Goal: Information Seeking & Learning: Learn about a topic

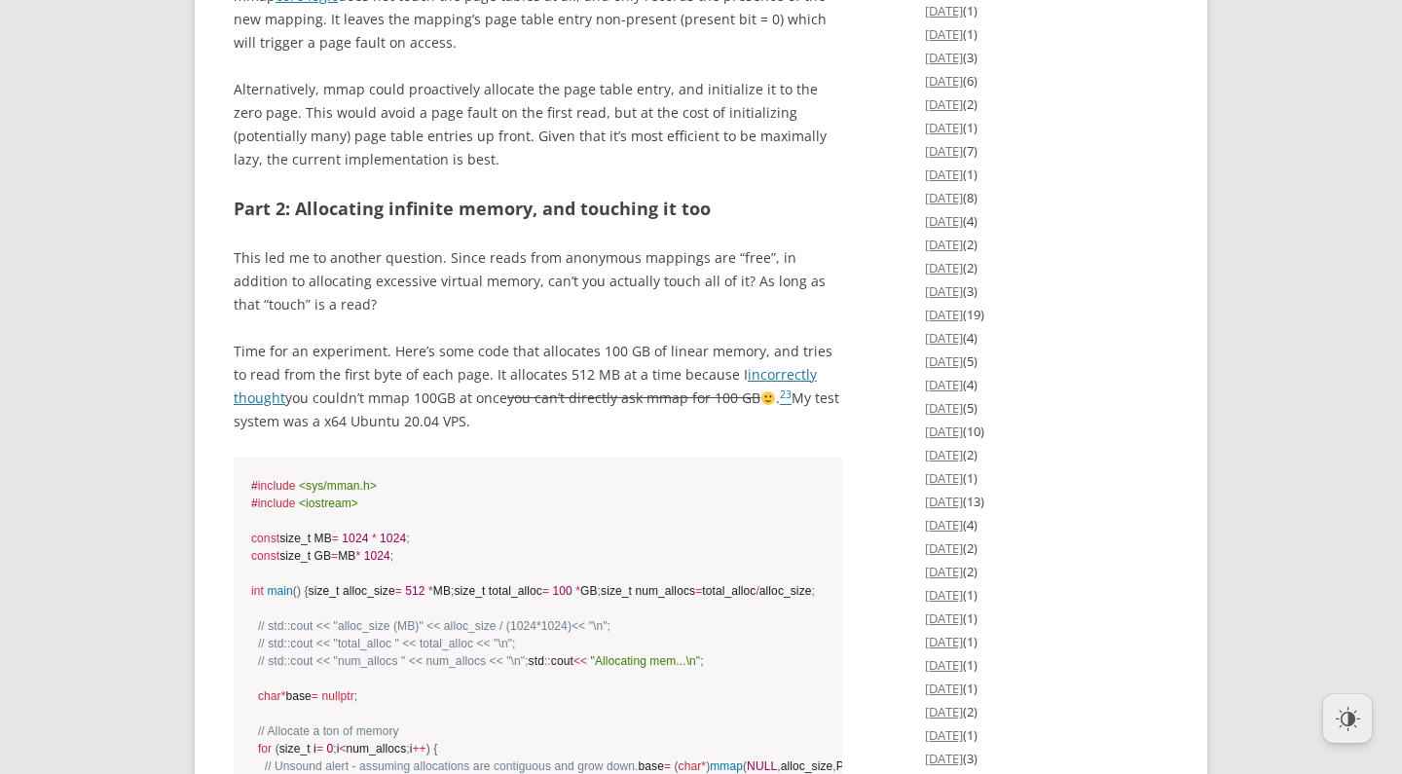
scroll to position [3047, 0]
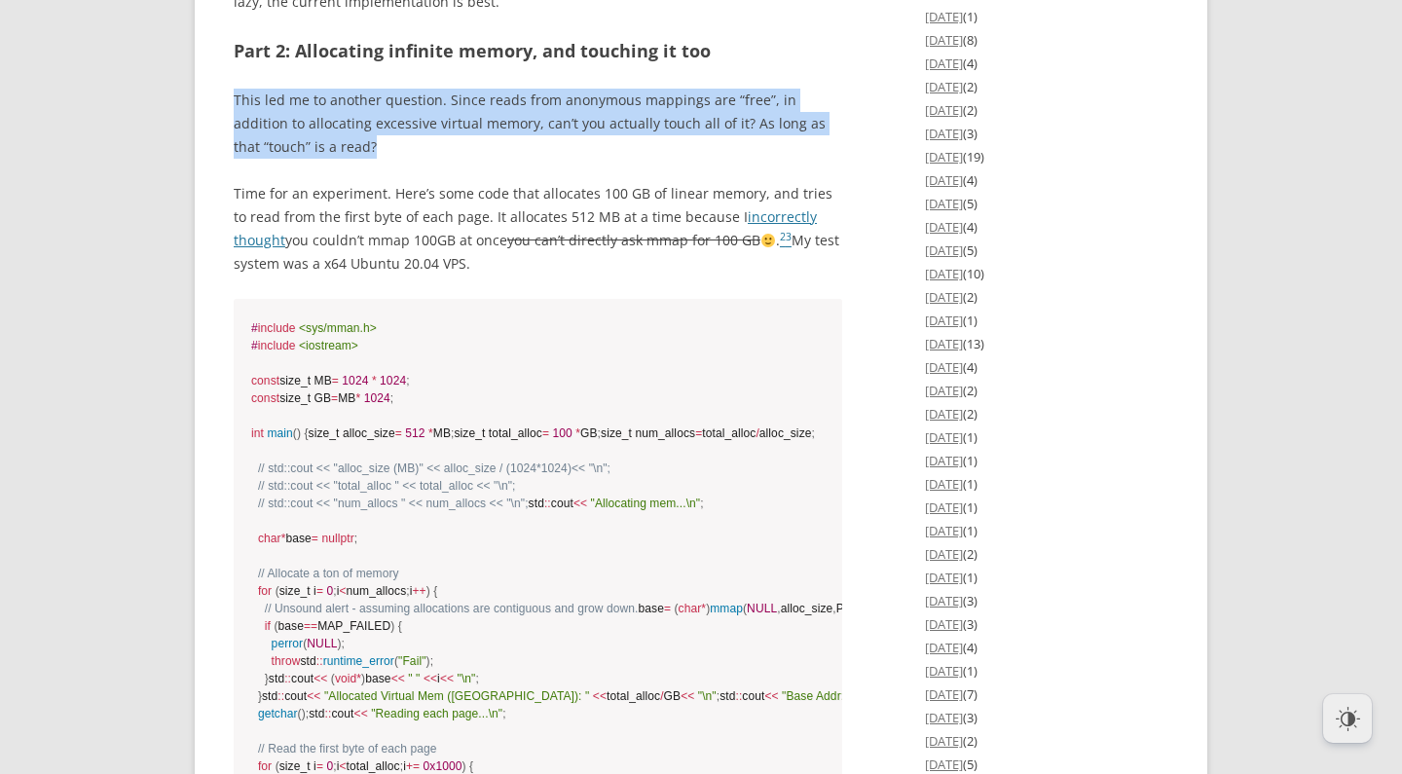
drag, startPoint x: 426, startPoint y: 240, endPoint x: 415, endPoint y: 168, distance: 71.9
drag, startPoint x: 420, startPoint y: 168, endPoint x: 431, endPoint y: 240, distance: 73.0
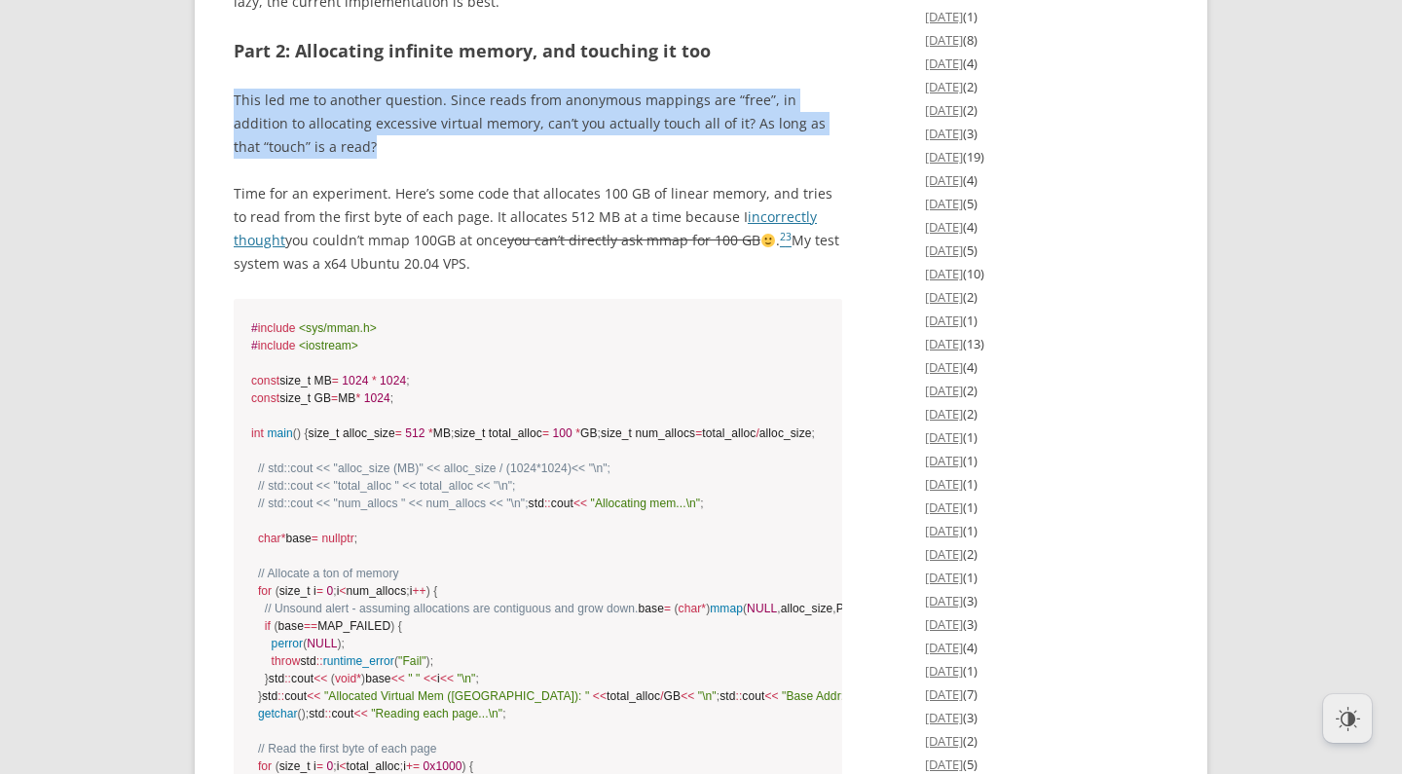
click at [431, 159] on p "This led me to another question. Since reads from anonymous mappings are “free”…" at bounding box center [538, 124] width 609 height 70
drag, startPoint x: 440, startPoint y: 242, endPoint x: 433, endPoint y: 166, distance: 77.2
drag, startPoint x: 438, startPoint y: 165, endPoint x: 454, endPoint y: 242, distance: 78.5
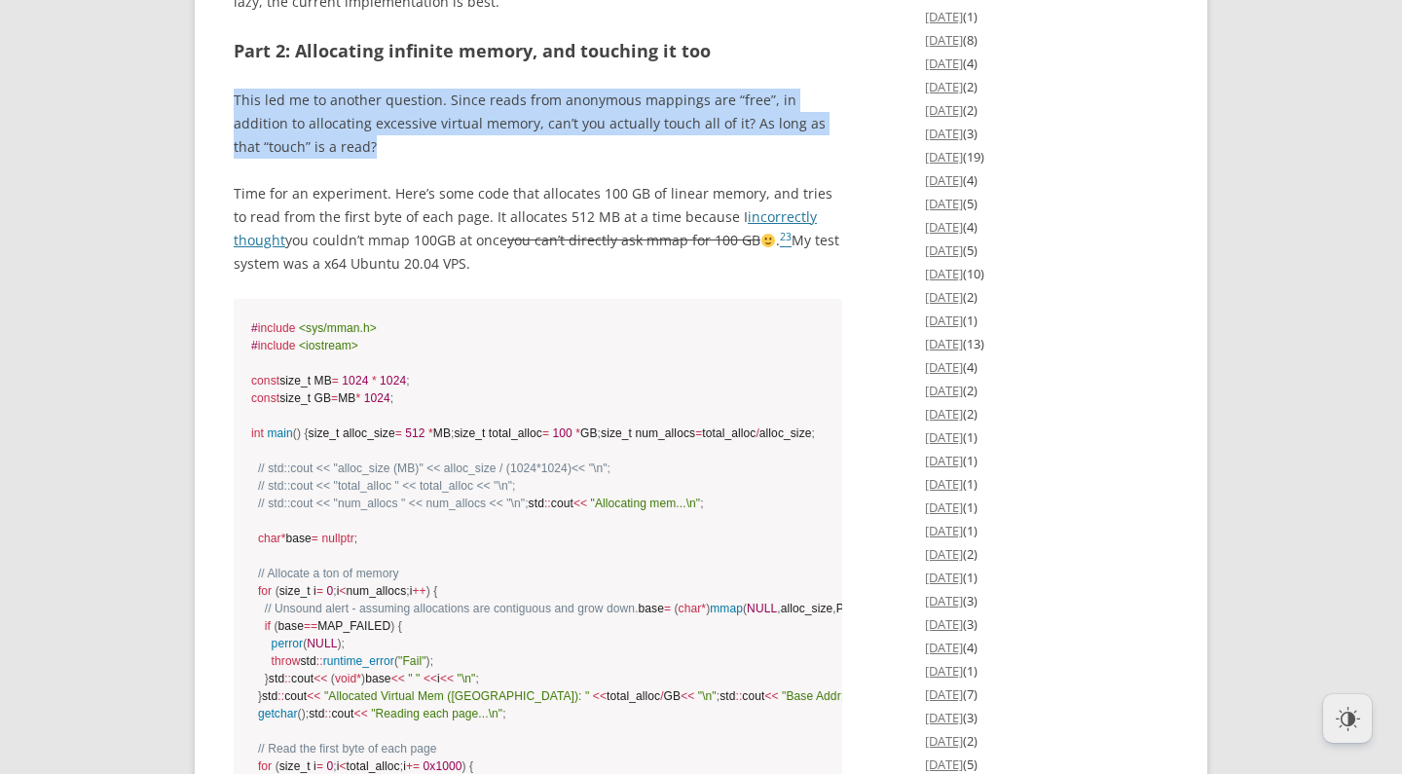
drag, startPoint x: 454, startPoint y: 242, endPoint x: 466, endPoint y: 246, distance: 12.7
click at [454, 159] on p "This led me to another question. Since reads from anonymous mappings are “free”…" at bounding box center [538, 124] width 609 height 70
drag, startPoint x: 471, startPoint y: 247, endPoint x: 447, endPoint y: 164, distance: 87.2
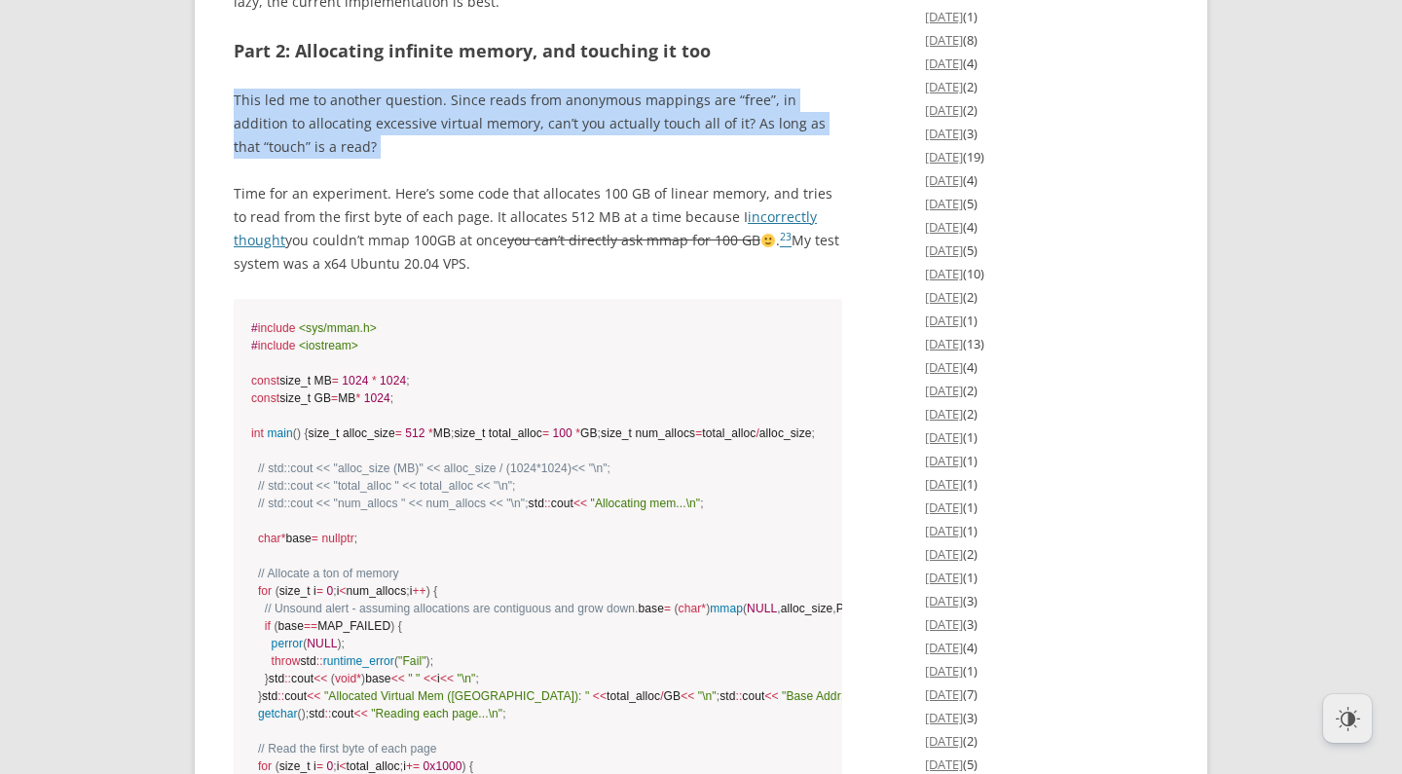
drag, startPoint x: 447, startPoint y: 164, endPoint x: 458, endPoint y: 162, distance: 10.9
drag, startPoint x: 458, startPoint y: 162, endPoint x: 466, endPoint y: 252, distance: 91.0
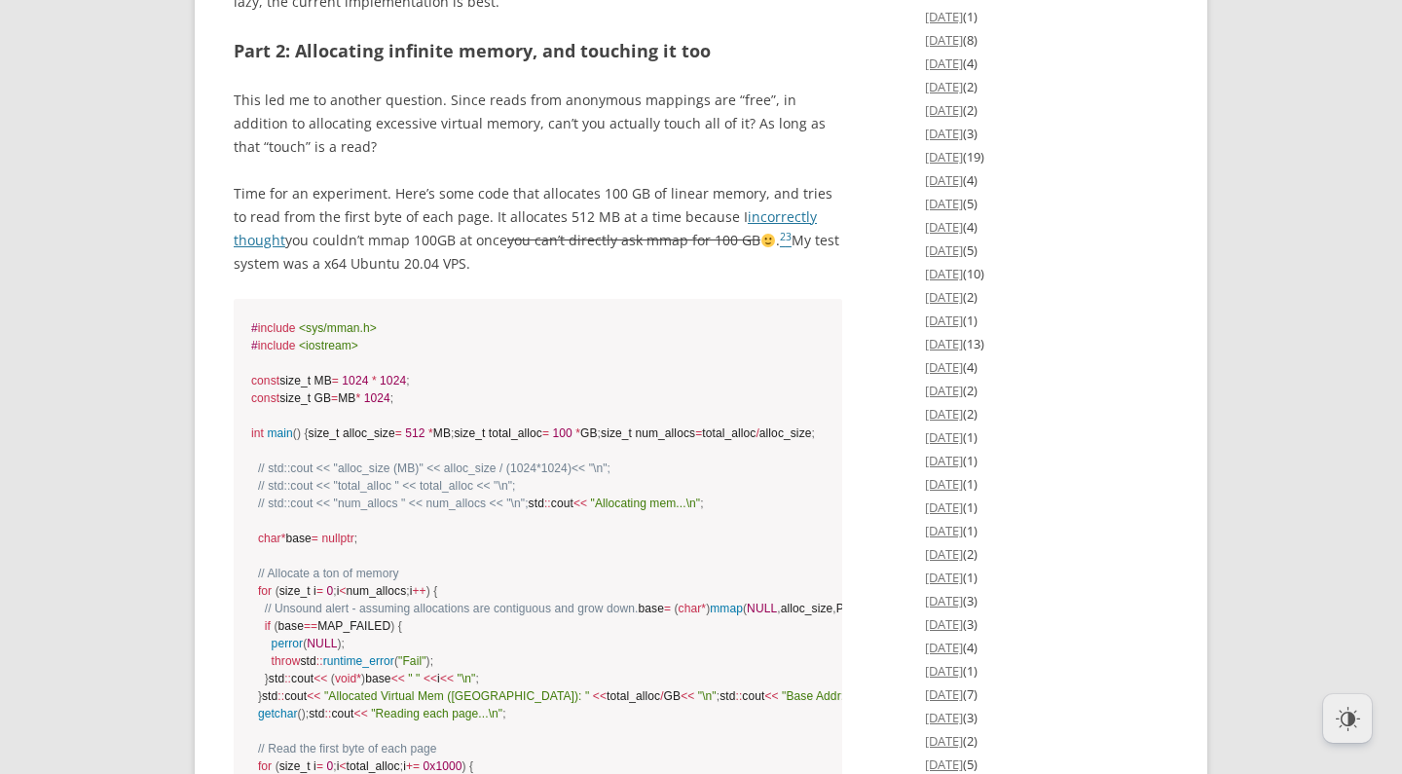
drag, startPoint x: 466, startPoint y: 252, endPoint x: 502, endPoint y: 260, distance: 35.9
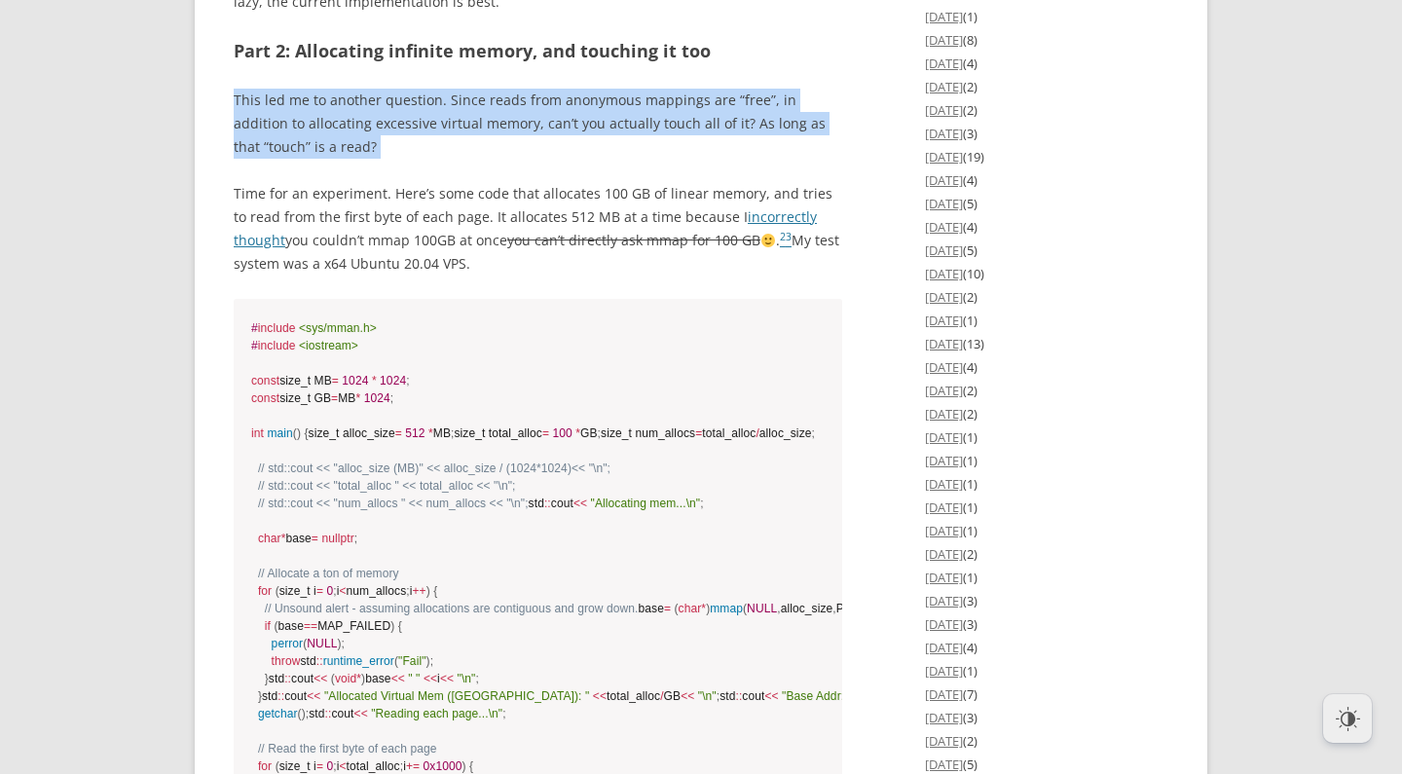
drag, startPoint x: 509, startPoint y: 260, endPoint x: 479, endPoint y: 160, distance: 104.8
drag, startPoint x: 479, startPoint y: 160, endPoint x: 490, endPoint y: 160, distance: 10.7
drag, startPoint x: 490, startPoint y: 160, endPoint x: 497, endPoint y: 243, distance: 84.0
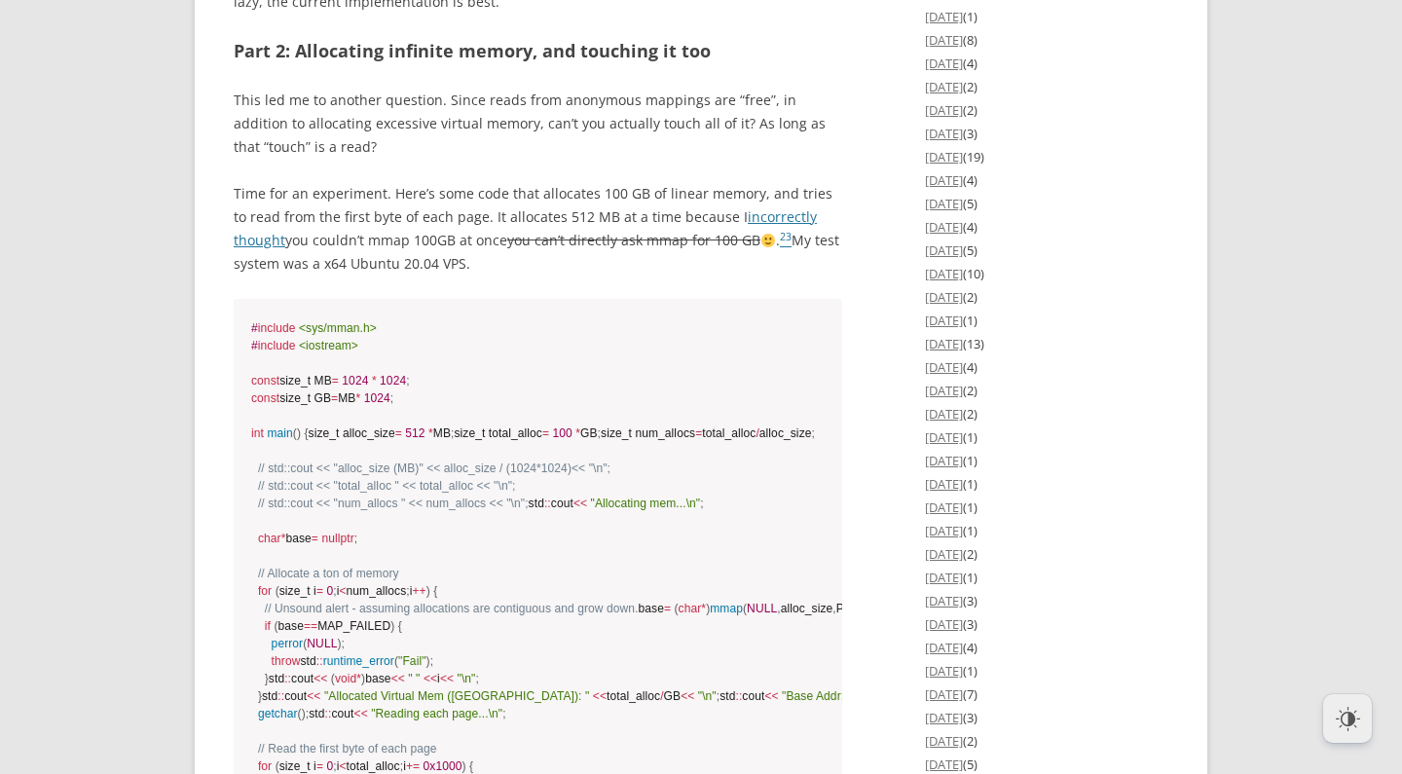
drag, startPoint x: 497, startPoint y: 243, endPoint x: 515, endPoint y: 251, distance: 20.1
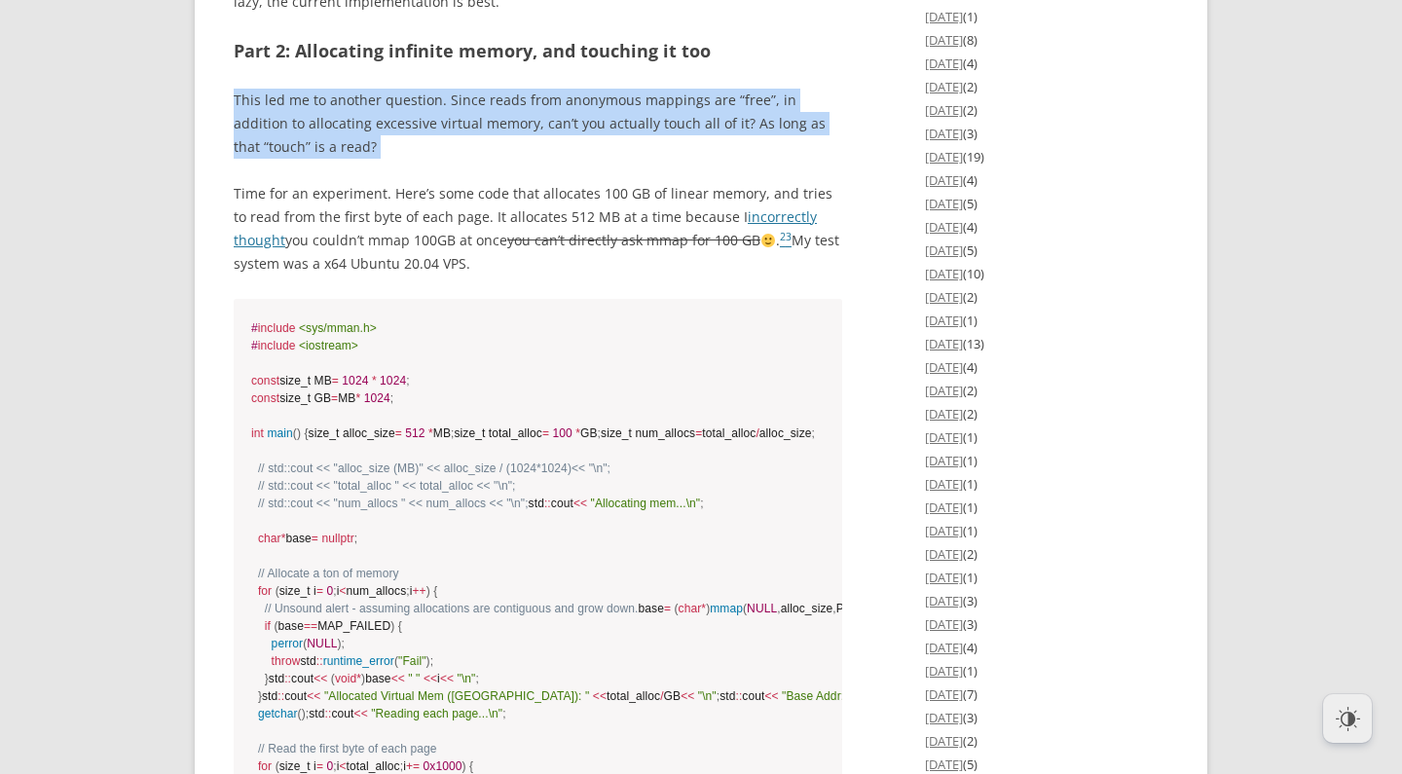
drag, startPoint x: 515, startPoint y: 251, endPoint x: 493, endPoint y: 162, distance: 92.4
drag, startPoint x: 497, startPoint y: 162, endPoint x: 495, endPoint y: 244, distance: 82.8
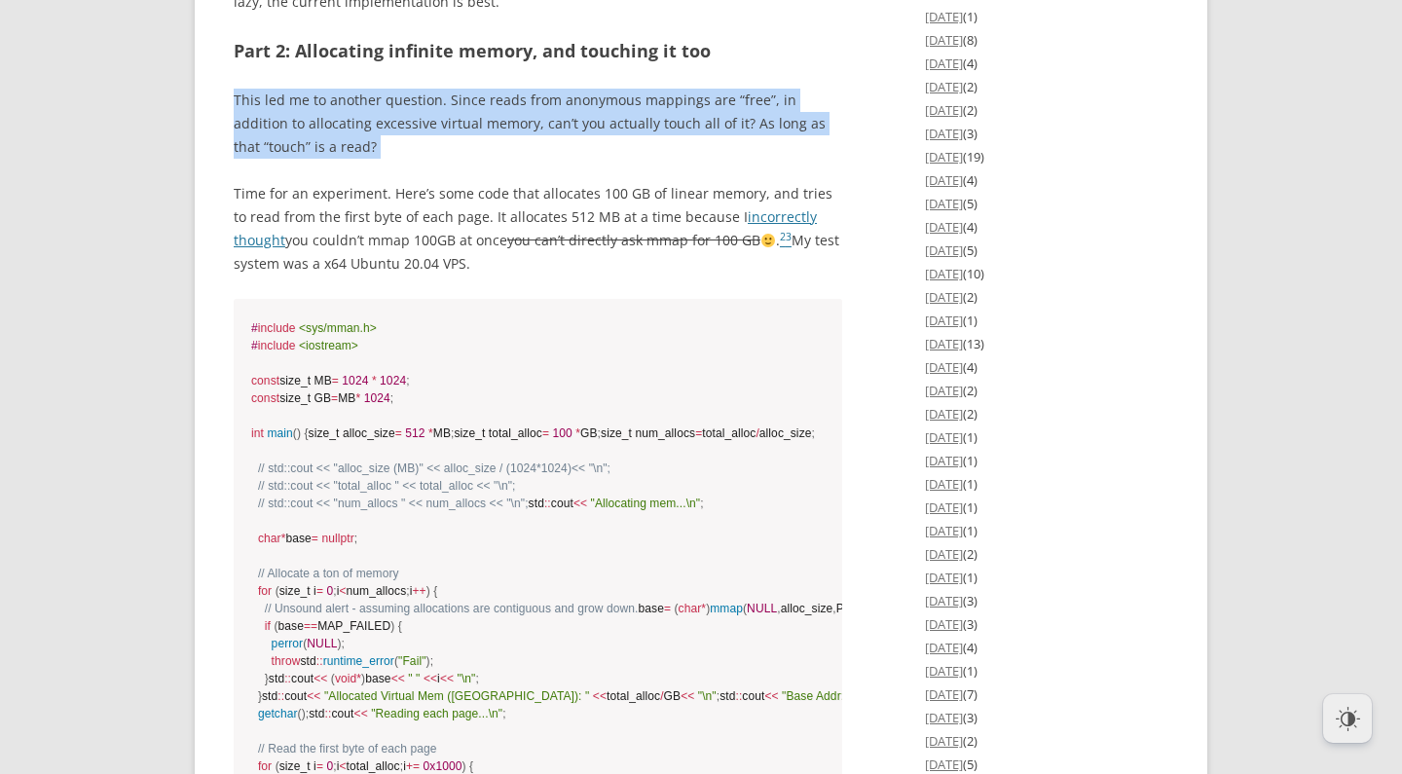
drag, startPoint x: 497, startPoint y: 245, endPoint x: 485, endPoint y: 161, distance: 85.5
drag, startPoint x: 485, startPoint y: 161, endPoint x: 495, endPoint y: 159, distance: 9.9
drag, startPoint x: 495, startPoint y: 159, endPoint x: 496, endPoint y: 247, distance: 88.6
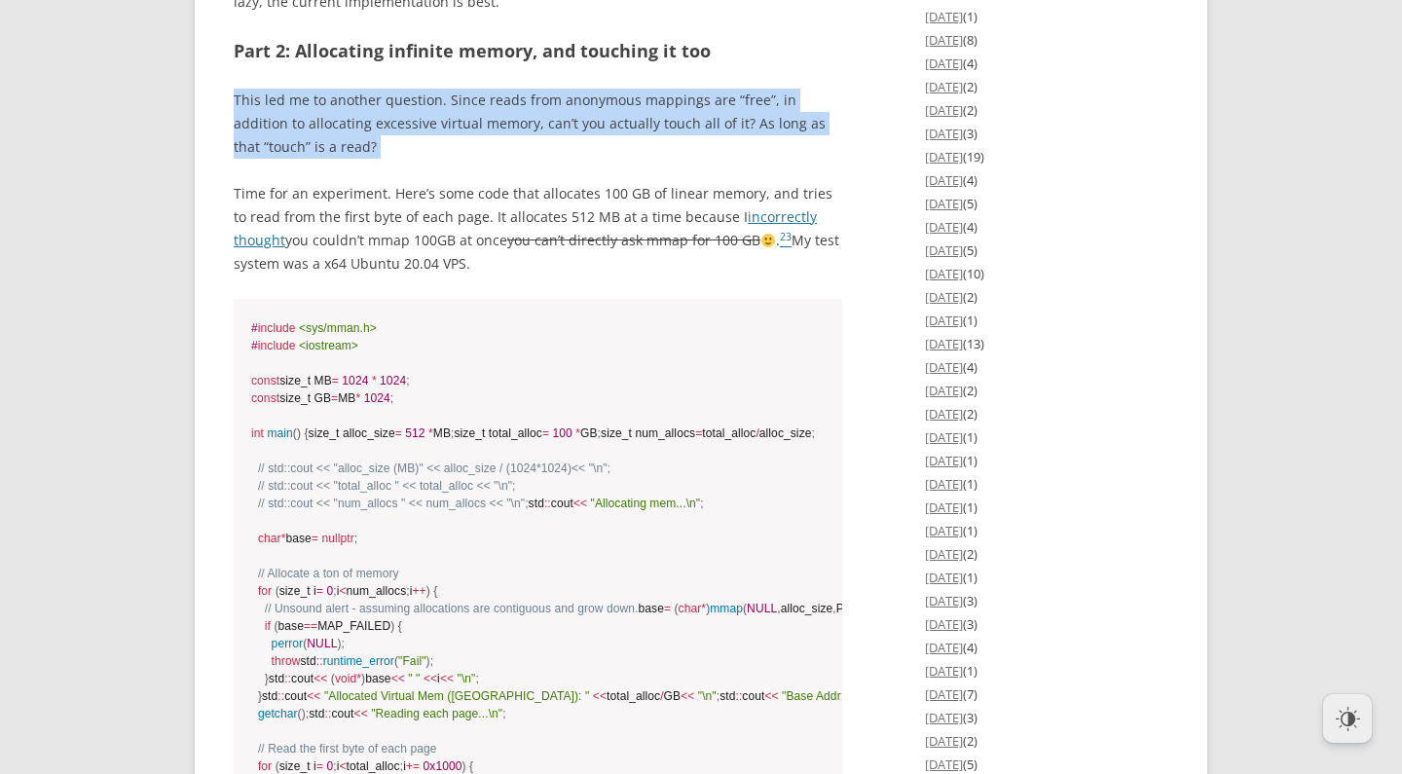
drag, startPoint x: 500, startPoint y: 251, endPoint x: 458, endPoint y: 161, distance: 99.8
drag, startPoint x: 466, startPoint y: 159, endPoint x: 468, endPoint y: 248, distance: 89.6
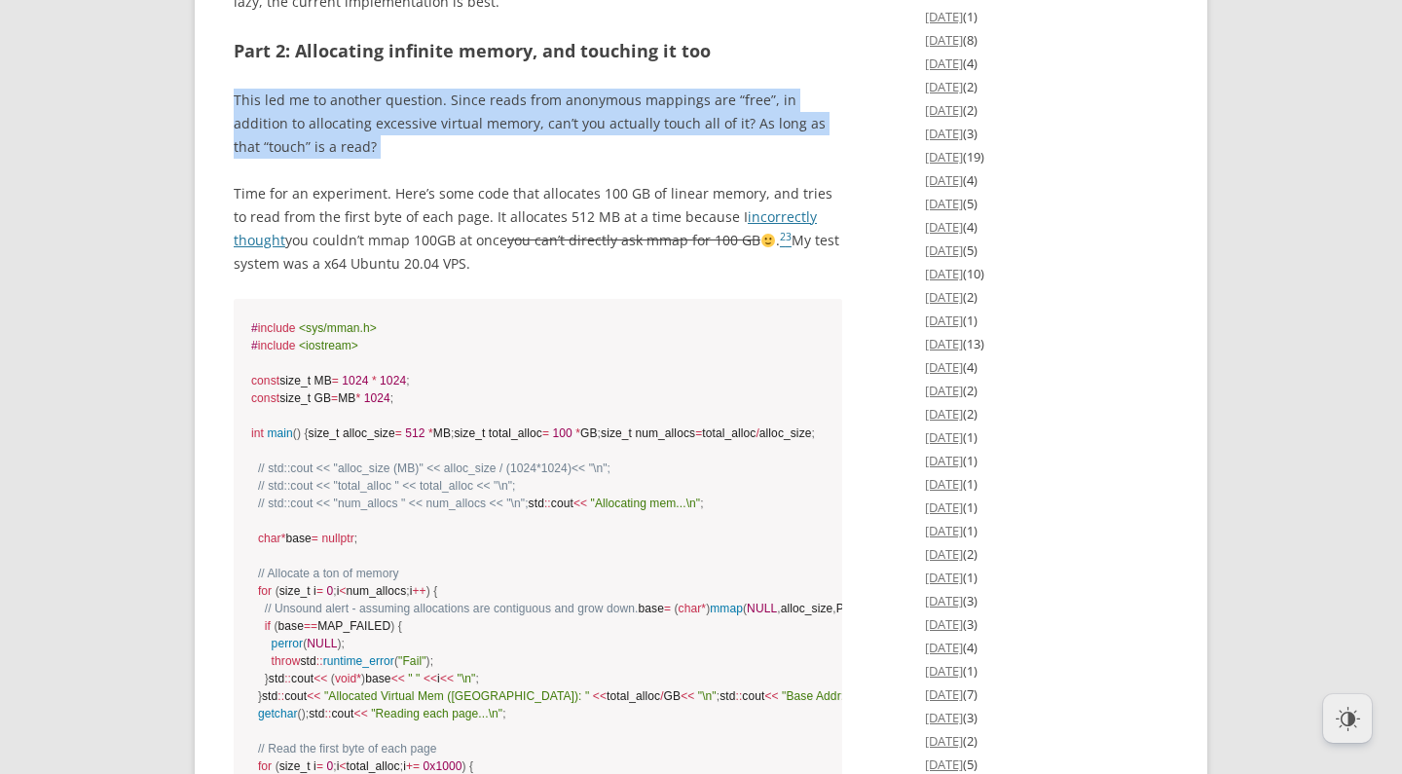
drag, startPoint x: 480, startPoint y: 256, endPoint x: 446, endPoint y: 166, distance: 96.8
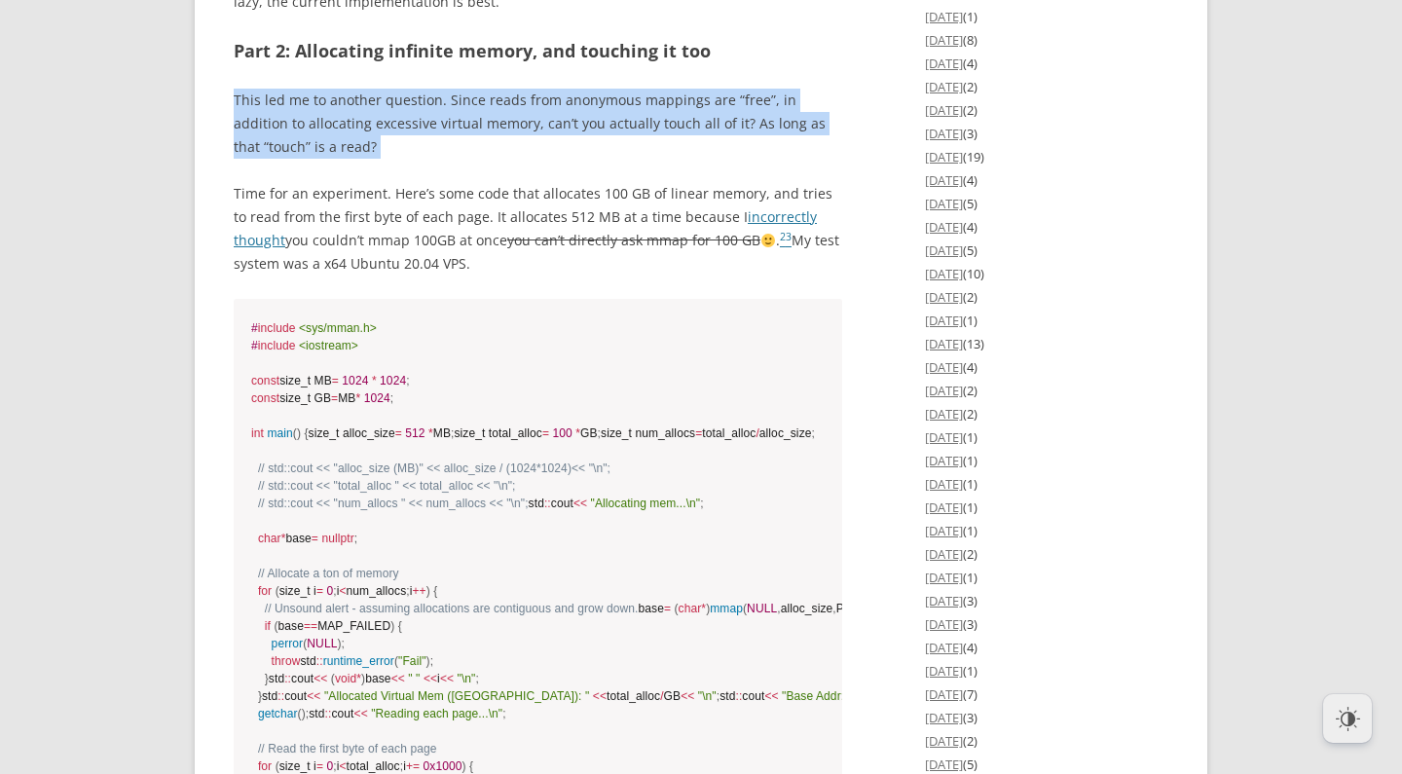
drag, startPoint x: 455, startPoint y: 165, endPoint x: 470, endPoint y: 265, distance: 101.5
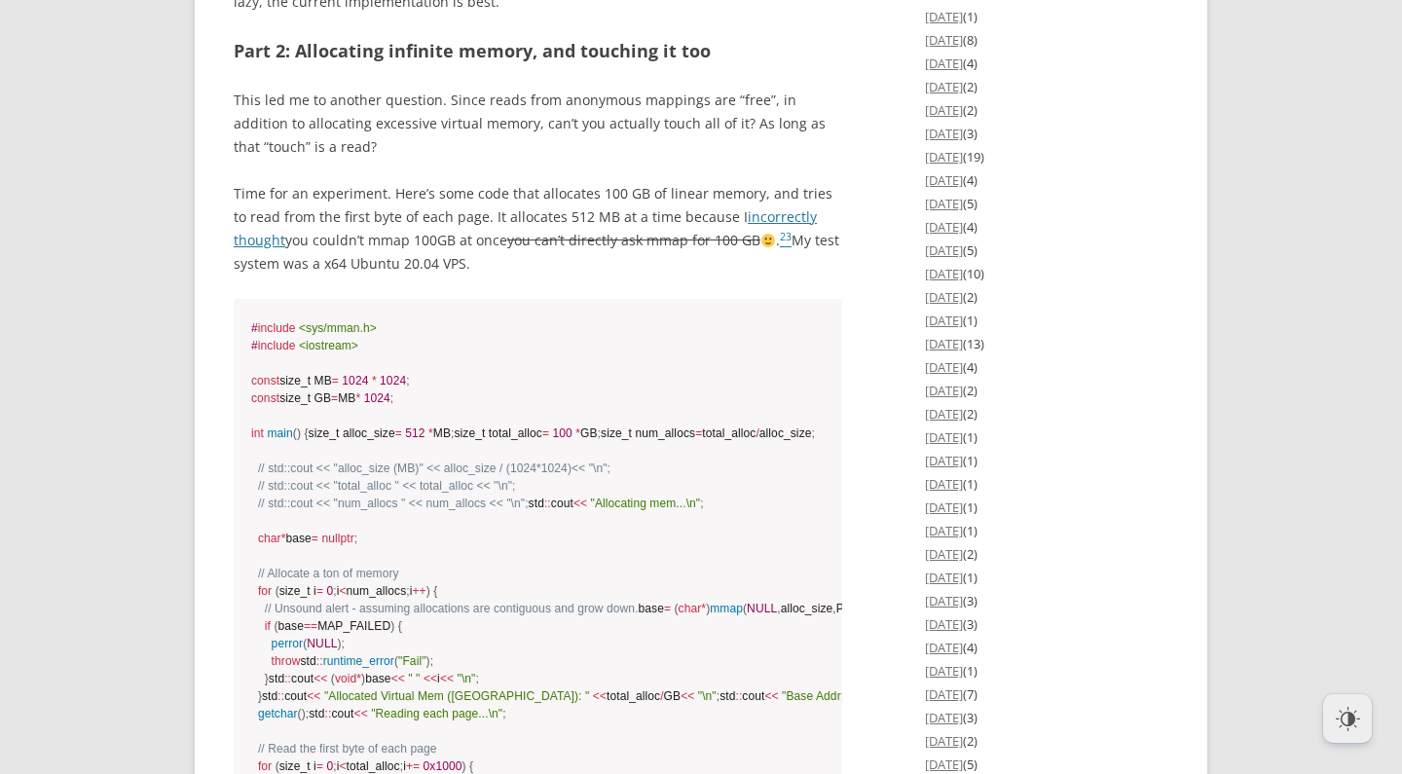
drag, startPoint x: 470, startPoint y: 265, endPoint x: 484, endPoint y: 267, distance: 13.8
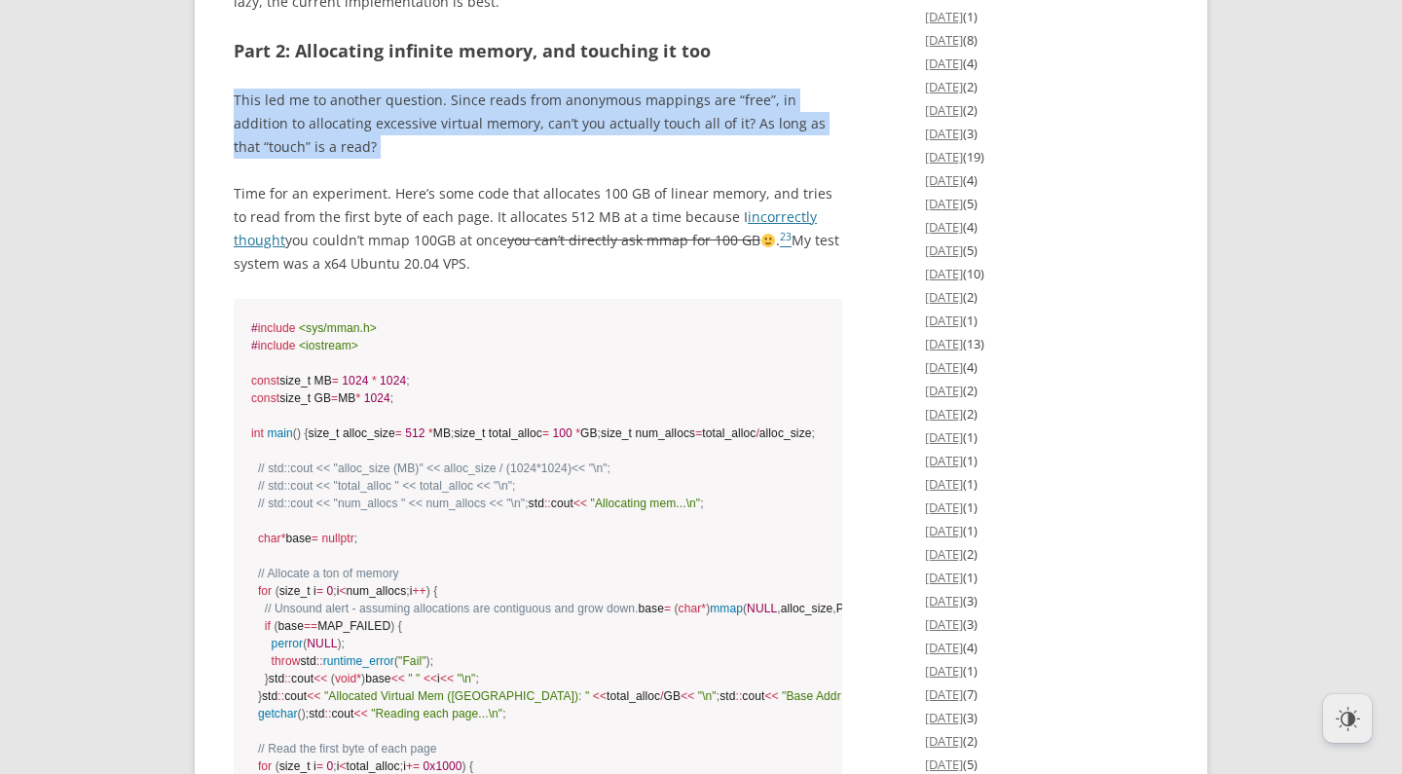
drag, startPoint x: 484, startPoint y: 267, endPoint x: 453, endPoint y: 169, distance: 102.3
drag, startPoint x: 465, startPoint y: 168, endPoint x: 481, endPoint y: 264, distance: 97.8
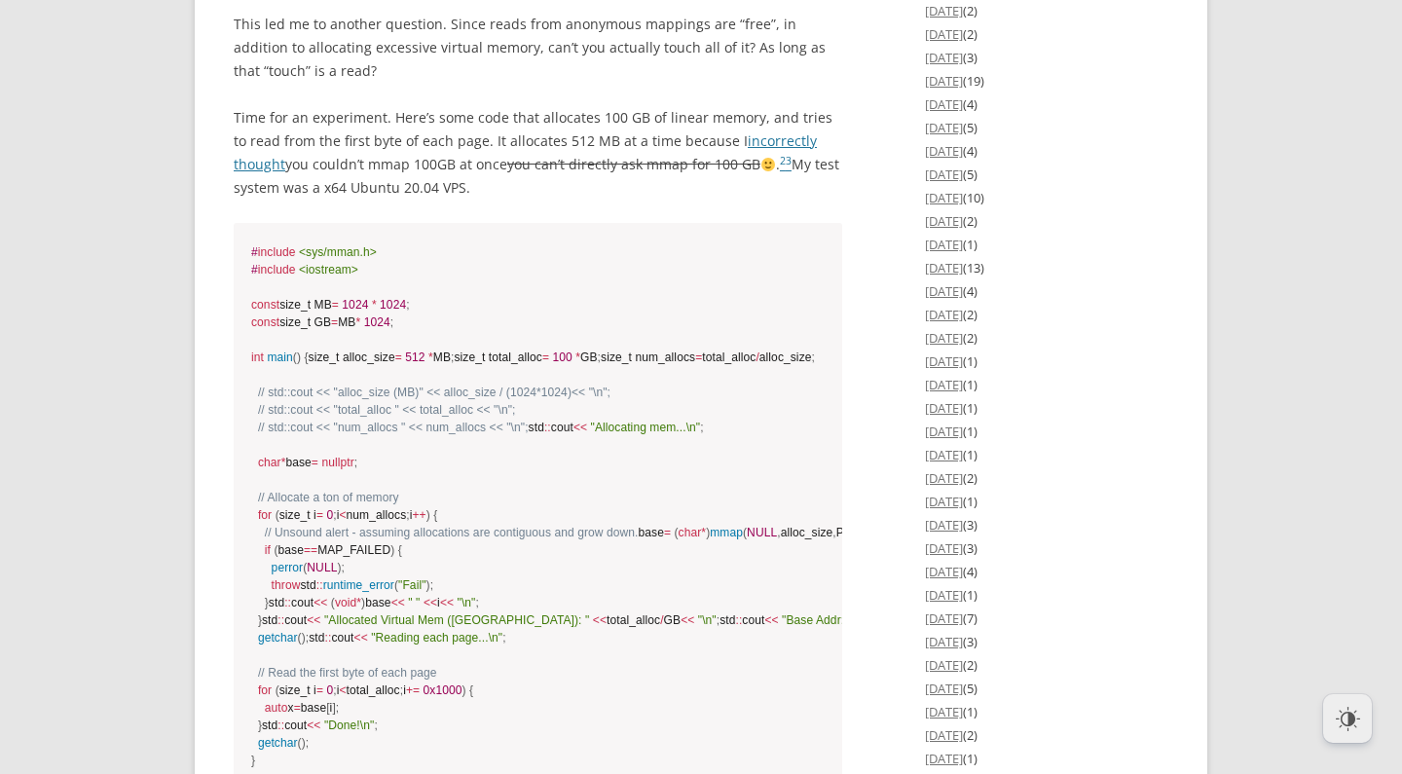
scroll to position [3158, 0]
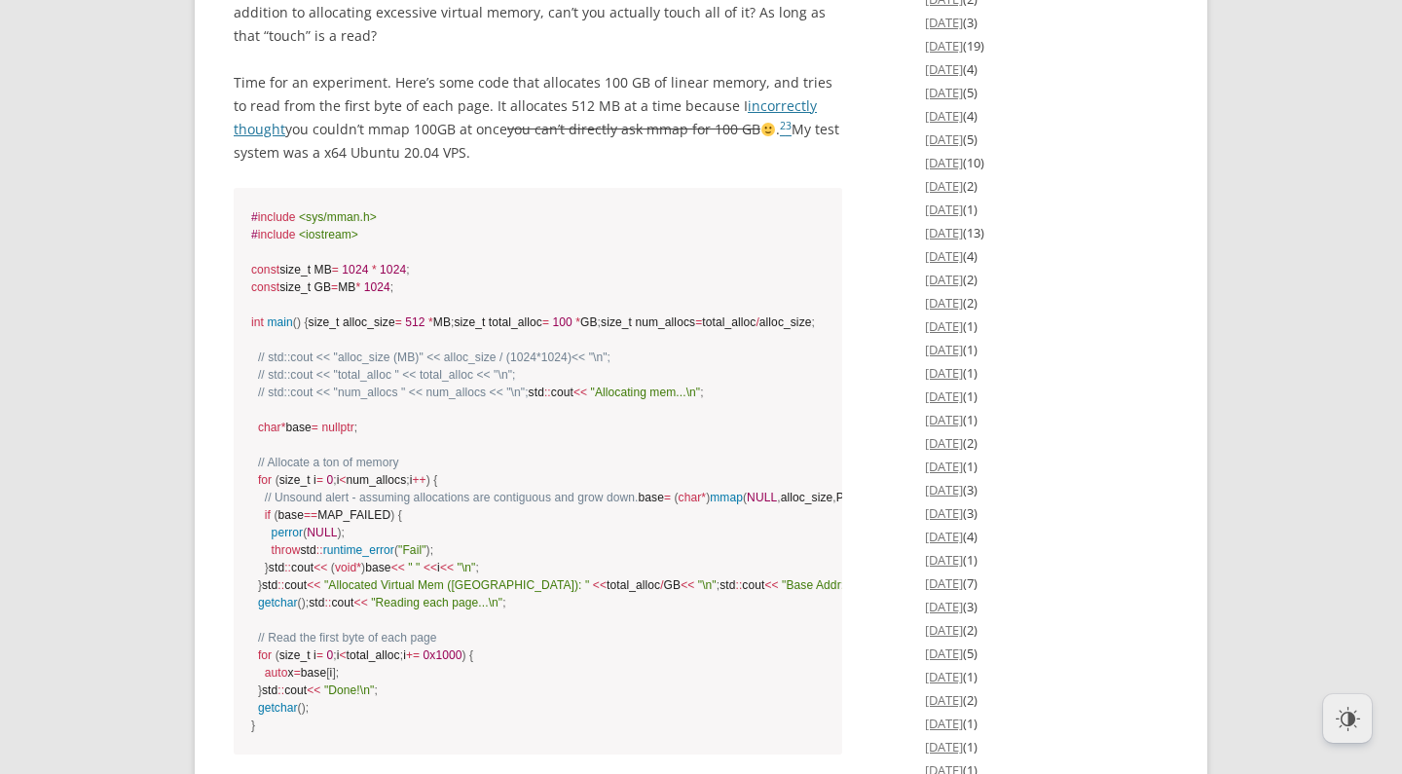
drag, startPoint x: 548, startPoint y: 237, endPoint x: 458, endPoint y: 135, distance: 135.9
drag, startPoint x: 465, startPoint y: 134, endPoint x: 489, endPoint y: 249, distance: 117.5
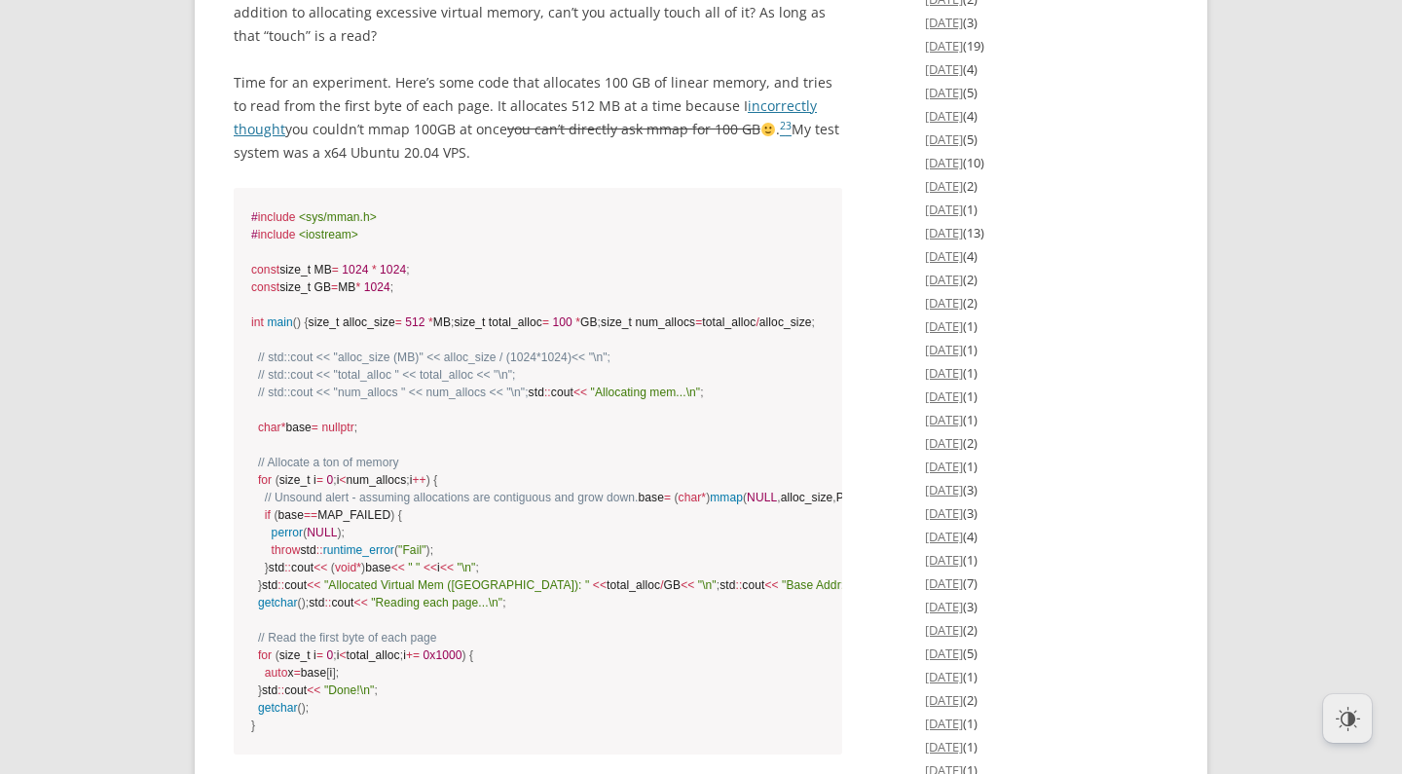
drag, startPoint x: 489, startPoint y: 249, endPoint x: 504, endPoint y: 256, distance: 17.0
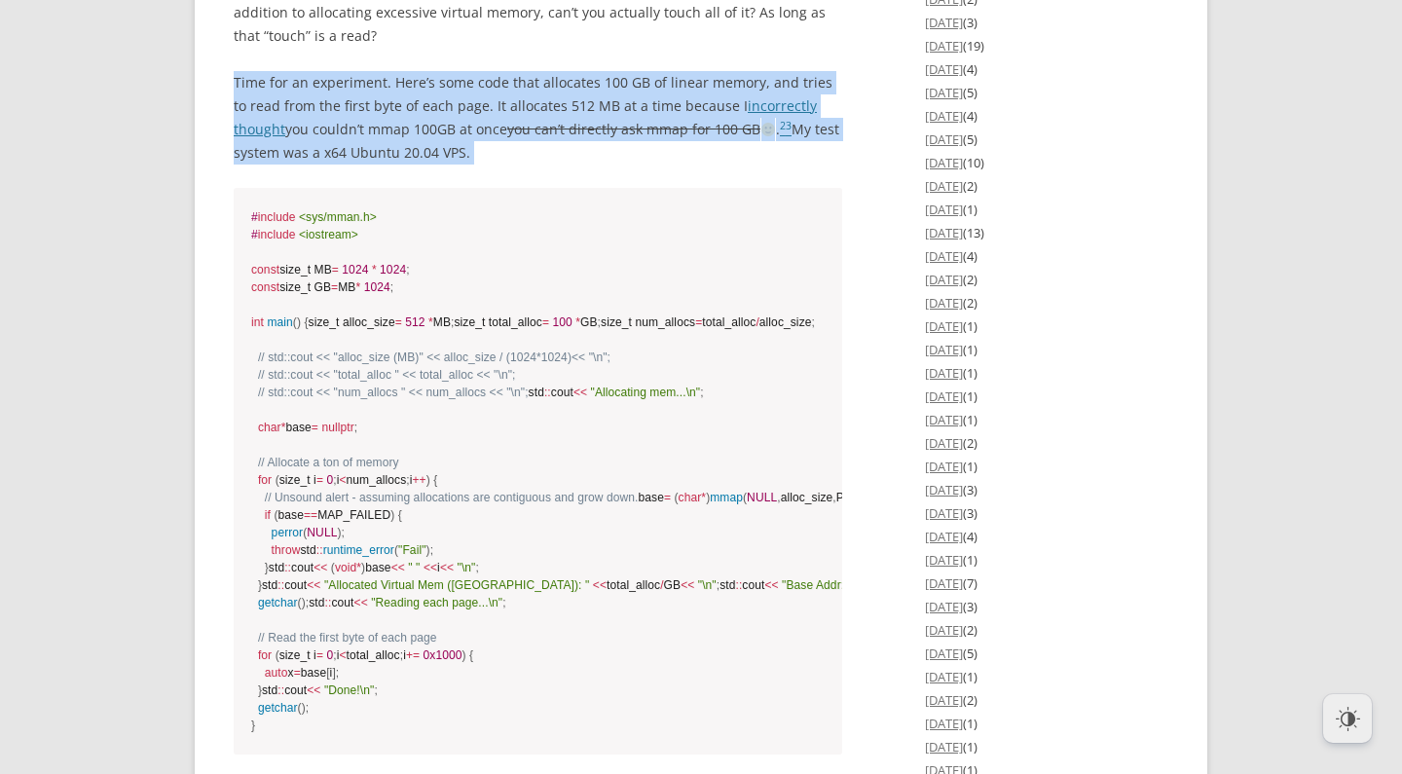
drag, startPoint x: 504, startPoint y: 256, endPoint x: 470, endPoint y: 149, distance: 112.4
drag, startPoint x: 470, startPoint y: 149, endPoint x: 482, endPoint y: 147, distance: 11.8
drag
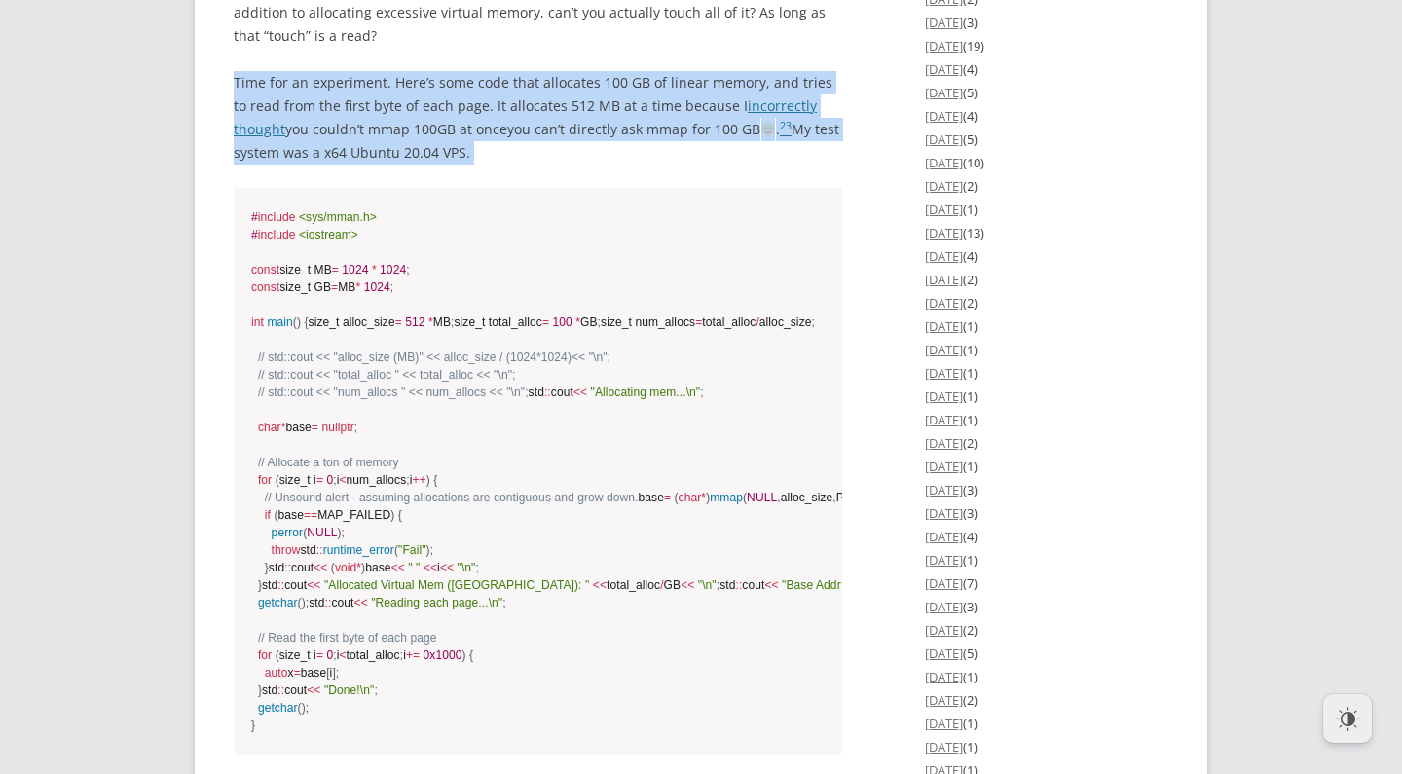
click at [496, 165] on p "Time for an experiment. Here’s some code that allocates 100 GB of linear memory…" at bounding box center [538, 117] width 609 height 93
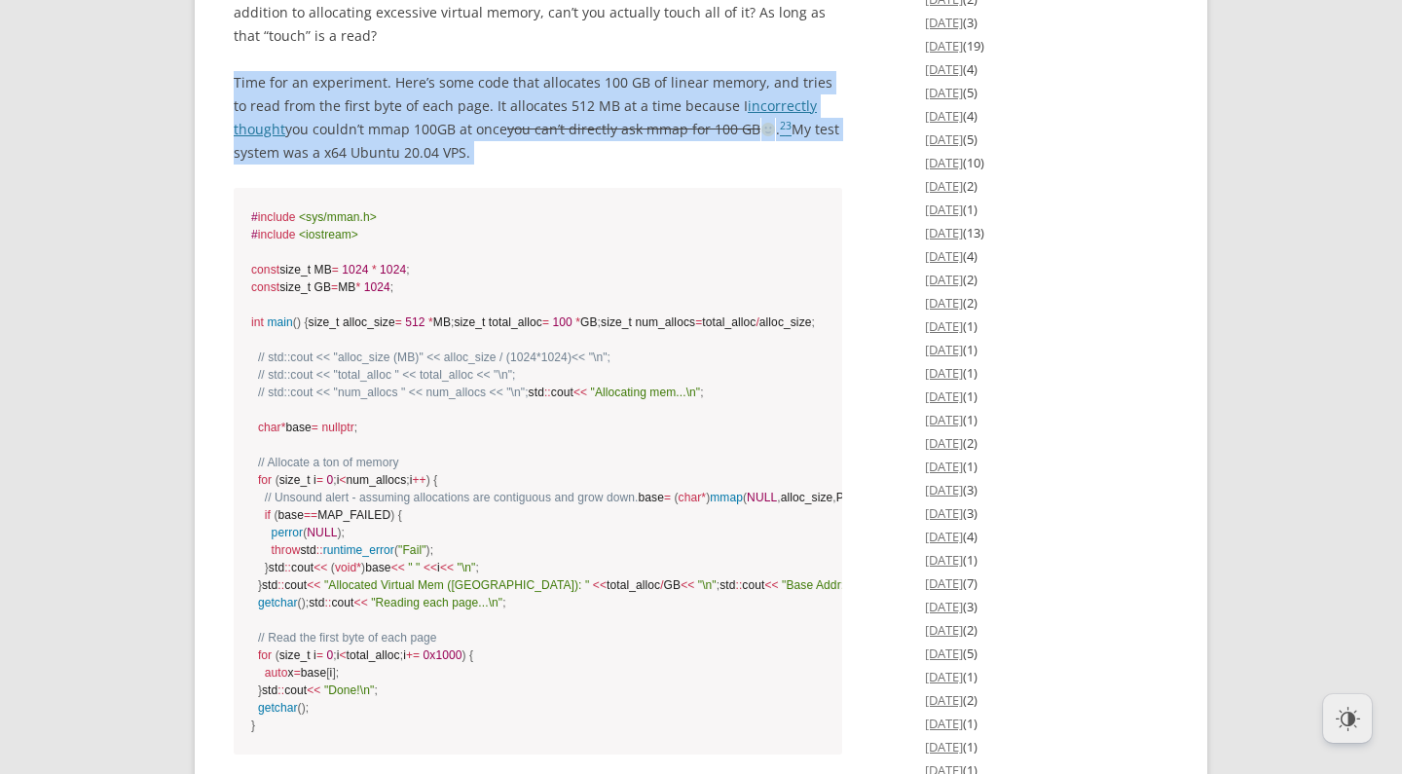
click at [465, 165] on p "Time for an experiment. Here’s some code that allocates 100 GB of linear memory…" at bounding box center [538, 117] width 609 height 93
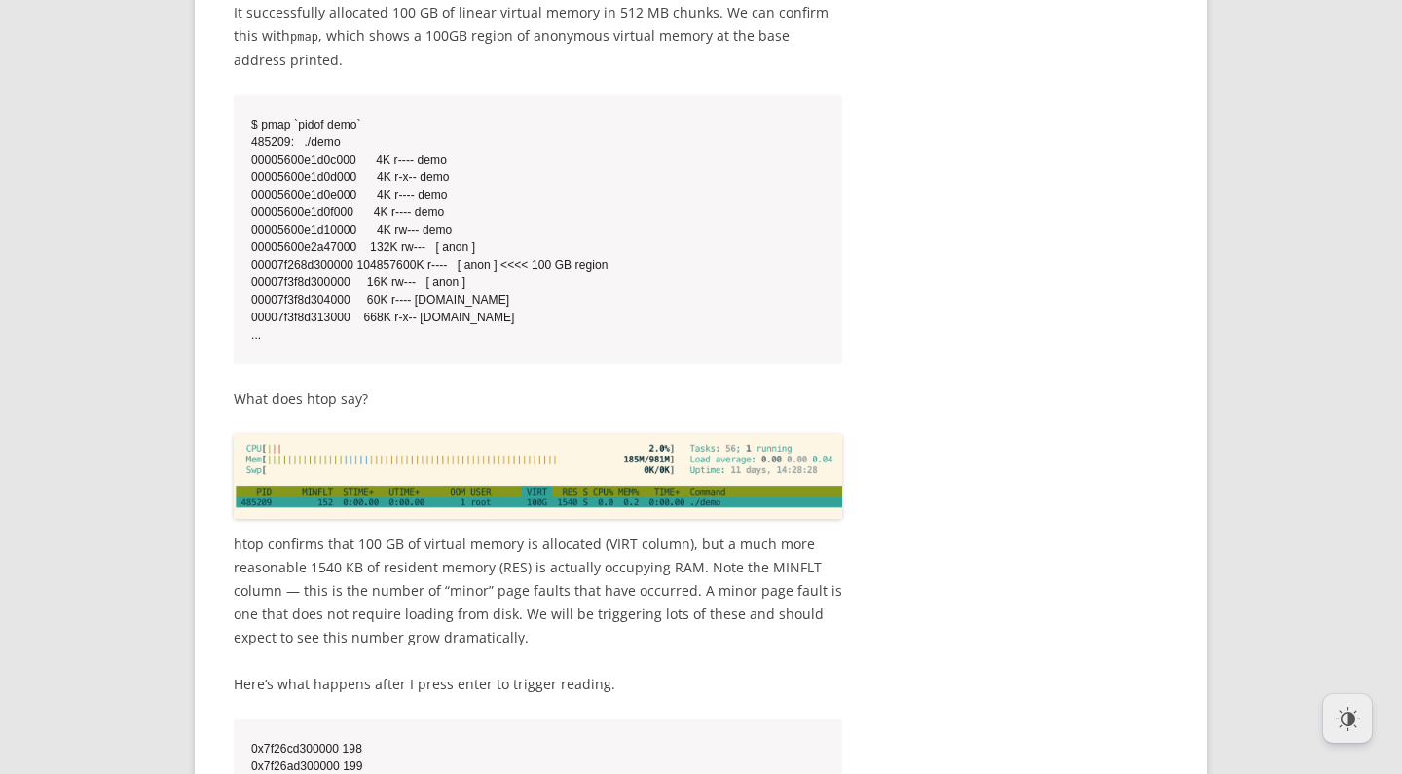
scroll to position [4240, 0]
click at [464, 71] on p "It successfully allocated 100 GB of linear virtual memory in 512 MB chunks. We …" at bounding box center [538, 35] width 609 height 71
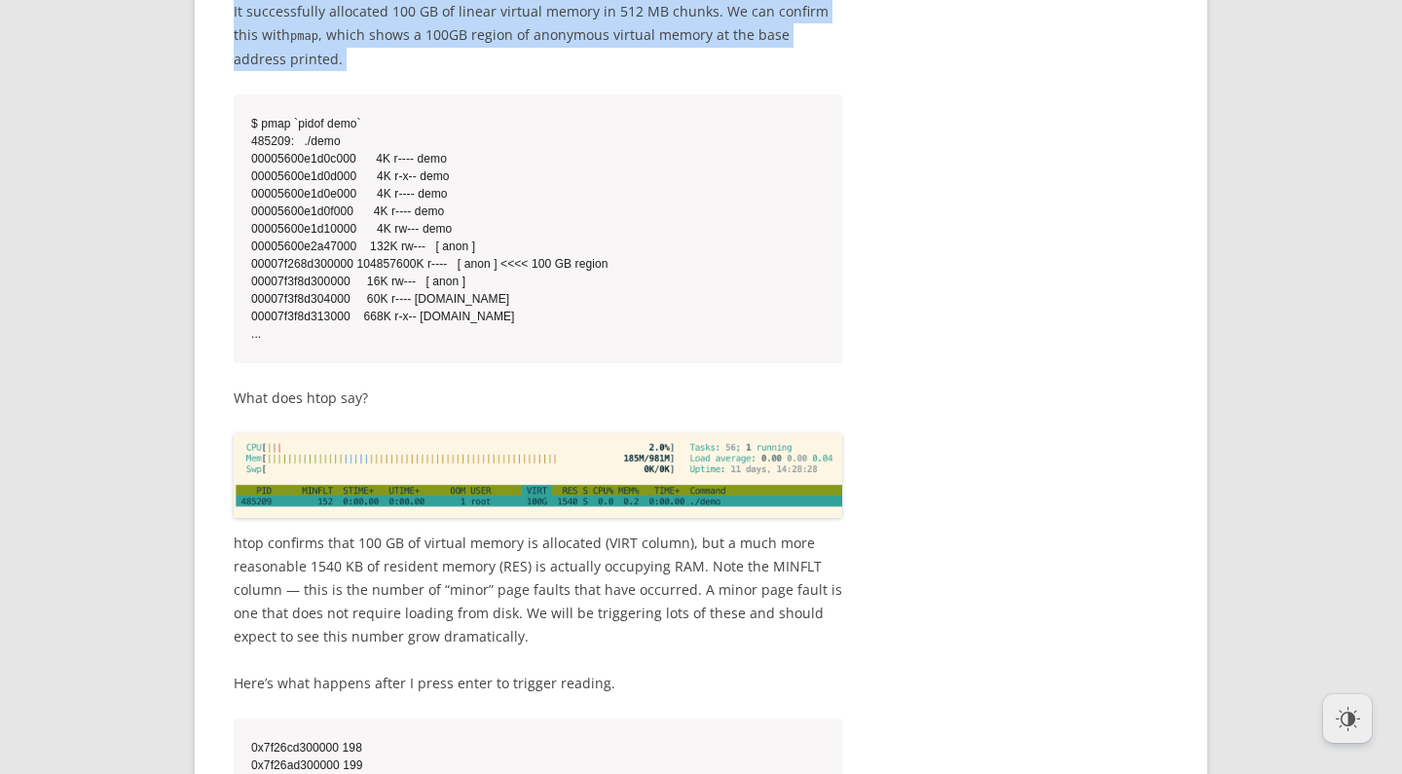
click at [464, 71] on p "It successfully allocated 100 GB of linear virtual memory in 512 MB chunks. We …" at bounding box center [538, 35] width 609 height 71
click at [531, 71] on p "It successfully allocated 100 GB of linear virtual memory in 512 MB chunks. We …" at bounding box center [538, 35] width 609 height 71
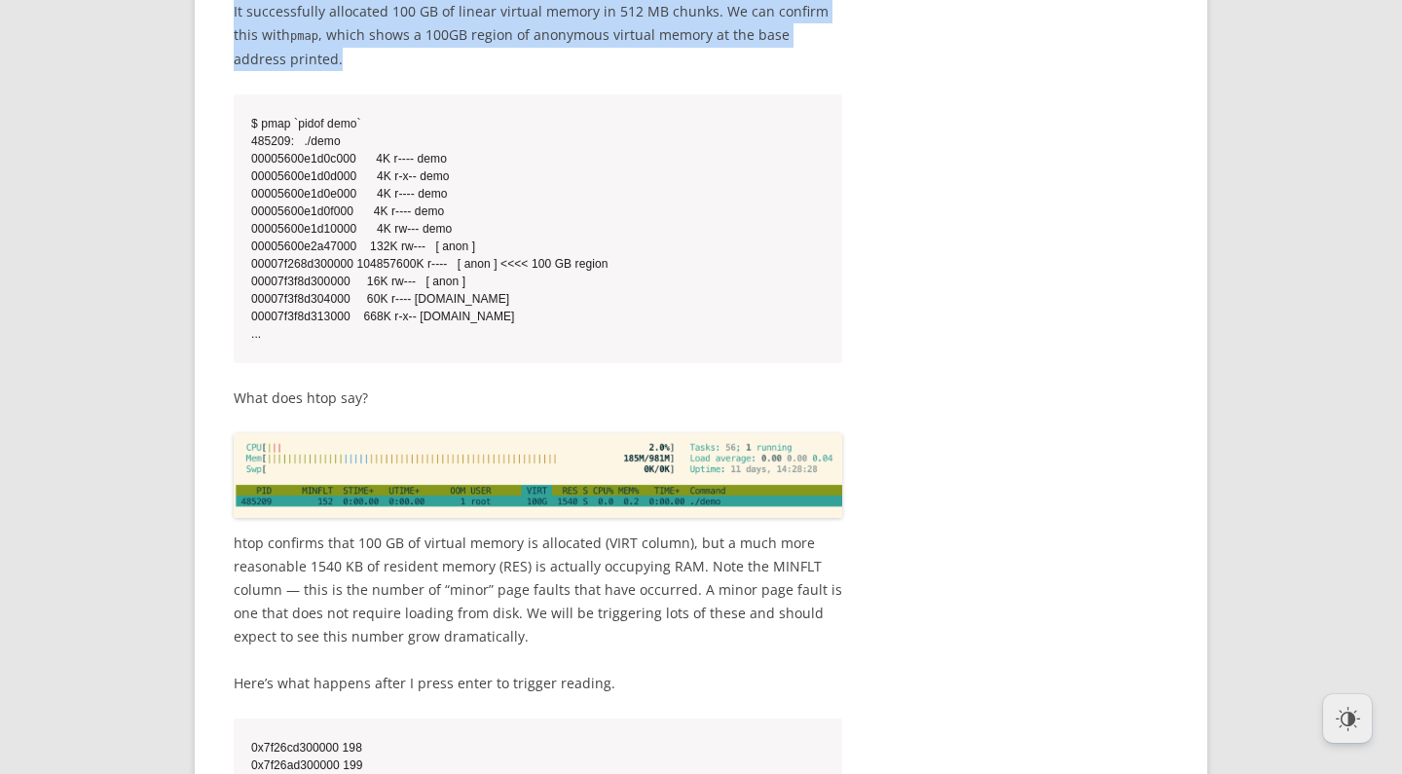
click at [524, 71] on p "It successfully allocated 100 GB of linear virtual memory in 512 MB chunks. We …" at bounding box center [538, 35] width 609 height 71
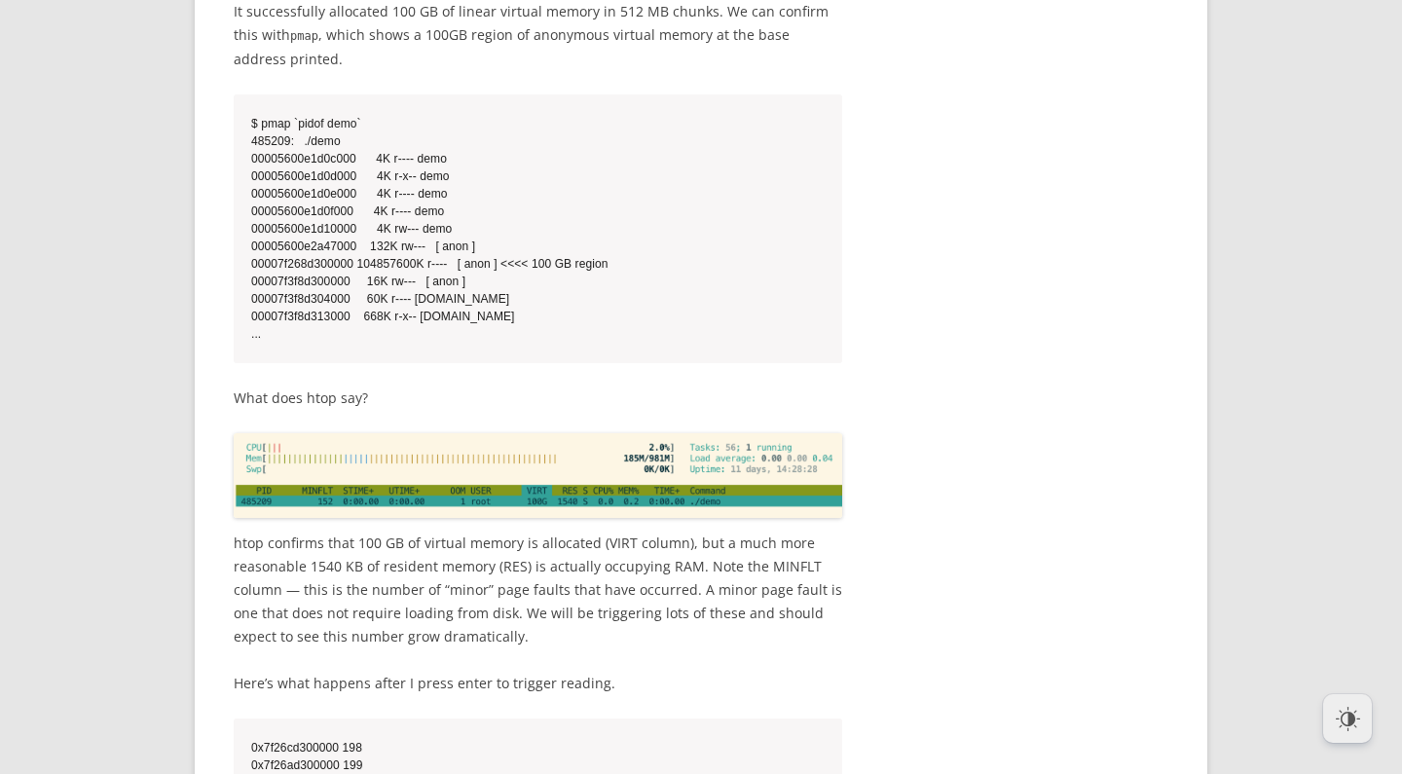
click at [567, 71] on p "It successfully allocated 100 GB of linear virtual memory in 512 MB chunks. We …" at bounding box center [538, 35] width 609 height 71
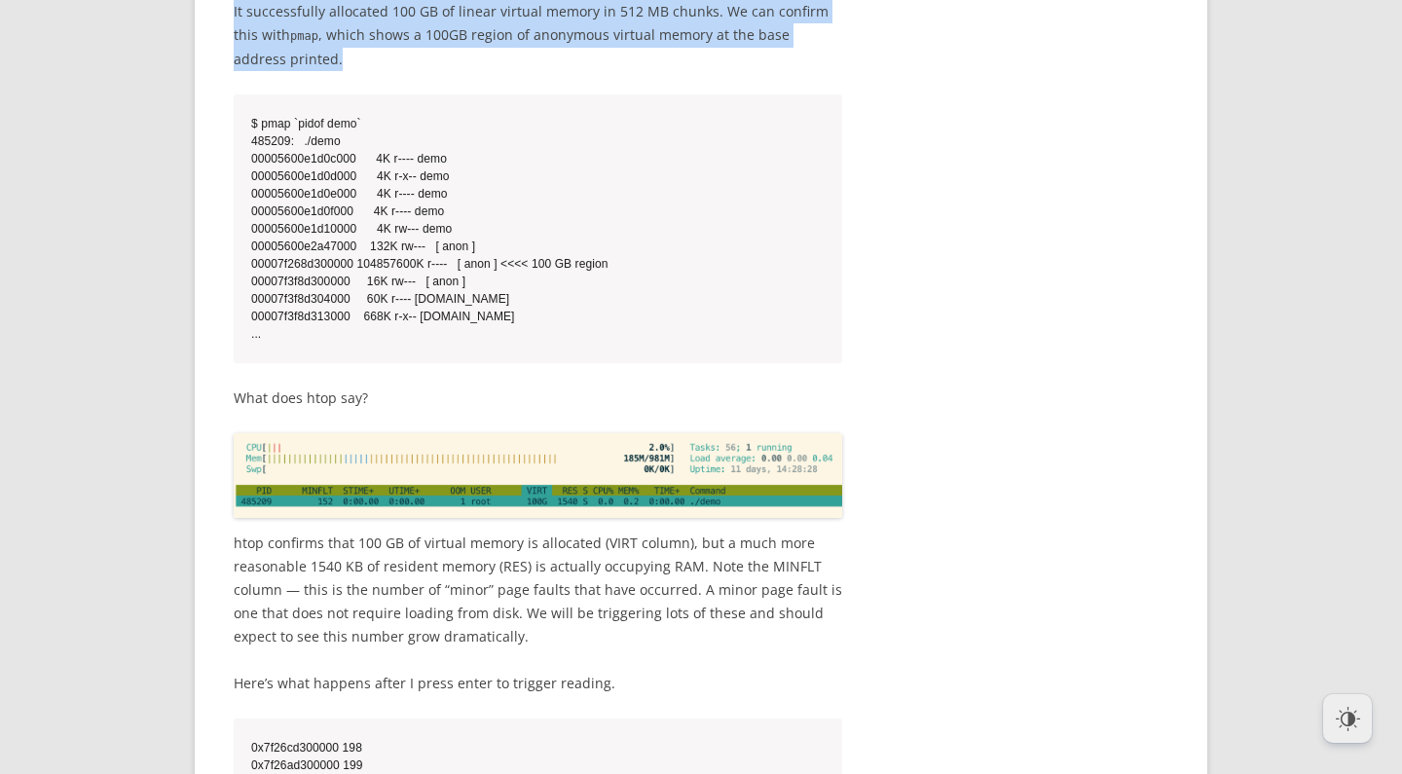
click at [543, 71] on p "It successfully allocated 100 GB of linear virtual memory in 512 MB chunks. We …" at bounding box center [538, 35] width 609 height 71
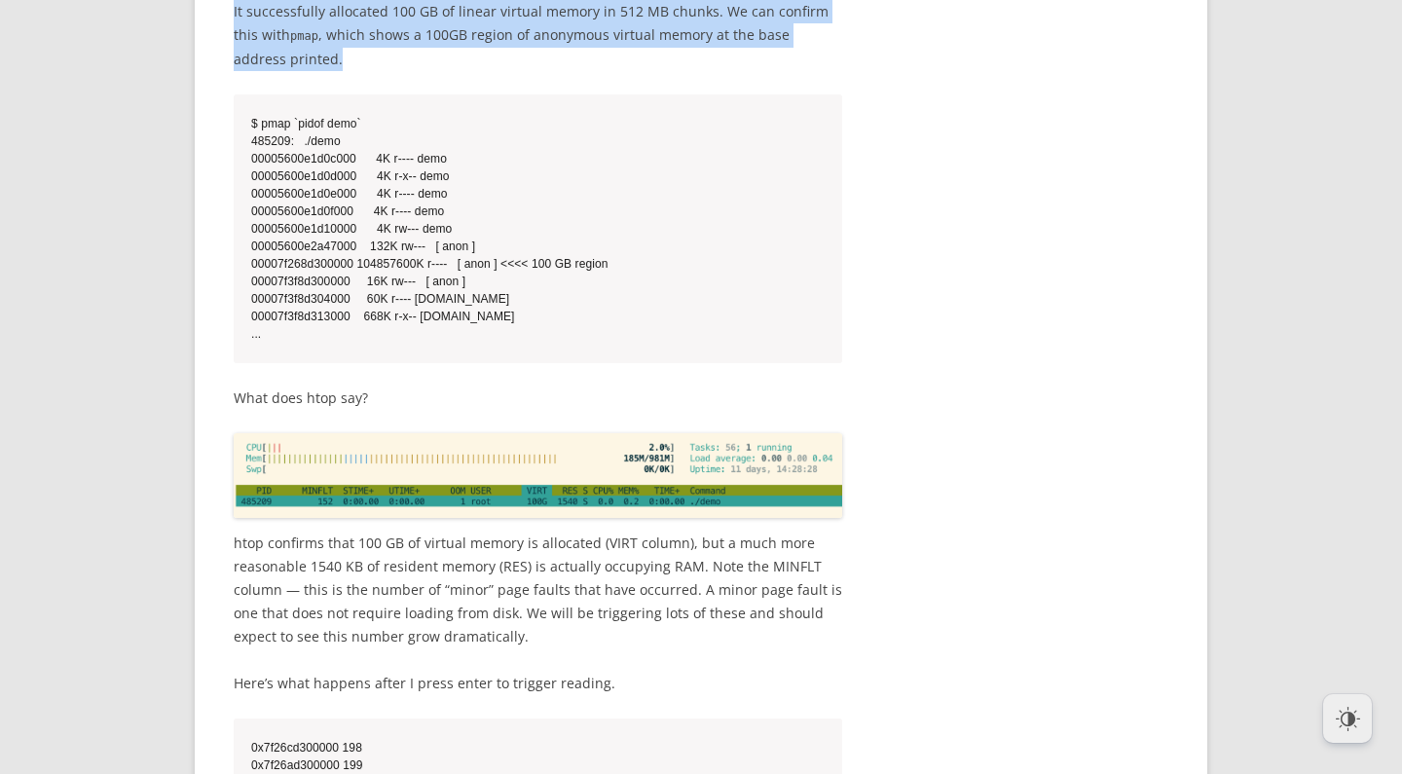
click at [535, 71] on p "It successfully allocated 100 GB of linear virtual memory in 512 MB chunks. We …" at bounding box center [538, 35] width 609 height 71
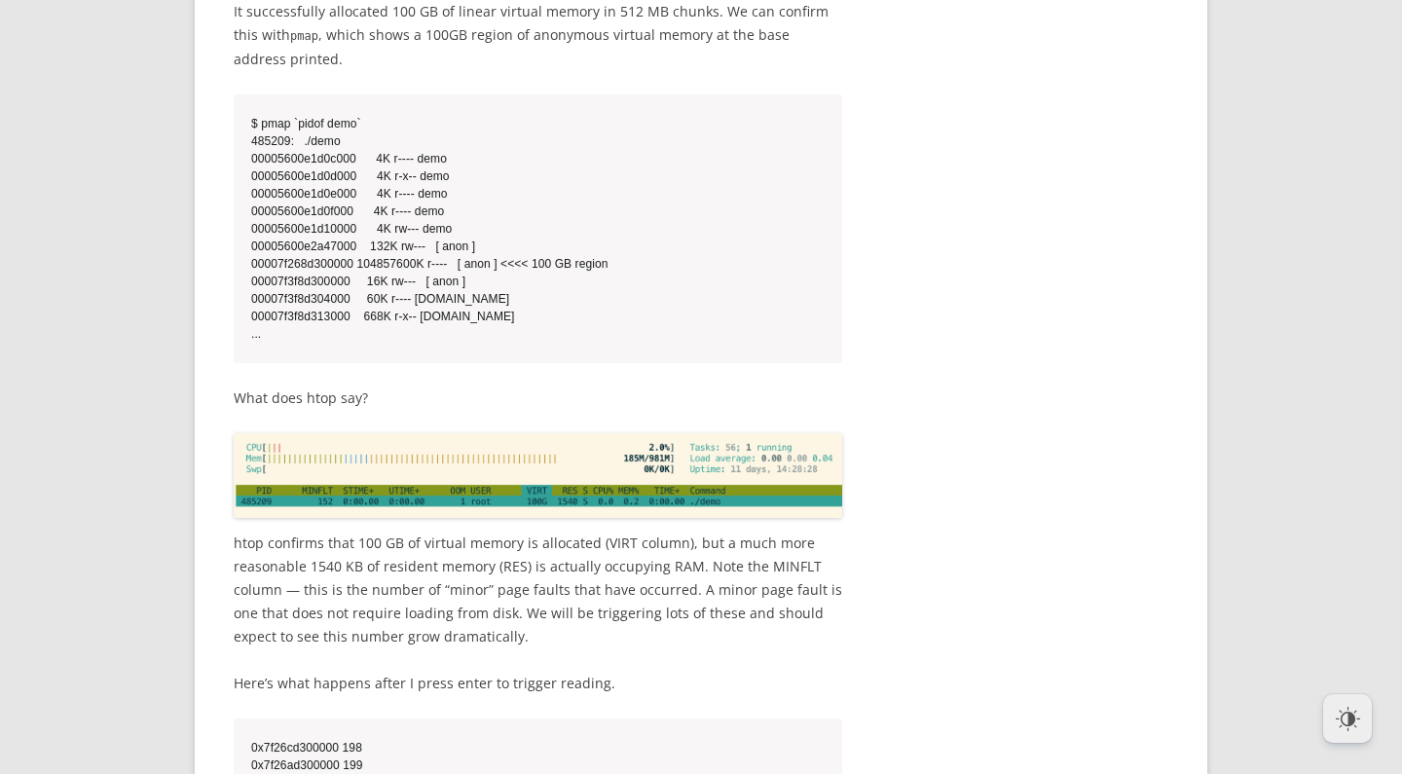
click at [539, 71] on p "It successfully allocated 100 GB of linear virtual memory in 512 MB chunks. We …" at bounding box center [538, 35] width 609 height 71
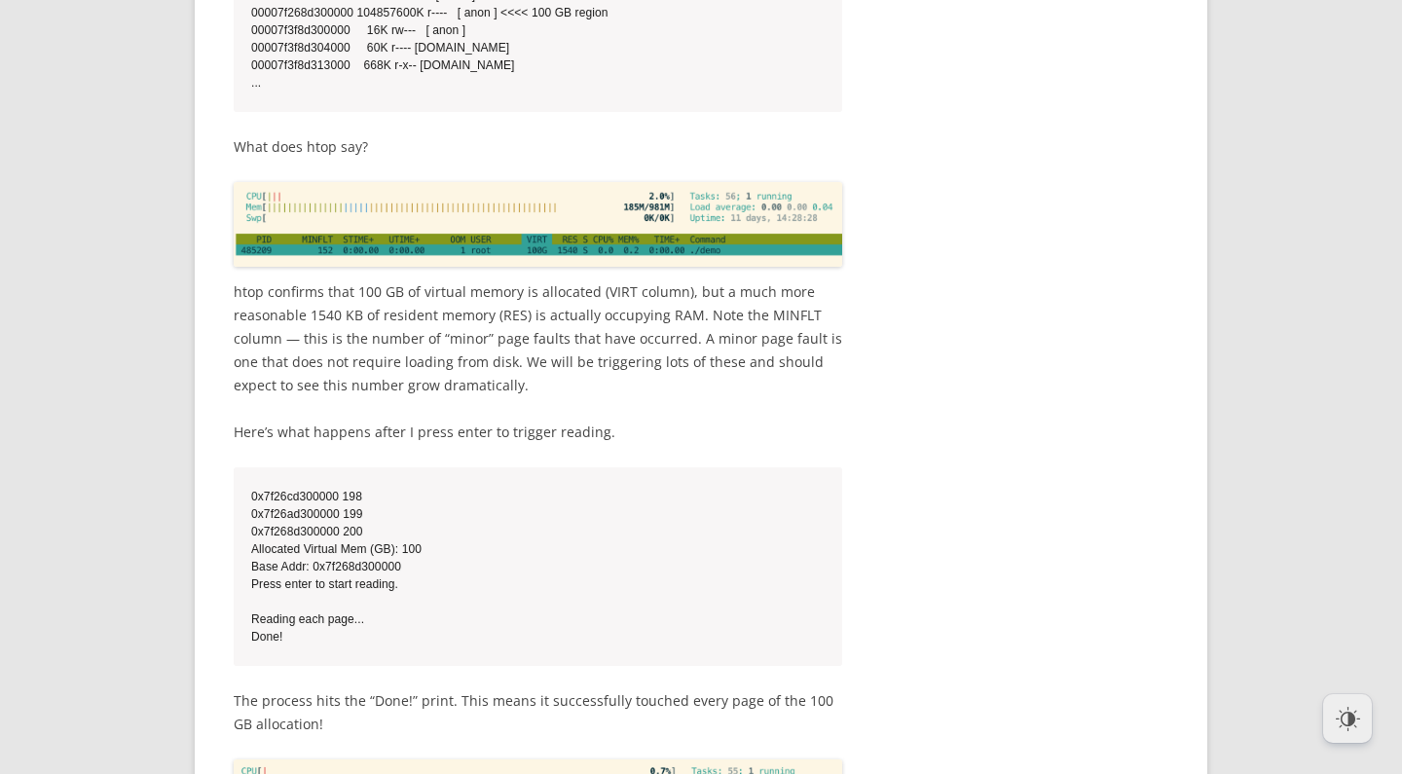
scroll to position [4574, 0]
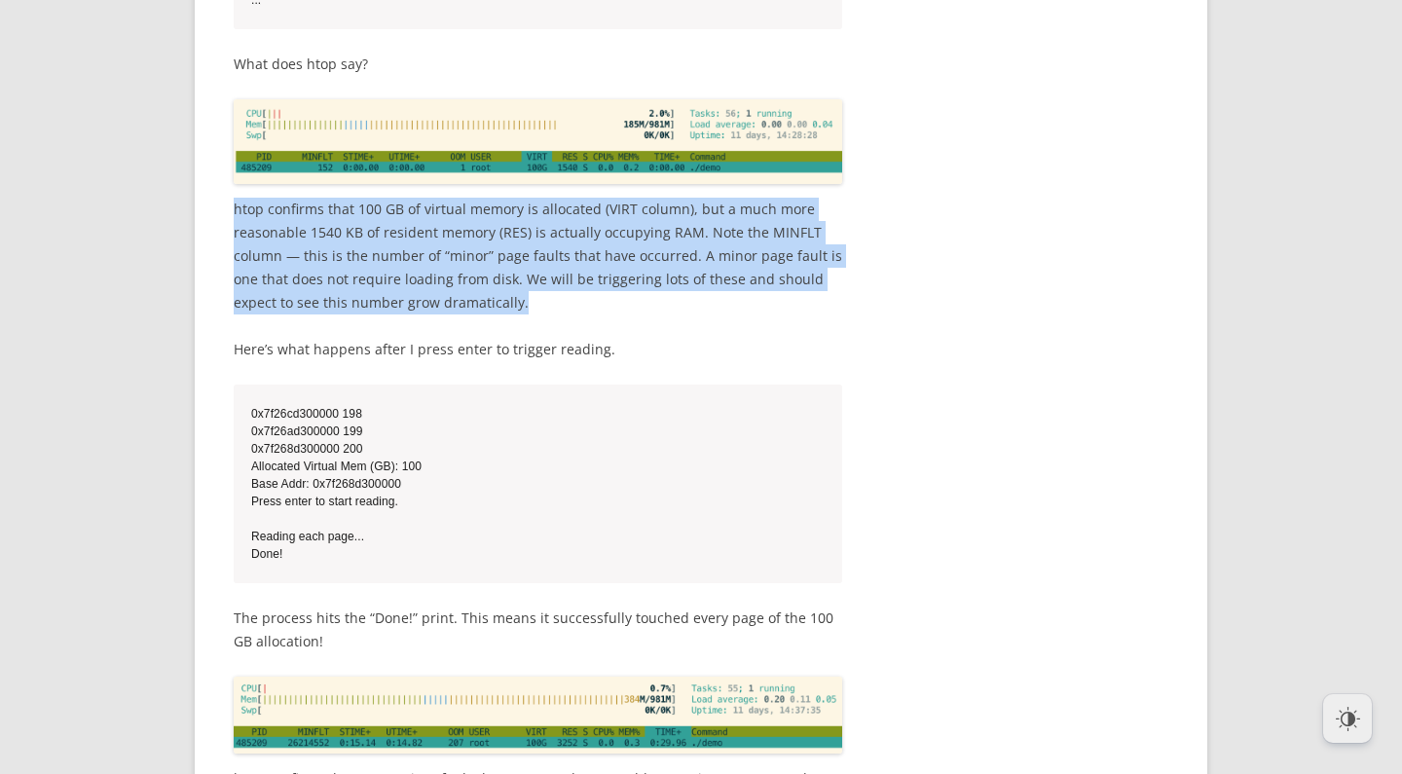
click at [567, 315] on p "htop confirms that 100 GB of virtual memory is allocated (VIRT column), but a m…" at bounding box center [538, 256] width 609 height 117
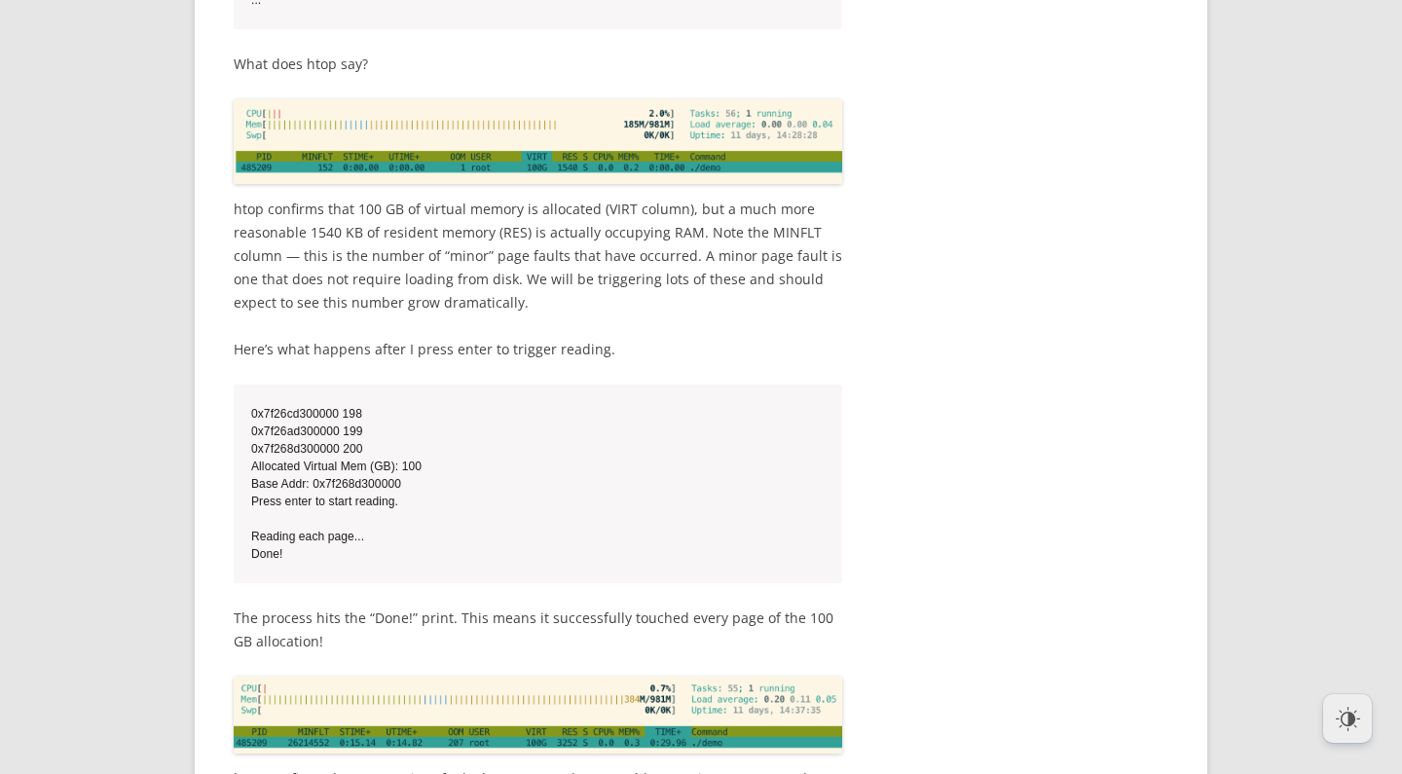
scroll to position [4579, 0]
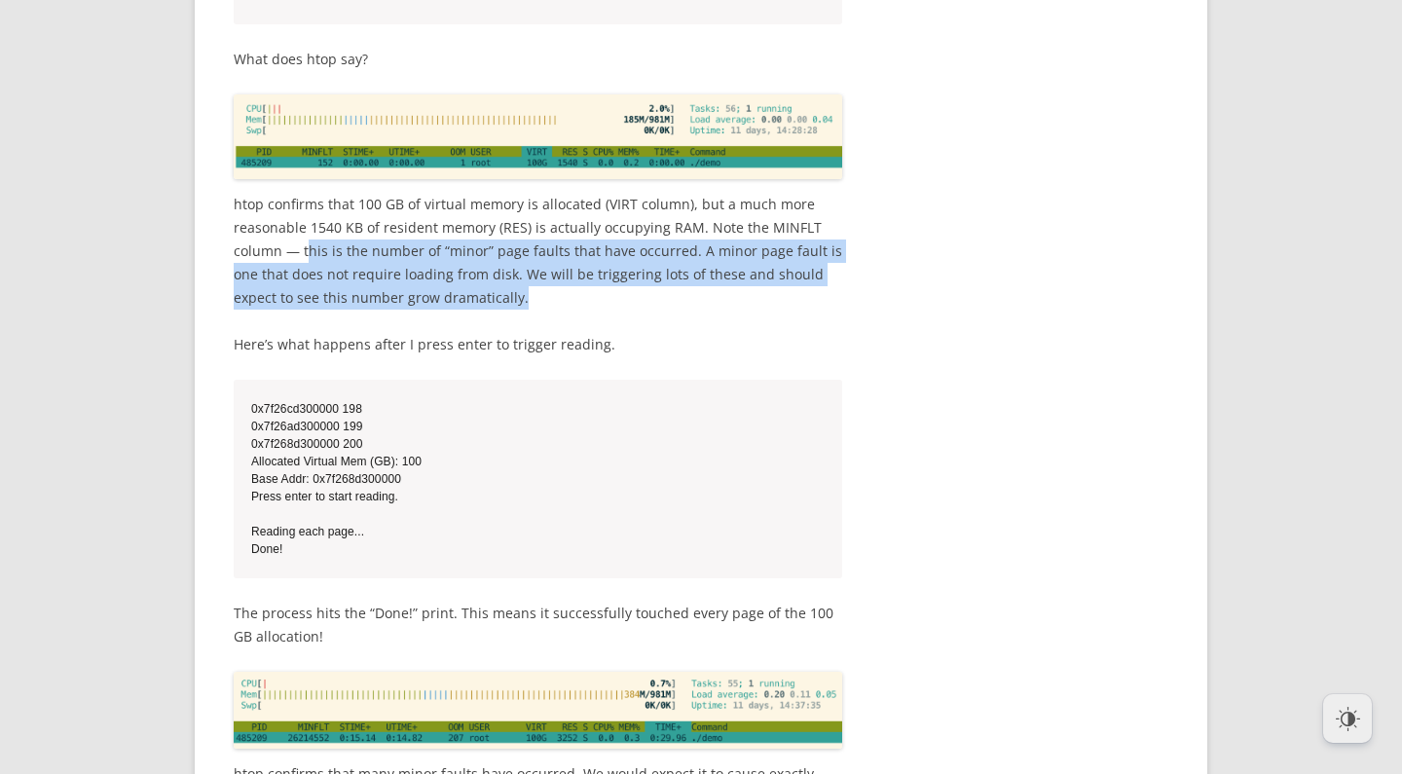
click at [579, 310] on p "htop confirms that 100 GB of virtual memory is allocated (VIRT column), but a m…" at bounding box center [538, 251] width 609 height 117
click at [578, 310] on p "htop confirms that 100 GB of virtual memory is allocated (VIRT column), but a m…" at bounding box center [538, 251] width 609 height 117
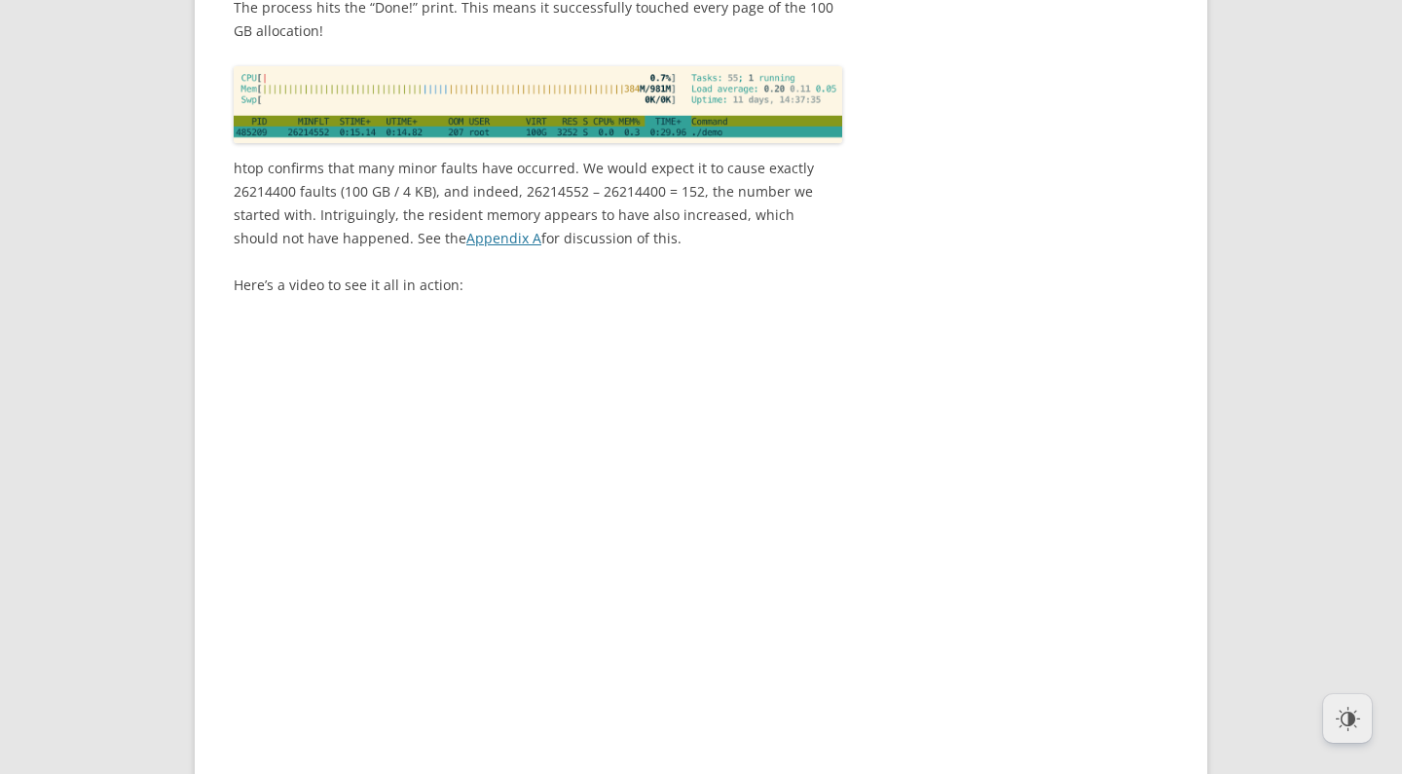
scroll to position [5192, 0]
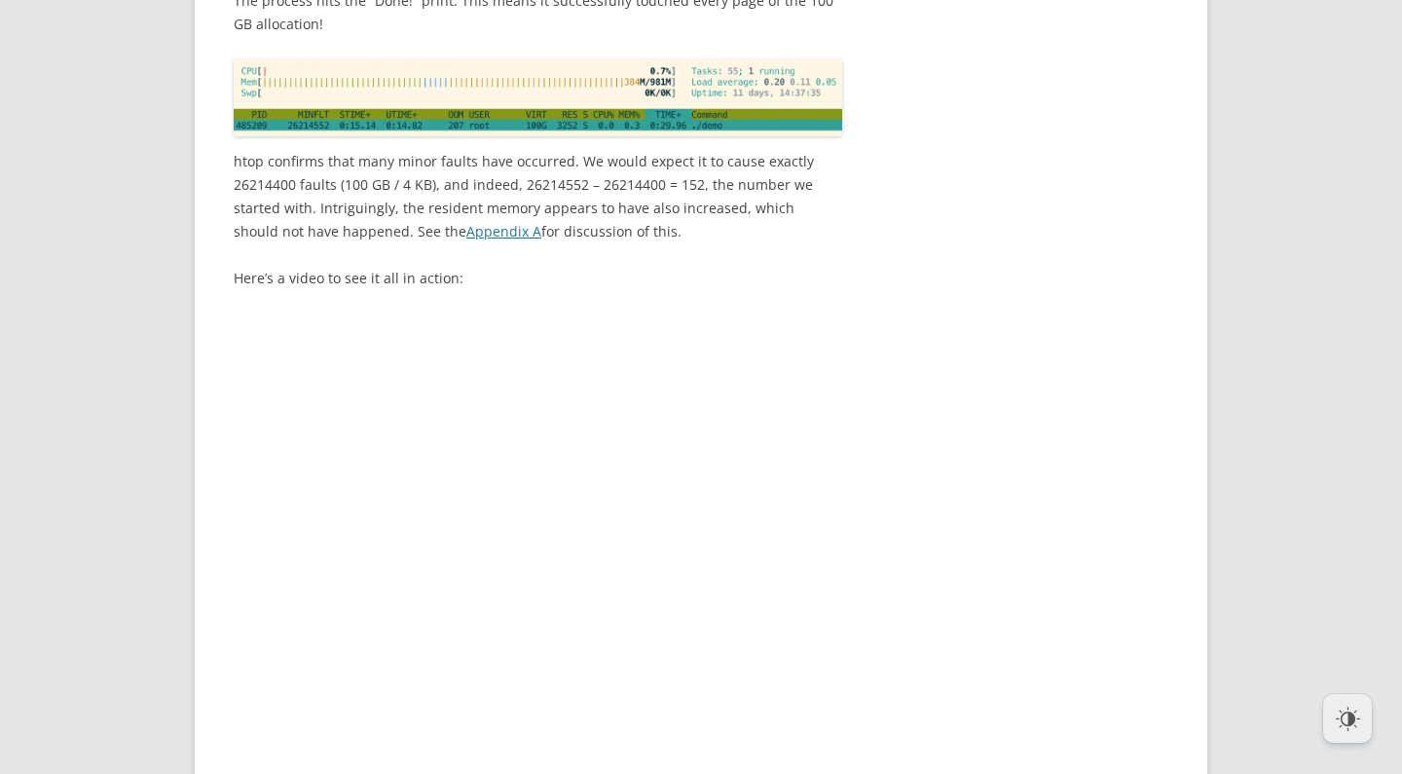
click at [574, 243] on p "htop confirms that many minor faults have occurred. We would expect it to cause…" at bounding box center [538, 196] width 609 height 93
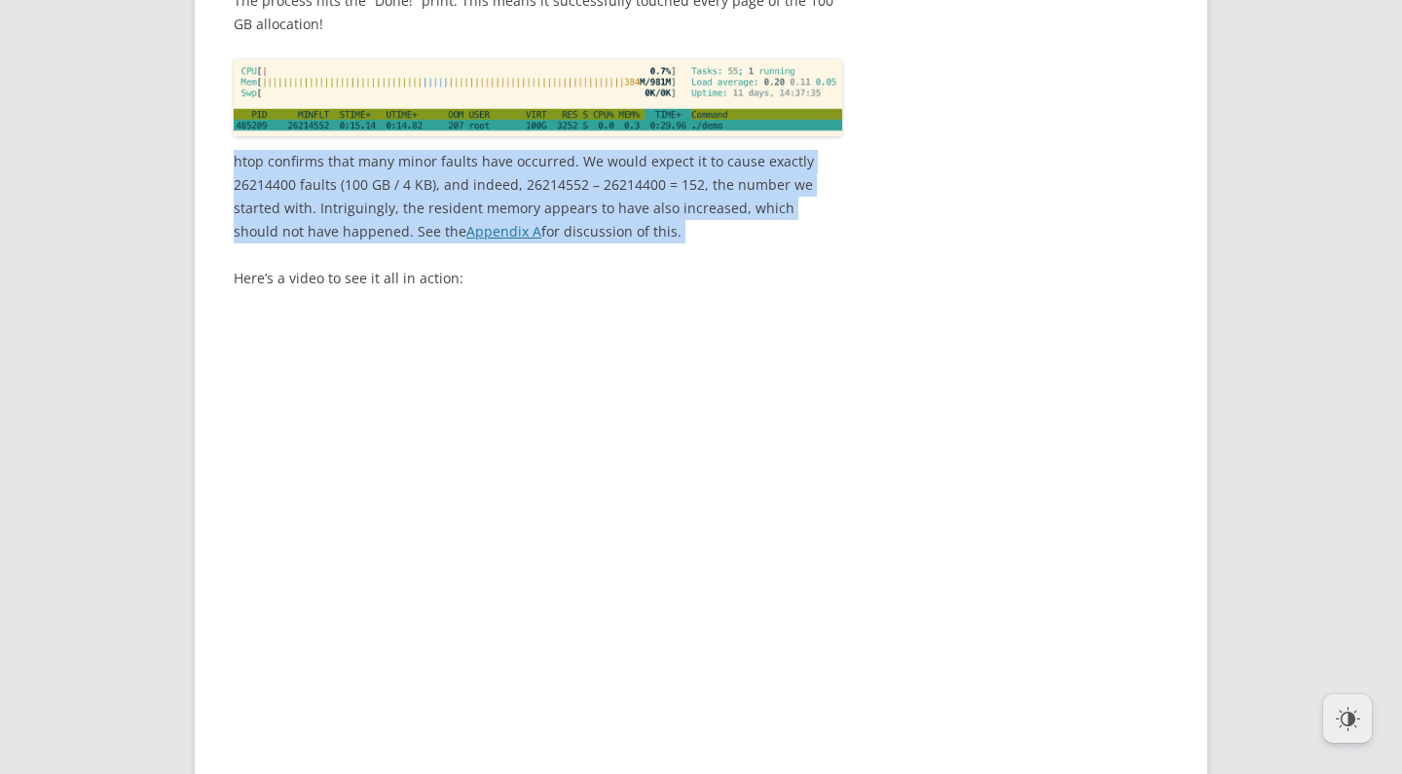
click at [574, 243] on p "htop confirms that many minor faults have occurred. We would expect it to cause…" at bounding box center [538, 196] width 609 height 93
click at [589, 243] on p "htop confirms that many minor faults have occurred. We would expect it to cause…" at bounding box center [538, 196] width 609 height 93
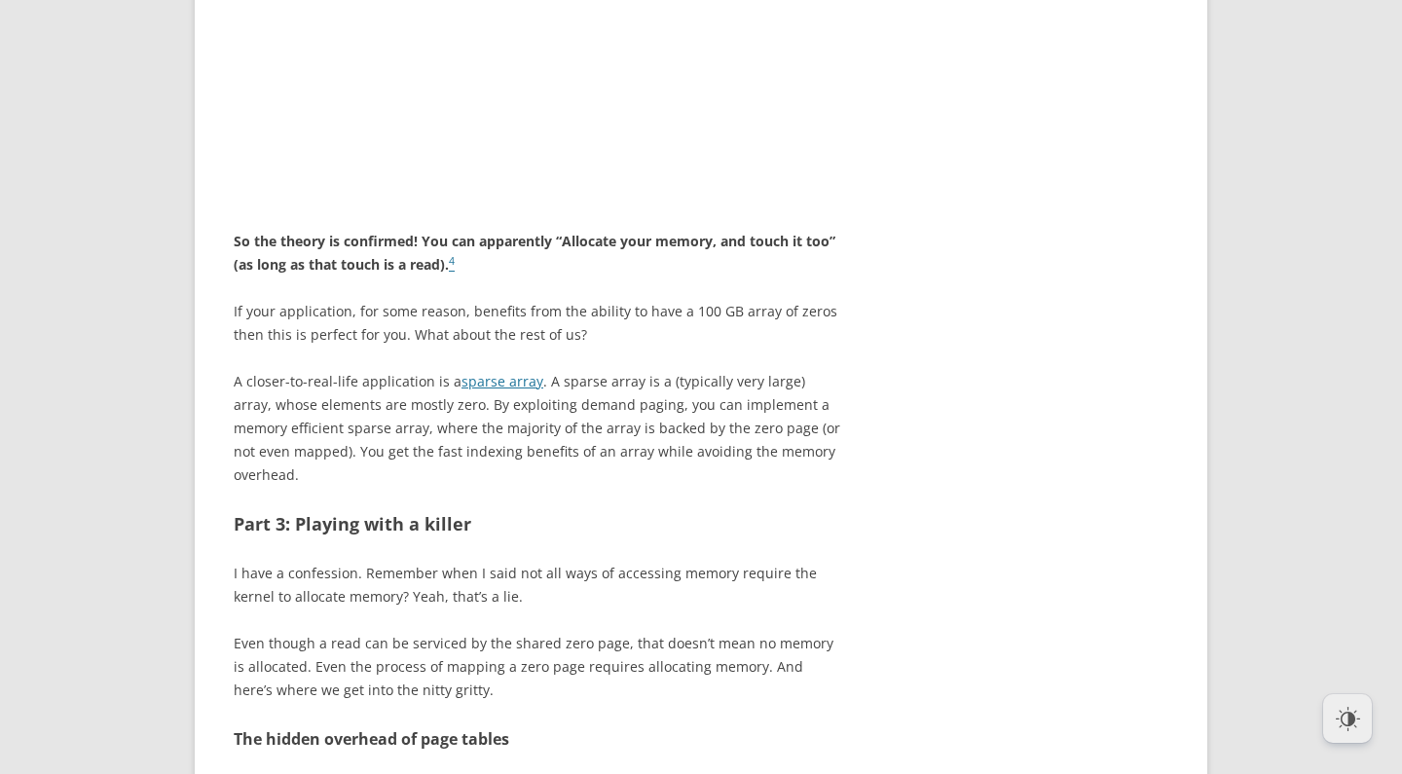
scroll to position [6056, 0]
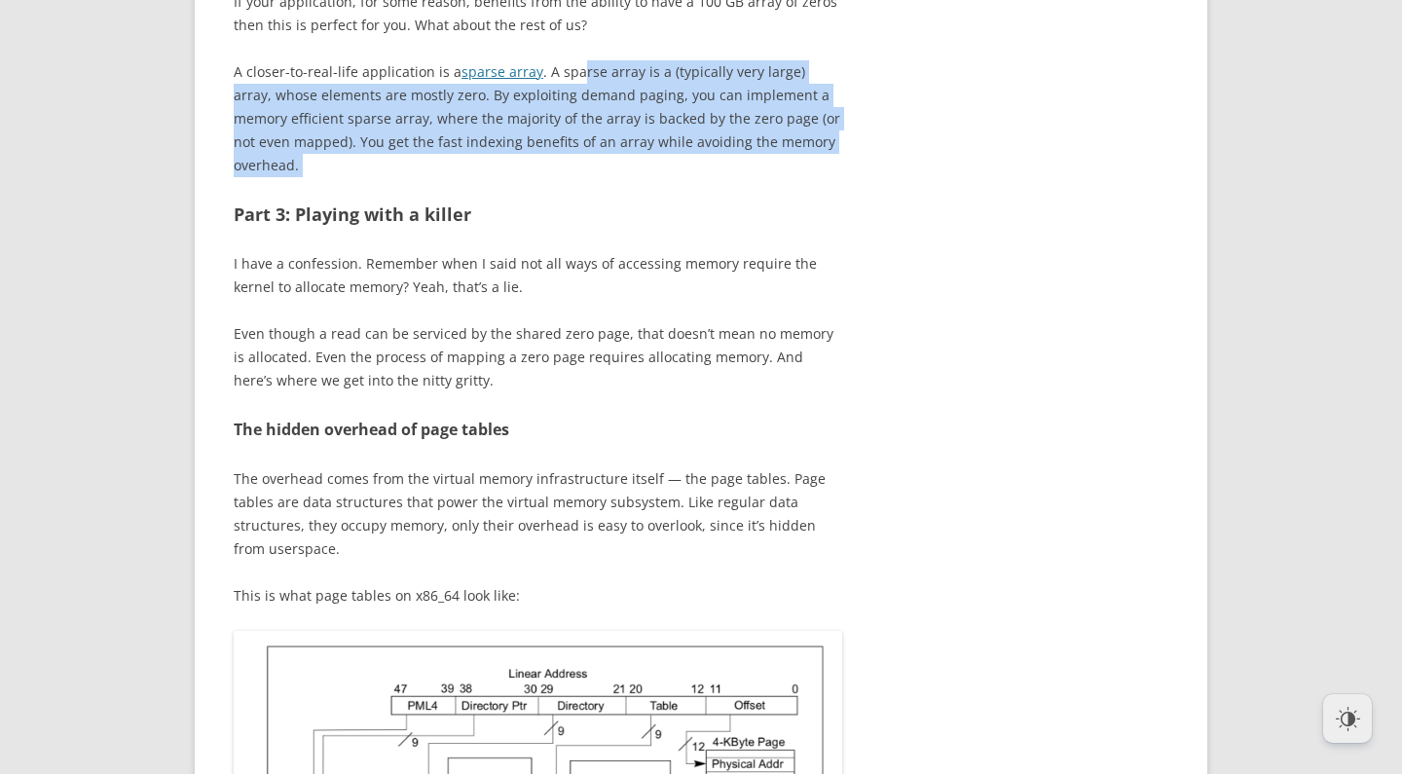
drag, startPoint x: 588, startPoint y: 519, endPoint x: 577, endPoint y: 414, distance: 105.8
click at [577, 177] on p "A closer-to-real-life application is a sparse array . A sparse array is a (typi…" at bounding box center [538, 118] width 609 height 117
drag, startPoint x: 581, startPoint y: 403, endPoint x: 614, endPoint y: 520, distance: 121.2
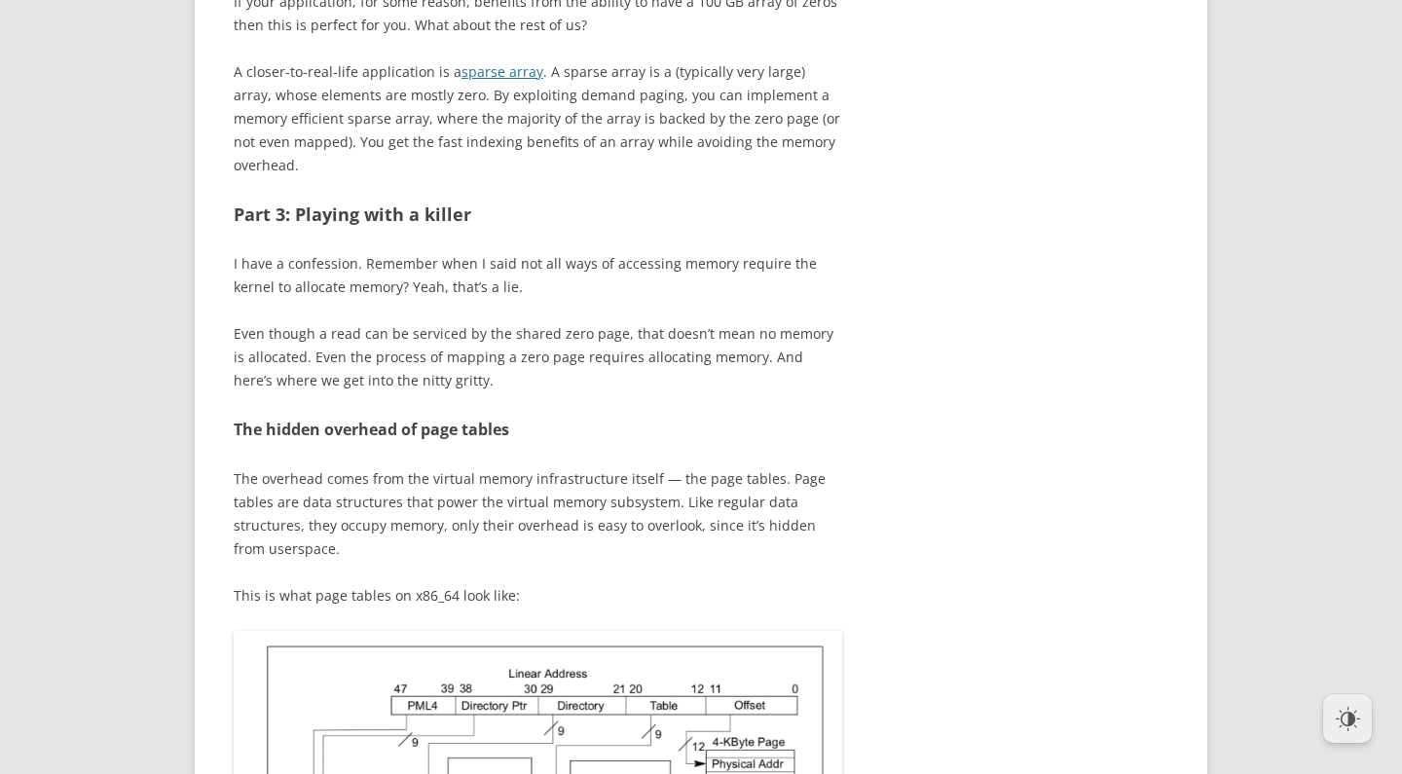
drag, startPoint x: 614, startPoint y: 520, endPoint x: 628, endPoint y: 519, distance: 14.6
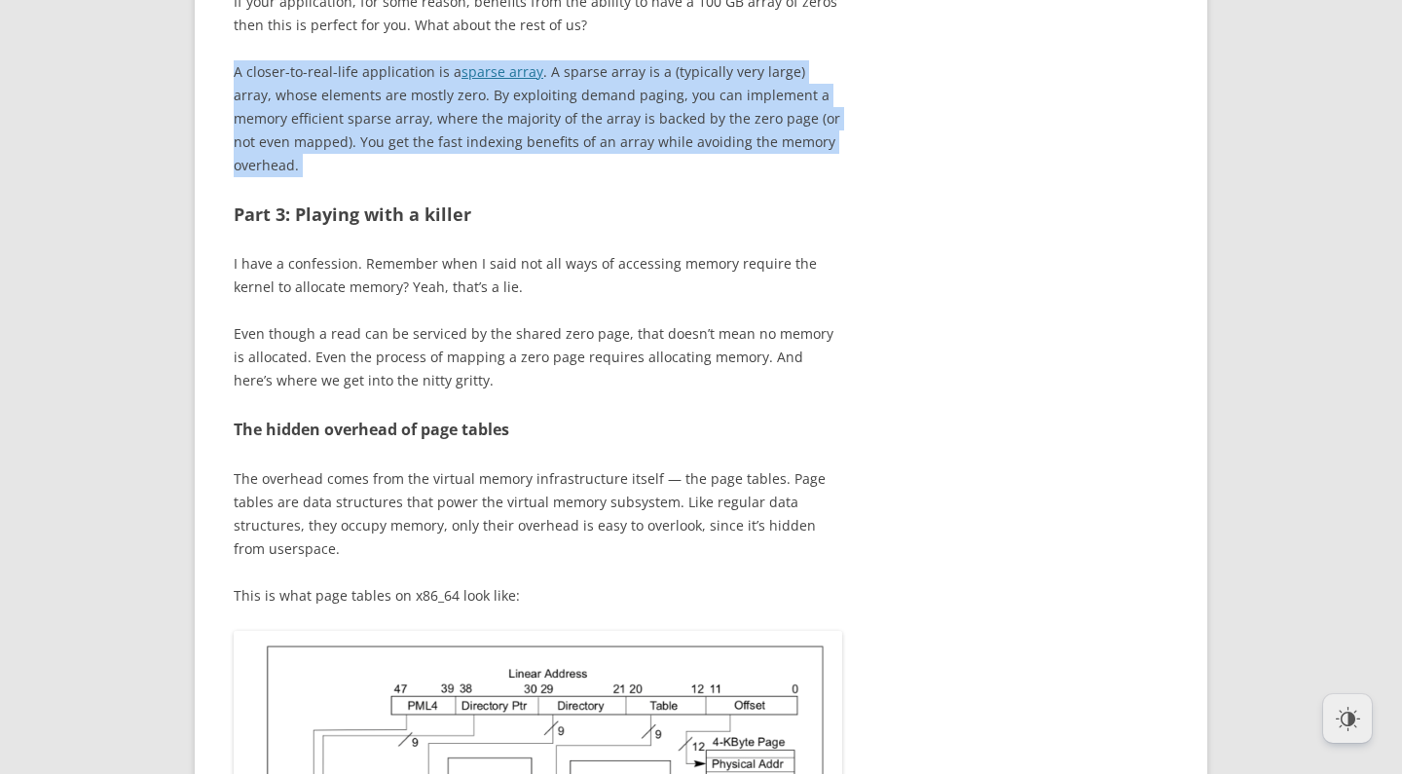
drag, startPoint x: 628, startPoint y: 519, endPoint x: 608, endPoint y: 404, distance: 116.7
drag, startPoint x: 611, startPoint y: 401, endPoint x: 635, endPoint y: 508, distance: 109.9
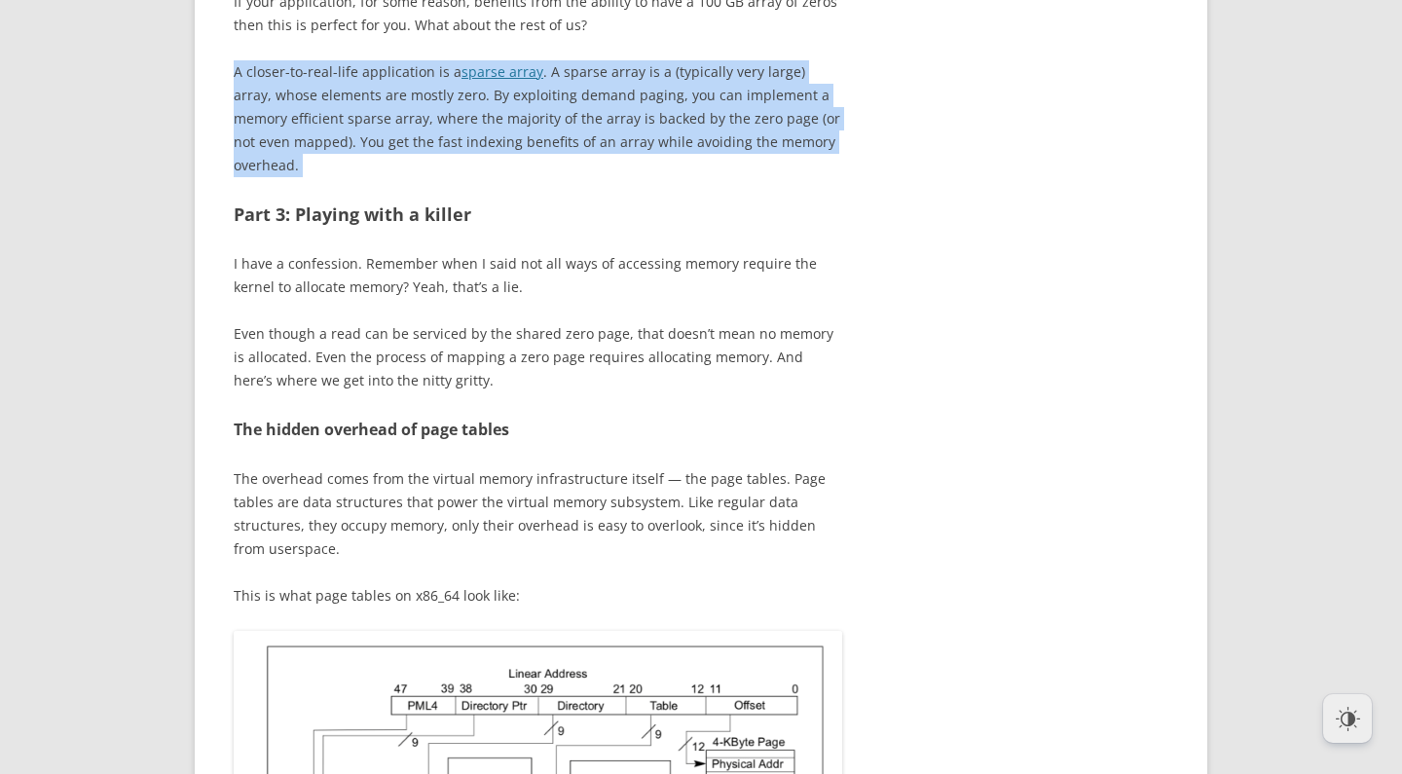
drag, startPoint x: 636, startPoint y: 514, endPoint x: 610, endPoint y: 399, distance: 117.9
drag, startPoint x: 610, startPoint y: 399, endPoint x: 622, endPoint y: 399, distance: 12.7
drag, startPoint x: 622, startPoint y: 399, endPoint x: 647, endPoint y: 516, distance: 119.4
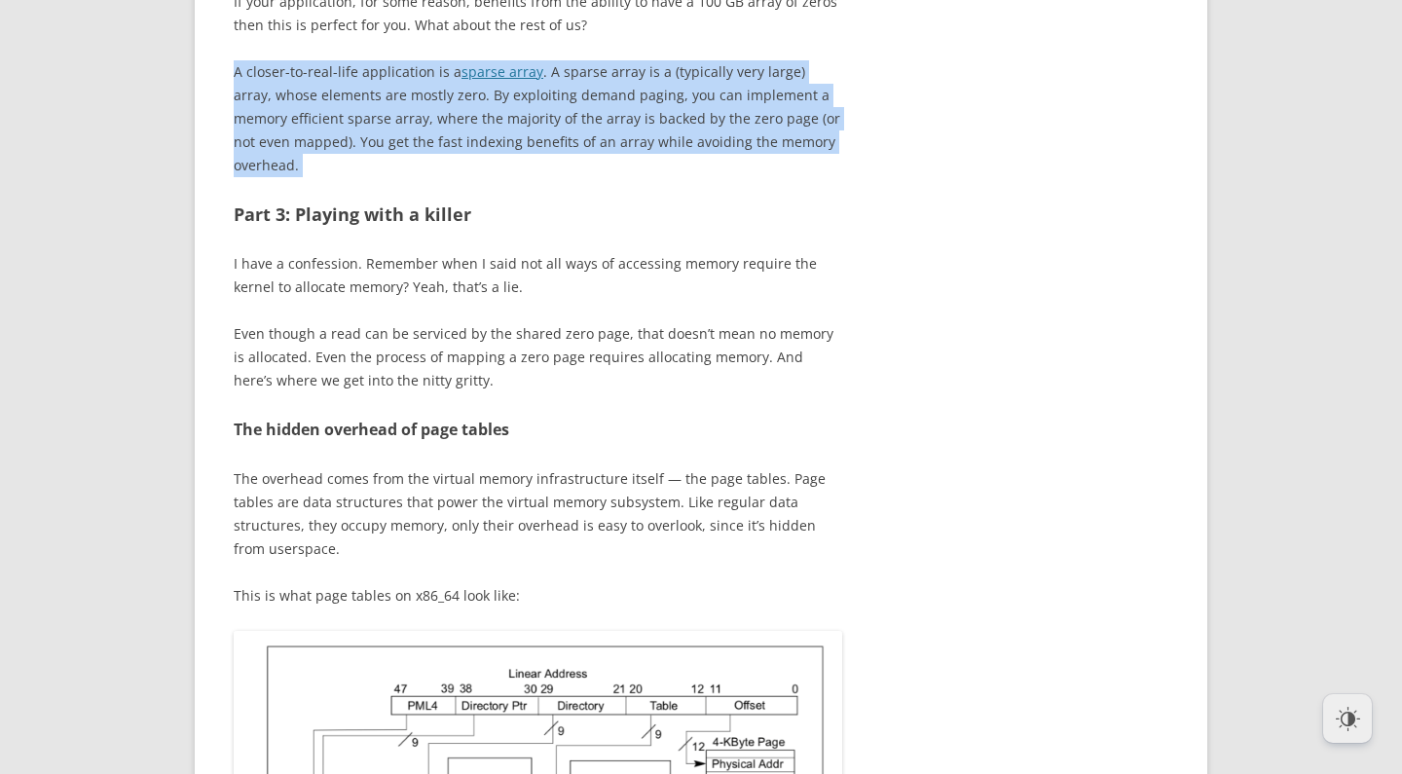
drag, startPoint x: 652, startPoint y: 515, endPoint x: 624, endPoint y: 395, distance: 122.9
drag, startPoint x: 624, startPoint y: 395, endPoint x: 641, endPoint y: 393, distance: 16.7
drag, startPoint x: 641, startPoint y: 393, endPoint x: 658, endPoint y: 510, distance: 118.2
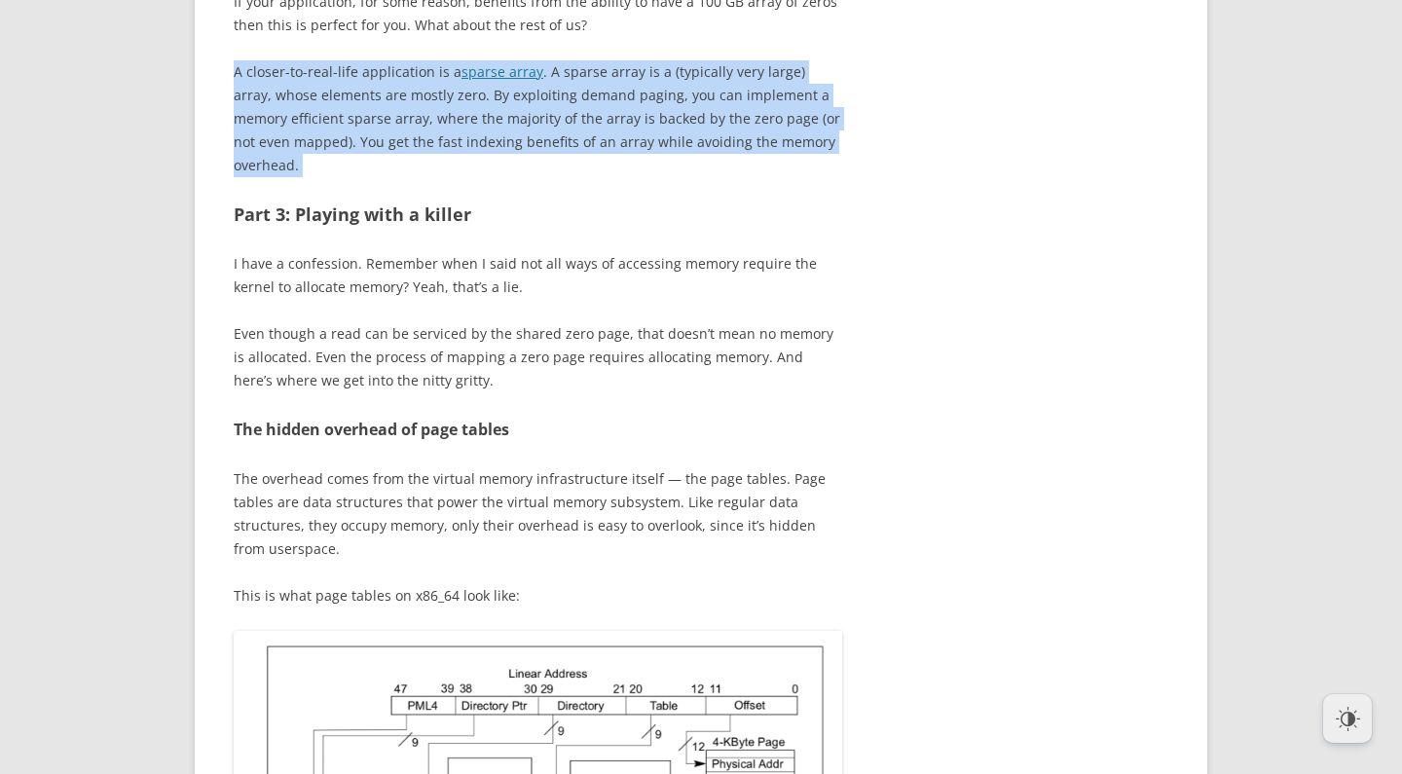
drag, startPoint x: 663, startPoint y: 515, endPoint x: 619, endPoint y: 390, distance: 133.1
drag, startPoint x: 619, startPoint y: 390, endPoint x: 648, endPoint y: 395, distance: 28.8
click at [619, 37] on p "If your application, for some reason, benefits from the ability to have a 100 G…" at bounding box center [538, 13] width 609 height 47
drag, startPoint x: 648, startPoint y: 395, endPoint x: 670, endPoint y: 504, distance: 111.4
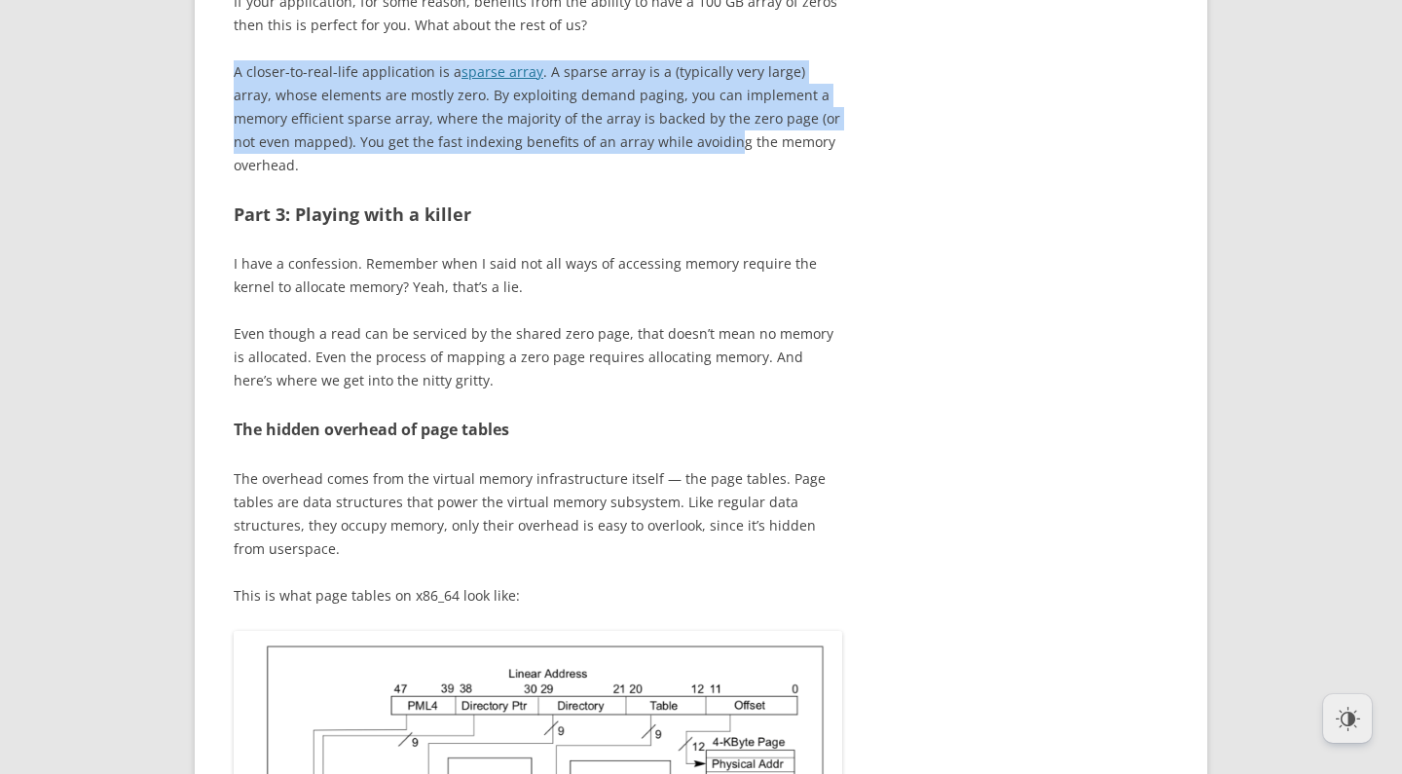
drag, startPoint x: 670, startPoint y: 504, endPoint x: 678, endPoint y: 512, distance: 11.0
click at [672, 177] on p "A closer-to-real-life application is a sparse array . A sparse array is a (typi…" at bounding box center [538, 118] width 609 height 117
drag, startPoint x: 685, startPoint y: 515, endPoint x: 662, endPoint y: 403, distance: 114.2
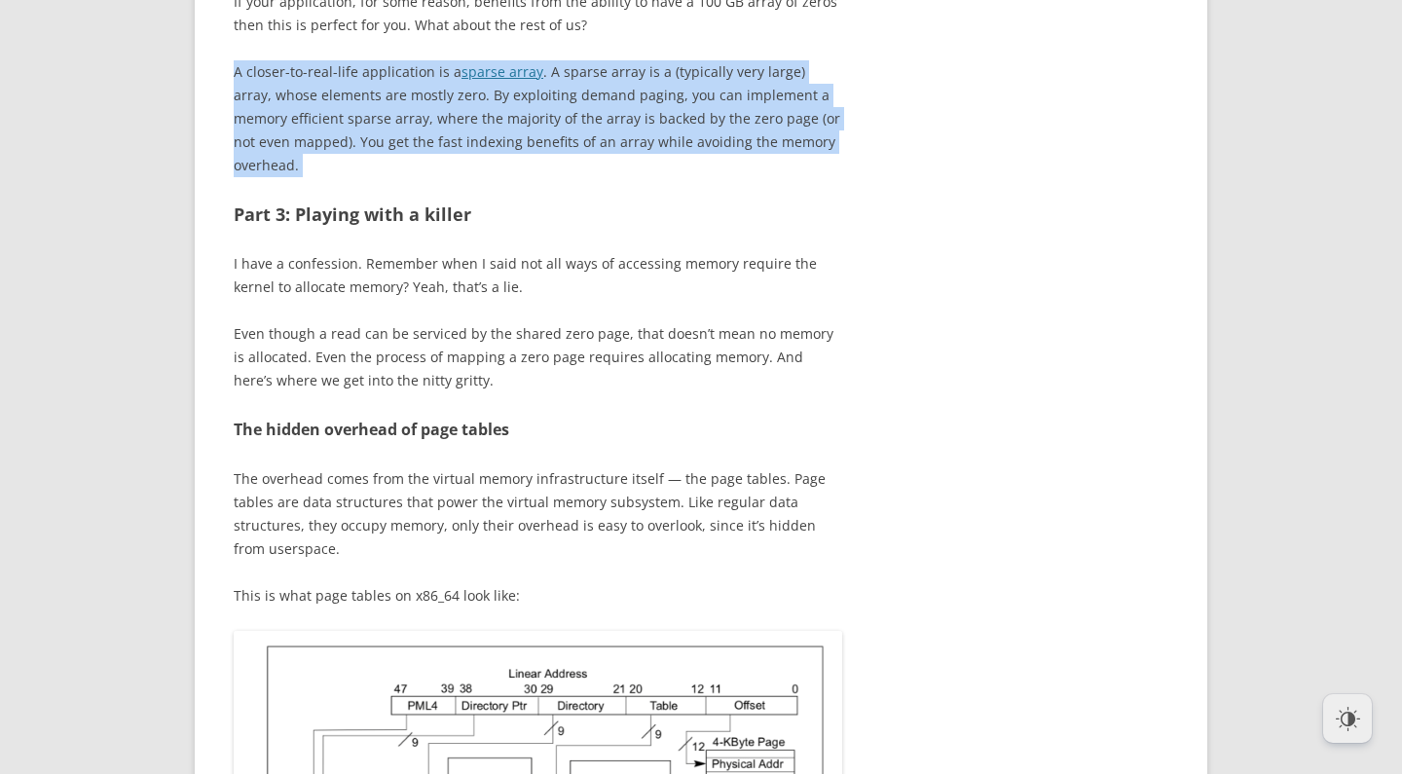
drag, startPoint x: 664, startPoint y: 403, endPoint x: 699, endPoint y: 501, distance: 103.5
click at [700, 177] on p "A closer-to-real-life application is a sparse array . A sparse array is a (typi…" at bounding box center [538, 118] width 609 height 117
drag, startPoint x: 703, startPoint y: 508, endPoint x: 682, endPoint y: 399, distance: 111.2
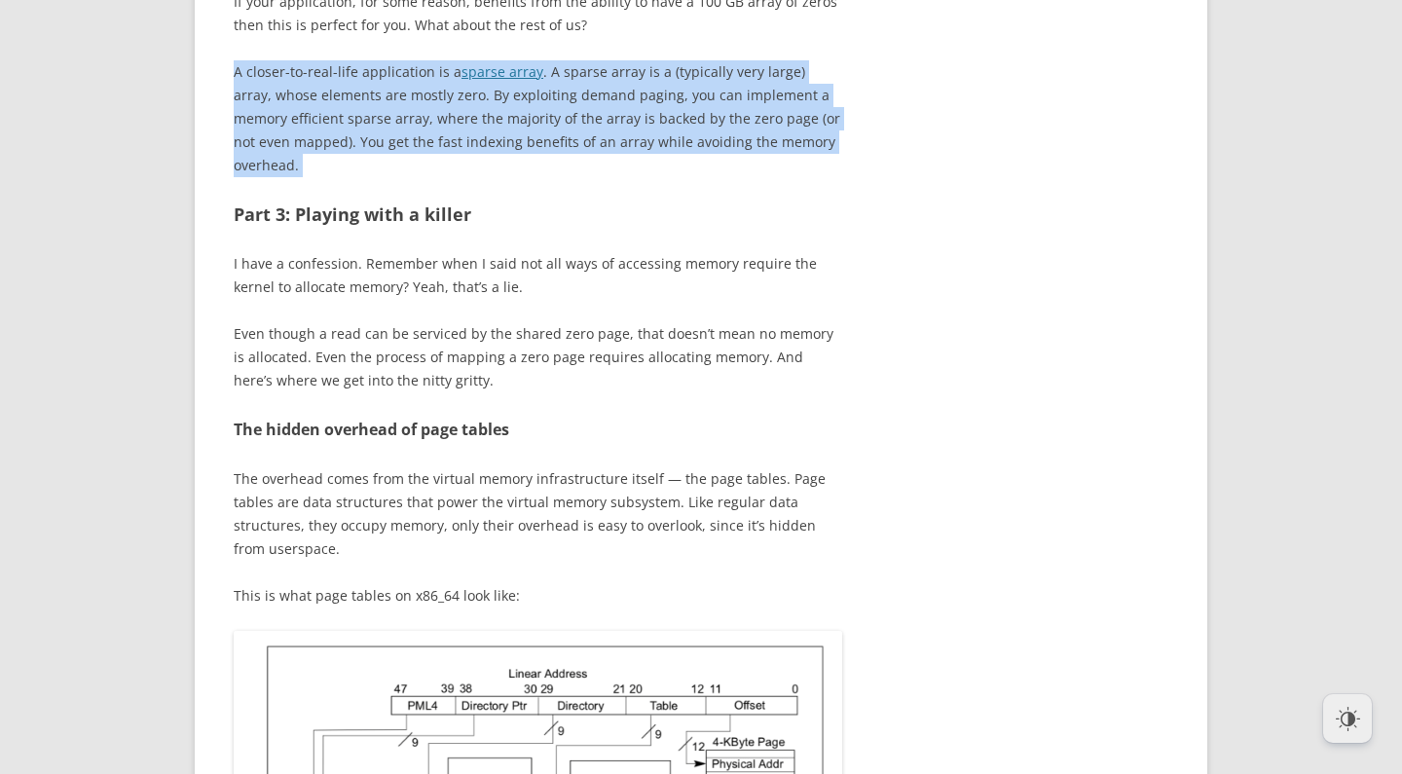
drag, startPoint x: 686, startPoint y: 400, endPoint x: 725, endPoint y: 509, distance: 115.8
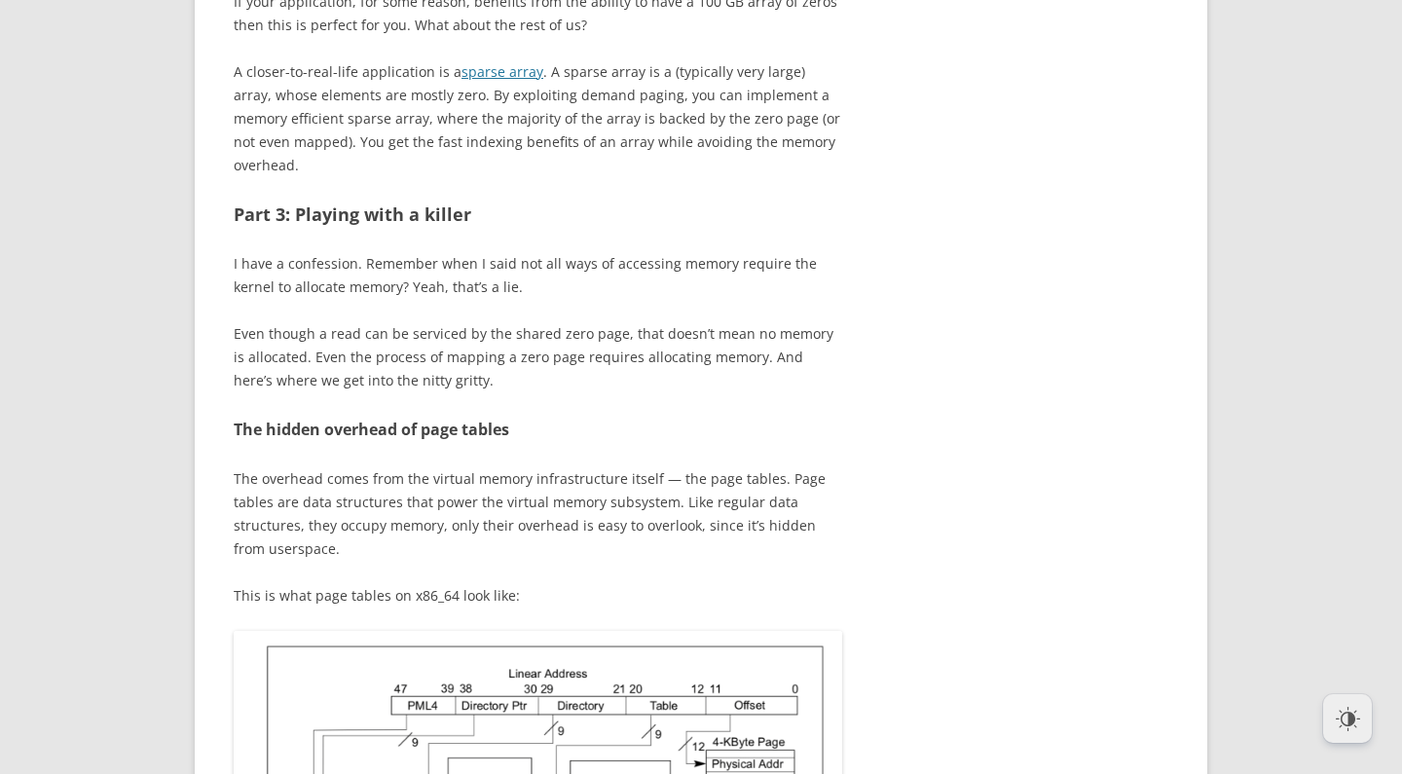
drag, startPoint x: 725, startPoint y: 509, endPoint x: 739, endPoint y: 512, distance: 14.9
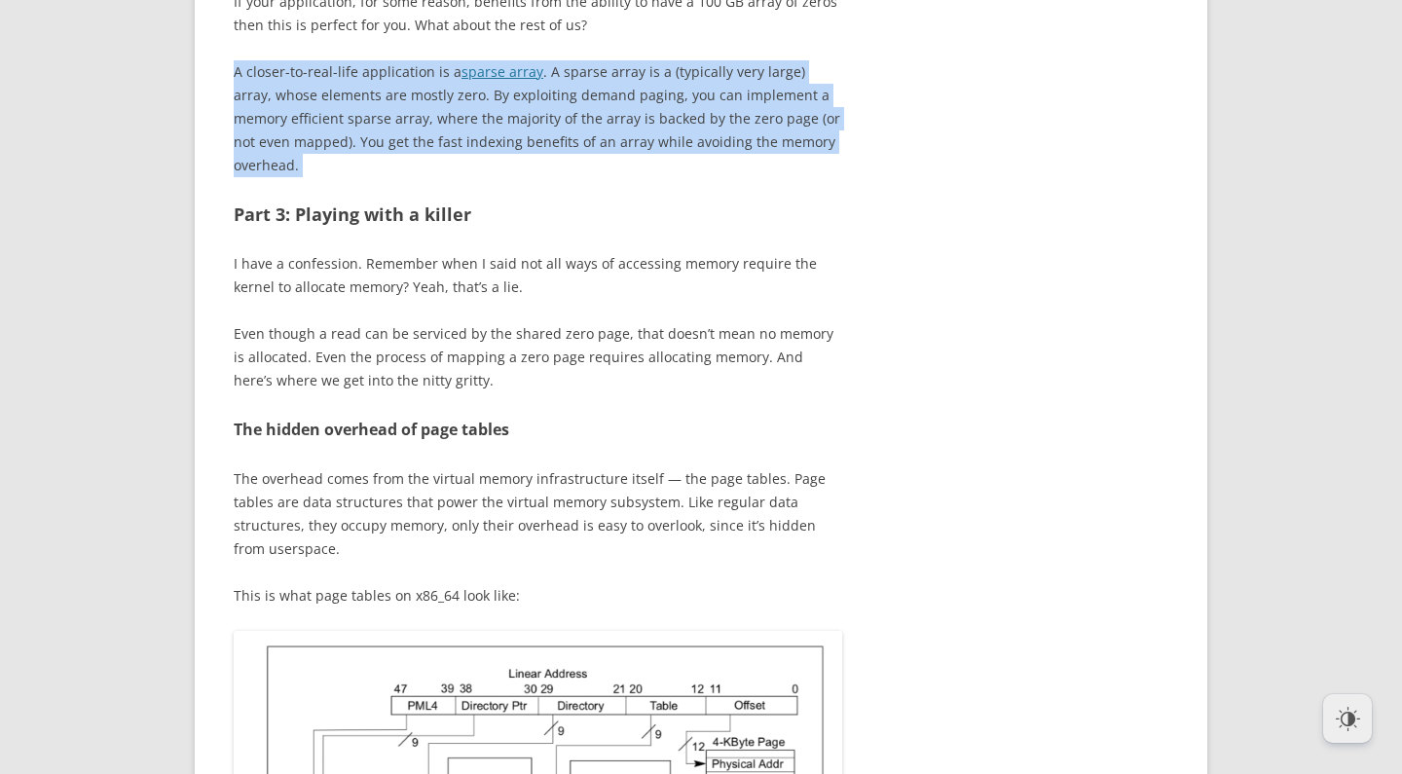
drag, startPoint x: 739, startPoint y: 512, endPoint x: 656, endPoint y: 386, distance: 151.3
drag, startPoint x: 656, startPoint y: 386, endPoint x: 671, endPoint y: 393, distance: 16.6
click at [657, 37] on p "If your application, for some reason, benefits from the ability to have a 100 G…" at bounding box center [538, 13] width 609 height 47
drag, startPoint x: 671, startPoint y: 393, endPoint x: 694, endPoint y: 501, distance: 109.6
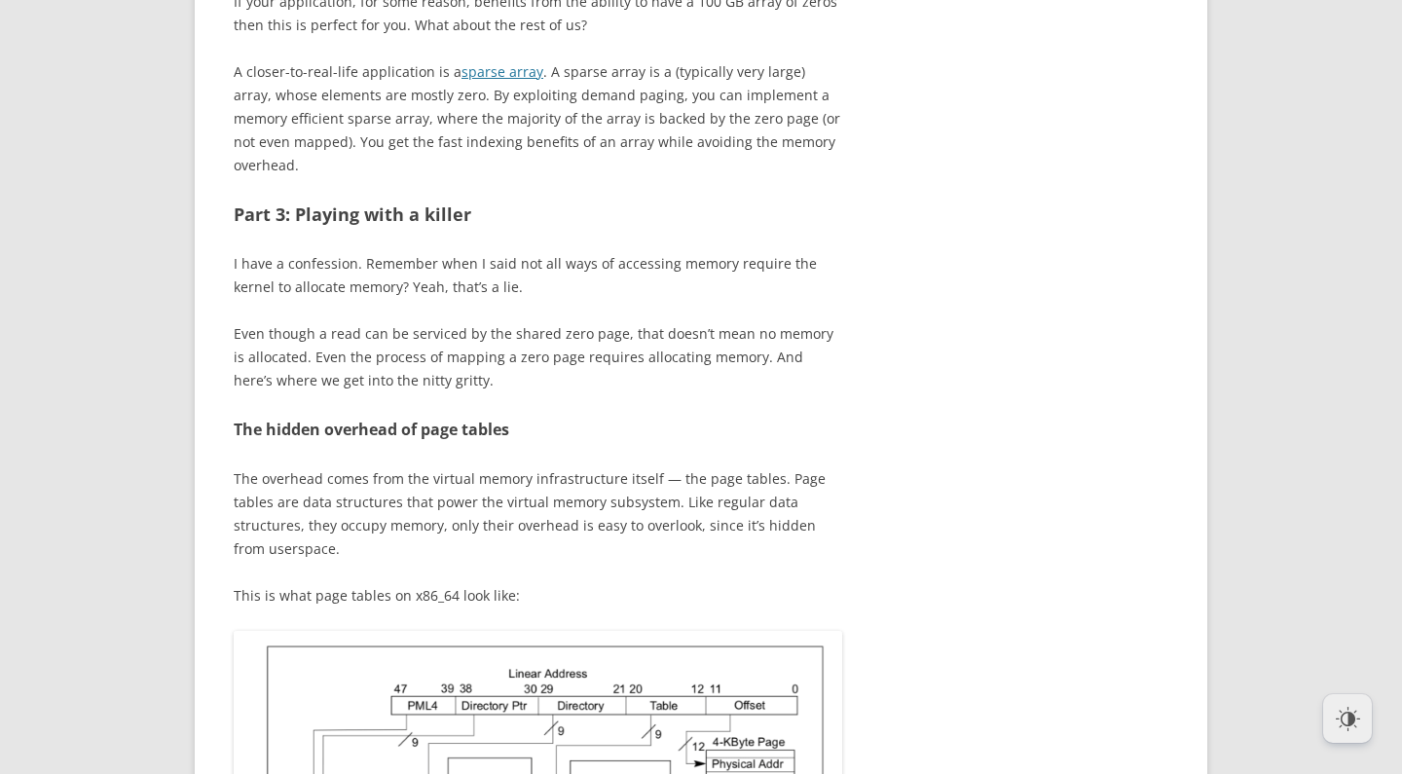
click at [694, 177] on p "A closer-to-real-life application is a sparse array . A sparse array is a (typi…" at bounding box center [538, 118] width 609 height 117
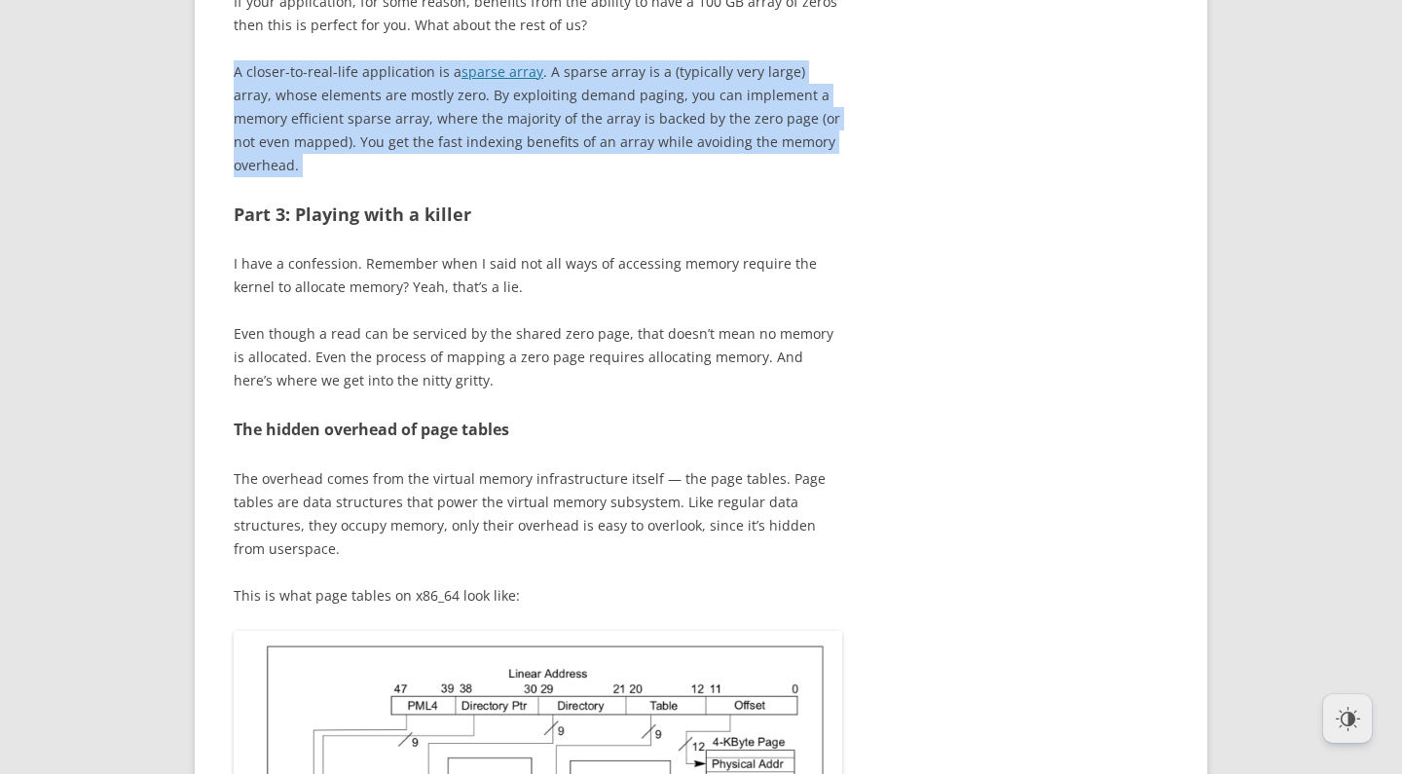
drag, startPoint x: 698, startPoint y: 509, endPoint x: 667, endPoint y: 391, distance: 122.8
drag, startPoint x: 671, startPoint y: 396, endPoint x: 712, endPoint y: 521, distance: 131.2
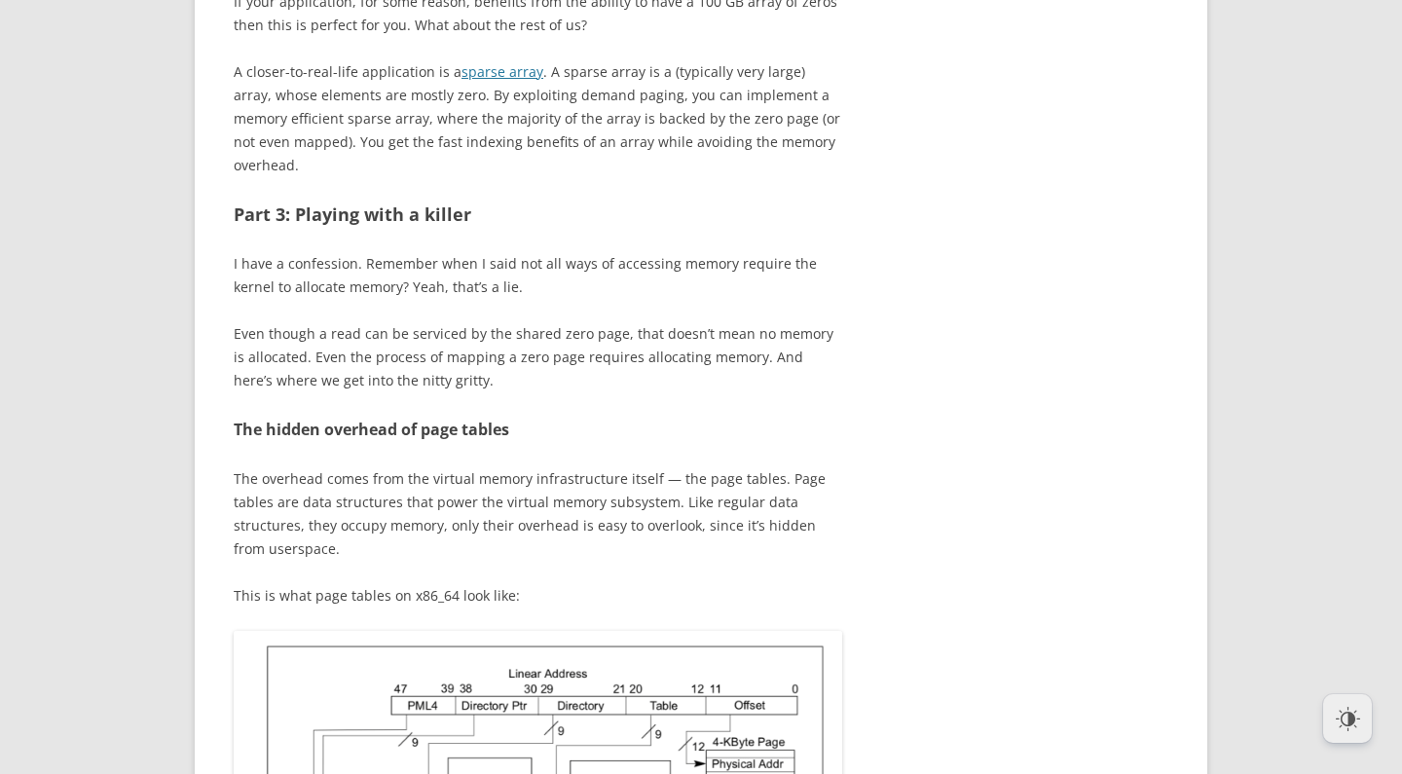
drag, startPoint x: 712, startPoint y: 521, endPoint x: 726, endPoint y: 519, distance: 13.8
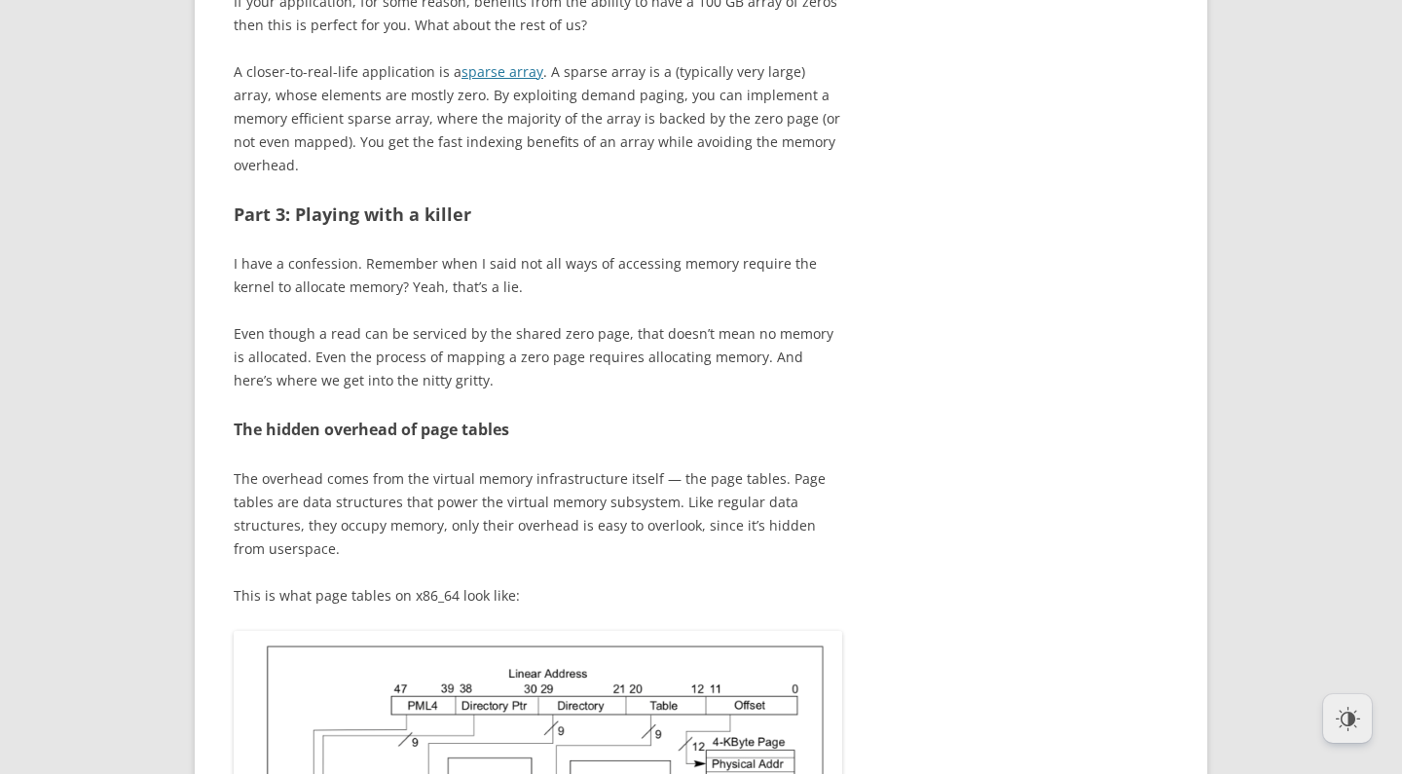
click at [604, 177] on p "A closer-to-real-life application is a sparse array . A sparse array is a (typi…" at bounding box center [538, 118] width 609 height 117
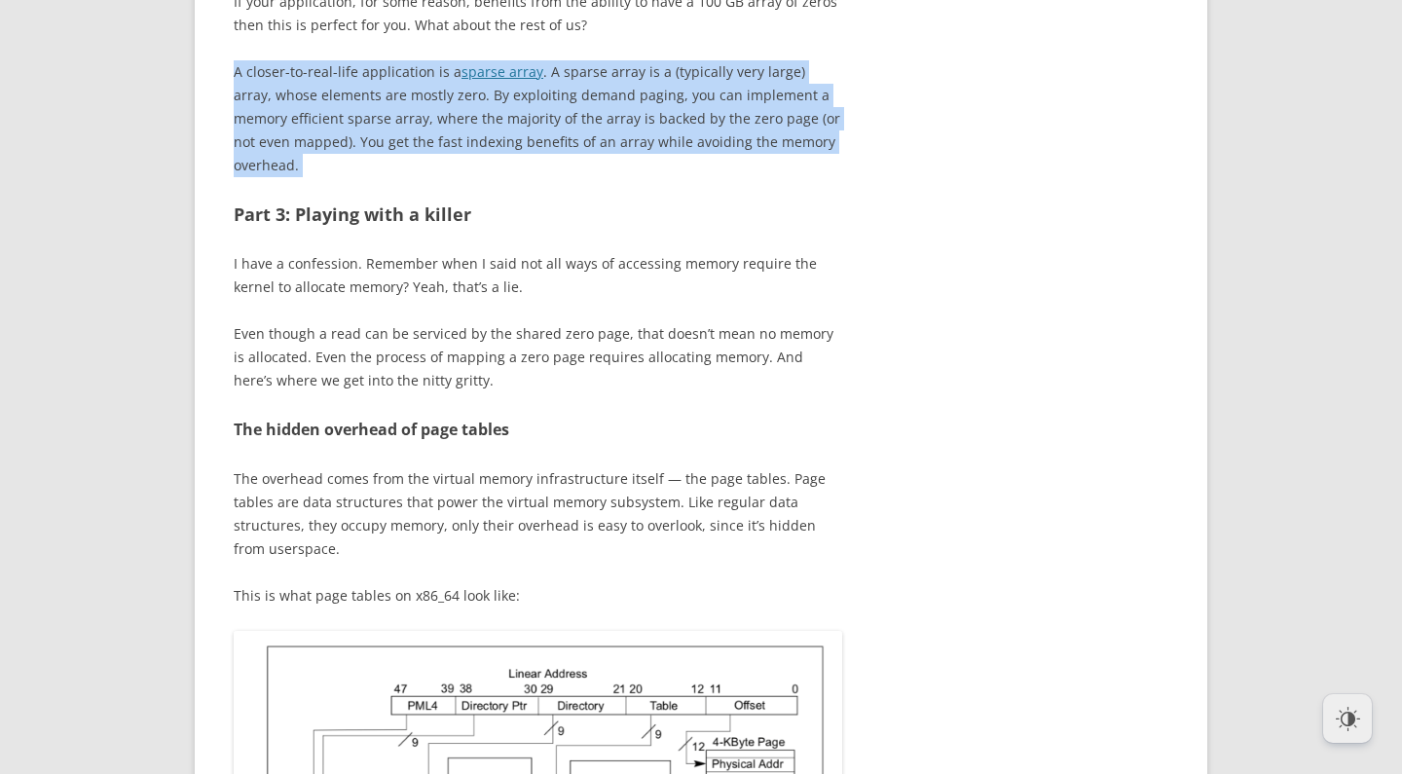
click at [604, 177] on p "A closer-to-real-life application is a sparse array . A sparse array is a (typi…" at bounding box center [538, 118] width 609 height 117
click at [591, 177] on p "A closer-to-real-life application is a sparse array . A sparse array is a (typi…" at bounding box center [538, 118] width 609 height 117
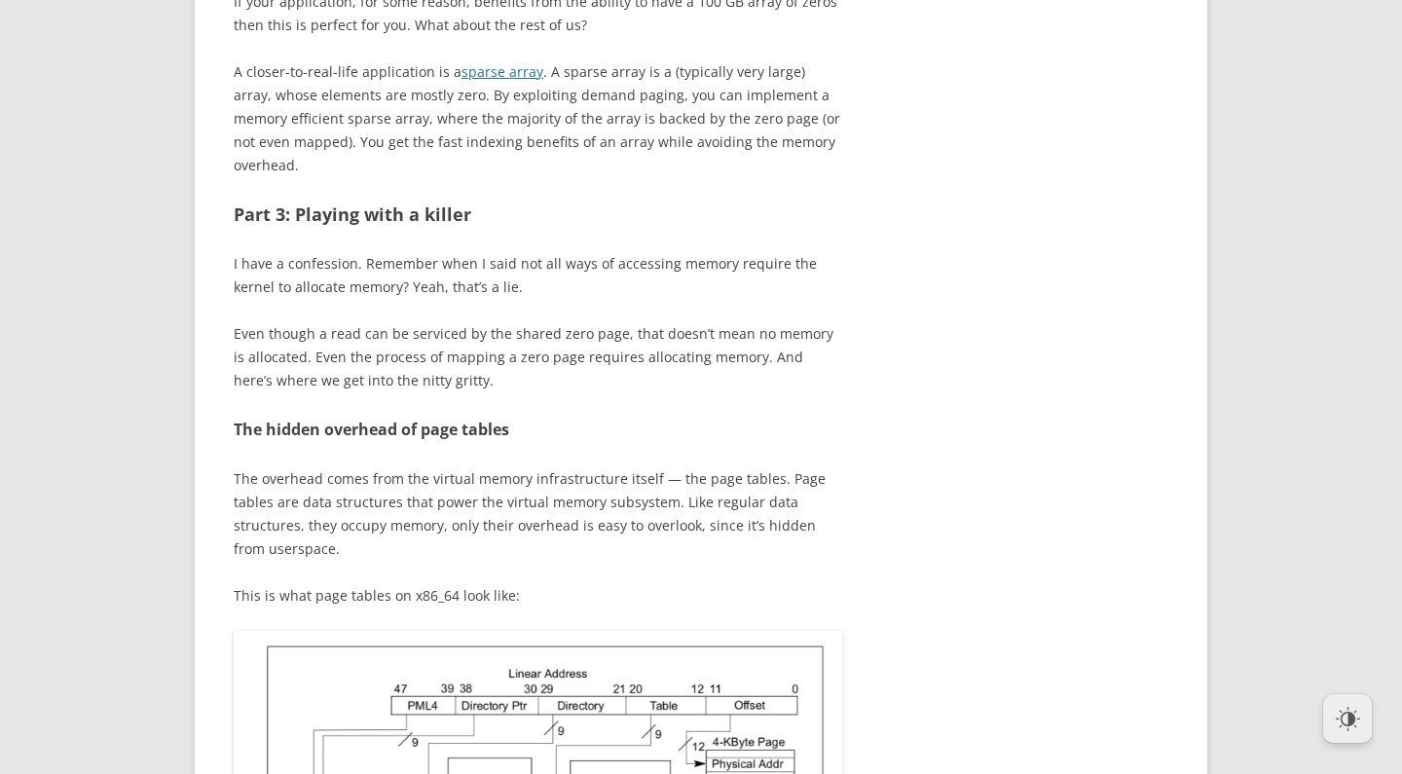
click at [528, 177] on p "A closer-to-real-life application is a sparse array . A sparse array is a (typi…" at bounding box center [538, 118] width 609 height 117
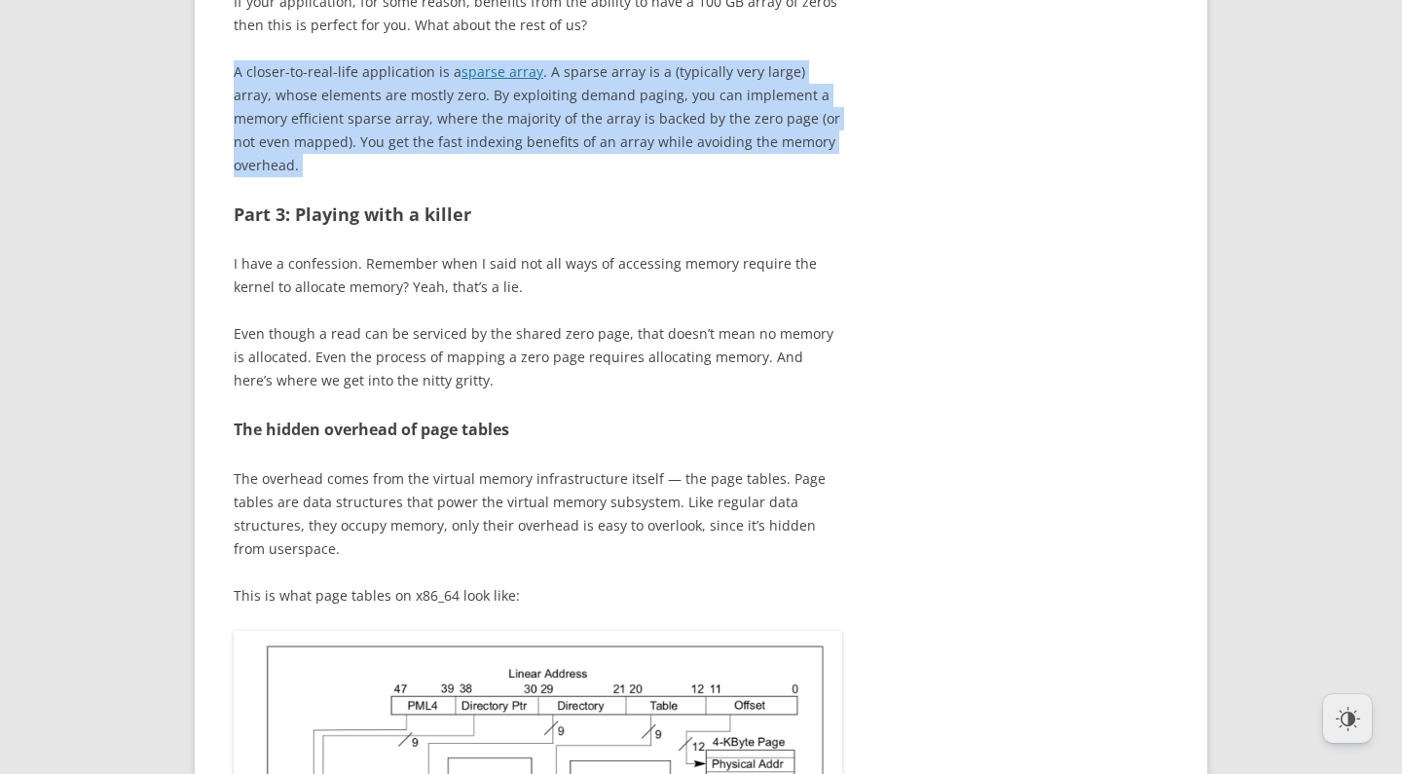
click at [528, 177] on p "A closer-to-real-life application is a sparse array . A sparse array is a (typi…" at bounding box center [538, 118] width 609 height 117
click at [599, 177] on p "A closer-to-real-life application is a sparse array . A sparse array is a (typi…" at bounding box center [538, 118] width 609 height 117
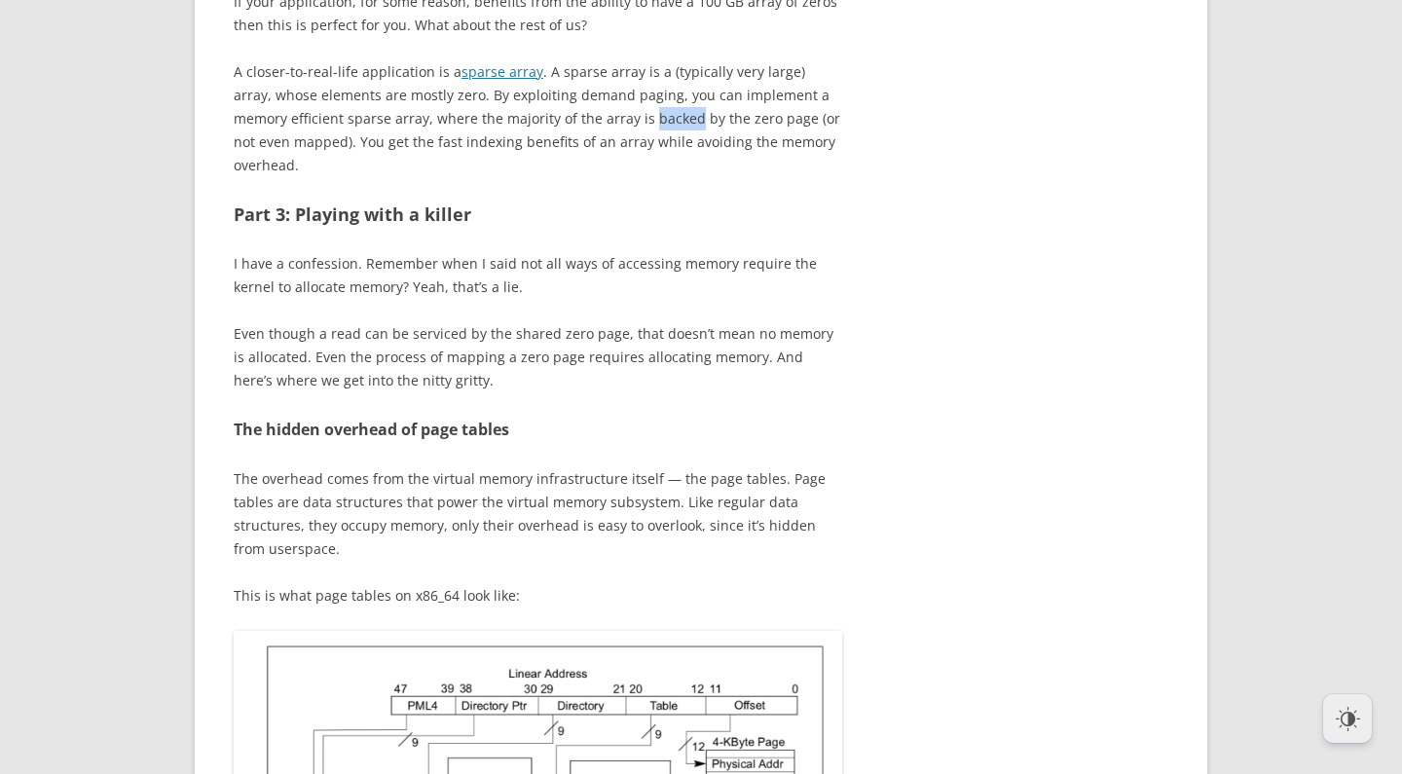
click at [599, 177] on p "A closer-to-real-life application is a sparse array . A sparse array is a (typi…" at bounding box center [538, 118] width 609 height 117
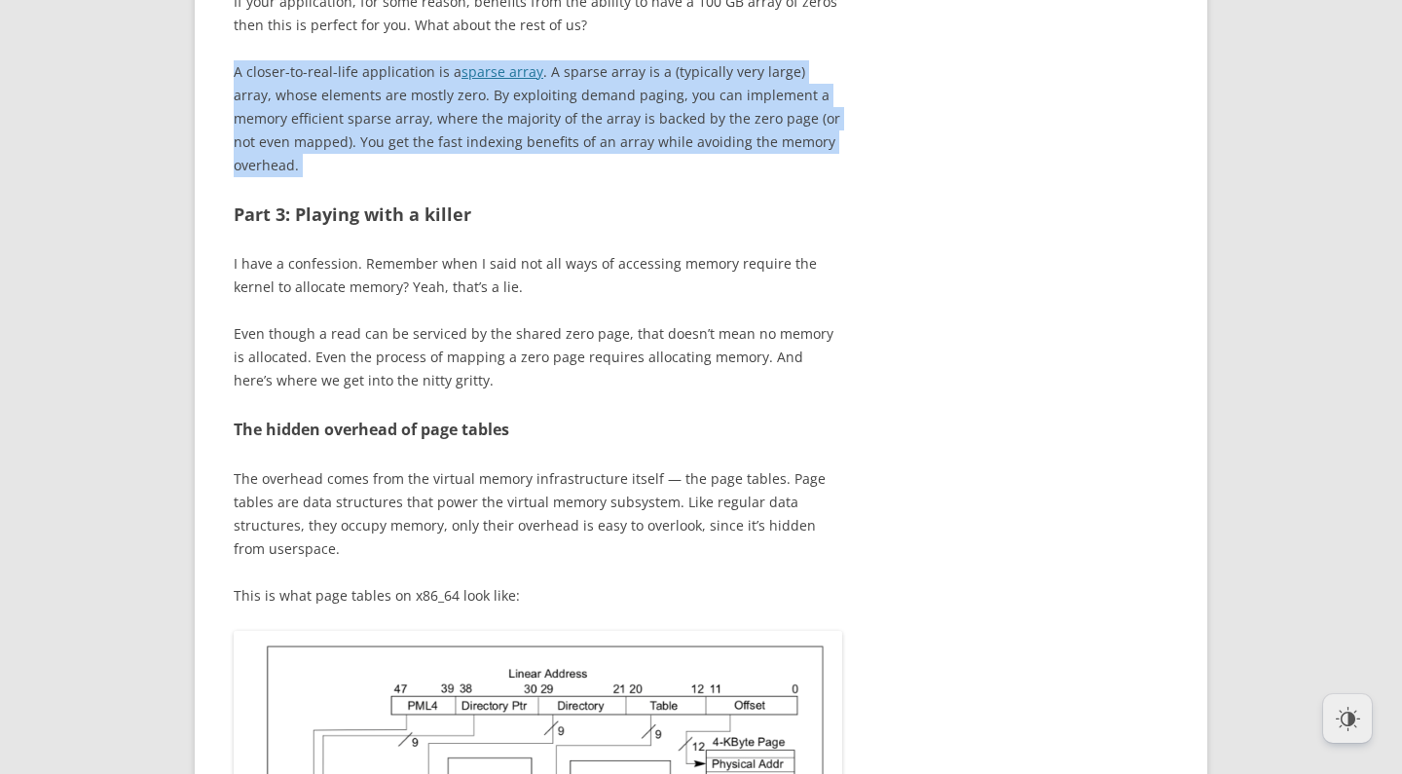
click at [599, 177] on p "A closer-to-real-life application is a sparse array . A sparse array is a (typi…" at bounding box center [538, 118] width 609 height 117
click at [633, 177] on p "A closer-to-real-life application is a sparse array . A sparse array is a (typi…" at bounding box center [538, 118] width 609 height 117
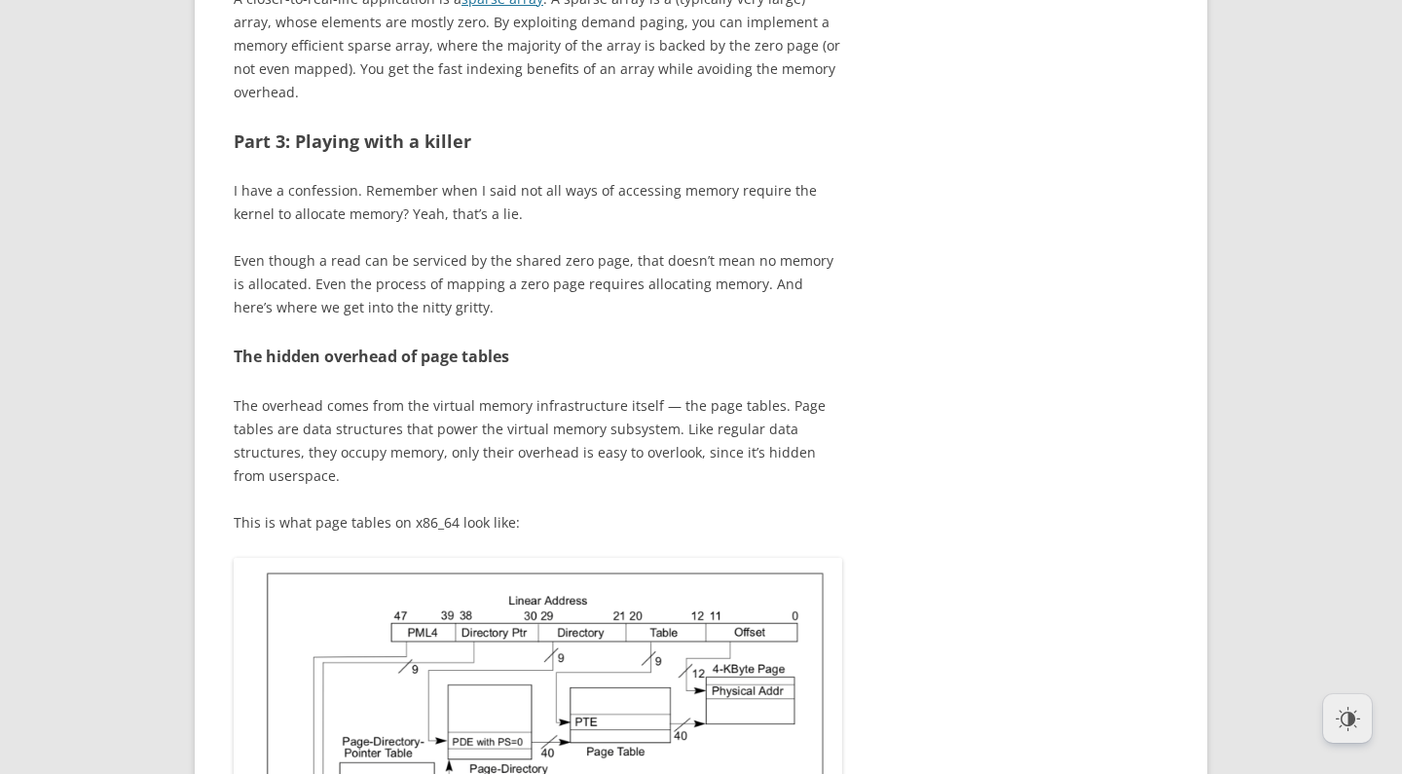
scroll to position [6278, 0]
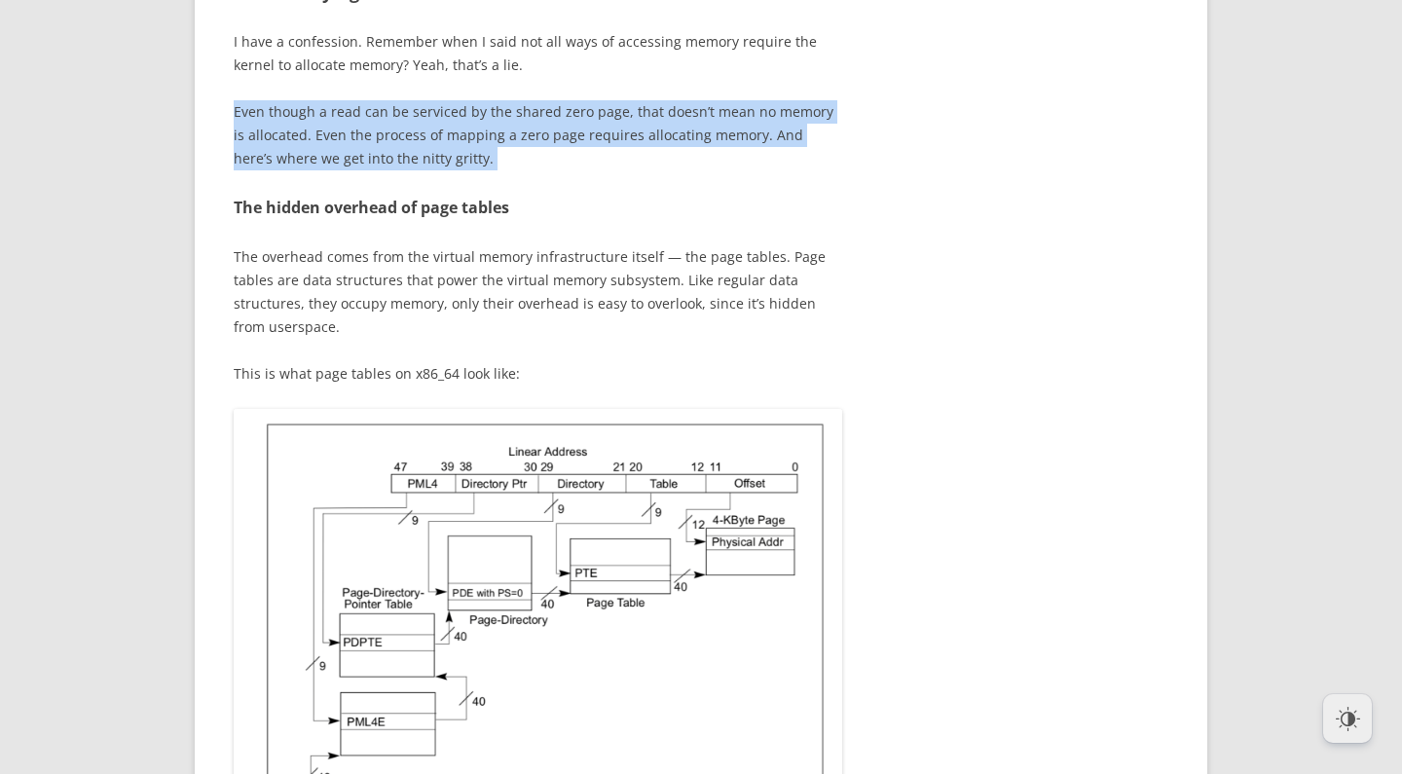
click at [563, 170] on p "Even though a read can be serviced by the shared zero page, that doesn’t mean n…" at bounding box center [538, 135] width 609 height 70
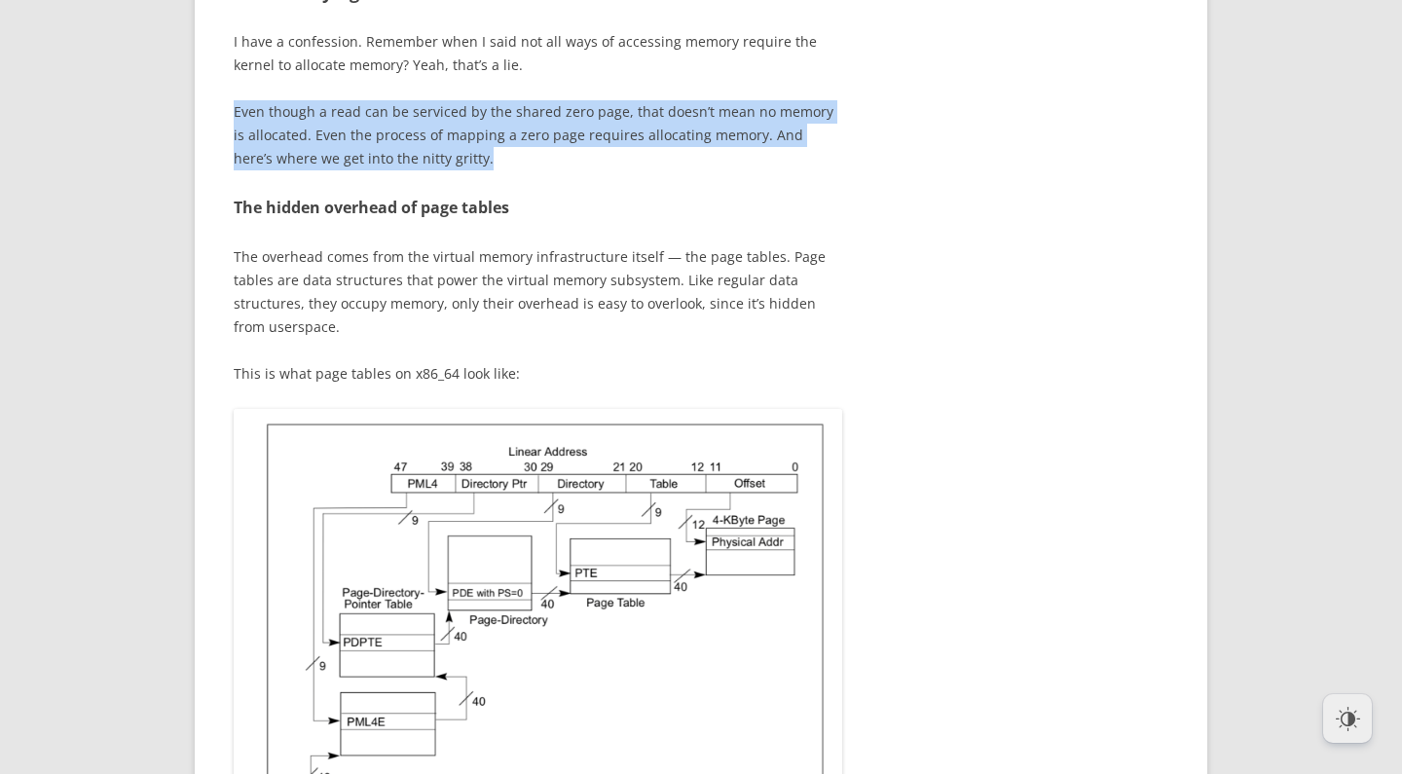
click at [532, 170] on p "Even though a read can be serviced by the shared zero page, that doesn’t mean n…" at bounding box center [538, 135] width 609 height 70
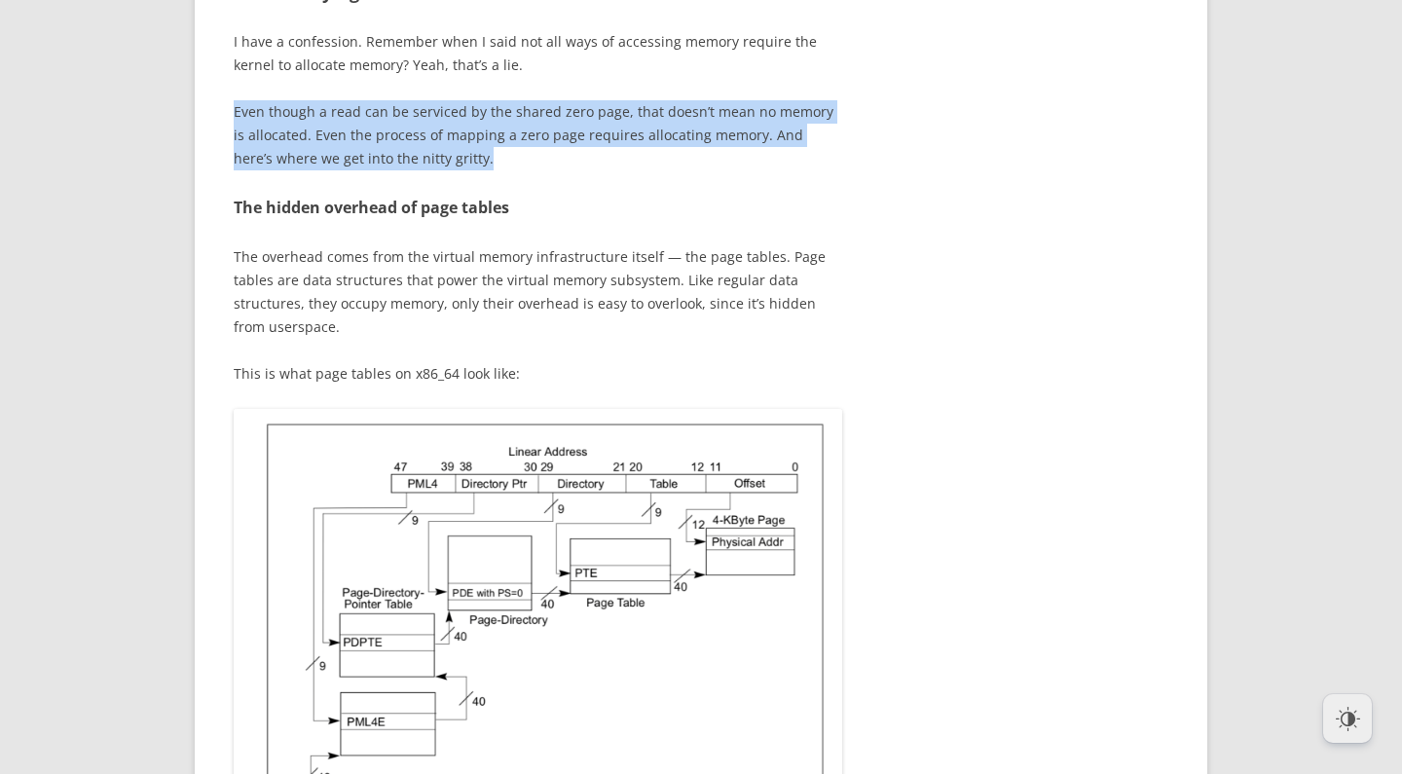
click at [529, 170] on p "Even though a read can be serviced by the shared zero page, that doesn’t mean n…" at bounding box center [538, 135] width 609 height 70
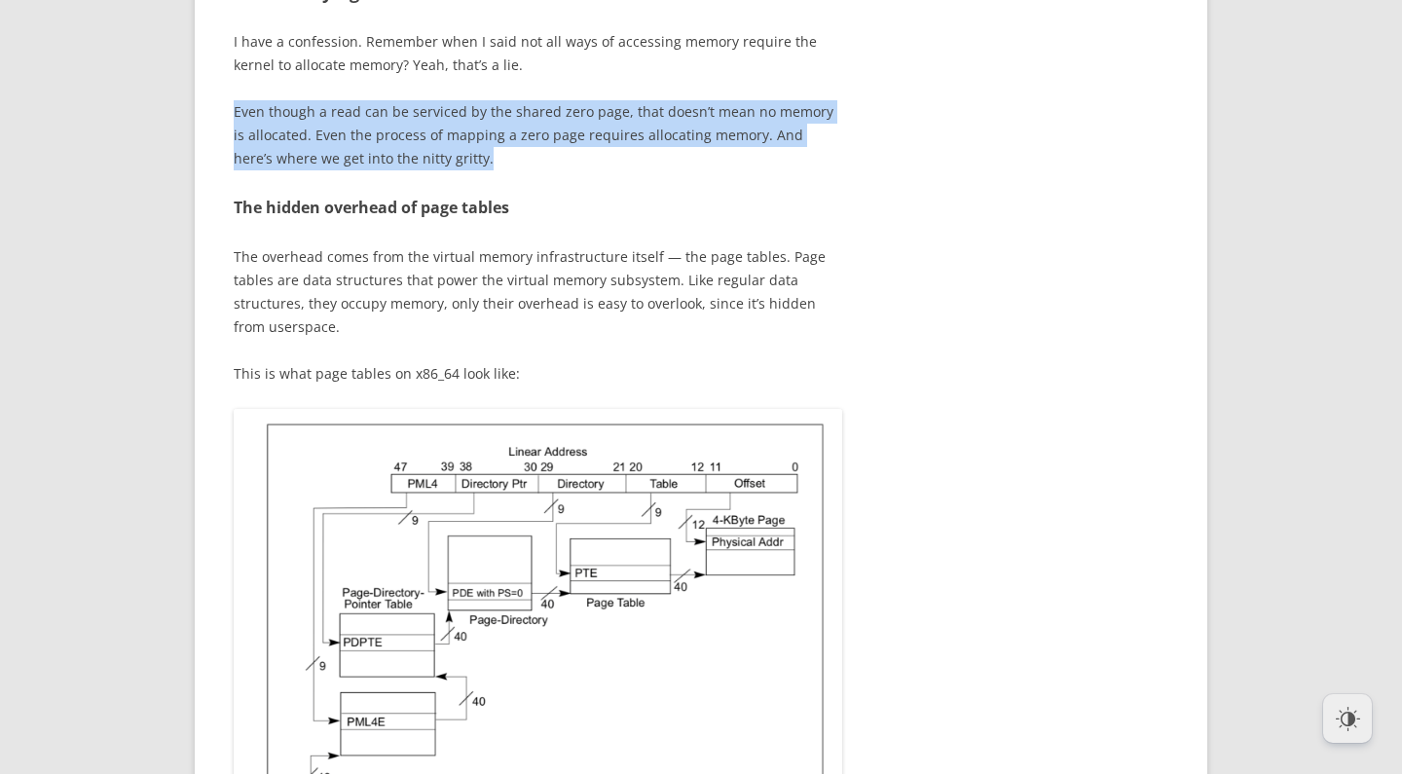
click at [587, 170] on p "Even though a read can be serviced by the shared zero page, that doesn’t mean n…" at bounding box center [538, 135] width 609 height 70
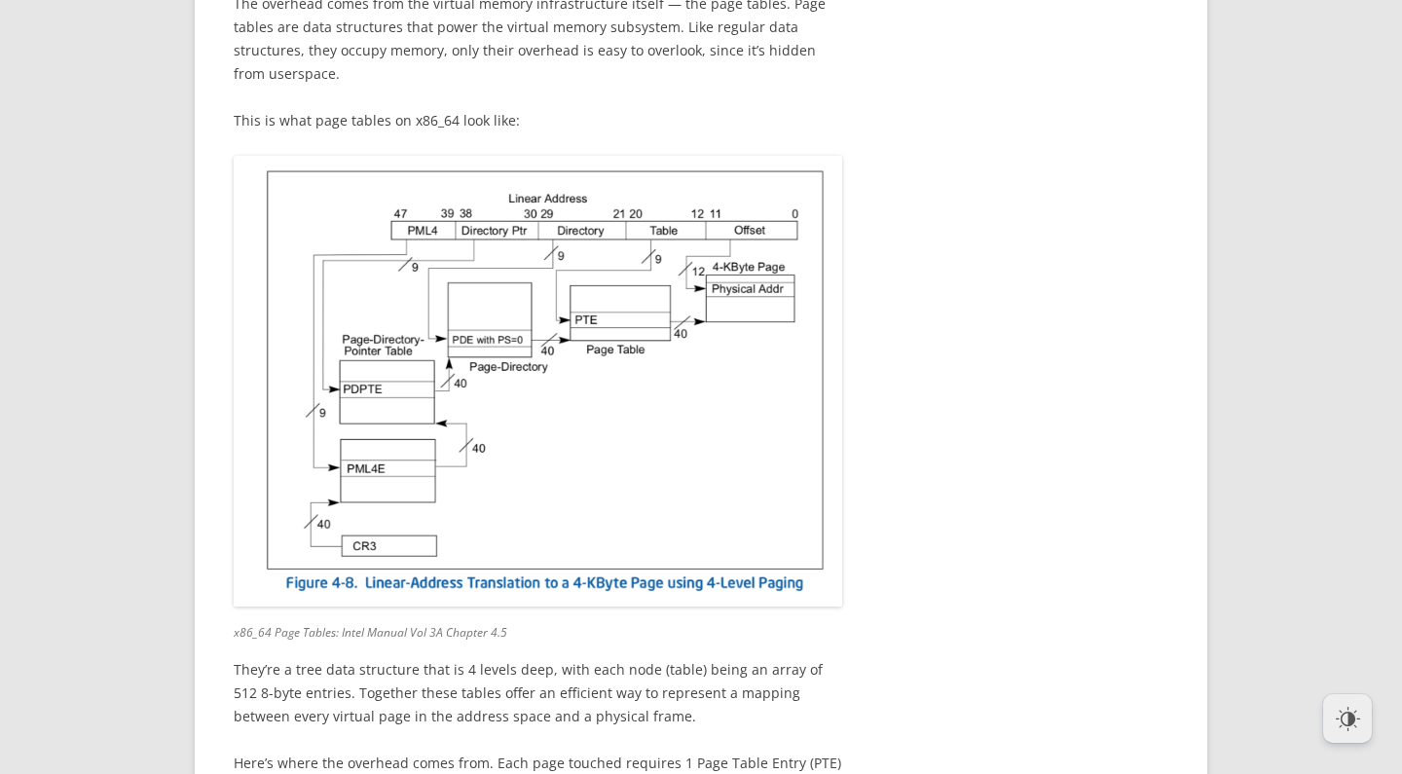
scroll to position [6529, 0]
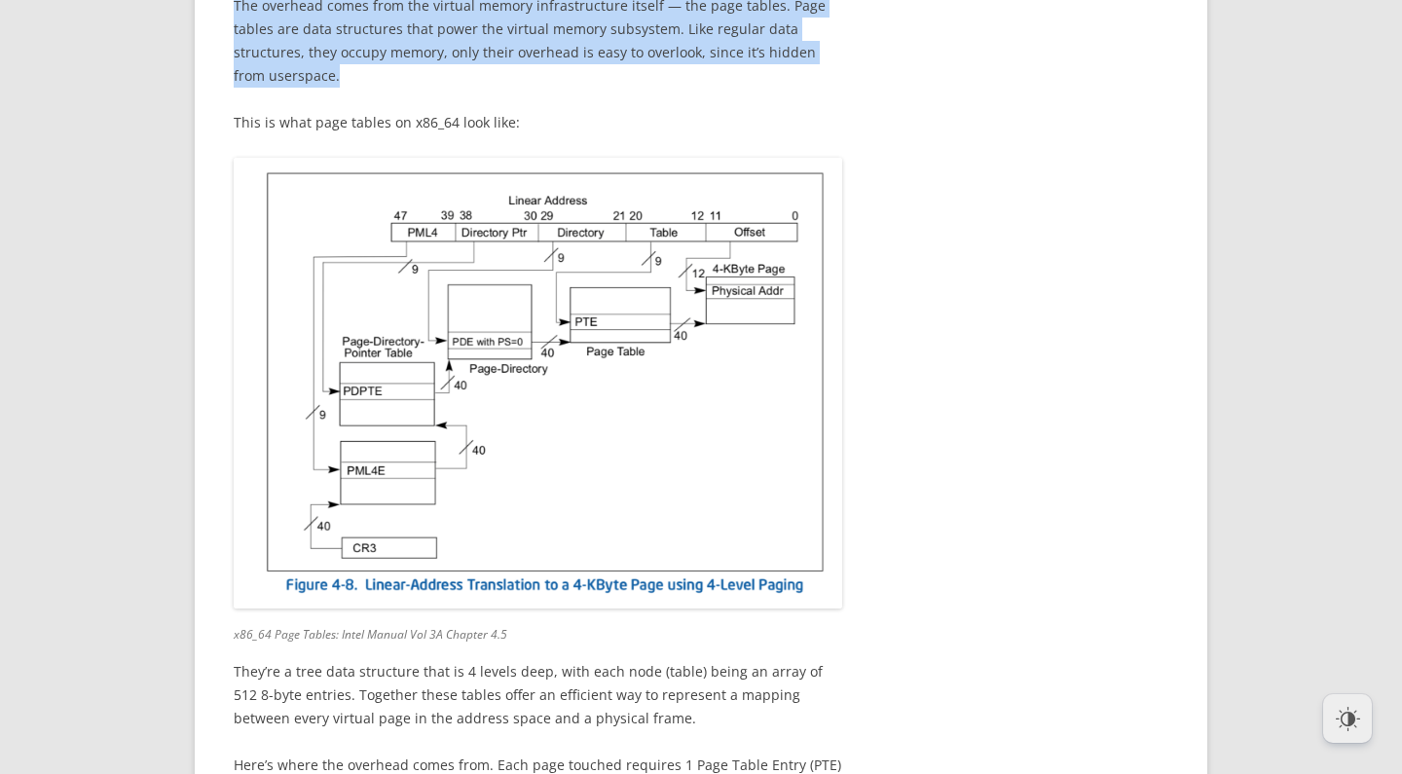
click at [497, 88] on p "The overhead comes from the virtual memory infrastructure itself — the page tab…" at bounding box center [538, 40] width 609 height 93
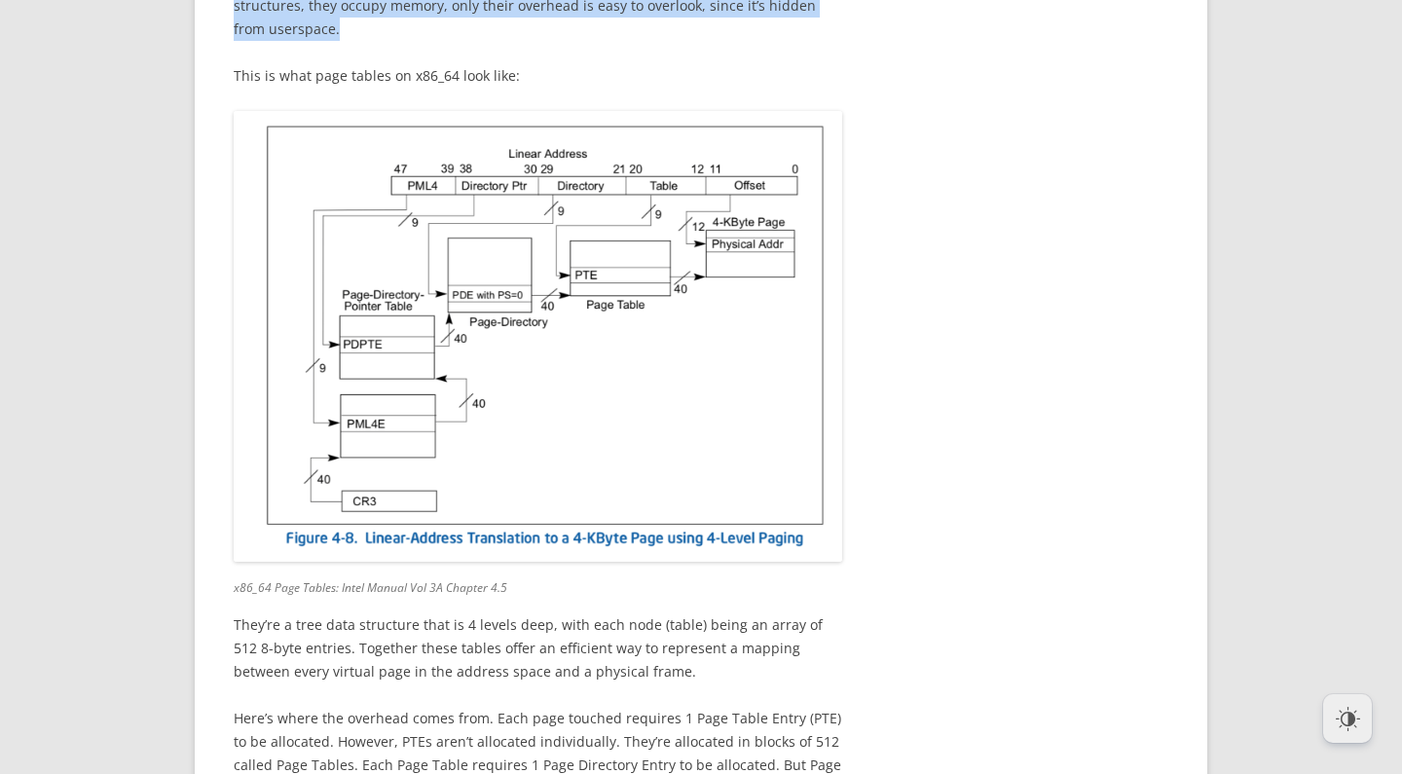
scroll to position [6626, 0]
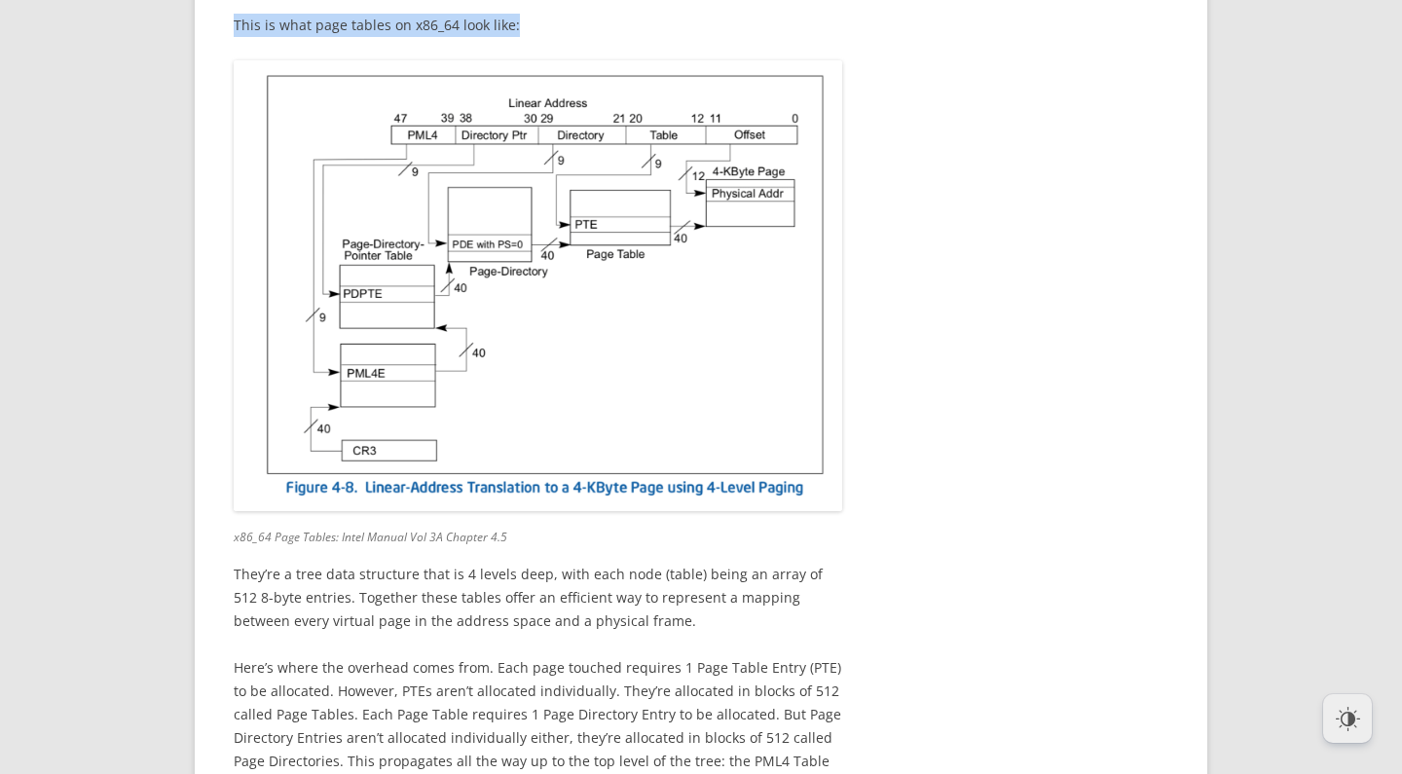
click at [550, 333] on div "This post details my adventures with the Linux virtual memory subsystem, and my…" at bounding box center [538, 725] width 609 height 12848
click at [545, 330] on div "This post details my adventures with the Linux virtual memory subsystem, and my…" at bounding box center [538, 725] width 609 height 12848
click at [538, 341] on div "This post details my adventures with the Linux virtual memory subsystem, and my…" at bounding box center [538, 727] width 609 height 12848
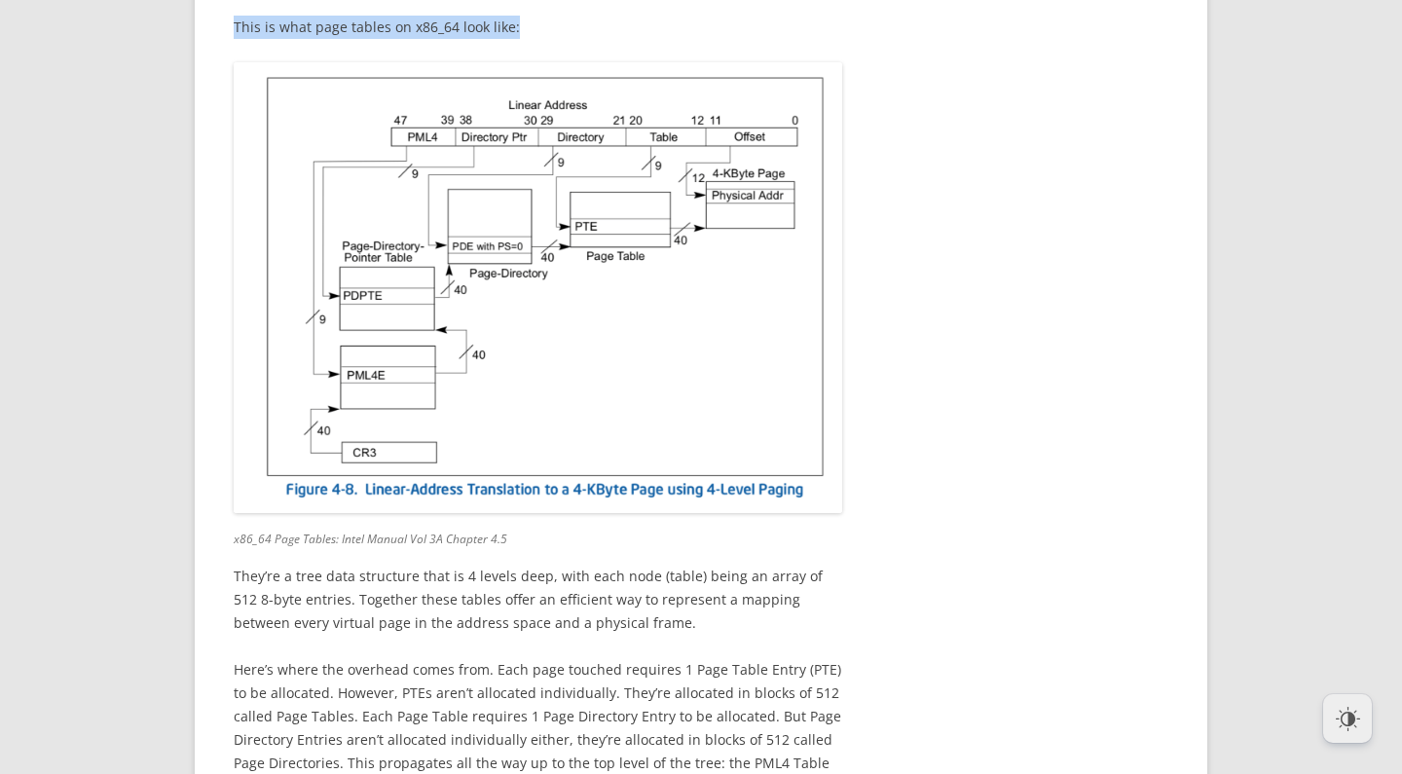
click at [545, 337] on div "This post details my adventures with the Linux virtual memory subsystem, and my…" at bounding box center [538, 727] width 609 height 12848
click at [546, 37] on p "This is what page tables on x86_64 look like:" at bounding box center [538, 25] width 609 height 23
click at [555, 331] on div "This post details my adventures with the Linux virtual memory subsystem, and my…" at bounding box center [538, 725] width 609 height 12848
click at [553, 37] on p "This is what page tables on x86_64 look like:" at bounding box center [538, 25] width 609 height 23
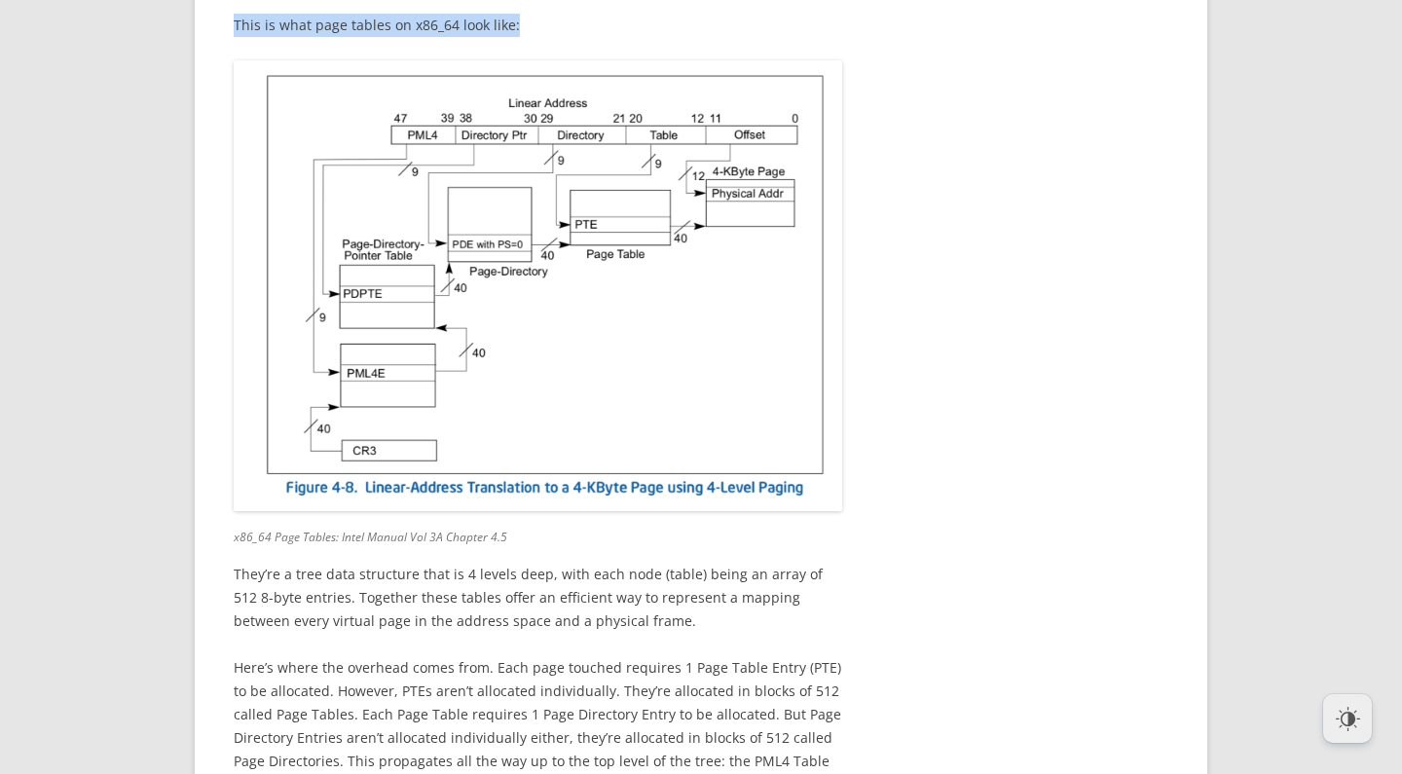
click at [553, 37] on p "This is what page tables on x86_64 look like:" at bounding box center [538, 25] width 609 height 23
click at [563, 35] on p "This is what page tables on x86_64 look like:" at bounding box center [538, 23] width 609 height 23
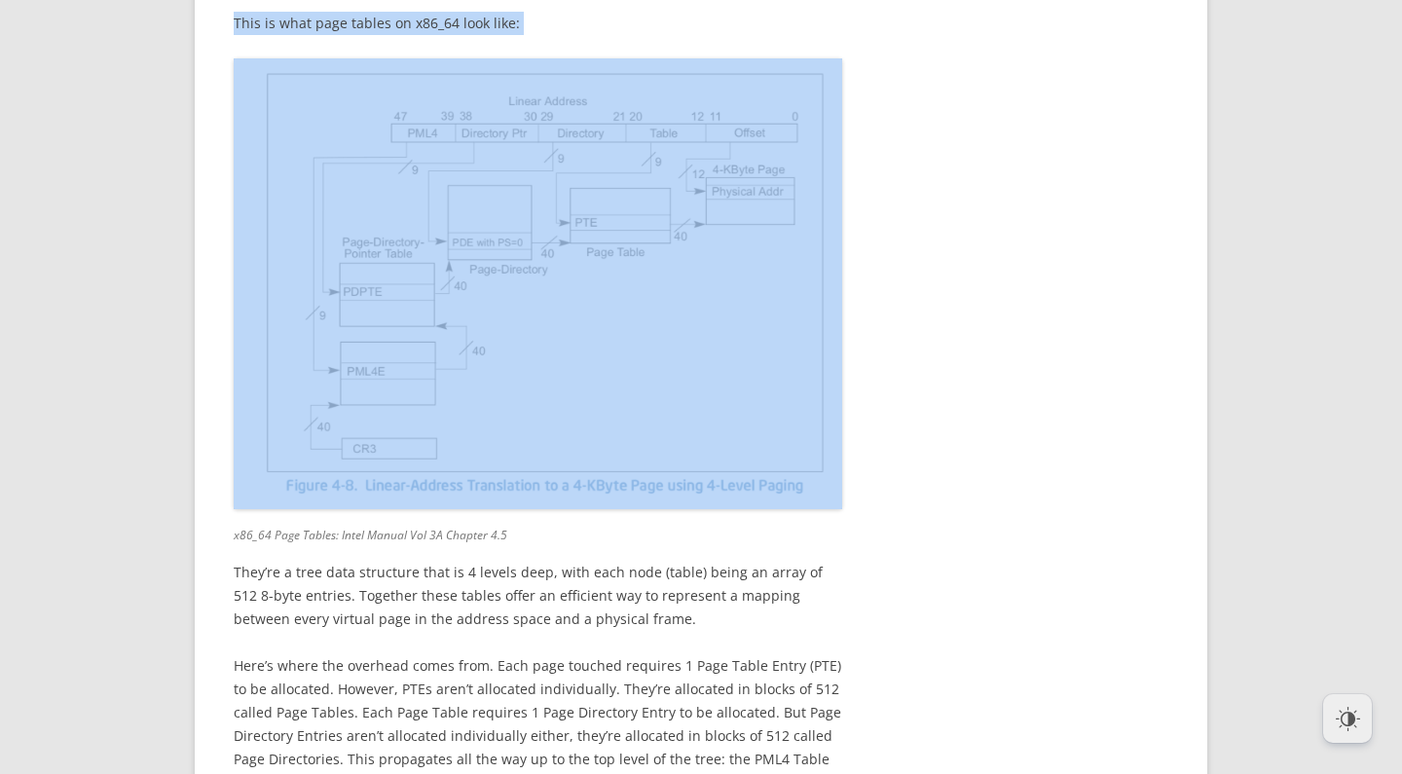
click at [551, 337] on div "This post details my adventures with the Linux virtual memory subsystem, and my…" at bounding box center [538, 723] width 609 height 12848
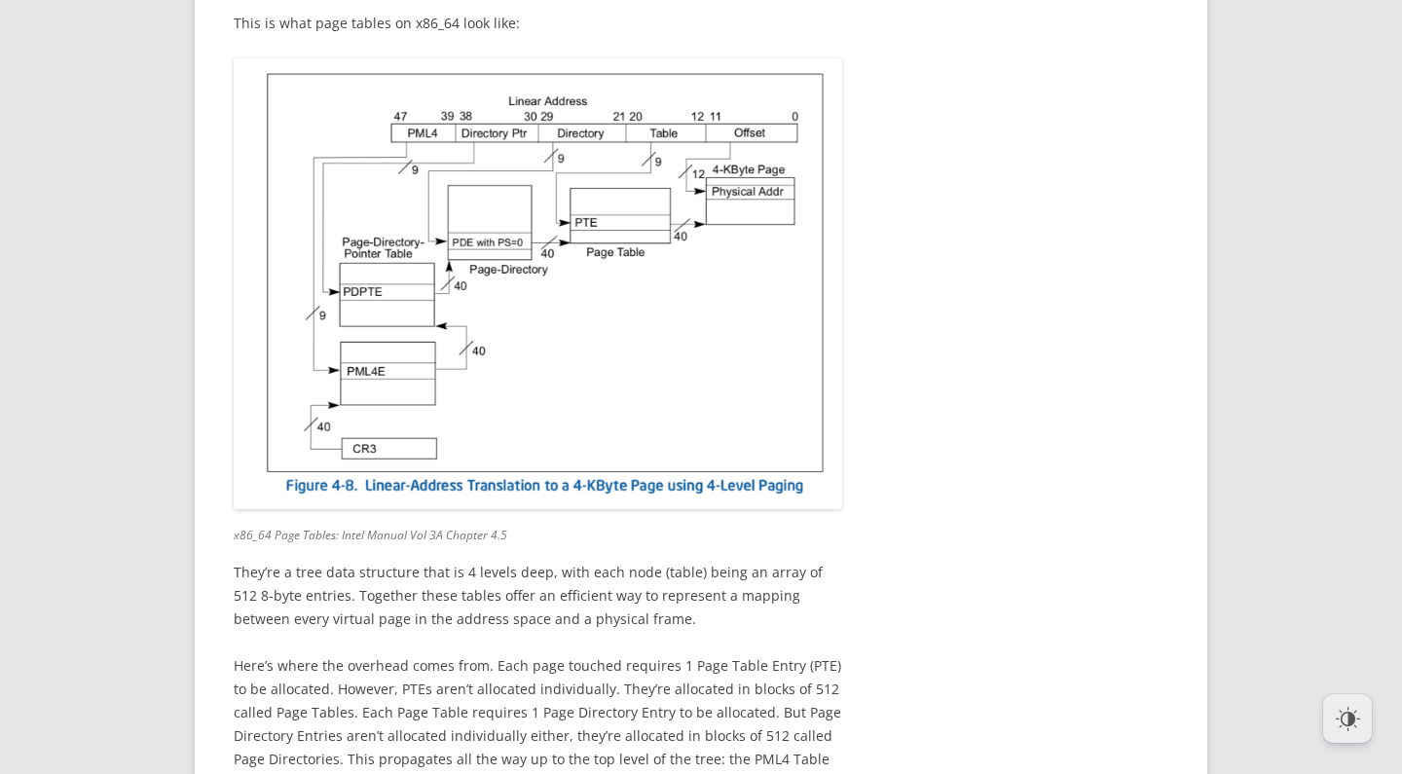
scroll to position [6626, 0]
click at [556, 361] on div "This post details my adventures with the Linux virtual memory subsystem, and my…" at bounding box center [538, 725] width 609 height 12848
click at [555, 37] on p "This is what page tables on x86_64 look like:" at bounding box center [538, 25] width 609 height 23
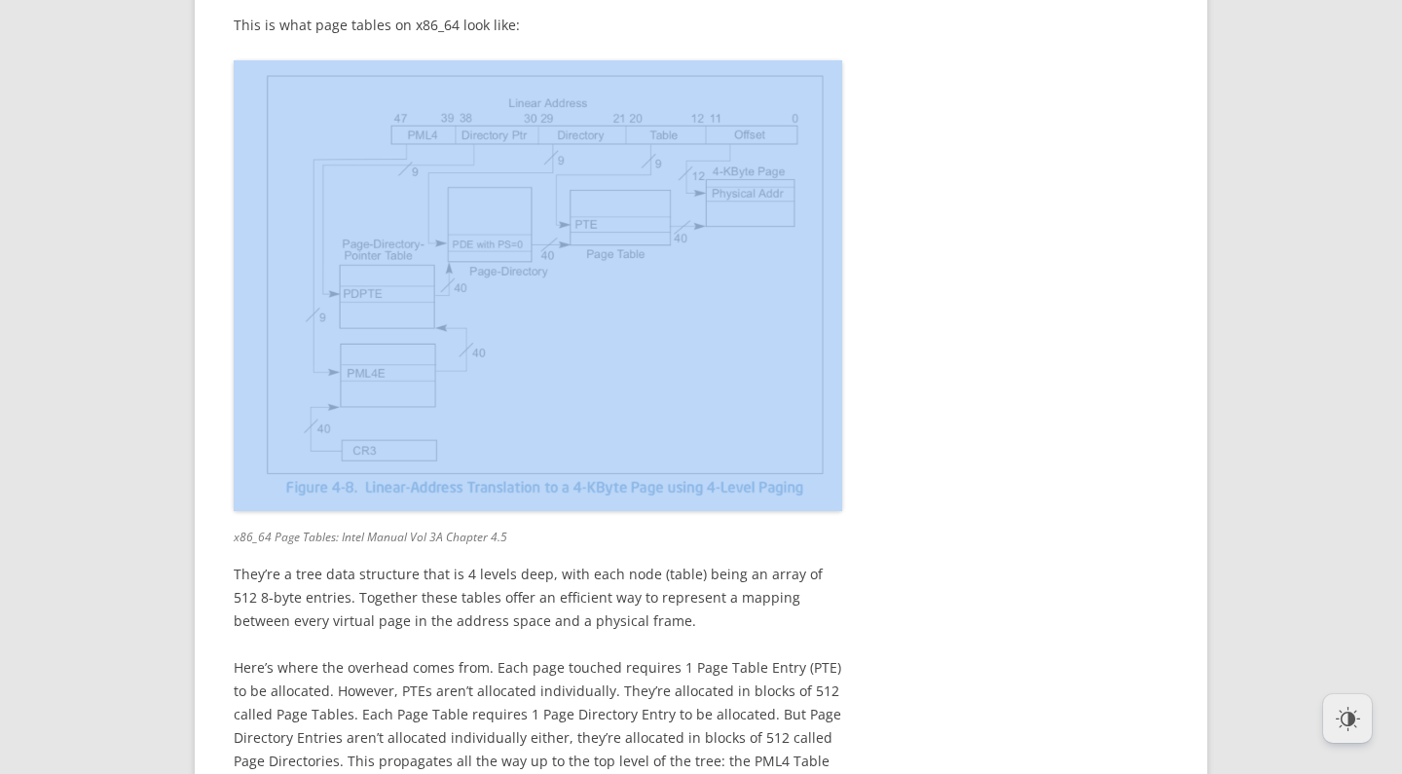
click at [555, 37] on p "This is what page tables on x86_64 look like:" at bounding box center [538, 25] width 609 height 23
click at [534, 37] on p "This is what page tables on x86_64 look like:" at bounding box center [538, 25] width 609 height 23
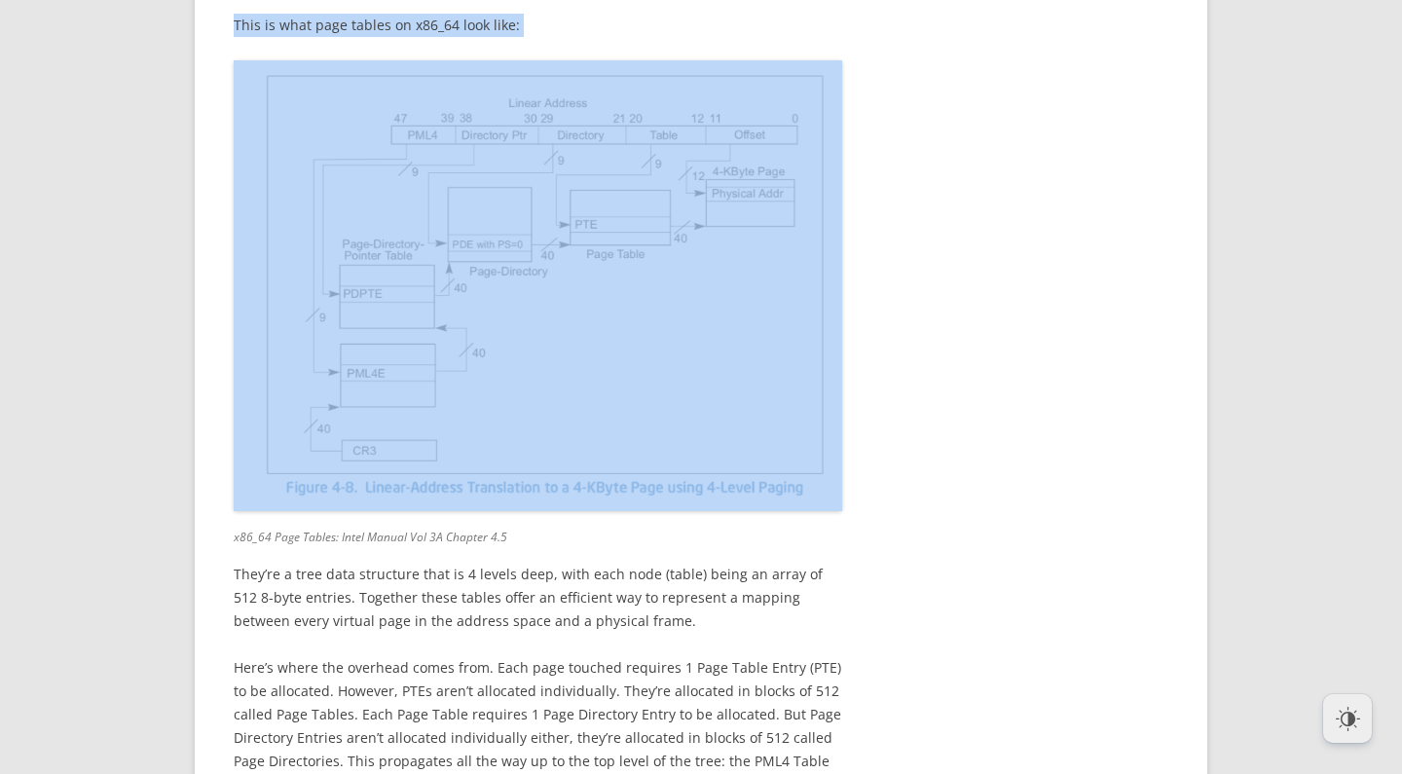
click at [569, 37] on p "This is what page tables on x86_64 look like:" at bounding box center [538, 25] width 609 height 23
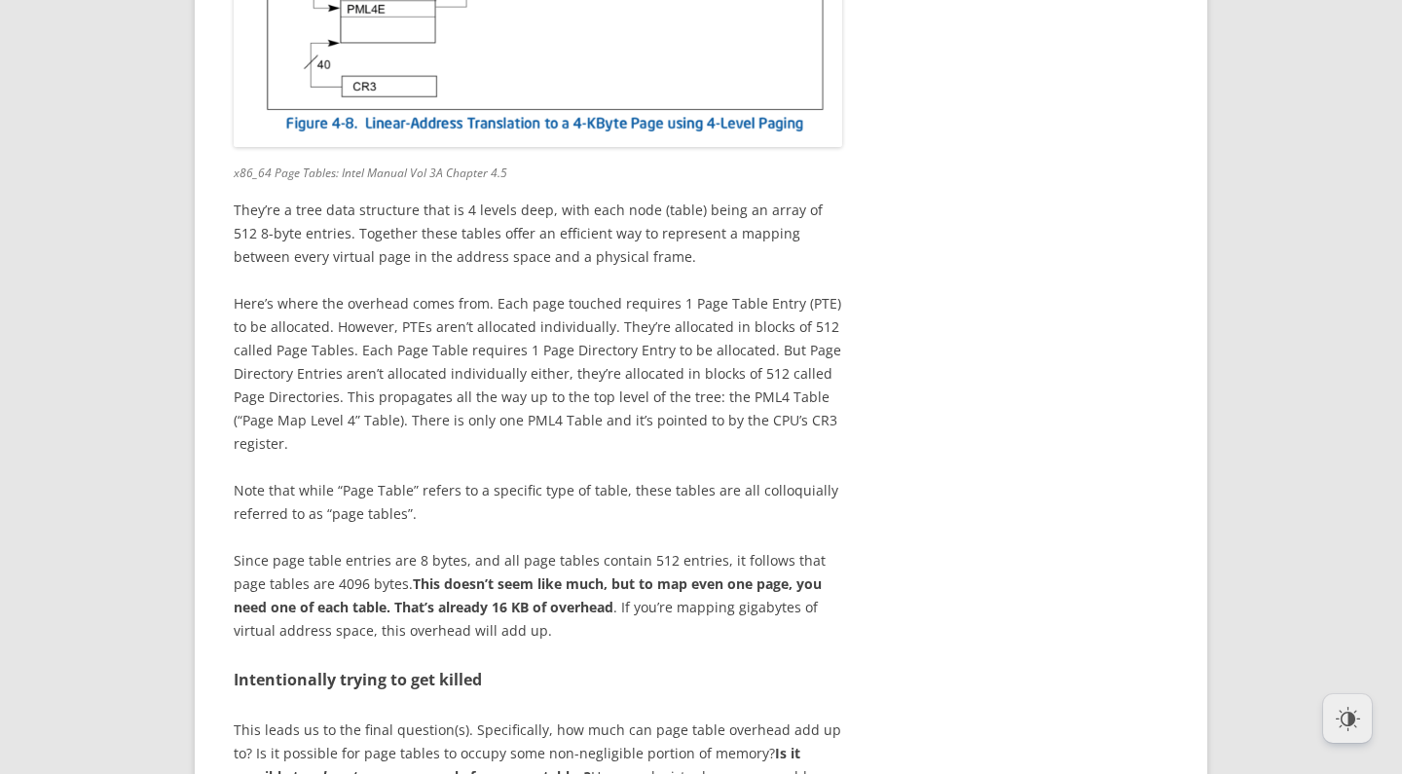
scroll to position [7032, 0]
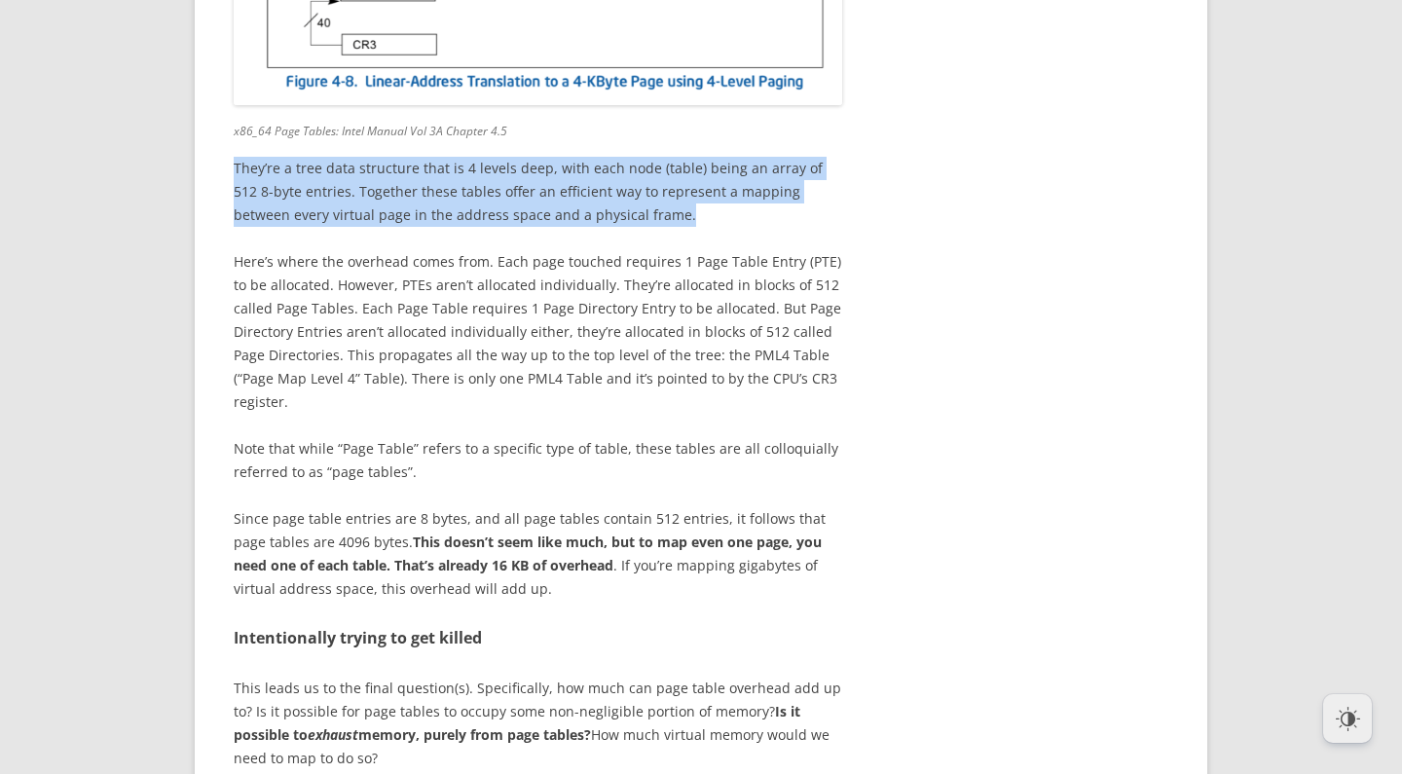
drag, startPoint x: 656, startPoint y: 541, endPoint x: 628, endPoint y: 475, distance: 72.0
click at [628, 475] on div "This post details my adventures with the Linux virtual memory subsystem, and my…" at bounding box center [538, 319] width 609 height 12848
drag, startPoint x: 632, startPoint y: 474, endPoint x: 652, endPoint y: 545, distance: 73.7
click at [652, 545] on div "This post details my adventures with the Linux virtual memory subsystem, and my…" at bounding box center [538, 319] width 609 height 12848
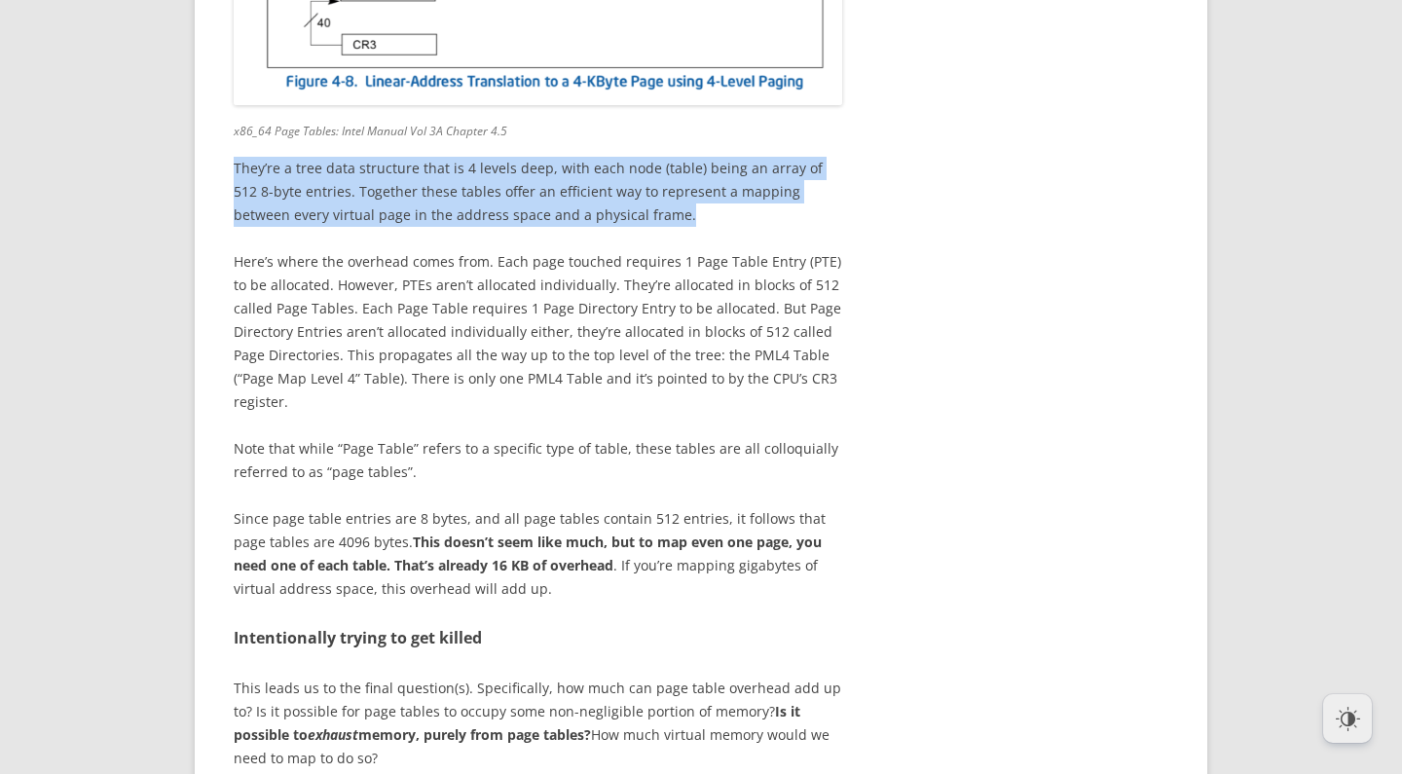
click at [652, 227] on p "They’re a tree data structure that is 4 levels deep, with each node (table) bei…" at bounding box center [538, 192] width 609 height 70
drag, startPoint x: 655, startPoint y: 546, endPoint x: 645, endPoint y: 472, distance: 74.8
click at [645, 472] on div "This post details my adventures with the Linux virtual memory subsystem, and my…" at bounding box center [538, 319] width 609 height 12848
click at [646, 472] on div "This post details my adventures with the Linux virtual memory subsystem, and my…" at bounding box center [538, 319] width 609 height 12848
drag, startPoint x: 649, startPoint y: 471, endPoint x: 656, endPoint y: 549, distance: 78.3
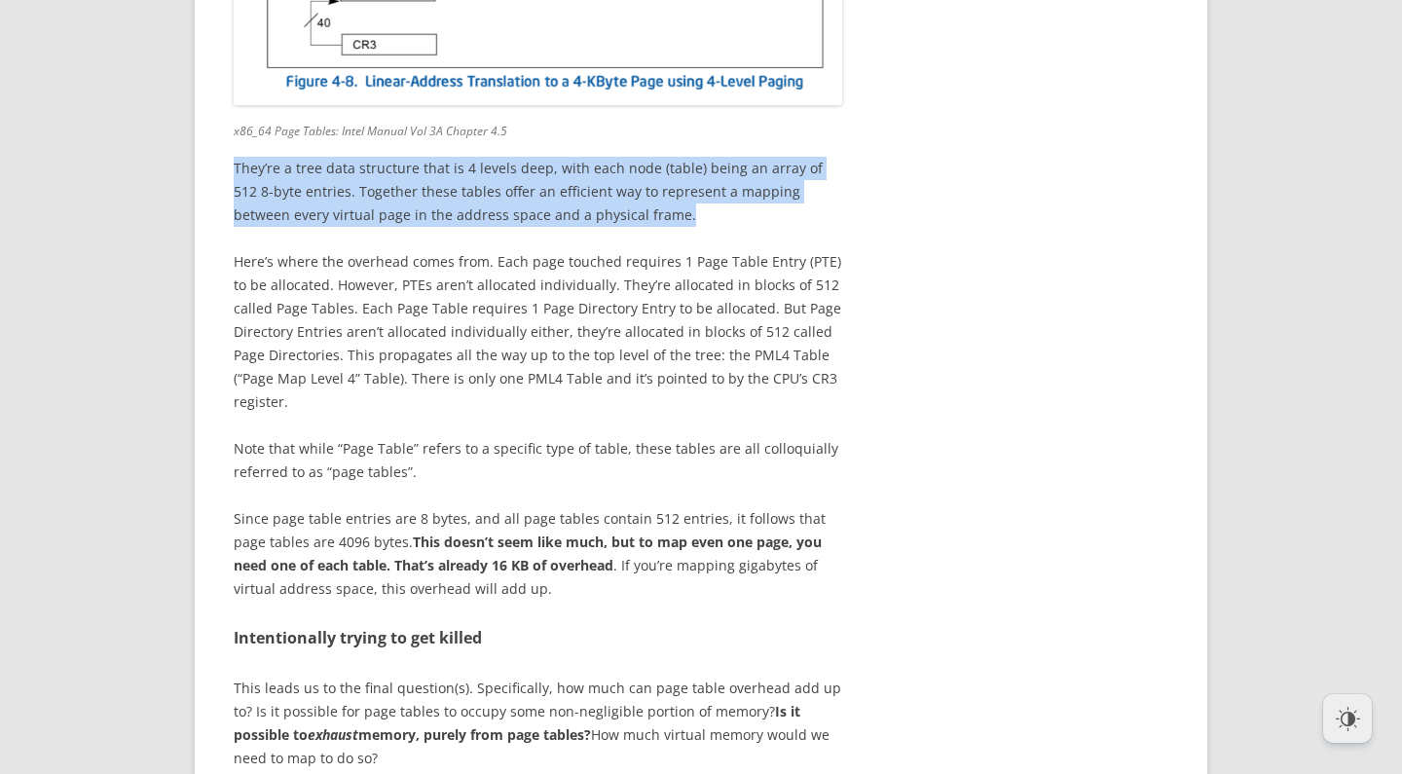
click at [656, 549] on div "This post details my adventures with the Linux virtual memory subsystem, and my…" at bounding box center [538, 319] width 609 height 12848
drag, startPoint x: 656, startPoint y: 549, endPoint x: 669, endPoint y: 556, distance: 14.4
click at [658, 227] on p "They’re a tree data structure that is 4 levels deep, with each node (table) bei…" at bounding box center [538, 192] width 609 height 70
drag, startPoint x: 670, startPoint y: 556, endPoint x: 643, endPoint y: 468, distance: 91.8
click at [643, 469] on div "This post details my adventures with the Linux virtual memory subsystem, and my…" at bounding box center [538, 319] width 609 height 12848
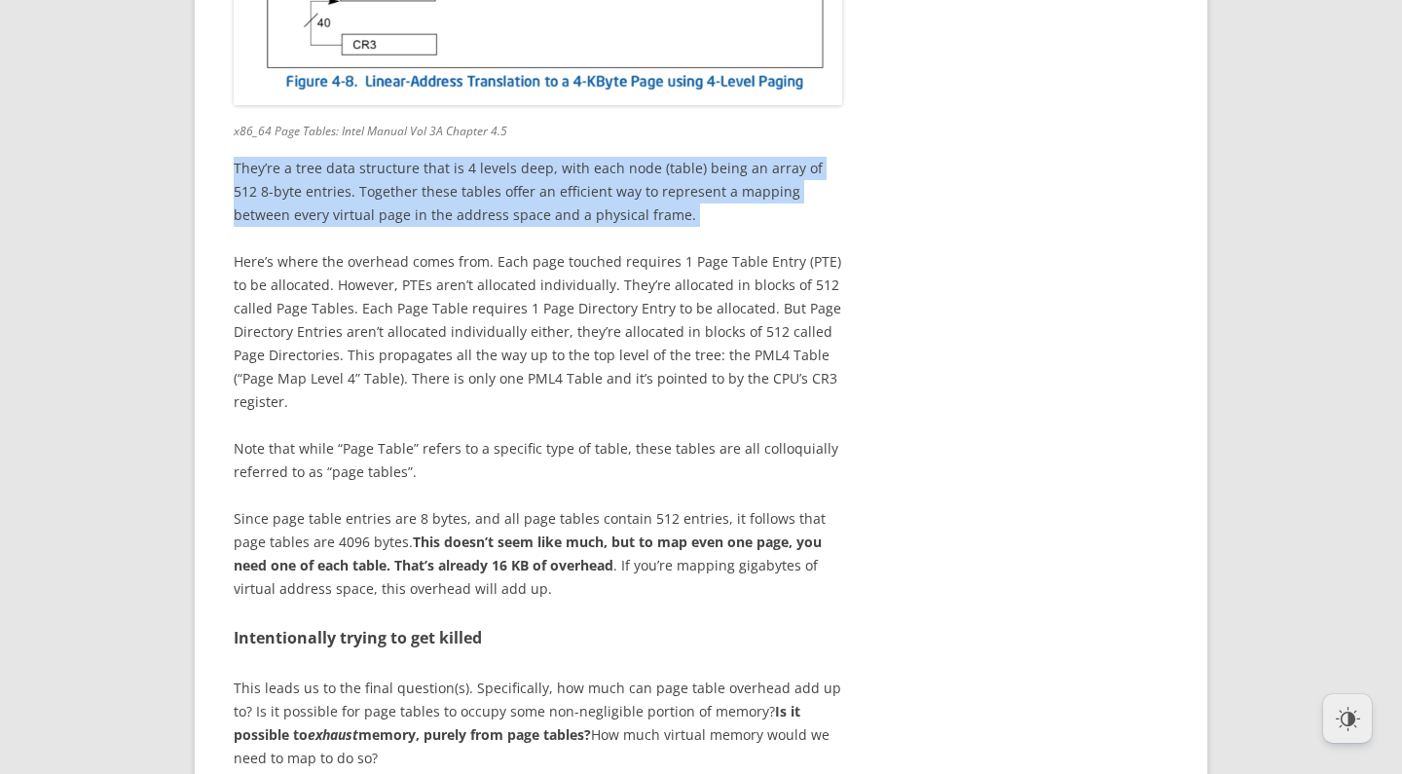
click at [643, 143] on figcaption "x86_64 Page Tables: Intel Manual Vol 3A Chapter 4.5" at bounding box center [538, 127] width 609 height 32
drag, startPoint x: 652, startPoint y: 466, endPoint x: 661, endPoint y: 553, distance: 87.2
click at [661, 552] on div "This post details my adventures with the Linux virtual memory subsystem, and my…" at bounding box center [538, 319] width 609 height 12848
click at [662, 227] on p "They’re a tree data structure that is 4 levels deep, with each node (table) bei…" at bounding box center [538, 192] width 609 height 70
drag, startPoint x: 671, startPoint y: 561, endPoint x: 636, endPoint y: 466, distance: 101.7
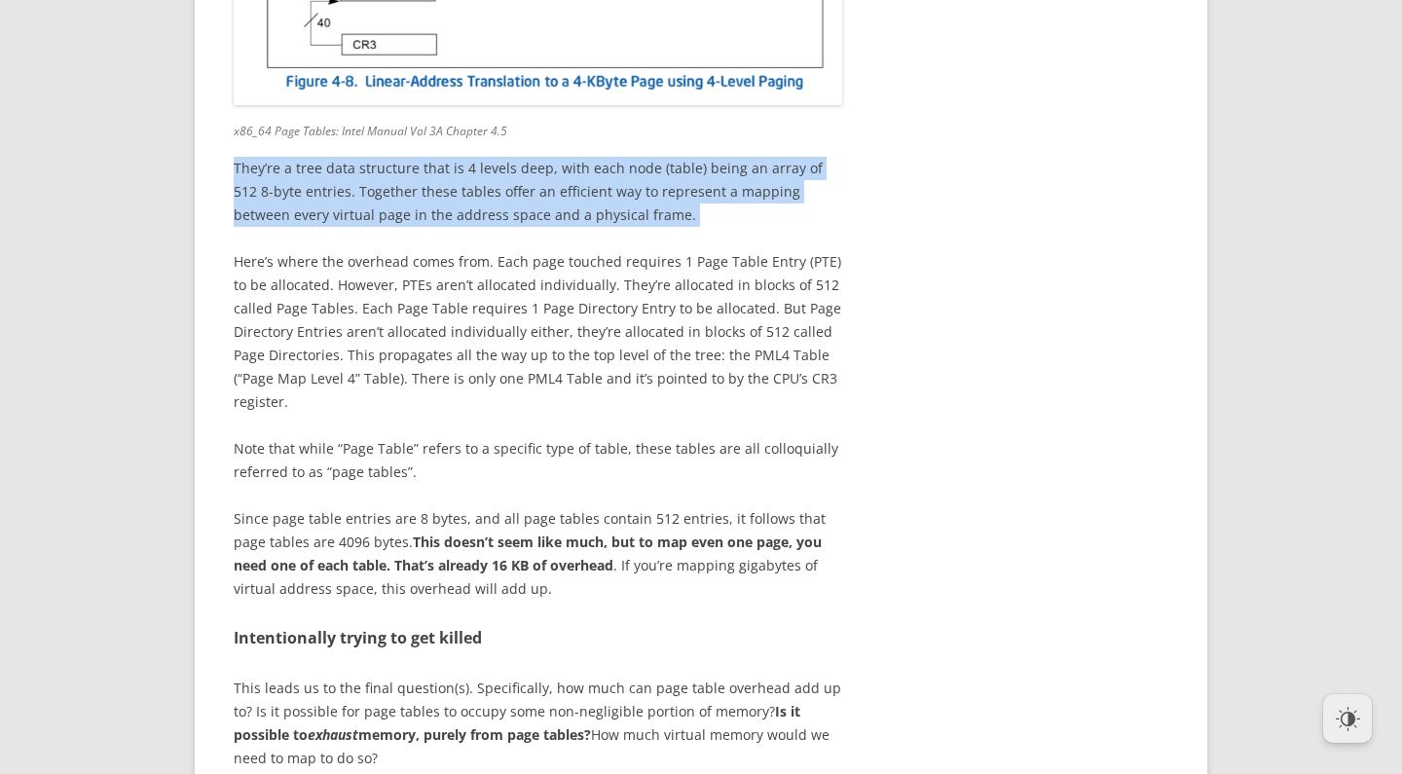
click at [636, 466] on div "This post details my adventures with the Linux virtual memory subsystem, and my…" at bounding box center [538, 319] width 609 height 12848
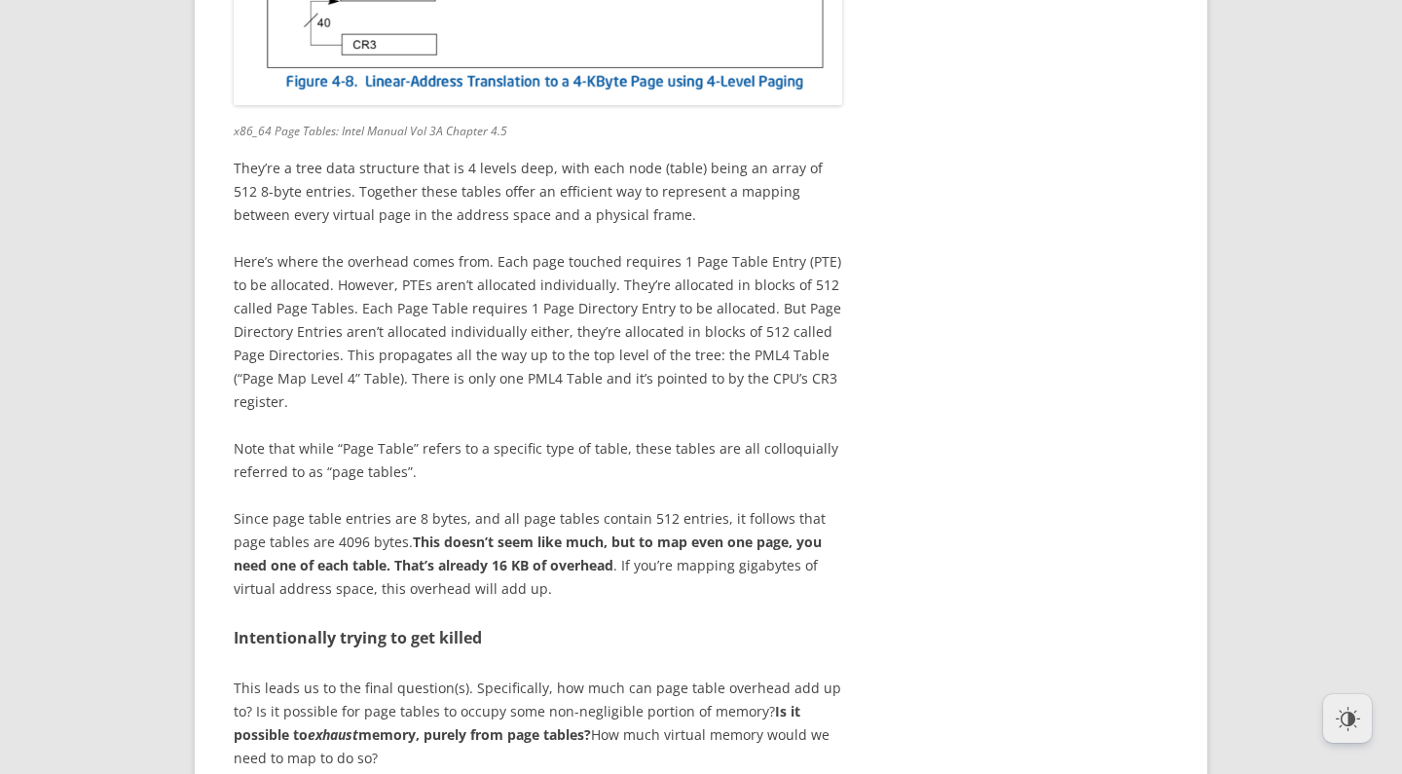
drag, startPoint x: 636, startPoint y: 466, endPoint x: 647, endPoint y: 467, distance: 10.9
click at [640, 143] on figcaption "x86_64 Page Tables: Intel Manual Vol 3A Chapter 4.5" at bounding box center [538, 127] width 609 height 32
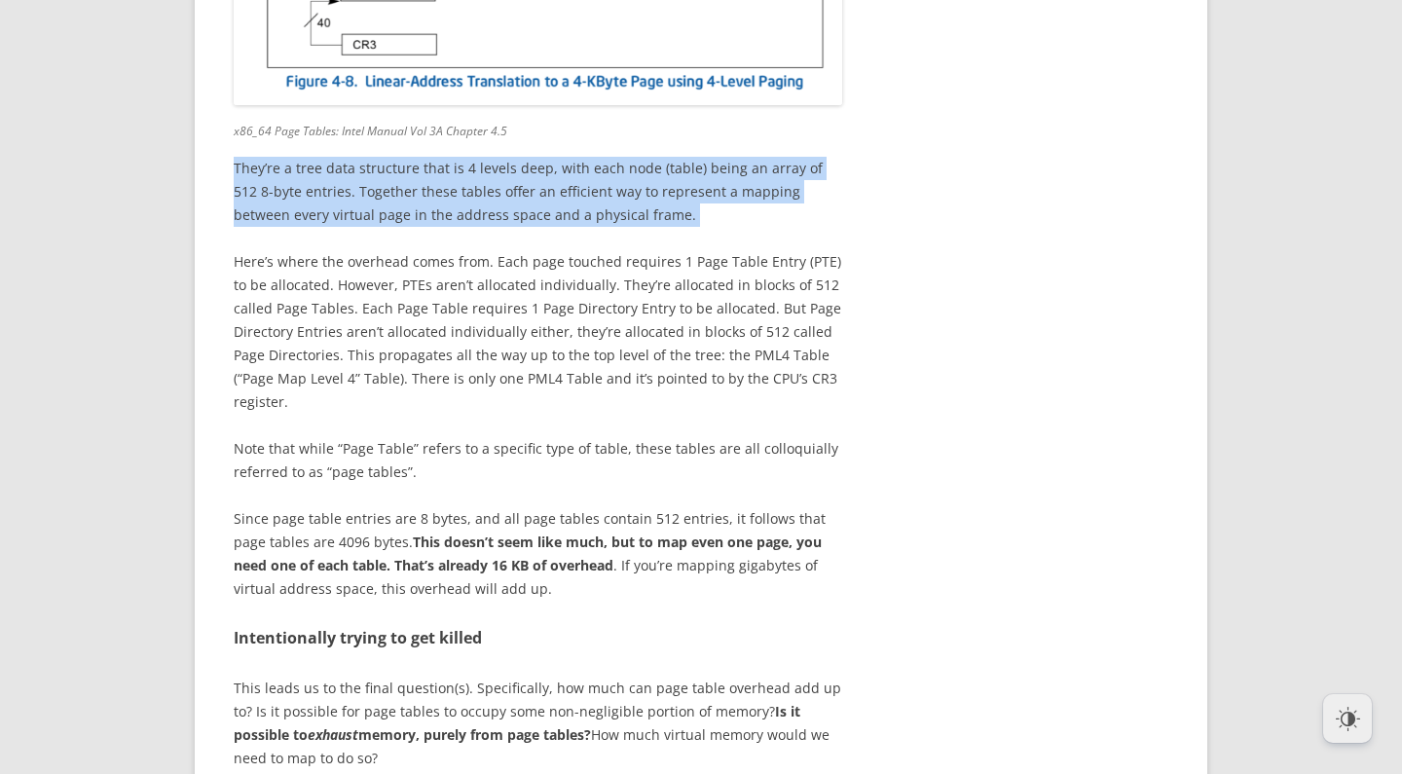
drag, startPoint x: 647, startPoint y: 467, endPoint x: 665, endPoint y: 564, distance: 98.2
click at [665, 564] on div "This post details my adventures with the Linux virtual memory subsystem, and my…" at bounding box center [538, 319] width 609 height 12848
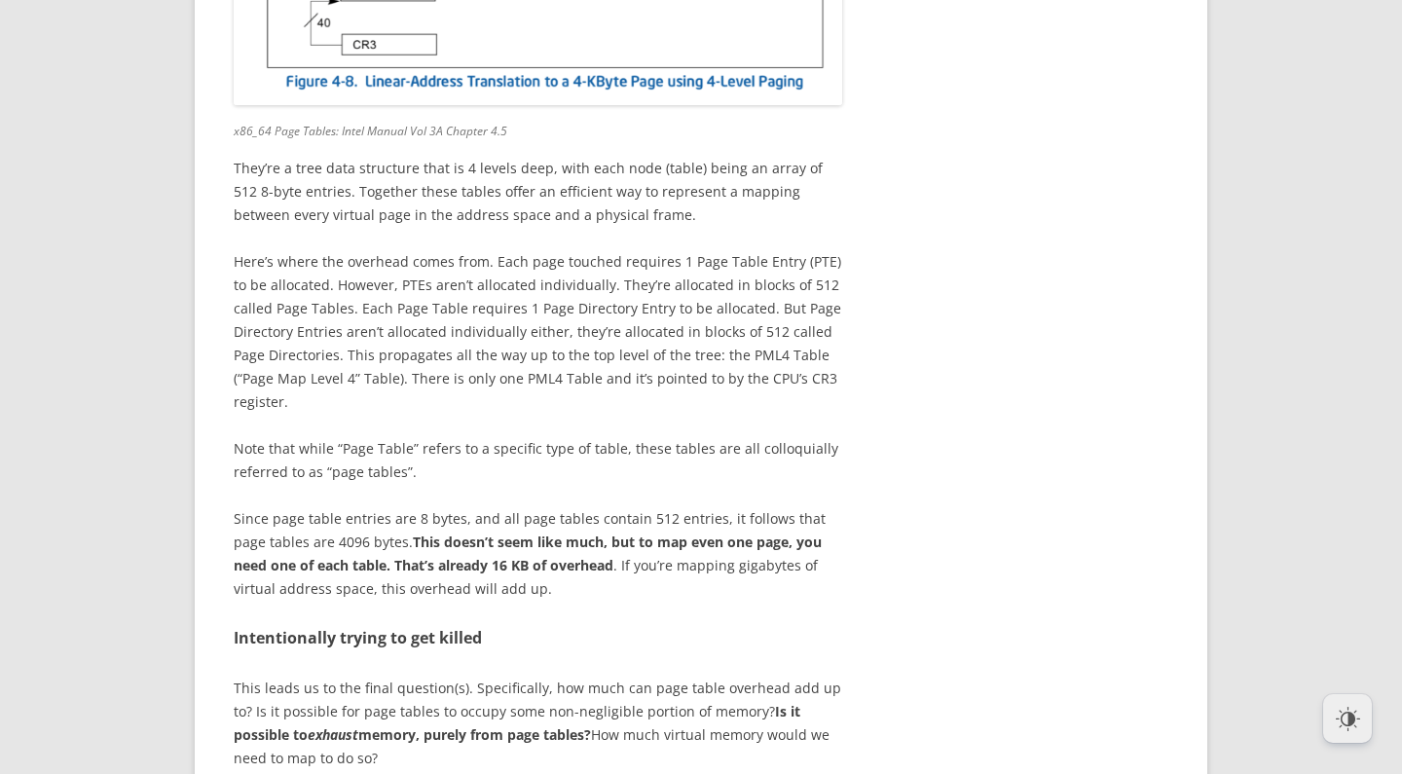
drag, startPoint x: 667, startPoint y: 564, endPoint x: 690, endPoint y: 563, distance: 23.4
click at [671, 564] on div "This post details my adventures with the Linux virtual memory subsystem, and my…" at bounding box center [538, 319] width 609 height 12848
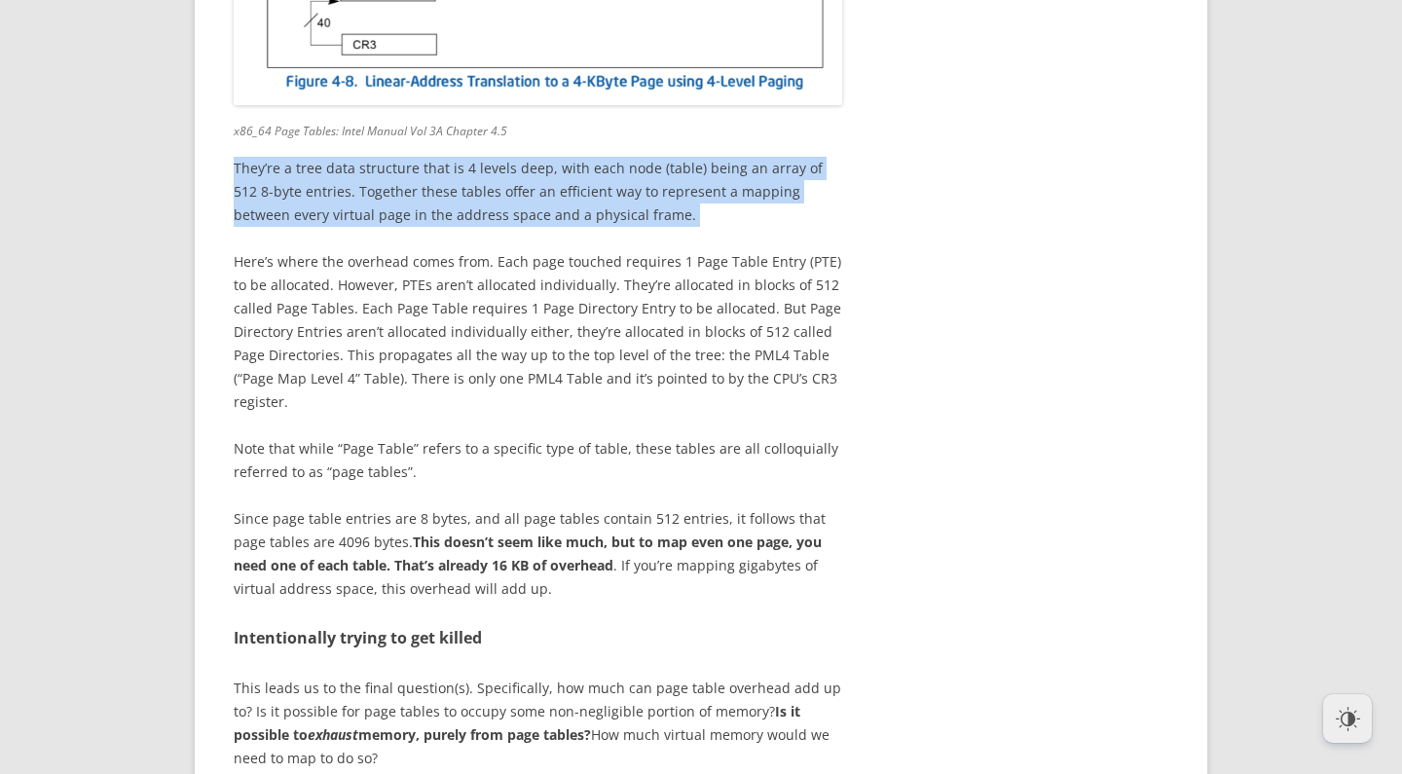
drag, startPoint x: 690, startPoint y: 563, endPoint x: 653, endPoint y: 468, distance: 101.5
click at [653, 468] on div "This post details my adventures with the Linux virtual memory subsystem, and my…" at bounding box center [538, 319] width 609 height 12848
click at [653, 143] on figcaption "x86_64 Page Tables: Intel Manual Vol 3A Chapter 4.5" at bounding box center [538, 127] width 609 height 32
drag, startPoint x: 664, startPoint y: 466, endPoint x: 678, endPoint y: 558, distance: 92.6
click at [678, 558] on div "This post details my adventures with the Linux virtual memory subsystem, and my…" at bounding box center [538, 319] width 609 height 12848
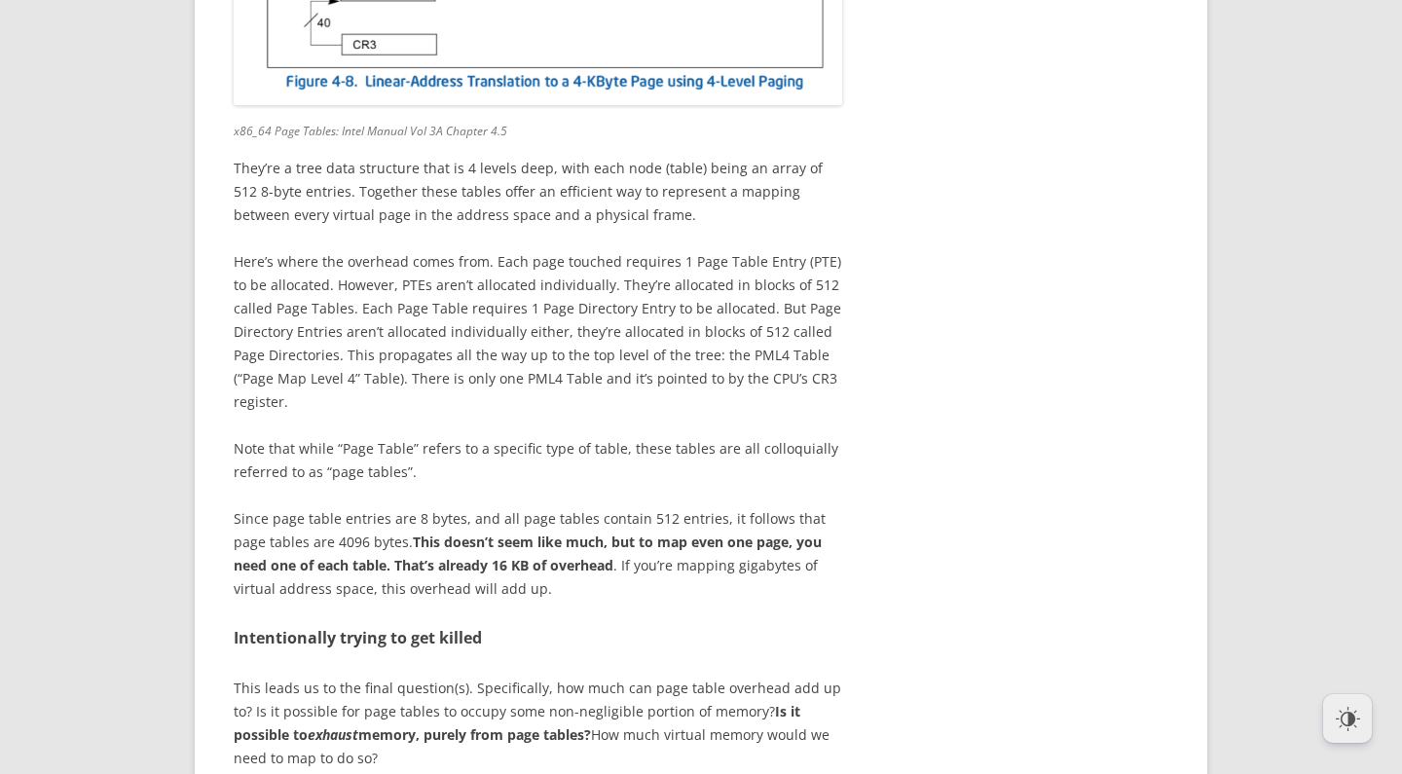
click at [683, 560] on div "This post details my adventures with the Linux virtual memory subsystem, and my…" at bounding box center [538, 319] width 609 height 12848
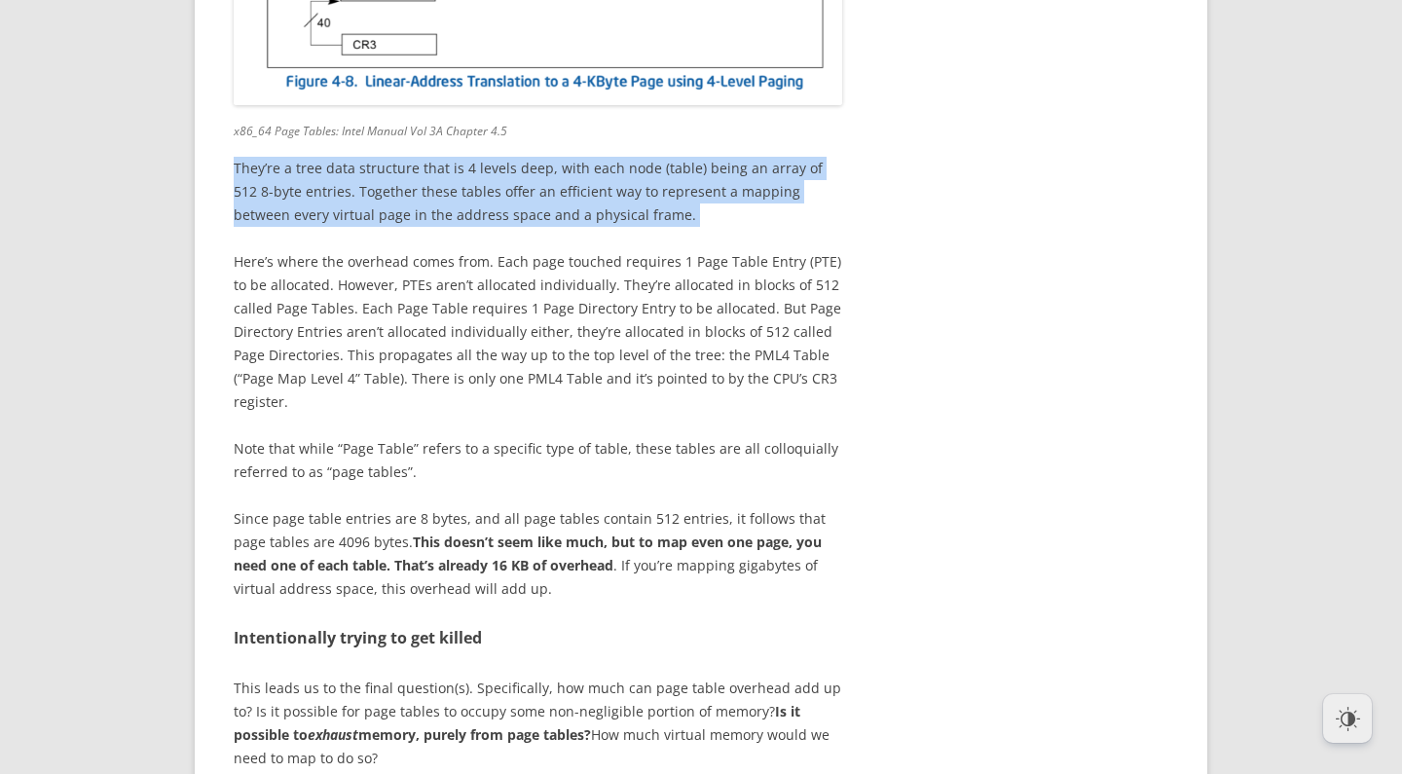
click at [657, 470] on div "This post details my adventures with the Linux virtual memory subsystem, and my…" at bounding box center [538, 319] width 609 height 12848
click at [657, 143] on figcaption "x86_64 Page Tables: Intel Manual Vol 3A Chapter 4.5" at bounding box center [538, 127] width 609 height 32
click at [684, 563] on div "This post details my adventures with the Linux virtual memory subsystem, and my…" at bounding box center [538, 319] width 609 height 12848
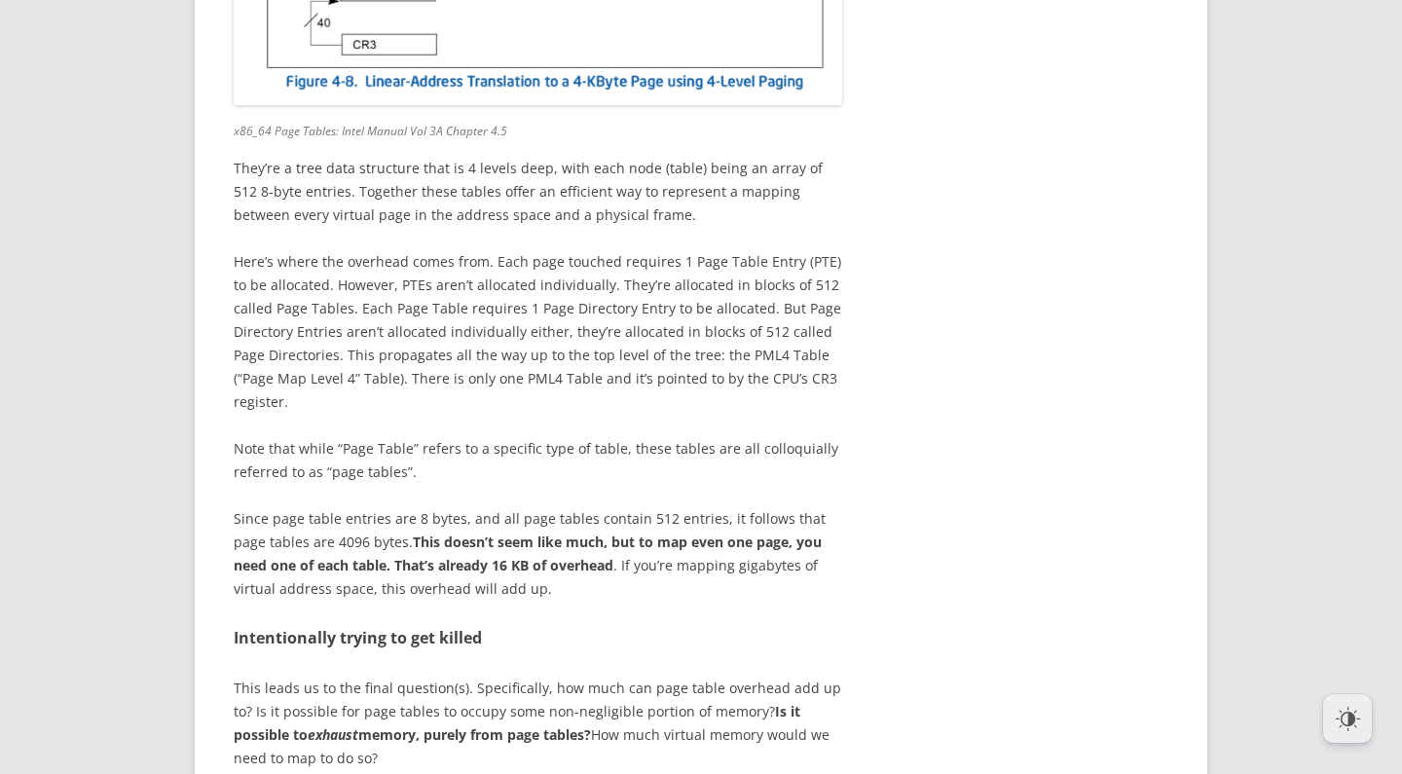
click at [684, 564] on div "This post details my adventures with the Linux virtual memory subsystem, and my…" at bounding box center [538, 319] width 609 height 12848
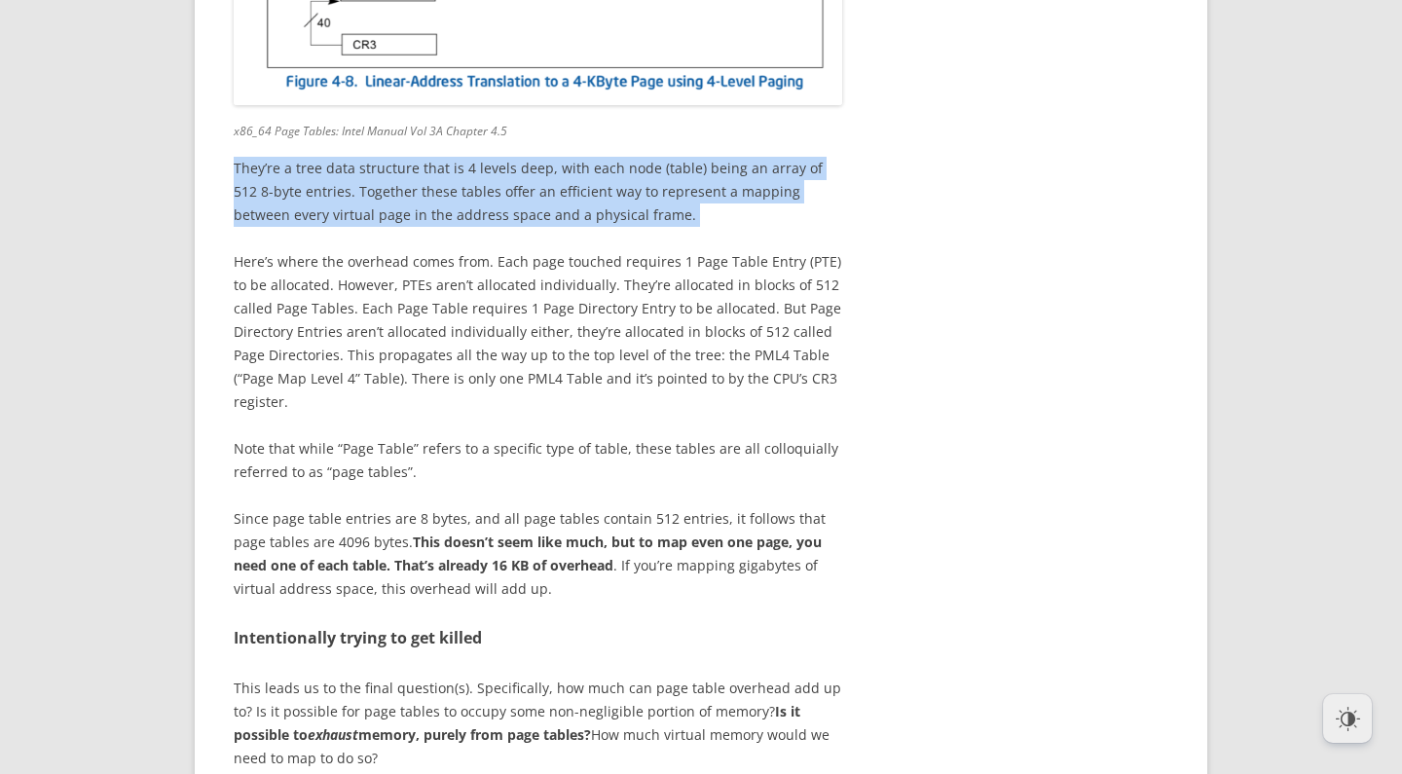
click at [654, 470] on div "This post details my adventures with the Linux virtual memory subsystem, and my…" at bounding box center [538, 319] width 609 height 12848
click at [654, 143] on figcaption "x86_64 Page Tables: Intel Manual Vol 3A Chapter 4.5" at bounding box center [538, 127] width 609 height 32
click at [675, 552] on div "This post details my adventures with the Linux virtual memory subsystem, and my…" at bounding box center [538, 319] width 609 height 12848
click at [678, 557] on div "This post details my adventures with the Linux virtual memory subsystem, and my…" at bounding box center [538, 319] width 609 height 12848
click at [666, 467] on div "This post details my adventures with the Linux virtual memory subsystem, and my…" at bounding box center [538, 319] width 609 height 12848
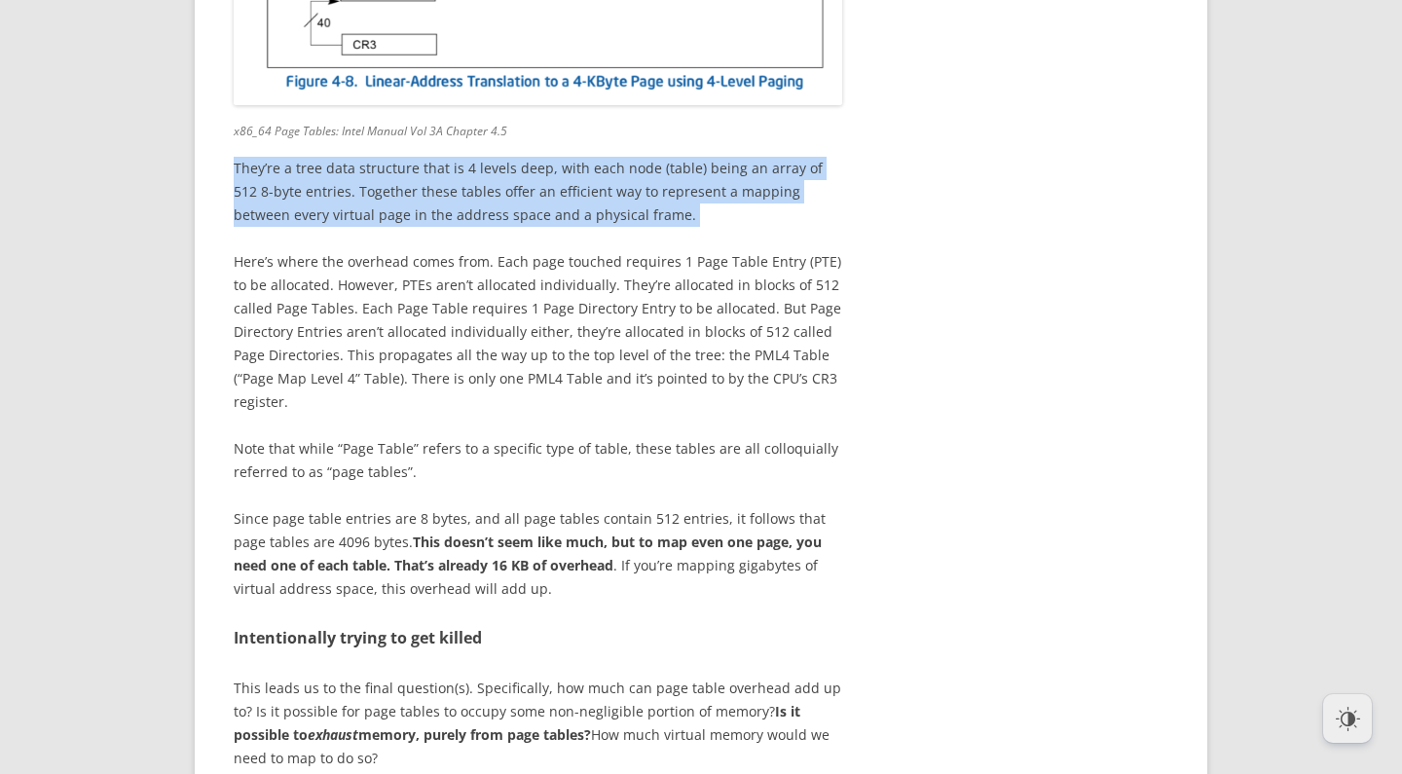
click at [668, 143] on figcaption "x86_64 Page Tables: Intel Manual Vol 3A Chapter 4.5" at bounding box center [538, 127] width 609 height 32
drag, startPoint x: 671, startPoint y: 467, endPoint x: 685, endPoint y: 561, distance: 94.5
click at [685, 561] on div "This post details my adventures with the Linux virtual memory subsystem, and my…" at bounding box center [538, 319] width 609 height 12848
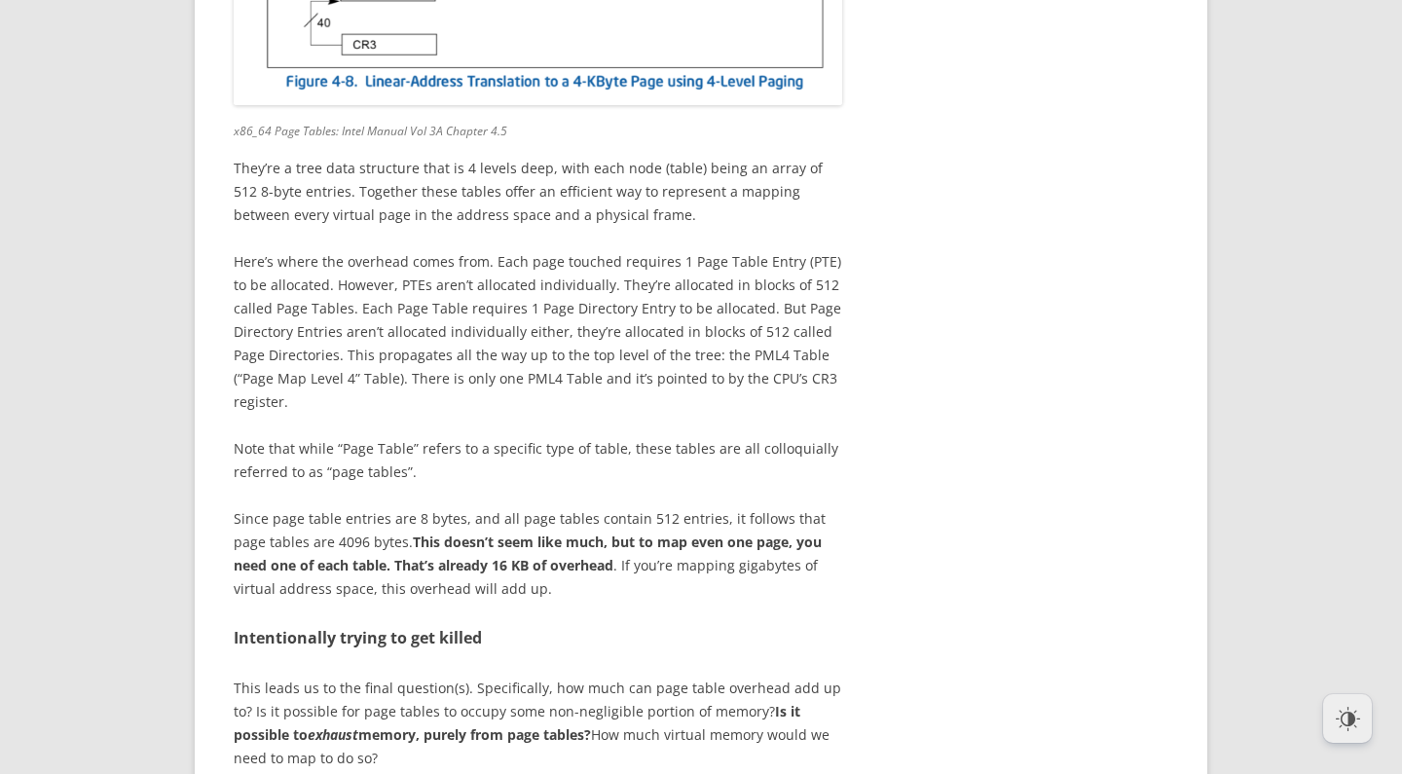
click at [686, 562] on div "This post details my adventures with the Linux virtual memory subsystem, and my…" at bounding box center [538, 319] width 609 height 12848
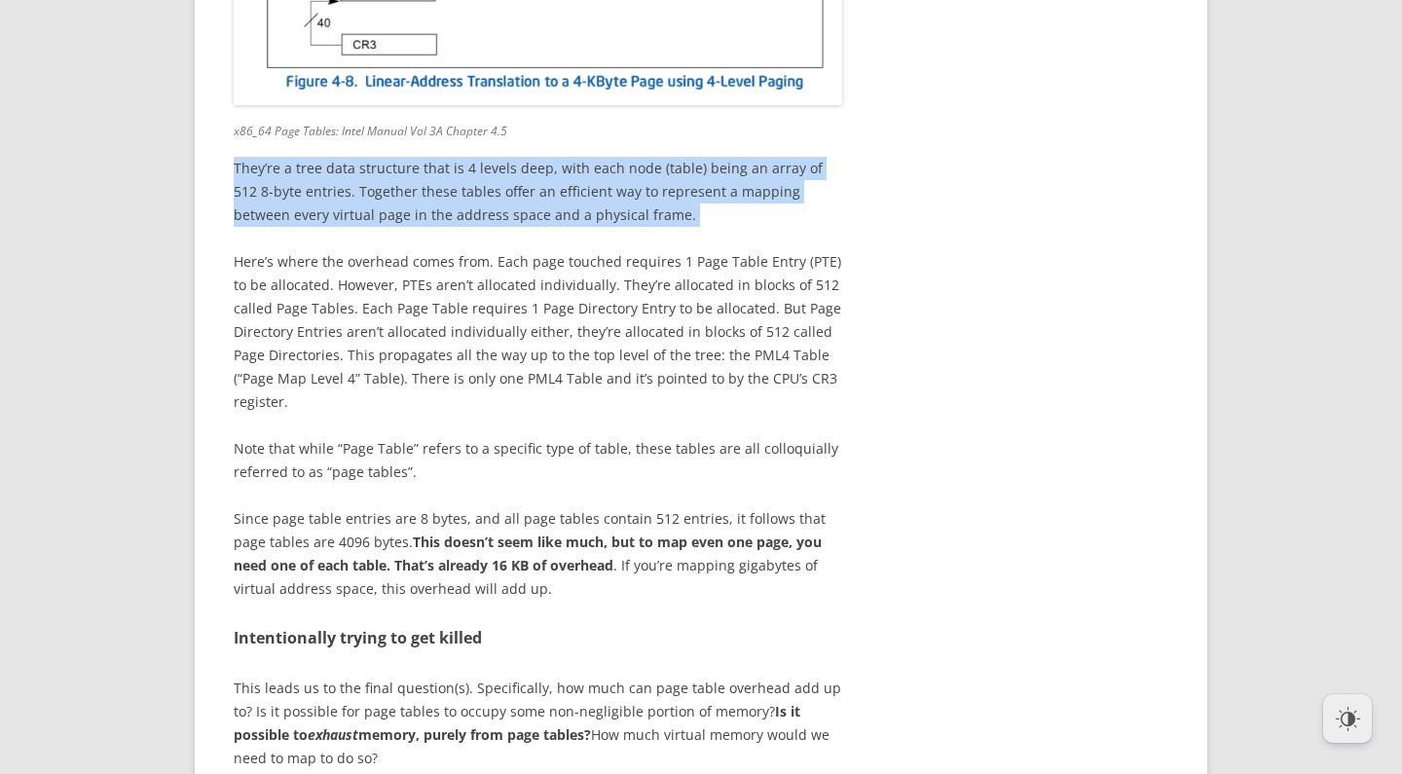
drag, startPoint x: 689, startPoint y: 566, endPoint x: 647, endPoint y: 471, distance: 103.3
click at [647, 471] on div "This post details my adventures with the Linux virtual memory subsystem, and my…" at bounding box center [538, 319] width 609 height 12848
click at [648, 143] on figcaption "x86_64 Page Tables: Intel Manual Vol 3A Chapter 4.5" at bounding box center [538, 127] width 609 height 32
drag, startPoint x: 653, startPoint y: 470, endPoint x: 668, endPoint y: 565, distance: 95.7
click at [668, 565] on div "This post details my adventures with the Linux virtual memory subsystem, and my…" at bounding box center [538, 319] width 609 height 12848
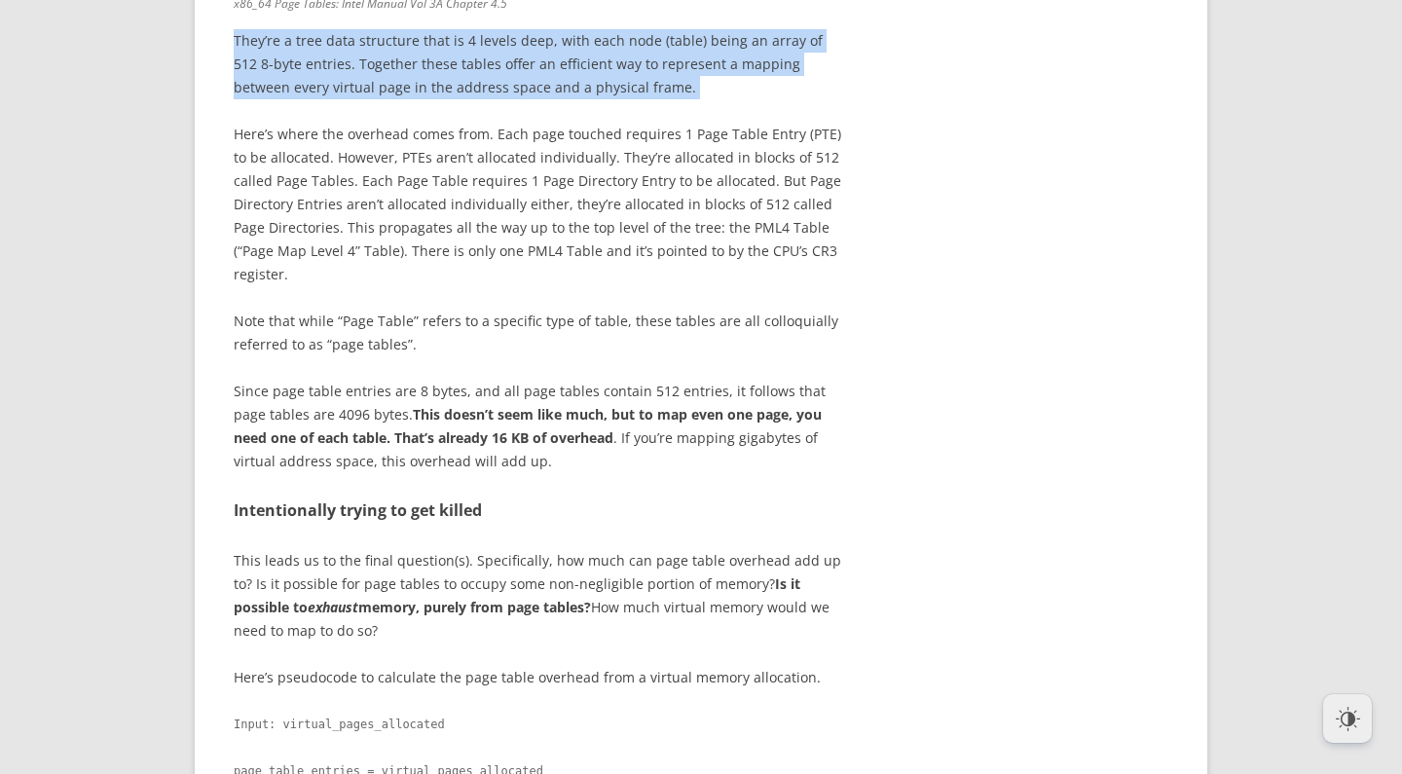
scroll to position [7214, 0]
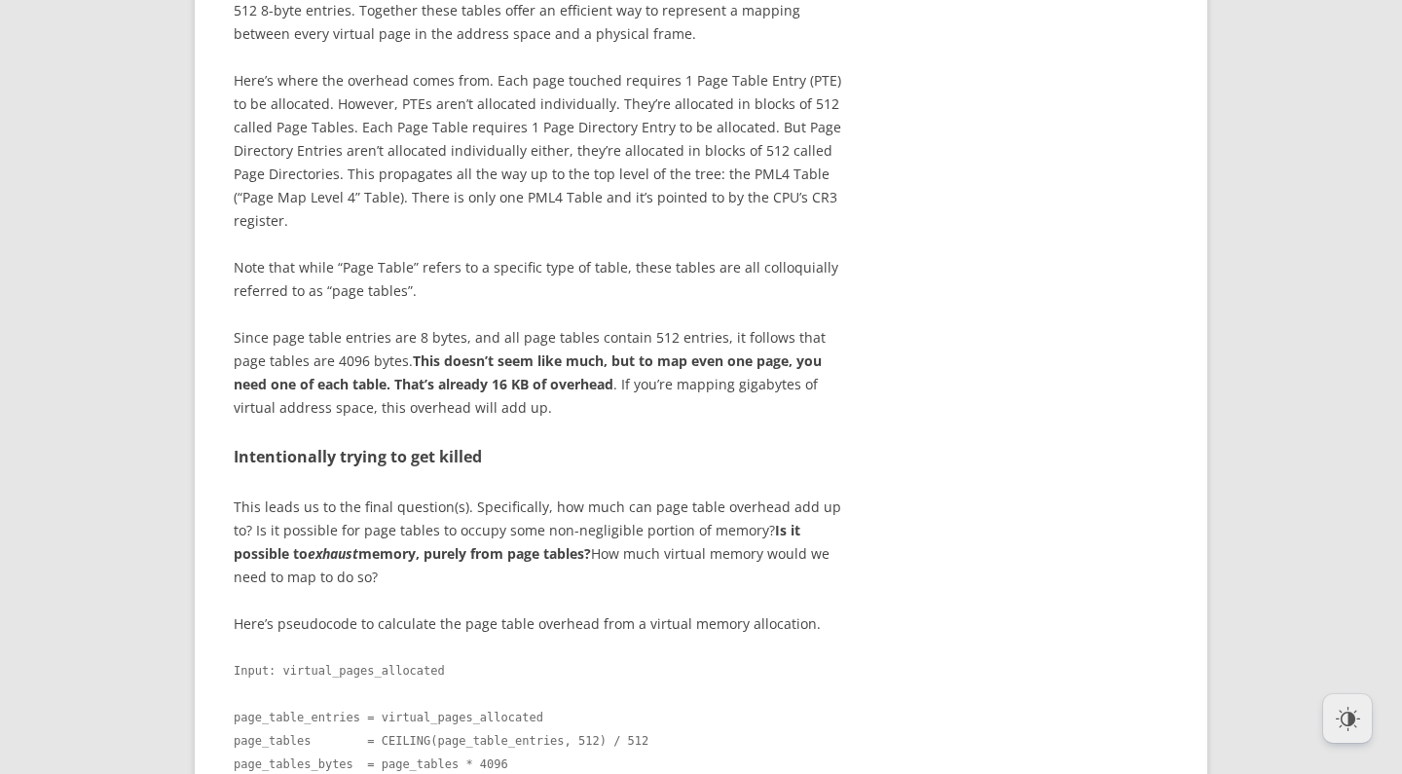
click at [541, 233] on p "Here’s where the overhead comes from. Each page touched requires 1 Page Table E…" at bounding box center [538, 151] width 609 height 164
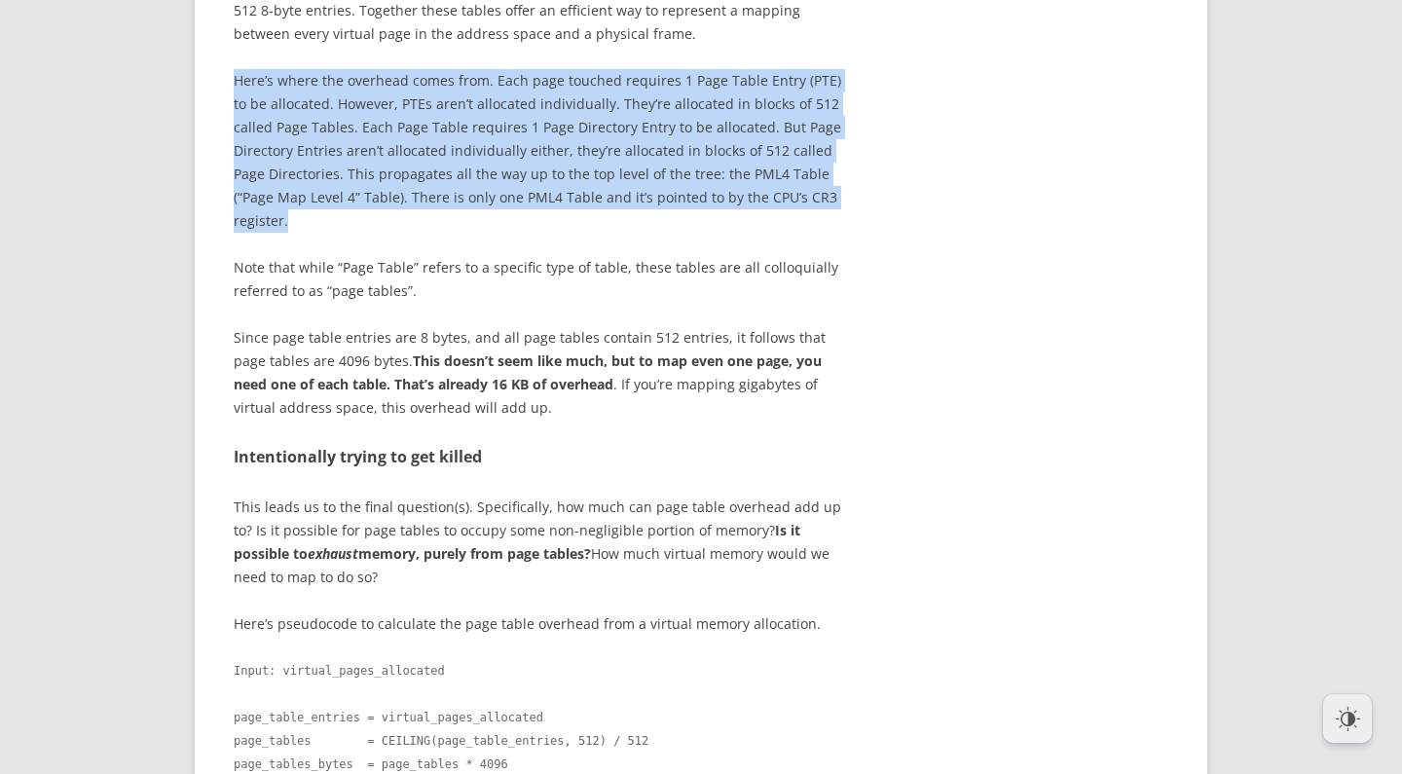
drag, startPoint x: 538, startPoint y: 547, endPoint x: 498, endPoint y: 380, distance: 172.2
click at [498, 380] on div "This post details my adventures with the Linux virtual memory subsystem, and my…" at bounding box center [538, 138] width 609 height 12848
click at [499, 380] on div "This post details my adventures with the Linux virtual memory subsystem, and my…" at bounding box center [538, 138] width 609 height 12848
click at [507, 563] on div "This post details my adventures with the Linux virtual memory subsystem, and my…" at bounding box center [538, 138] width 609 height 12848
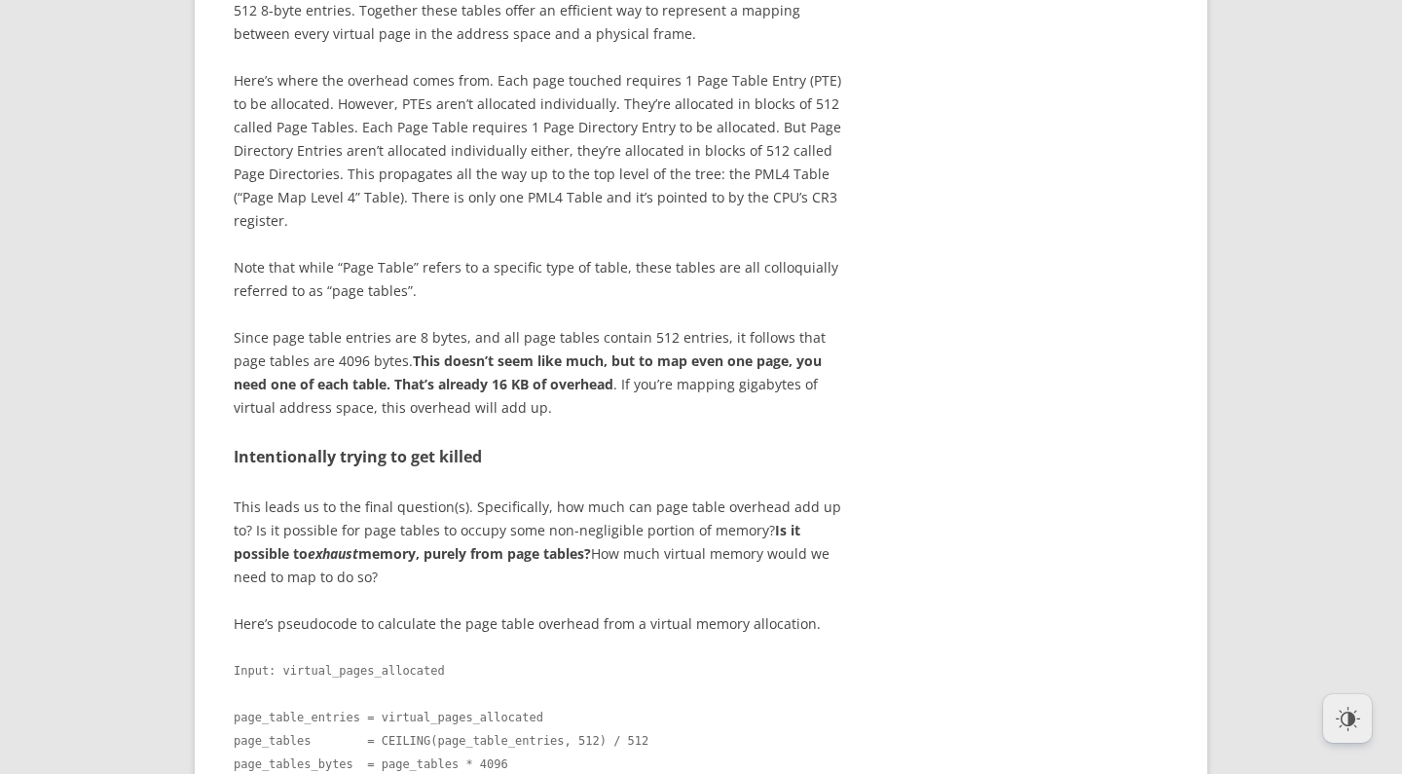
click at [508, 564] on div "This post details my adventures with the Linux virtual memory subsystem, and my…" at bounding box center [538, 138] width 609 height 12848
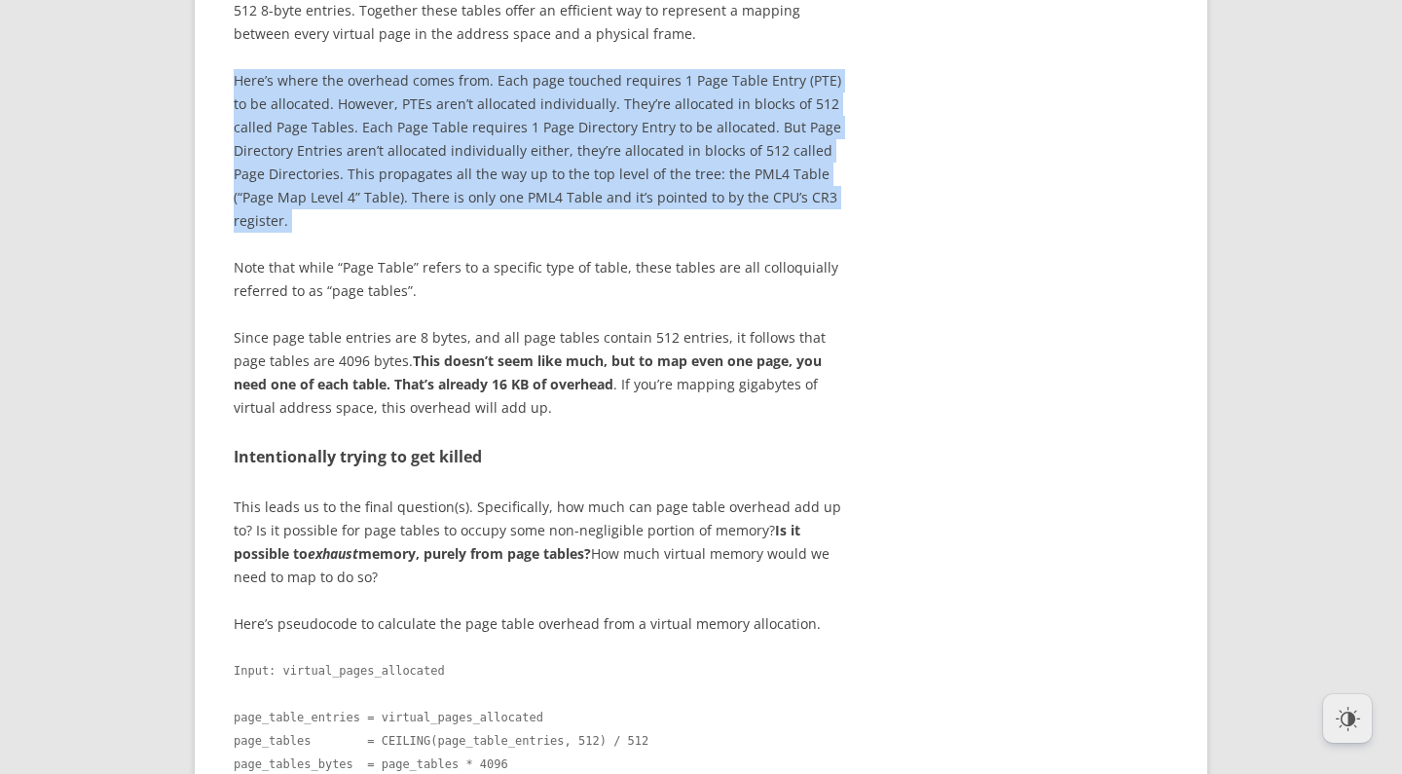
click at [478, 380] on div "This post details my adventures with the Linux virtual memory subsystem, and my…" at bounding box center [538, 138] width 609 height 12848
click at [479, 380] on div "This post details my adventures with the Linux virtual memory subsystem, and my…" at bounding box center [538, 138] width 609 height 12848
click at [500, 578] on div "This post details my adventures with the Linux virtual memory subsystem, and my…" at bounding box center [538, 138] width 609 height 12848
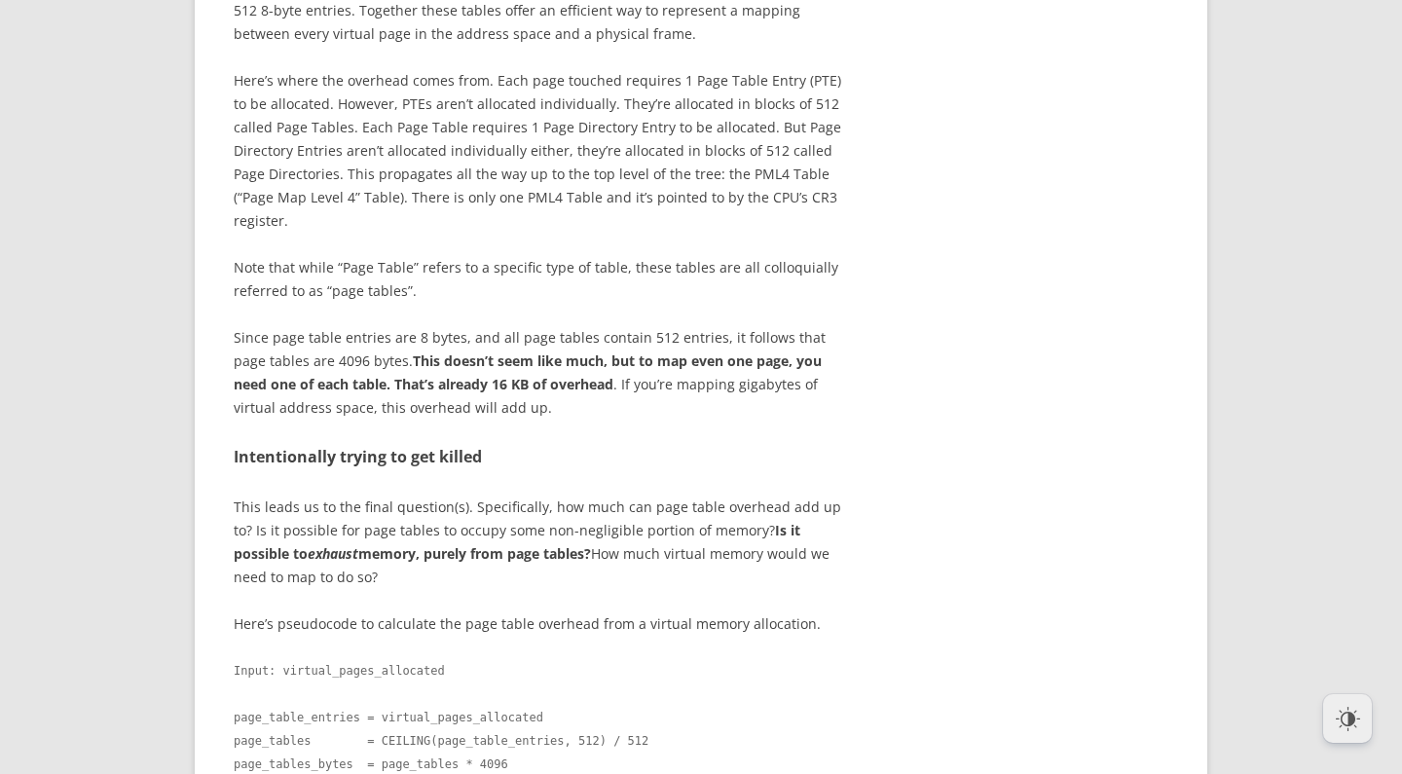
click at [505, 578] on div "This post details my adventures with the Linux virtual memory subsystem, and my…" at bounding box center [538, 138] width 609 height 12848
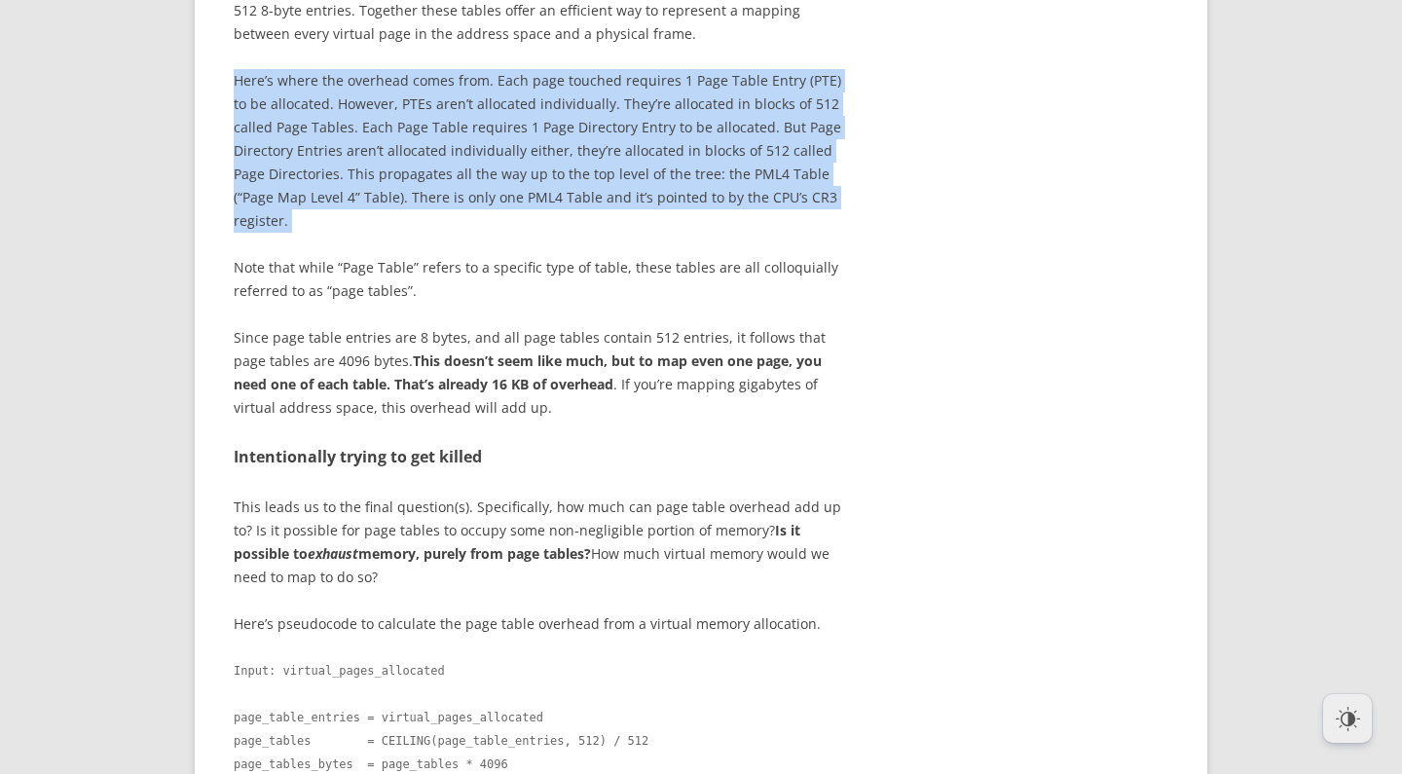
click at [429, 385] on div "This post details my adventures with the Linux virtual memory subsystem, and my…" at bounding box center [538, 138] width 609 height 12848
click at [430, 385] on div "This post details my adventures with the Linux virtual memory subsystem, and my…" at bounding box center [538, 138] width 609 height 12848
click at [460, 573] on div "This post details my adventures with the Linux virtual memory subsystem, and my…" at bounding box center [538, 138] width 609 height 12848
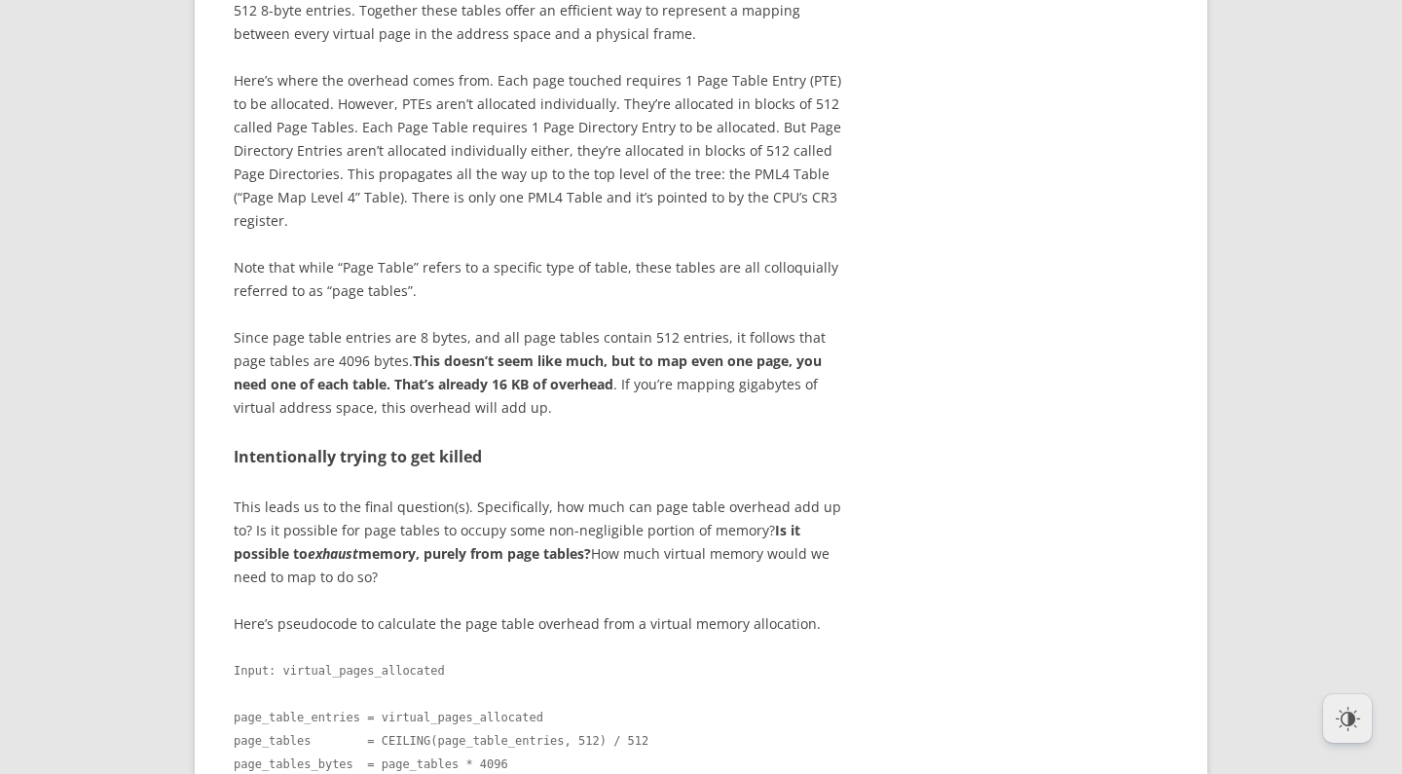
click at [460, 573] on div "This post details my adventures with the Linux virtual memory subsystem, and my…" at bounding box center [538, 138] width 609 height 12848
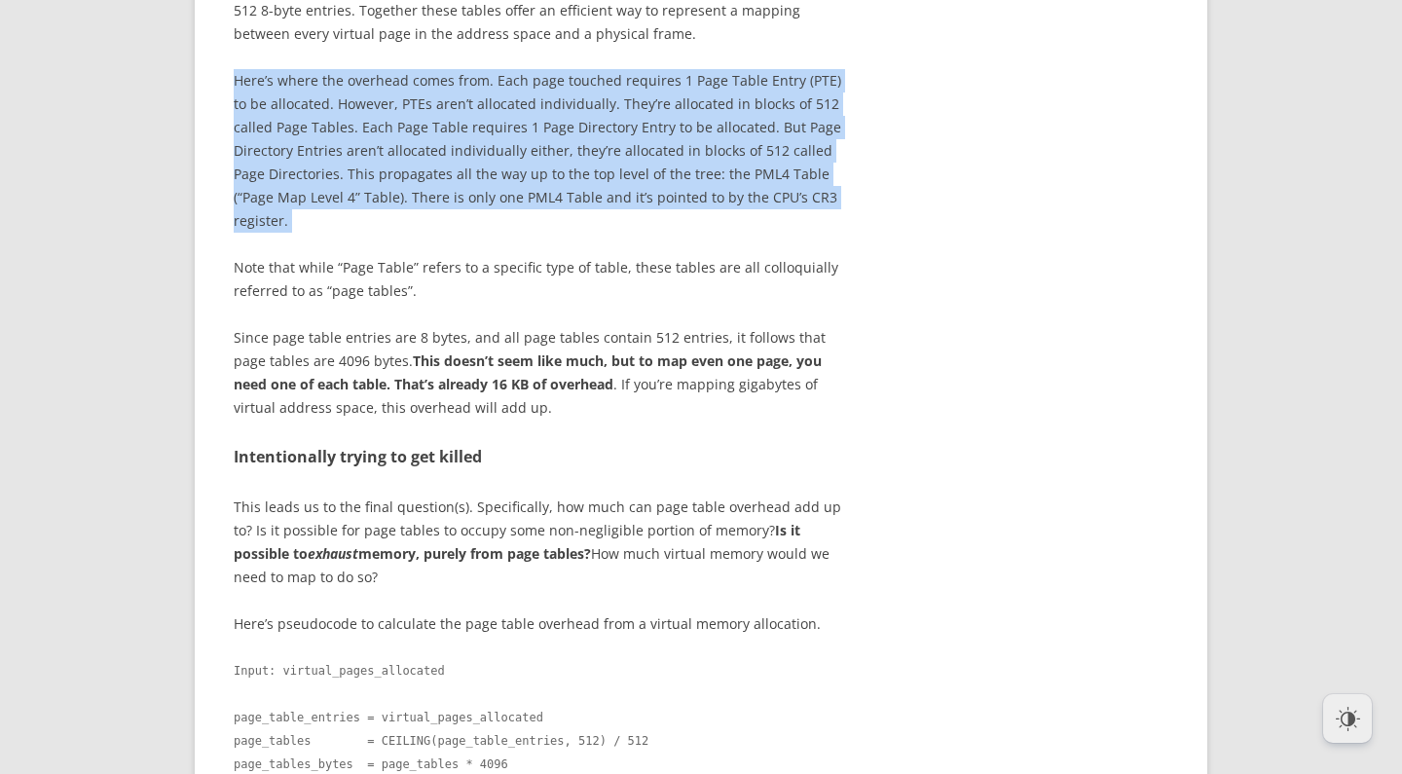
click at [460, 378] on div "This post details my adventures with the Linux virtual memory subsystem, and my…" at bounding box center [538, 138] width 609 height 12848
click at [463, 378] on div "This post details my adventures with the Linux virtual memory subsystem, and my…" at bounding box center [538, 138] width 609 height 12848
click at [483, 571] on div "This post details my adventures with the Linux virtual memory subsystem, and my…" at bounding box center [538, 138] width 609 height 12848
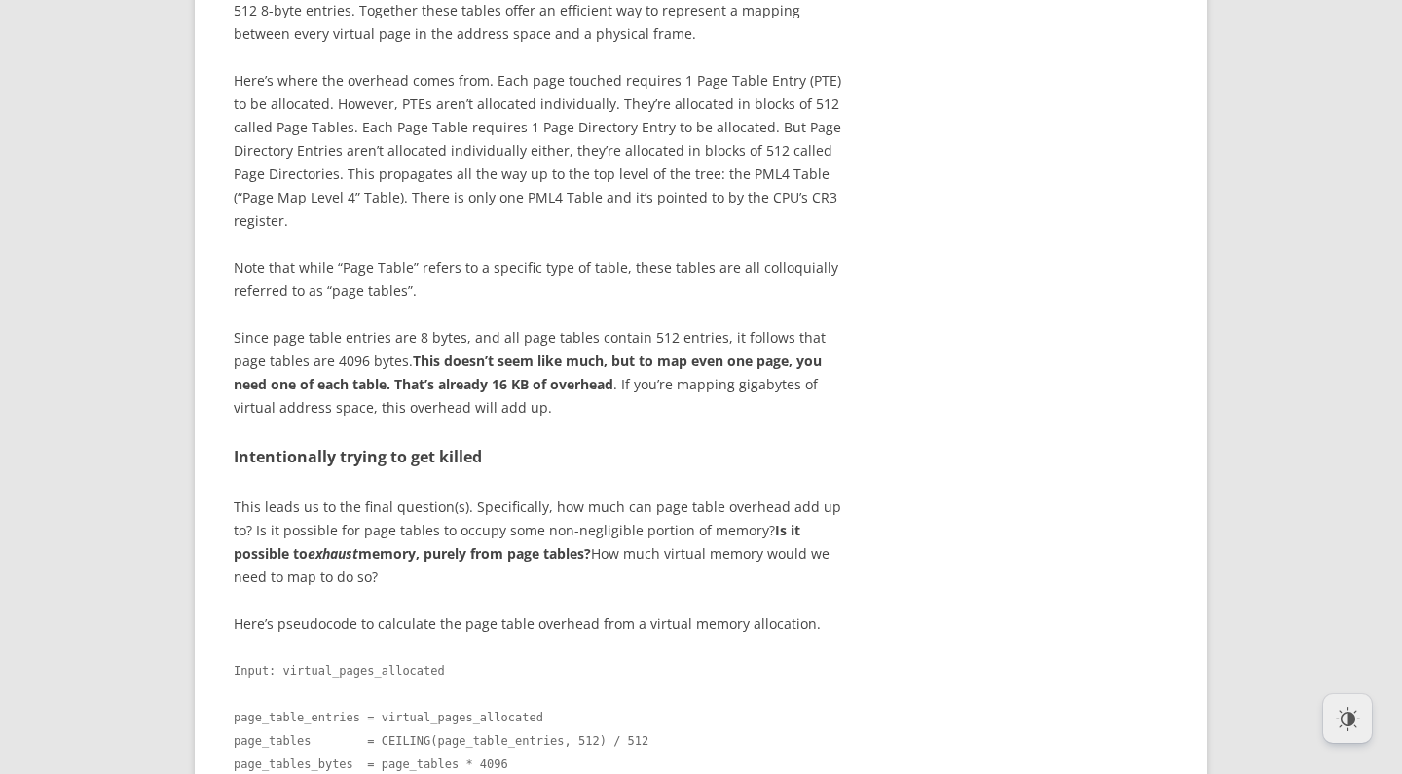
click at [483, 571] on div "This post details my adventures with the Linux virtual memory subsystem, and my…" at bounding box center [538, 138] width 609 height 12848
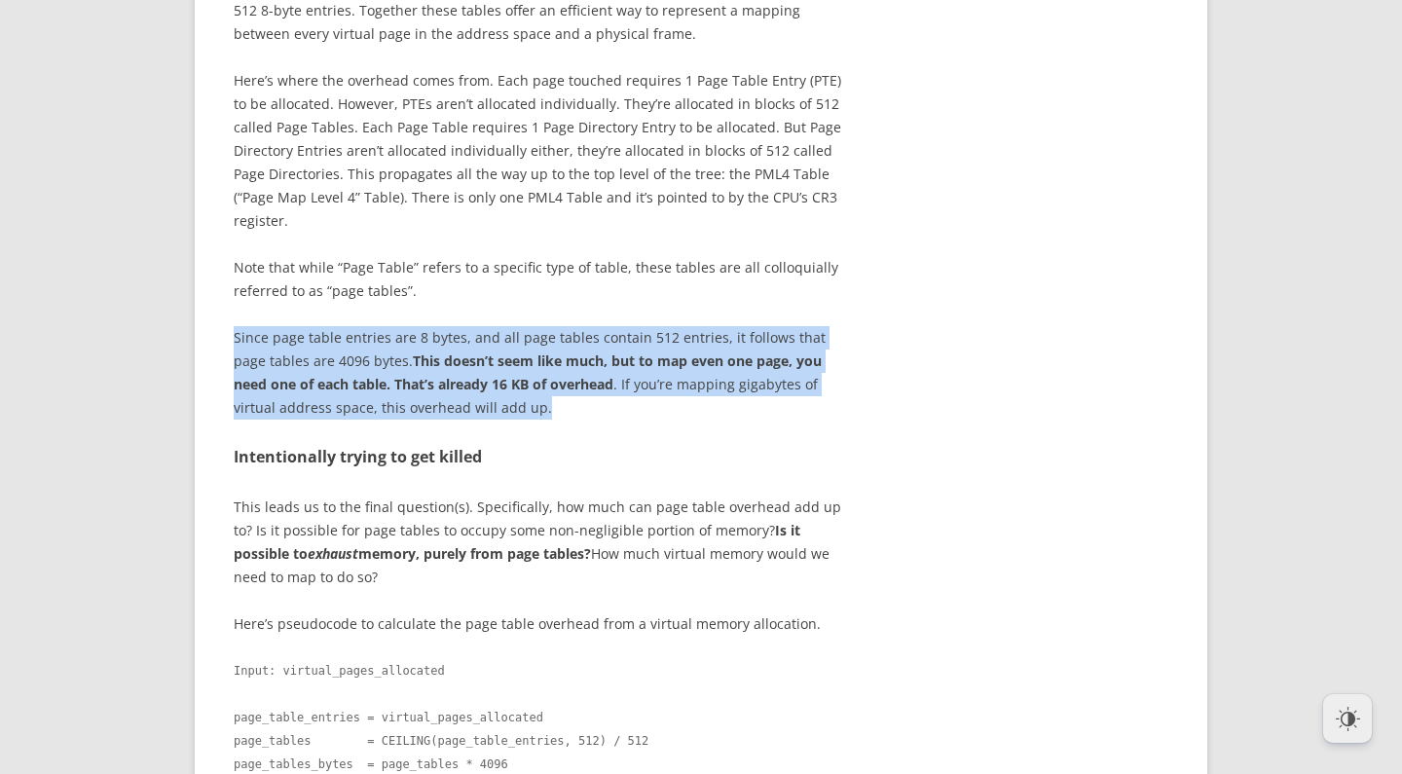
drag, startPoint x: 570, startPoint y: 748, endPoint x: 561, endPoint y: 646, distance: 102.6
click at [561, 646] on div "This post details my adventures with the Linux virtual memory subsystem, and my…" at bounding box center [538, 138] width 609 height 12848
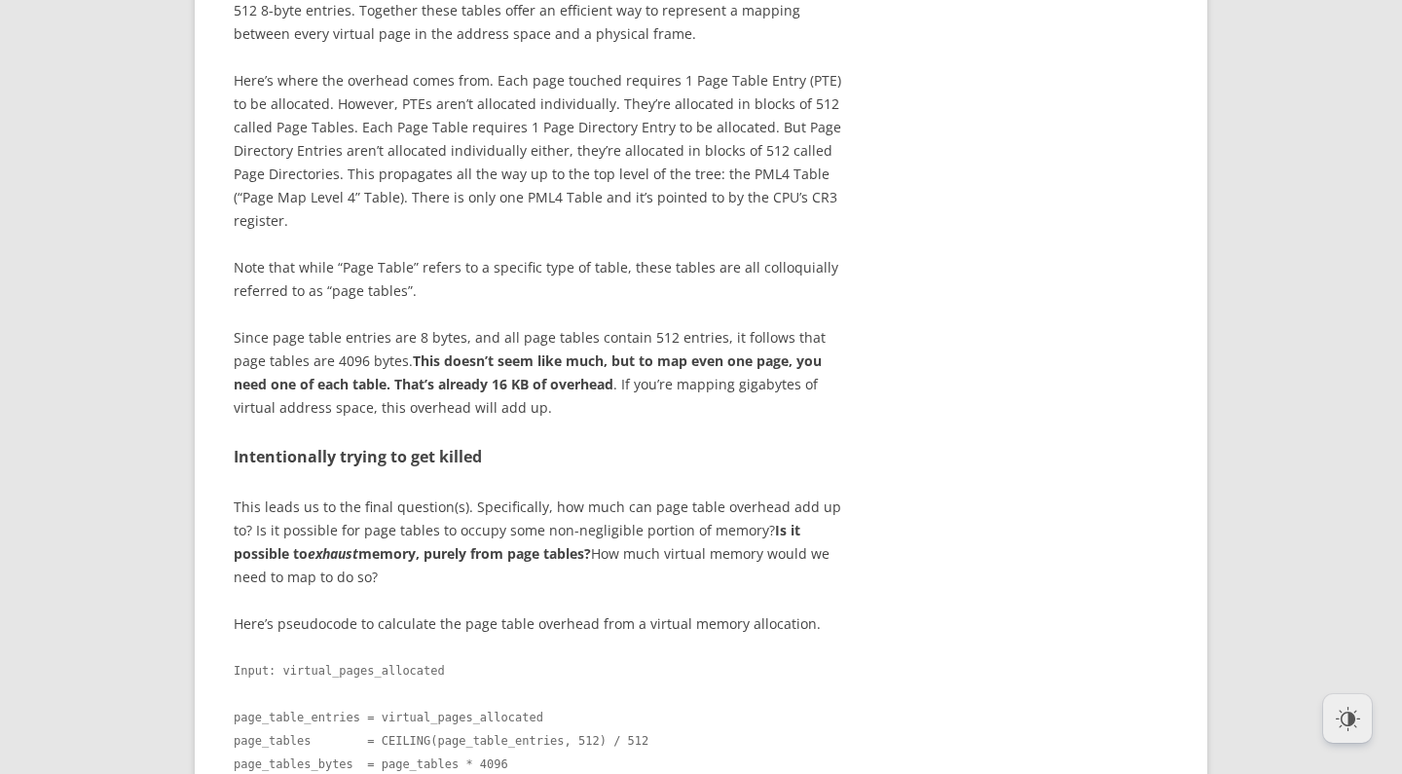
click at [563, 644] on div "This post details my adventures with the Linux virtual memory subsystem, and my…" at bounding box center [538, 138] width 609 height 12848
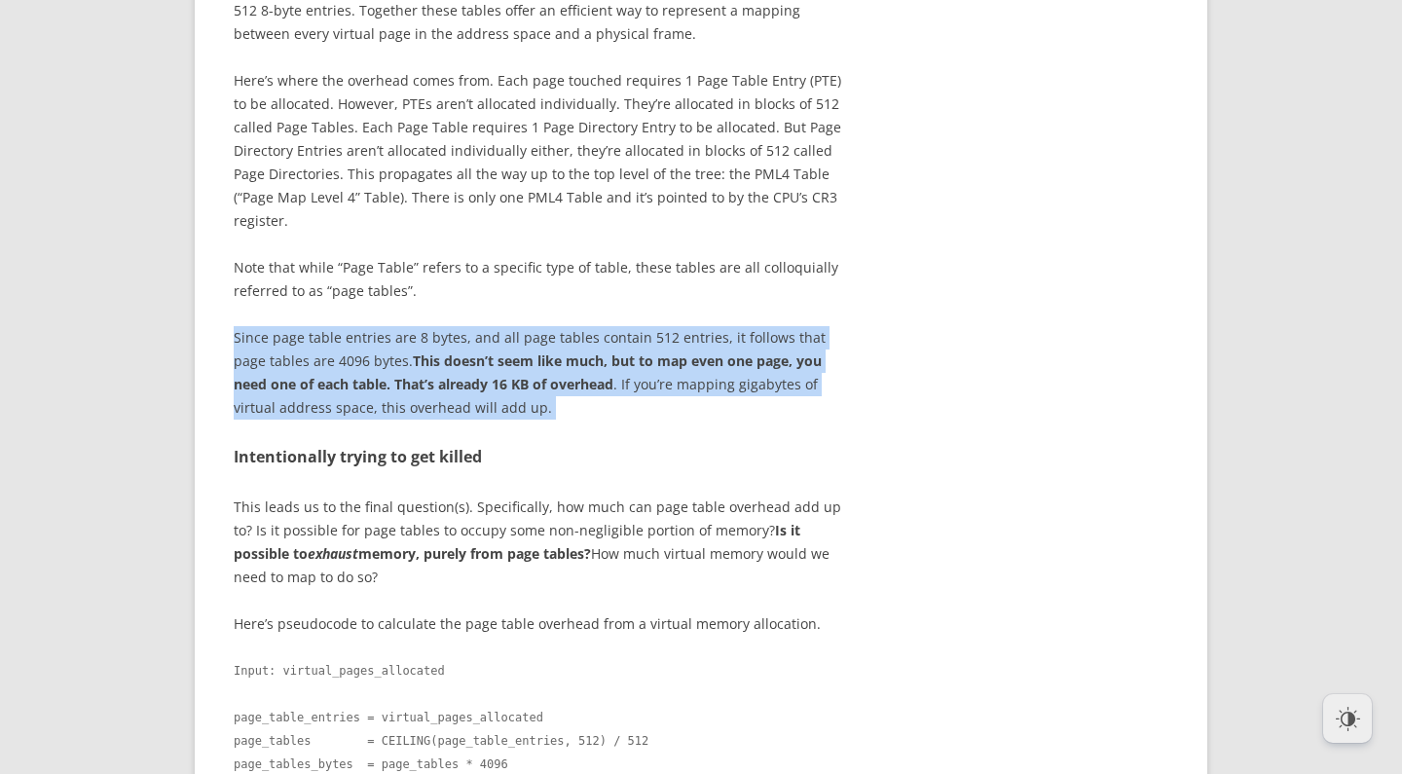
drag, startPoint x: 570, startPoint y: 640, endPoint x: 599, endPoint y: 754, distance: 117.6
click at [599, 754] on div "This post details my adventures with the Linux virtual memory subsystem, and my…" at bounding box center [538, 138] width 609 height 12848
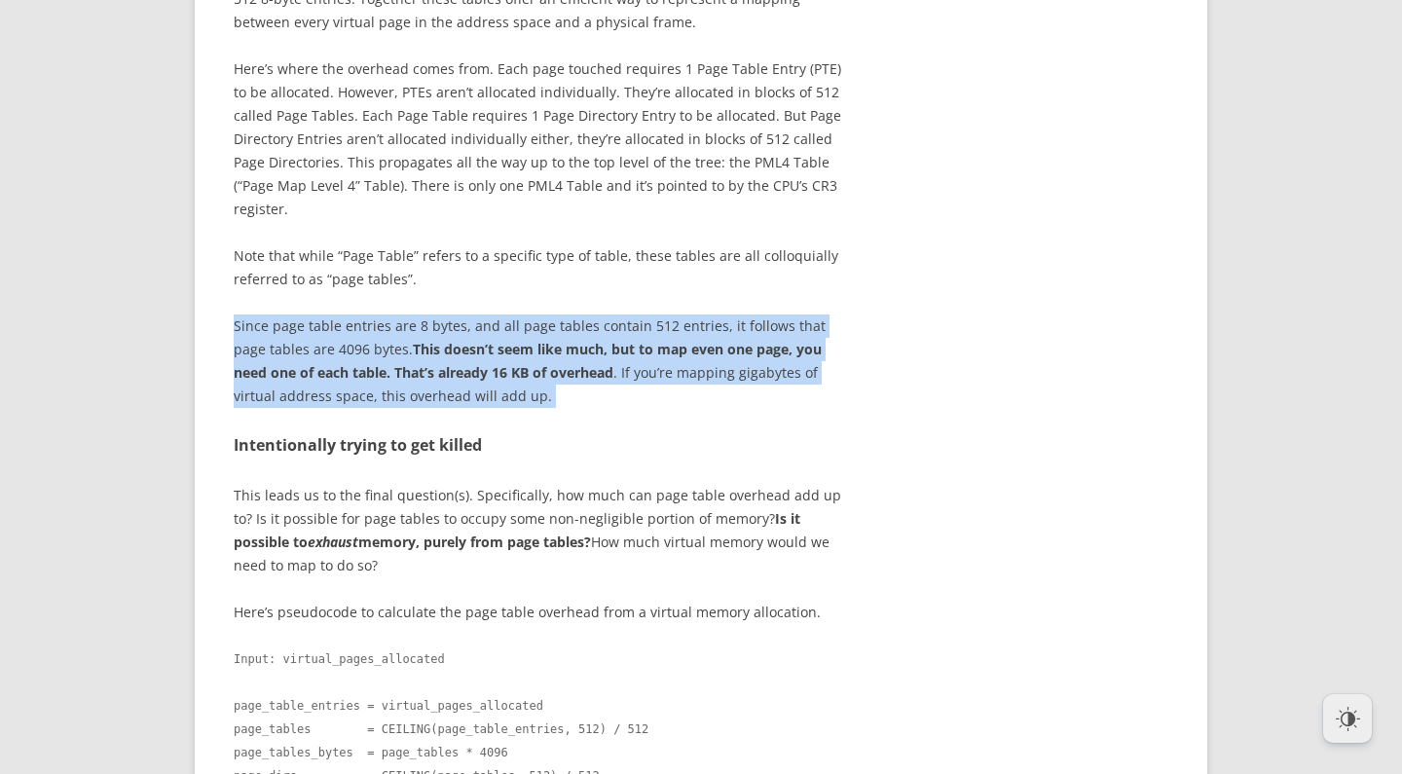
scroll to position [7228, 0]
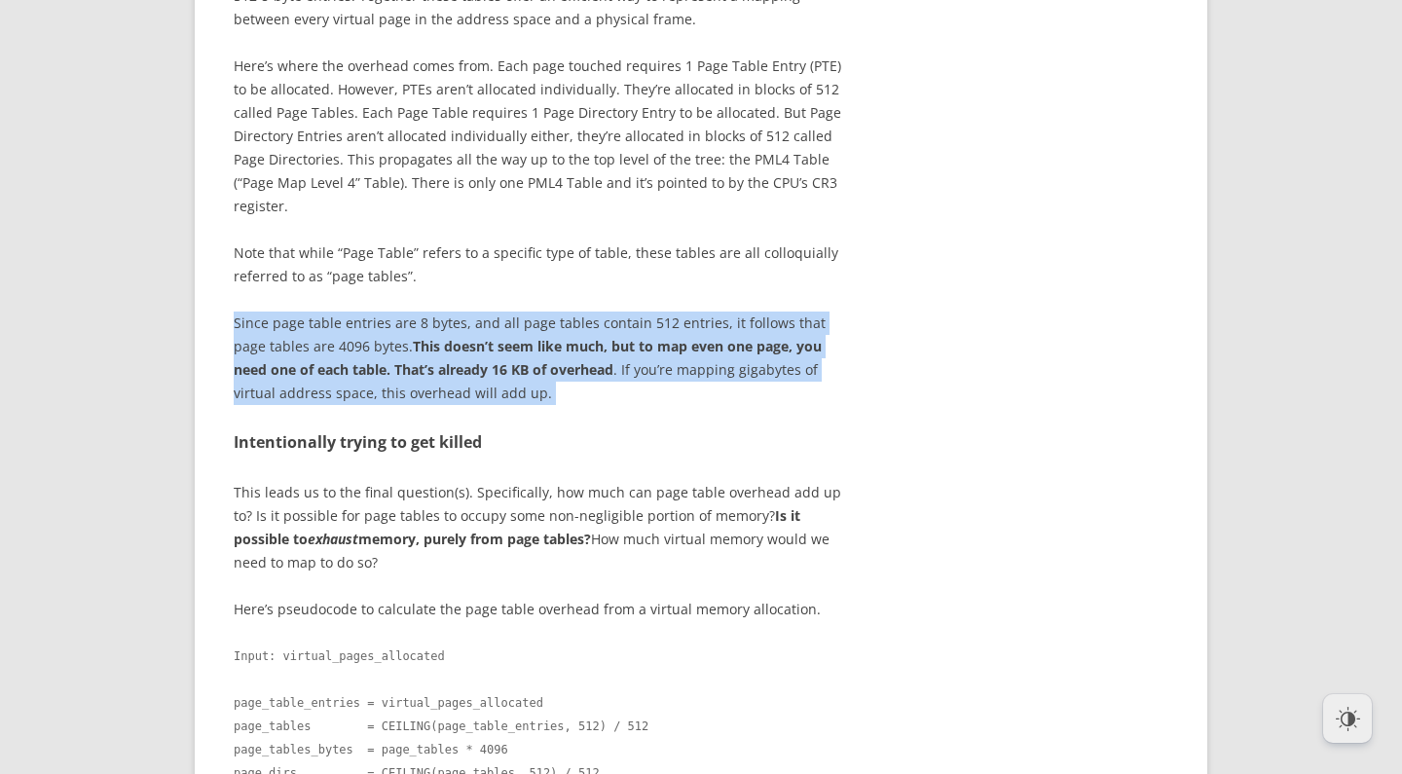
click at [581, 405] on p "Since page table entries are 8 bytes, and all page tables contain 512 entries, …" at bounding box center [538, 358] width 609 height 93
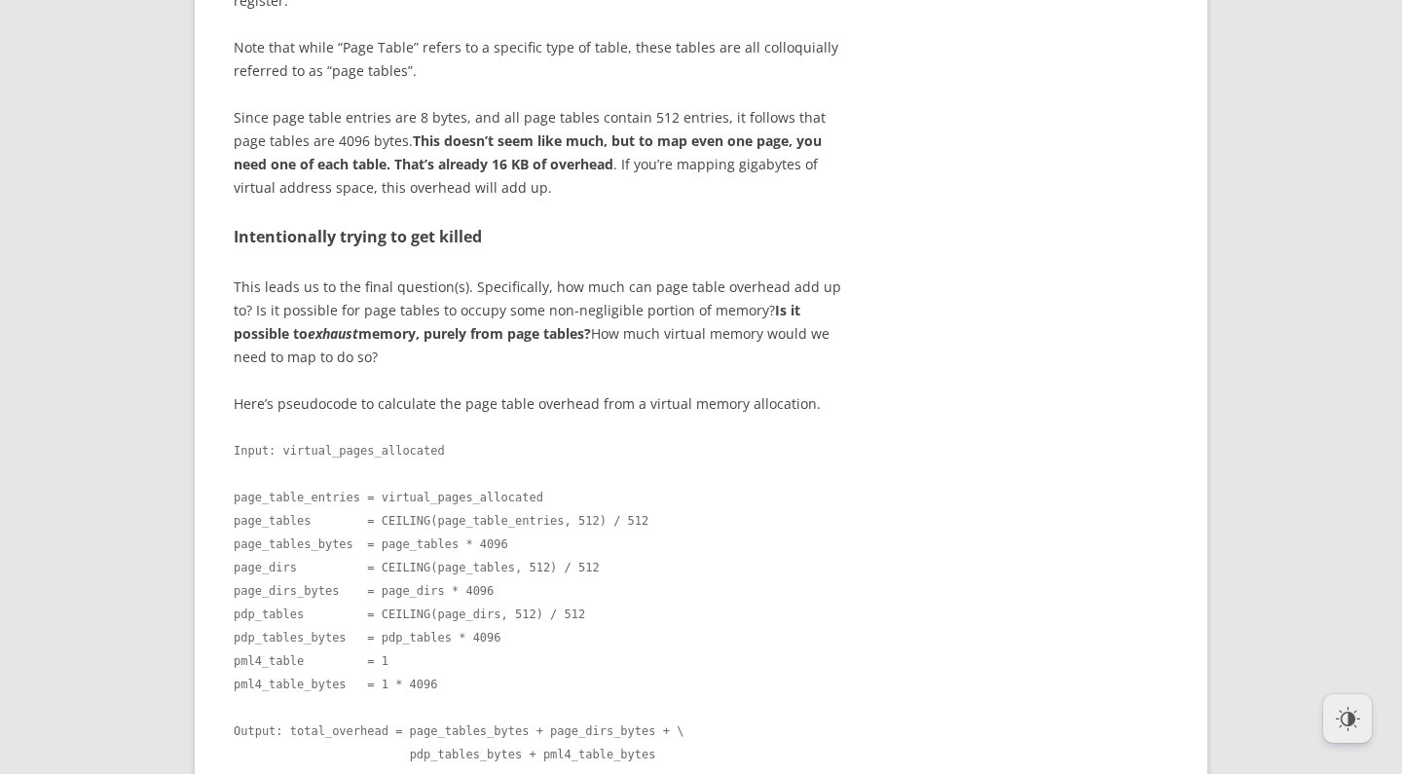
scroll to position [7442, 0]
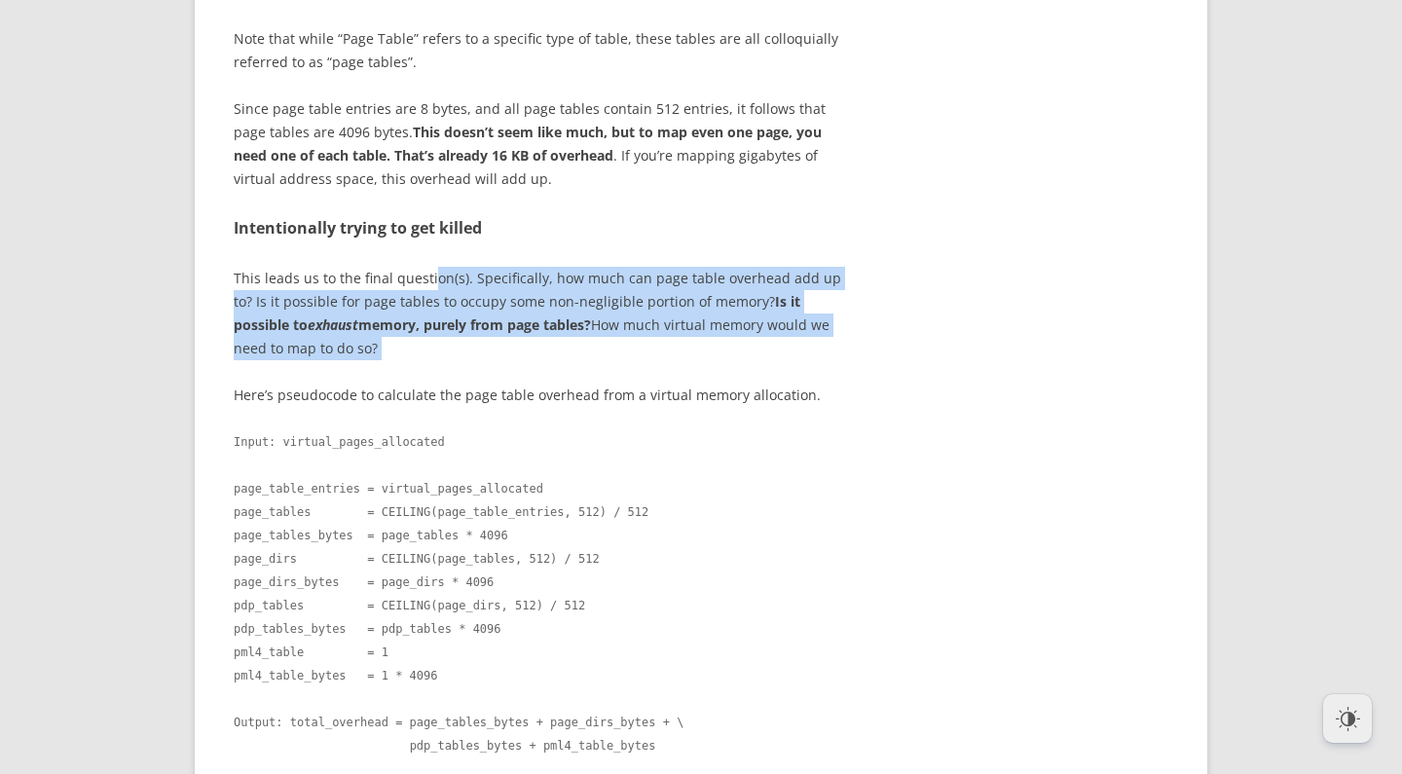
drag, startPoint x: 431, startPoint y: 693, endPoint x: 430, endPoint y: 593, distance: 100.3
drag, startPoint x: 431, startPoint y: 586, endPoint x: 437, endPoint y: 695, distance: 109.2
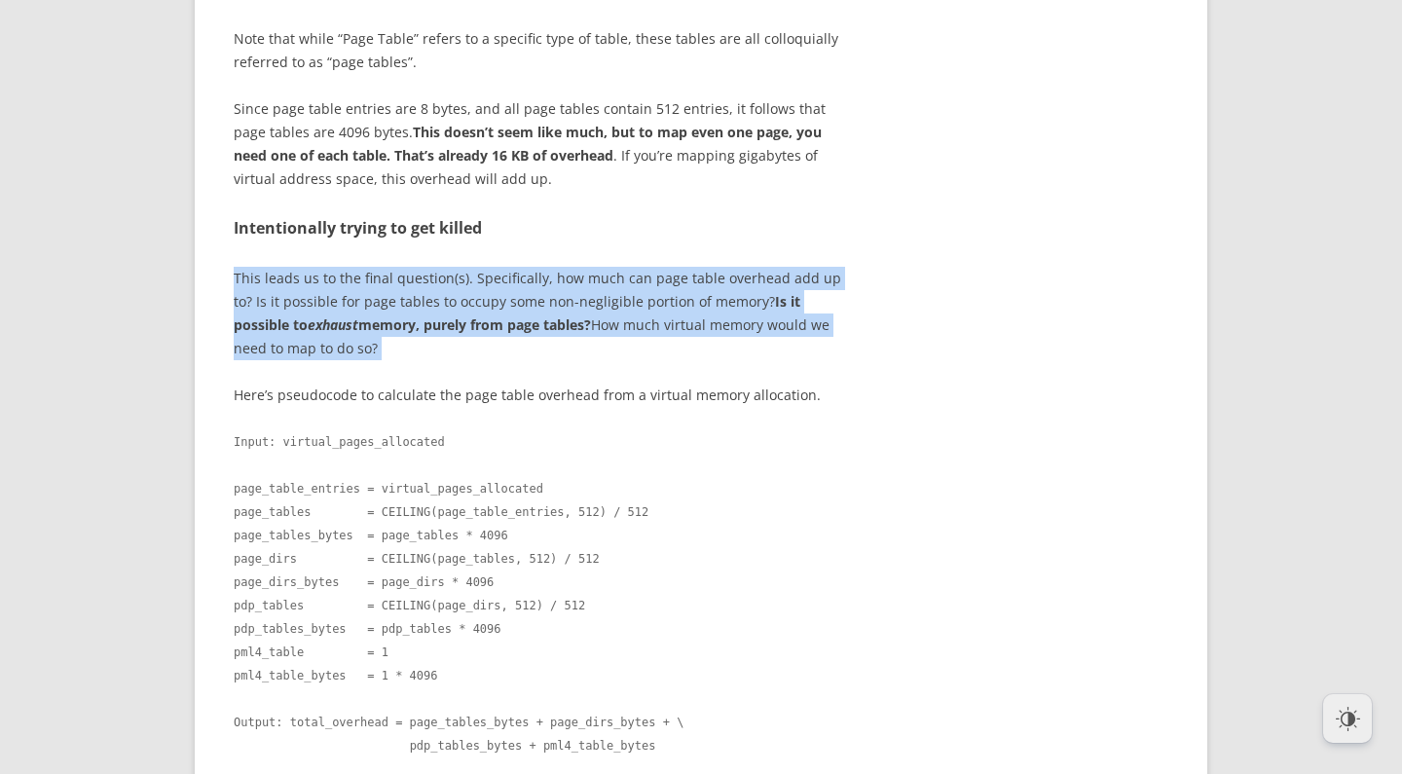
drag, startPoint x: 444, startPoint y: 695, endPoint x: 452, endPoint y: 578, distance: 118.1
drag, startPoint x: 452, startPoint y: 578, endPoint x: 460, endPoint y: 677, distance: 99.6
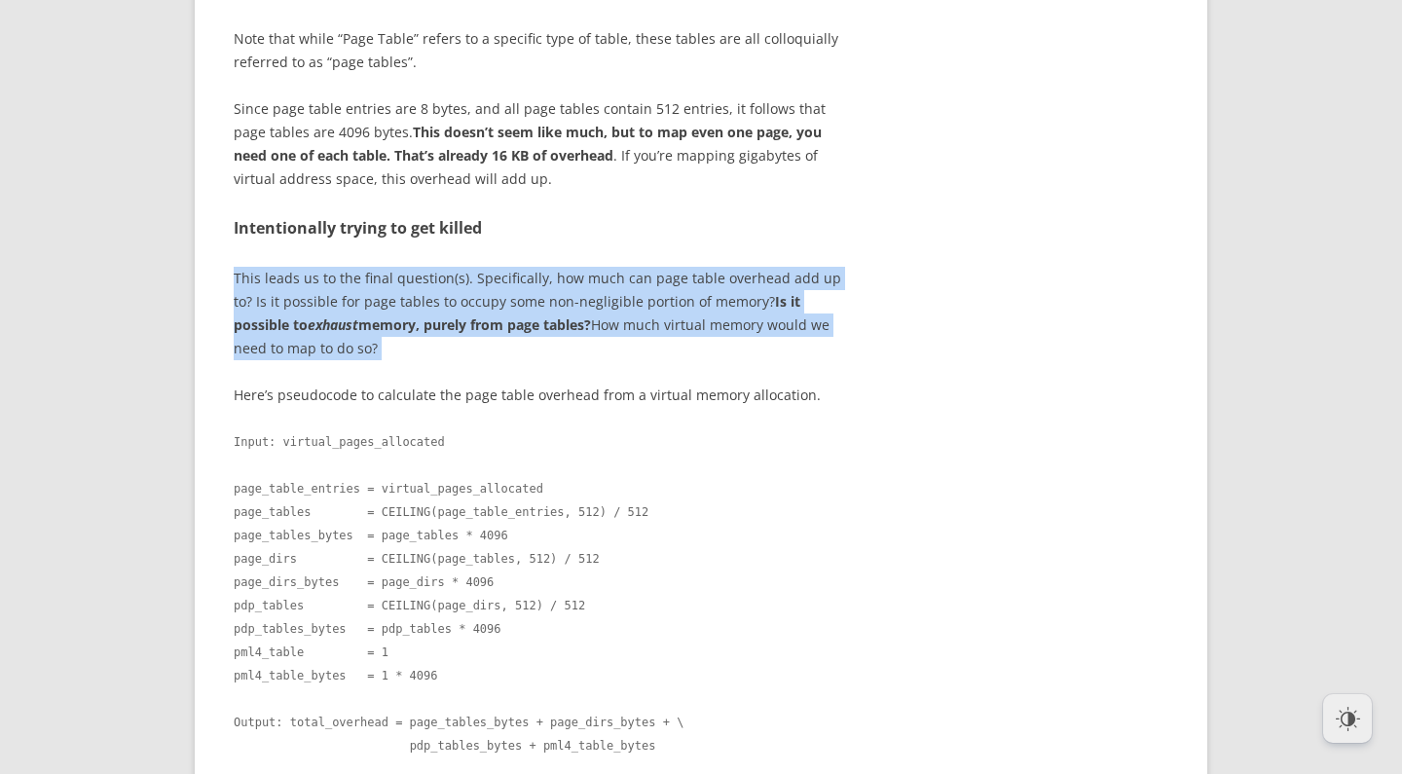
click at [460, 360] on p "This leads us to the final question(s). Specifically, how much can page table o…" at bounding box center [538, 313] width 609 height 93
drag, startPoint x: 479, startPoint y: 694, endPoint x: 452, endPoint y: 579, distance: 118.1
drag, startPoint x: 454, startPoint y: 578, endPoint x: 504, endPoint y: 690, distance: 122.9
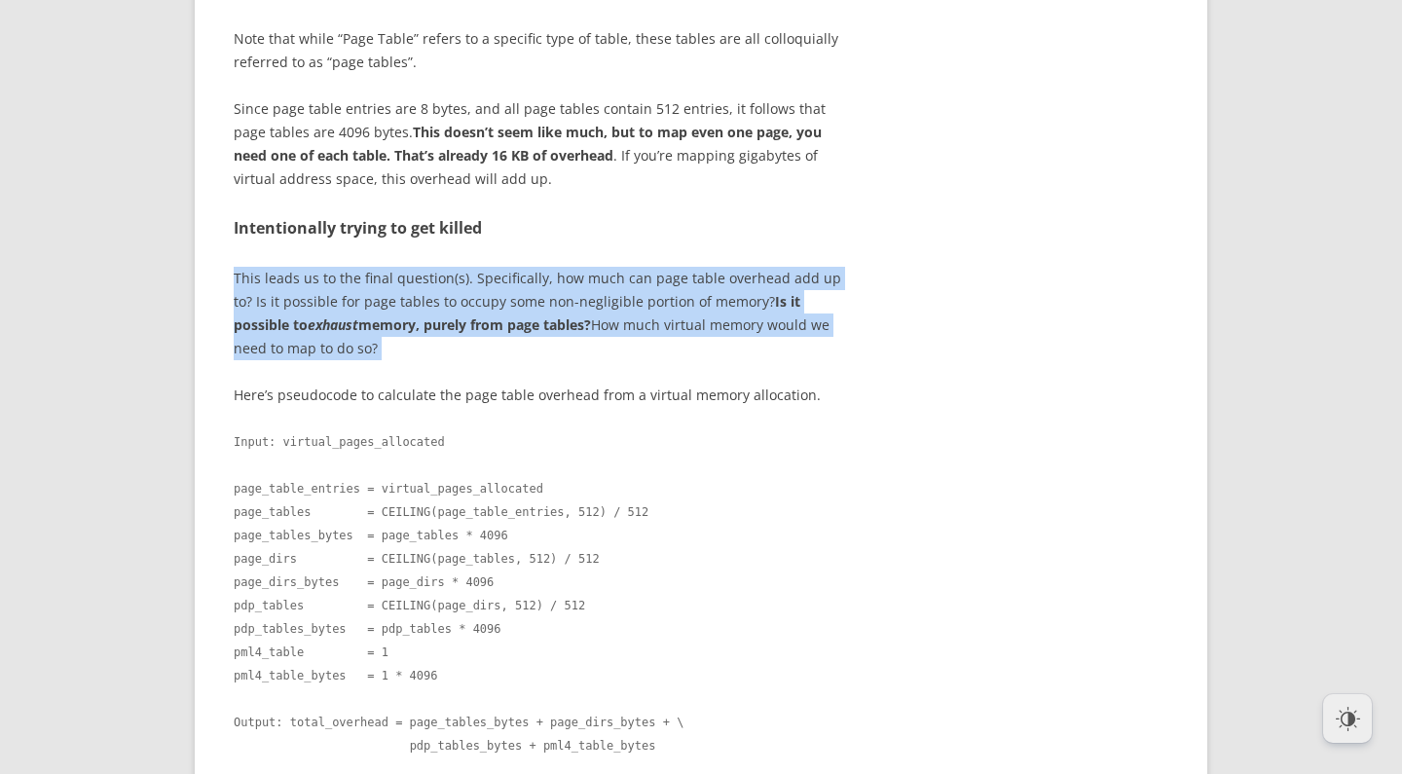
drag, startPoint x: 553, startPoint y: 685, endPoint x: 540, endPoint y: 580, distance: 105.1
drag, startPoint x: 547, startPoint y: 580, endPoint x: 574, endPoint y: 693, distance: 116.0
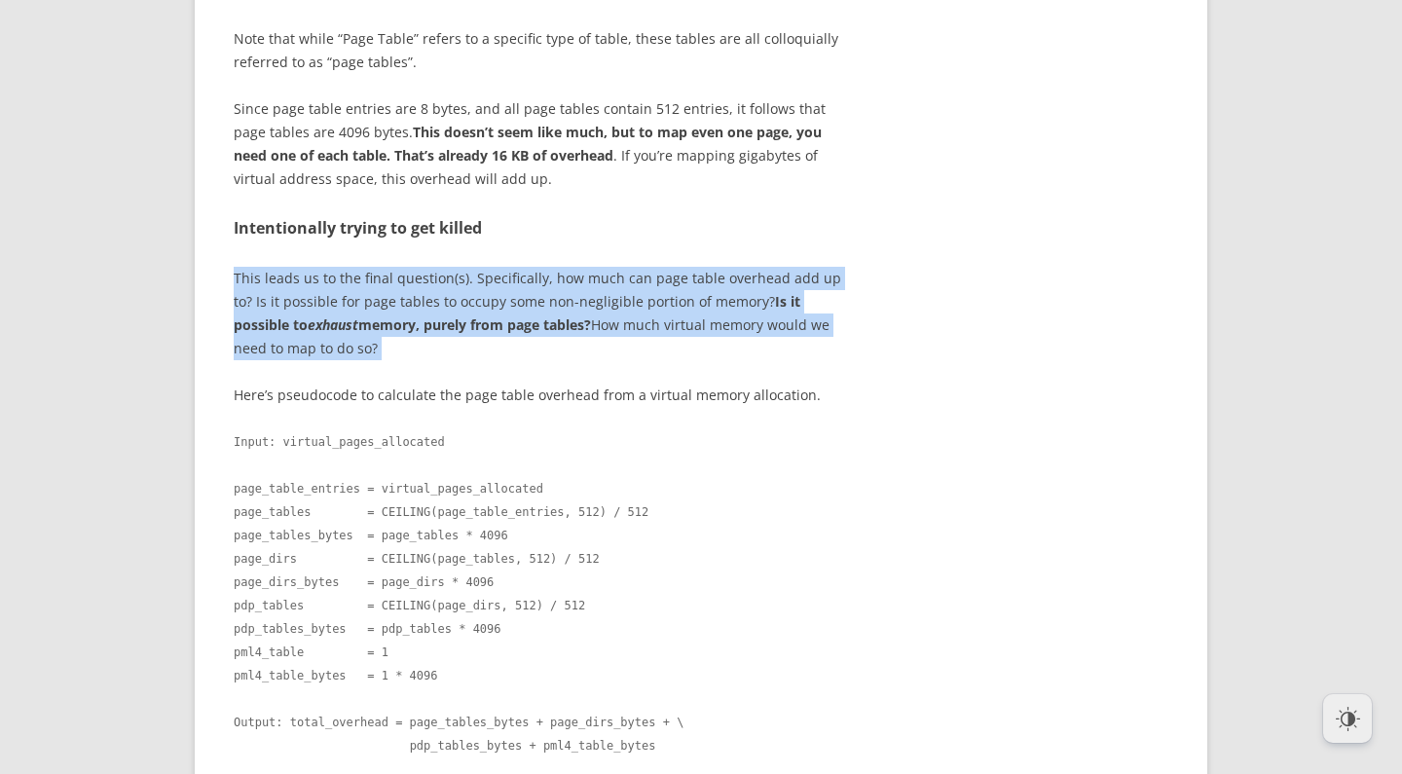
drag, startPoint x: 595, startPoint y: 691, endPoint x: 528, endPoint y: 569, distance: 139.9
drag, startPoint x: 558, startPoint y: 581, endPoint x: 566, endPoint y: 691, distance: 110.3
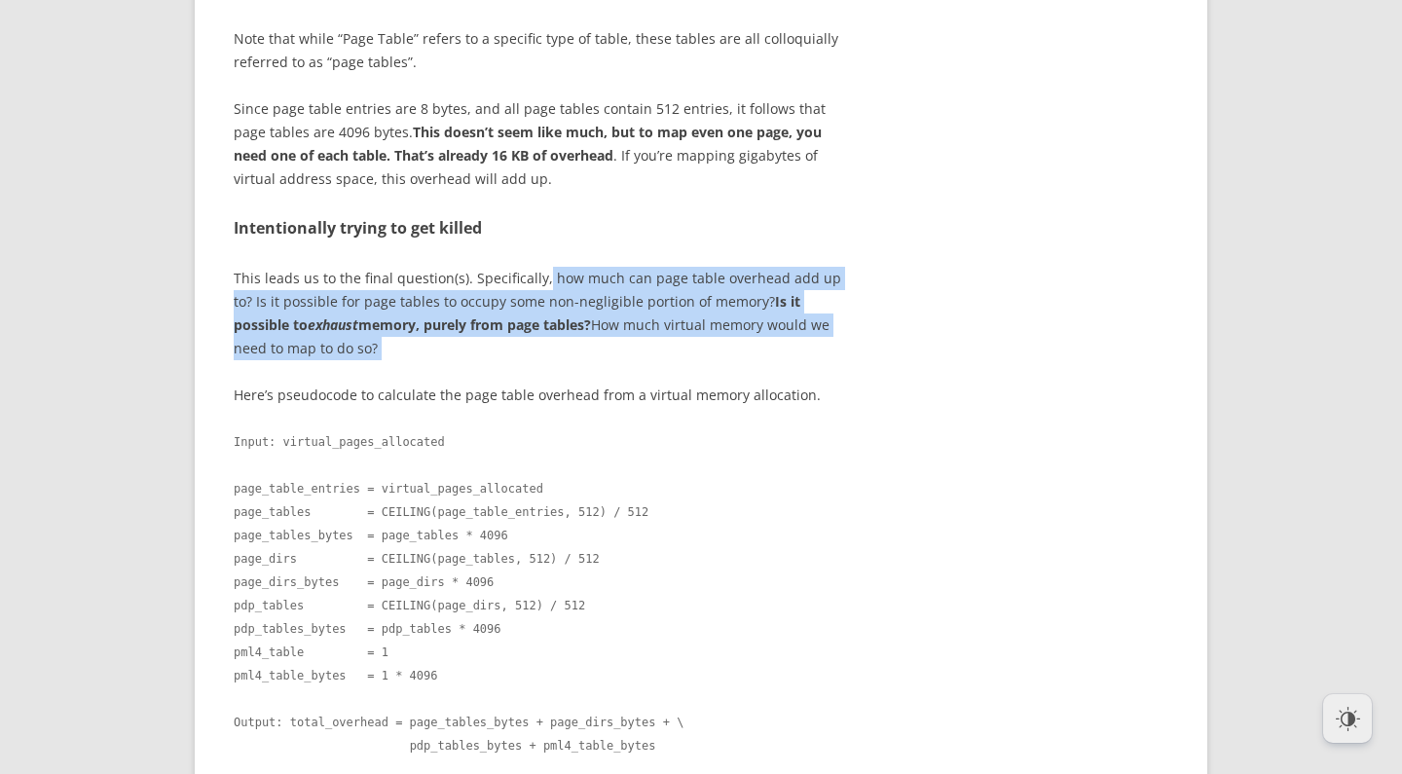
drag, startPoint x: 566, startPoint y: 698, endPoint x: 541, endPoint y: 595, distance: 106.3
click at [541, 360] on p "This leads us to the final question(s). Specifically, how much can page table o…" at bounding box center [538, 313] width 609 height 93
drag, startPoint x: 543, startPoint y: 588, endPoint x: 547, endPoint y: 694, distance: 106.2
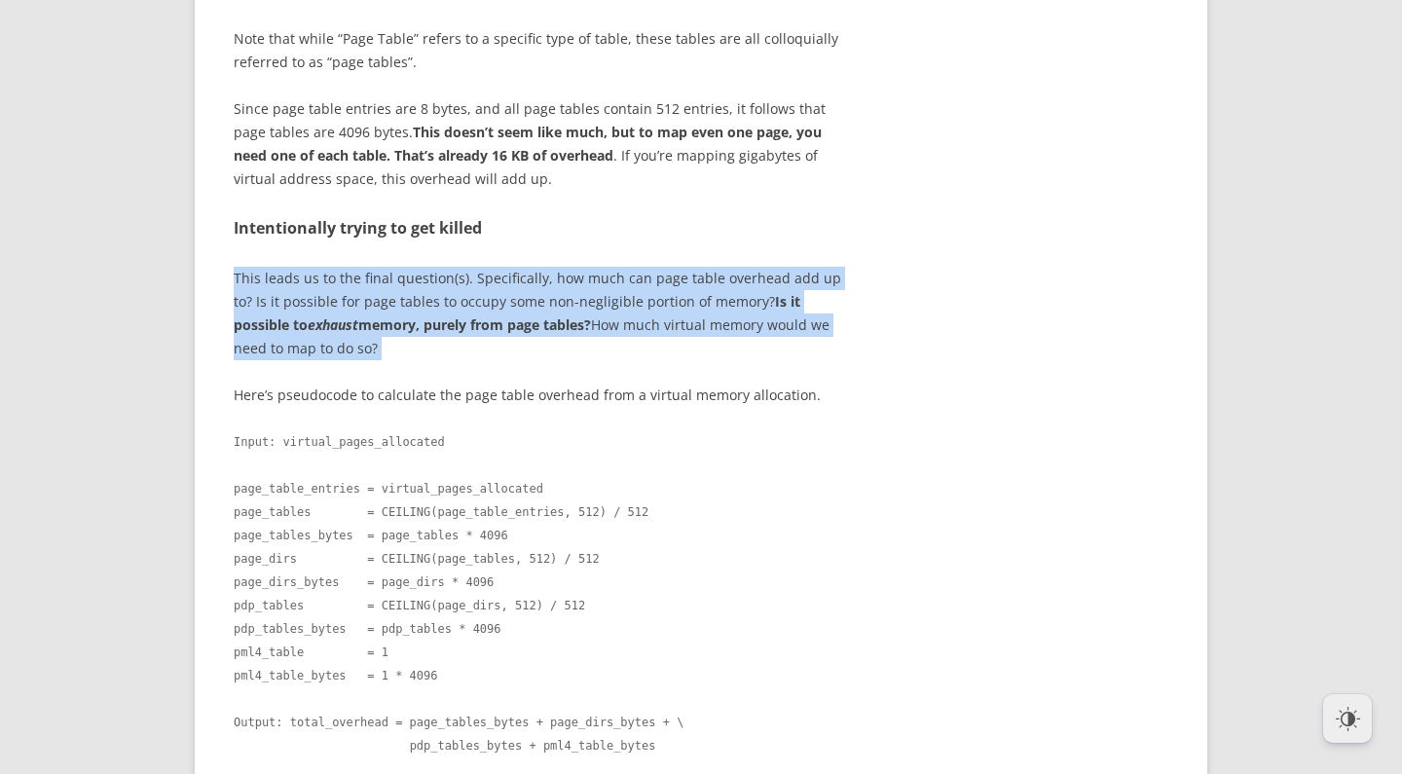
drag, startPoint x: 568, startPoint y: 691, endPoint x: 507, endPoint y: 546, distance: 157.2
drag, startPoint x: 507, startPoint y: 546, endPoint x: 530, endPoint y: 565, distance: 29.1
click at [508, 243] on h3 "Intentionally trying to get killed" at bounding box center [538, 228] width 609 height 29
drag, startPoint x: 530, startPoint y: 565, endPoint x: 528, endPoint y: 678, distance: 113.0
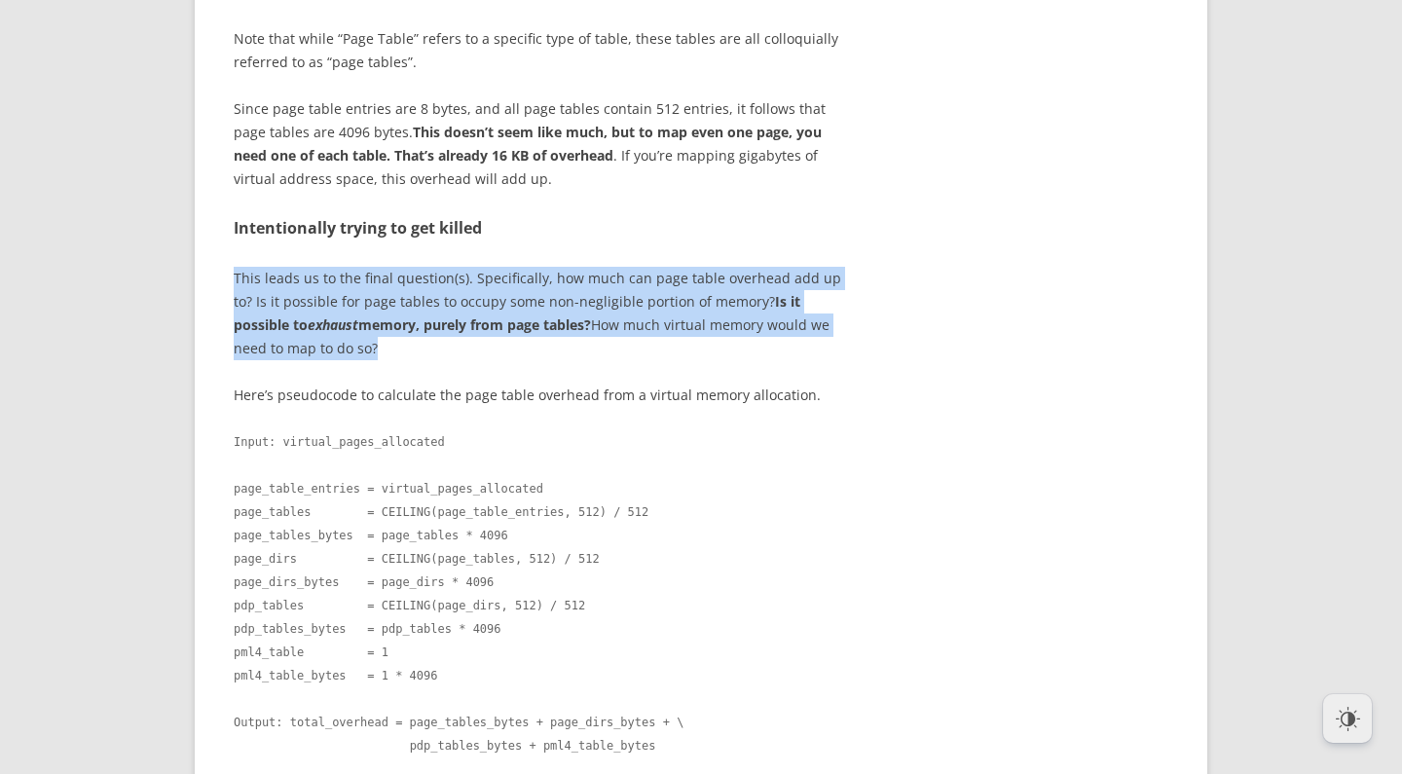
click at [529, 360] on p "This leads us to the final question(s). Specifically, how much can page table o…" at bounding box center [538, 313] width 609 height 93
drag, startPoint x: 531, startPoint y: 686, endPoint x: 525, endPoint y: 579, distance: 106.3
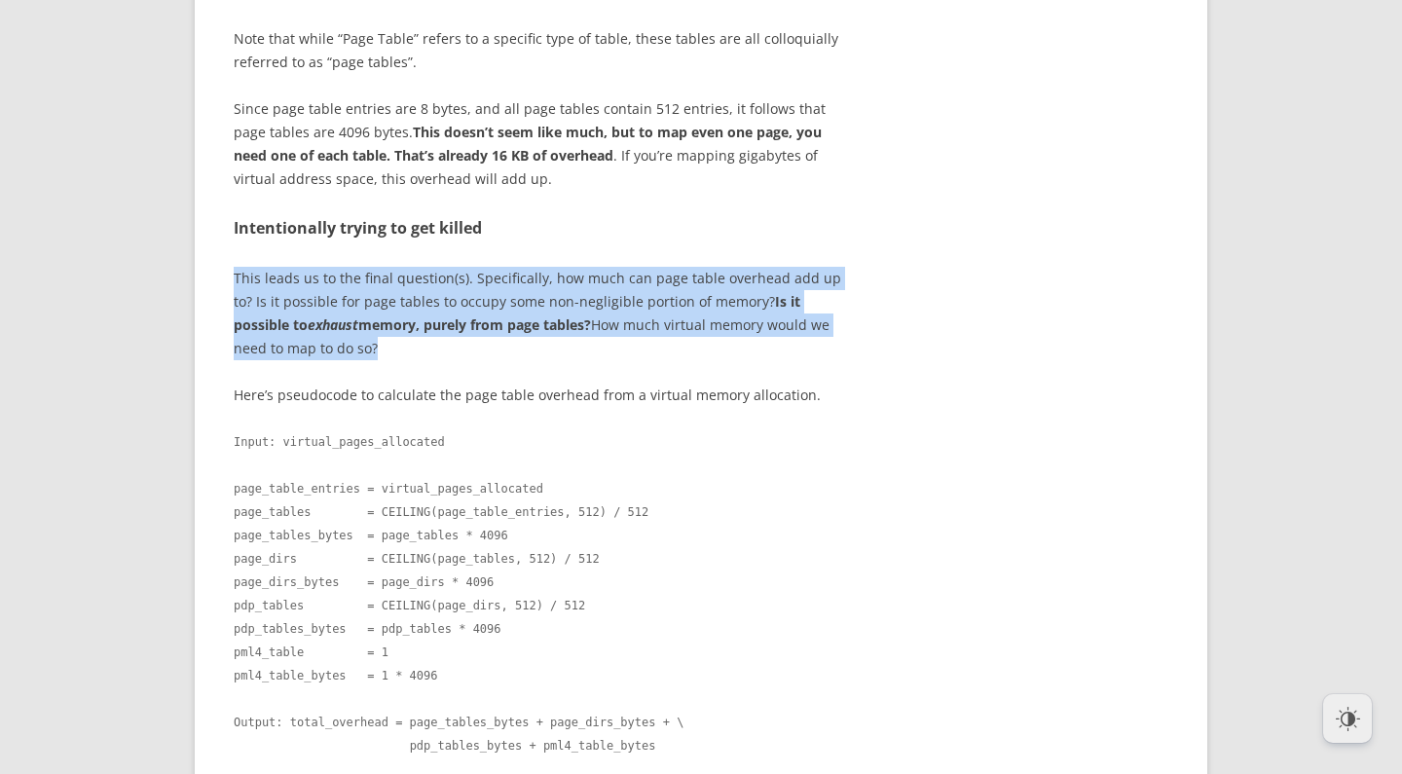
drag, startPoint x: 527, startPoint y: 581, endPoint x: 535, endPoint y: 677, distance: 95.8
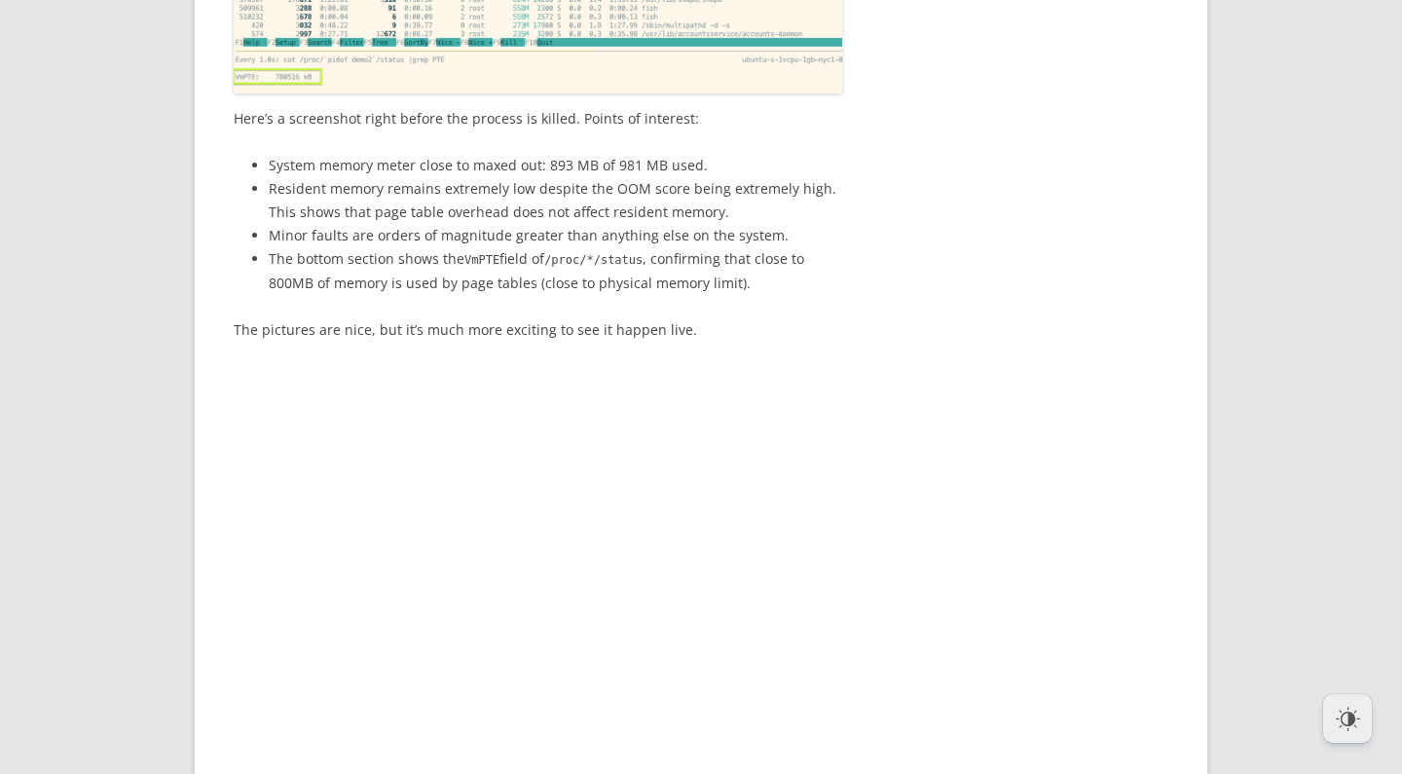
scroll to position [9367, 0]
drag, startPoint x: 269, startPoint y: 589, endPoint x: 842, endPoint y: 586, distance: 573.6
drag, startPoint x: 808, startPoint y: 587, endPoint x: 810, endPoint y: 573, distance: 14.7
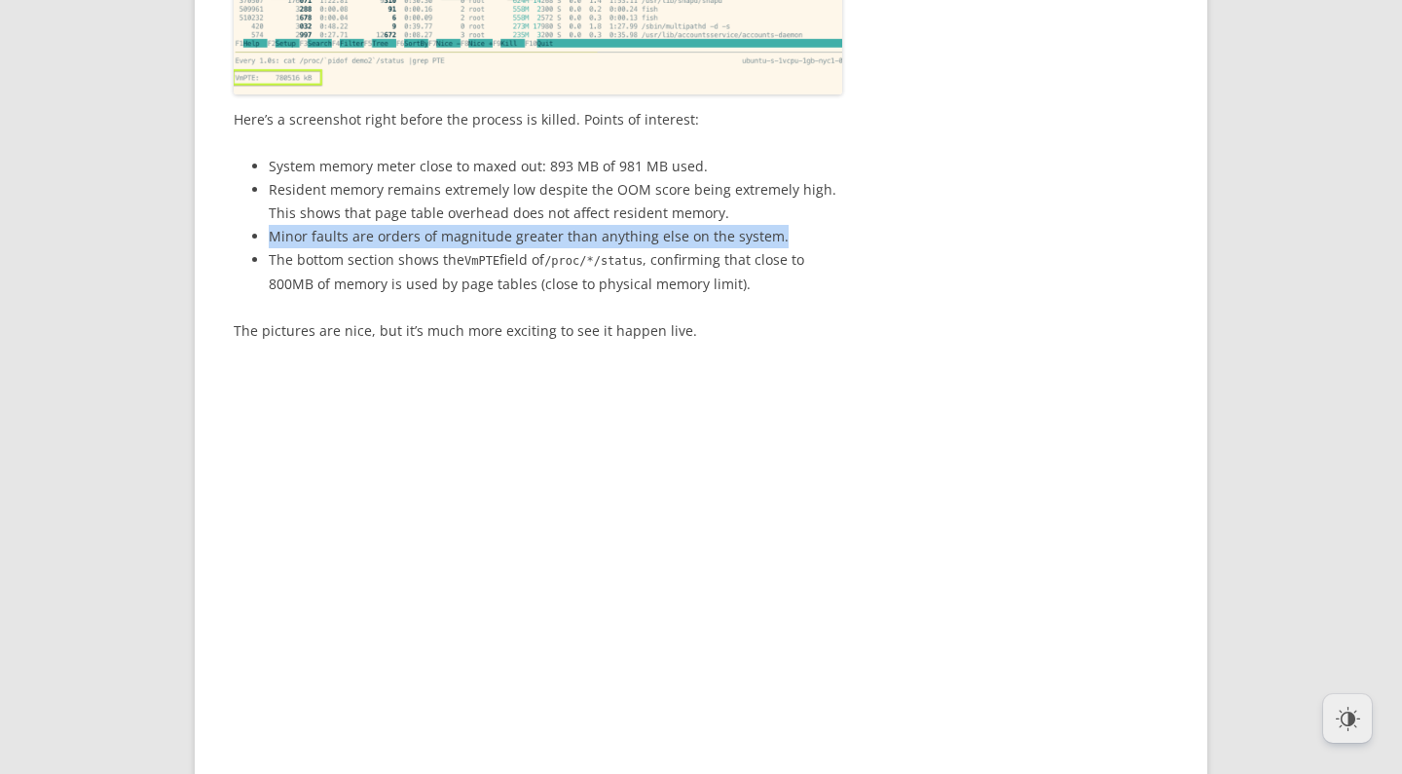
click at [810, 296] on ul "System memory meter close to maxed out: 893 MB of 981 MB used. Resident memory …" at bounding box center [538, 225] width 609 height 141
click at [793, 248] on li "Minor faults are orders of magnitude greater than anything else on the system." at bounding box center [556, 236] width 574 height 23
drag, startPoint x: 796, startPoint y: 590, endPoint x: 796, endPoint y: 570, distance: 20.5
click at [796, 296] on ul "System memory meter close to maxed out: 893 MB of 981 MB used. Resident memory …" at bounding box center [538, 225] width 609 height 141
click at [792, 248] on li "Minor faults are orders of magnitude greater than anything else on the system." at bounding box center [556, 236] width 574 height 23
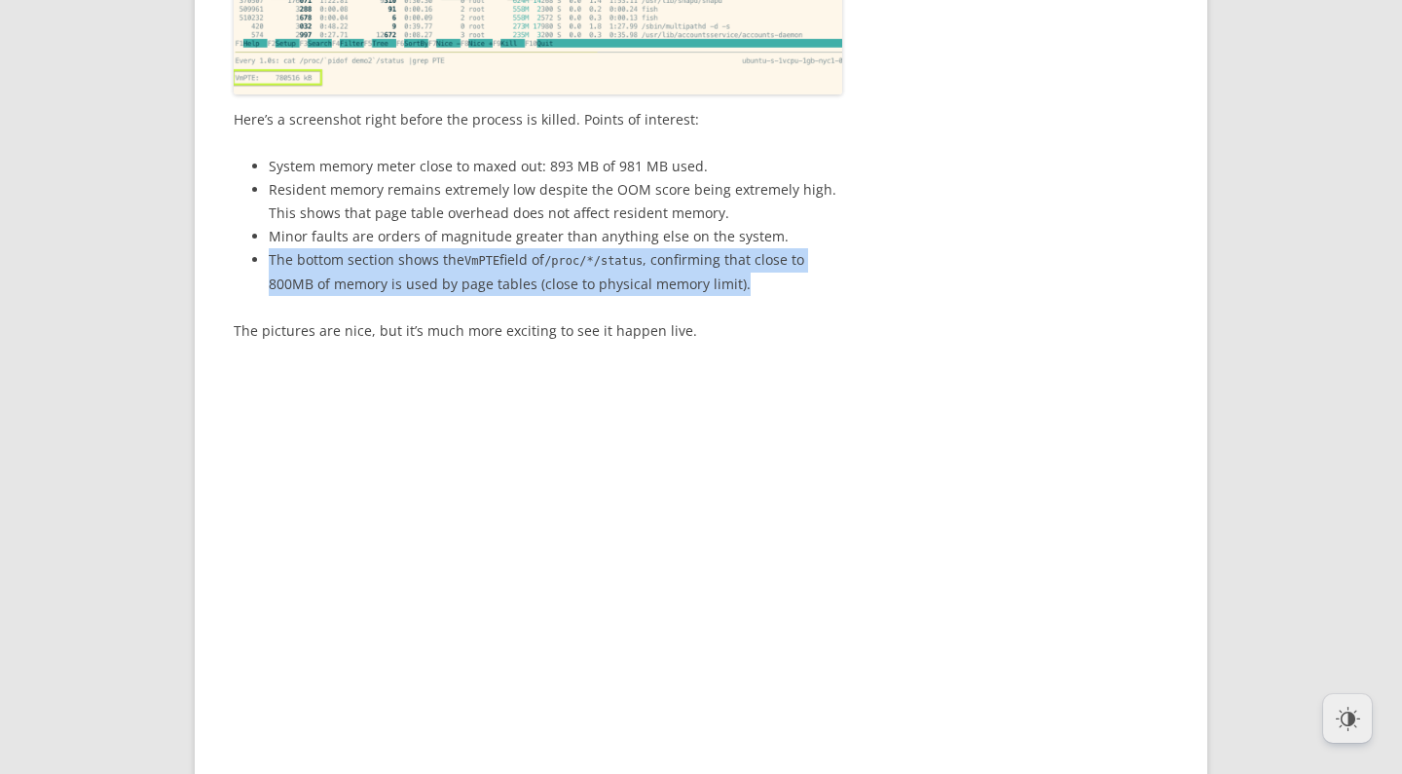
drag, startPoint x: 801, startPoint y: 640, endPoint x: 806, endPoint y: 590, distance: 50.0
click at [806, 296] on ul "System memory meter close to maxed out: 893 MB of 981 MB used. Resident memory …" at bounding box center [538, 225] width 609 height 141
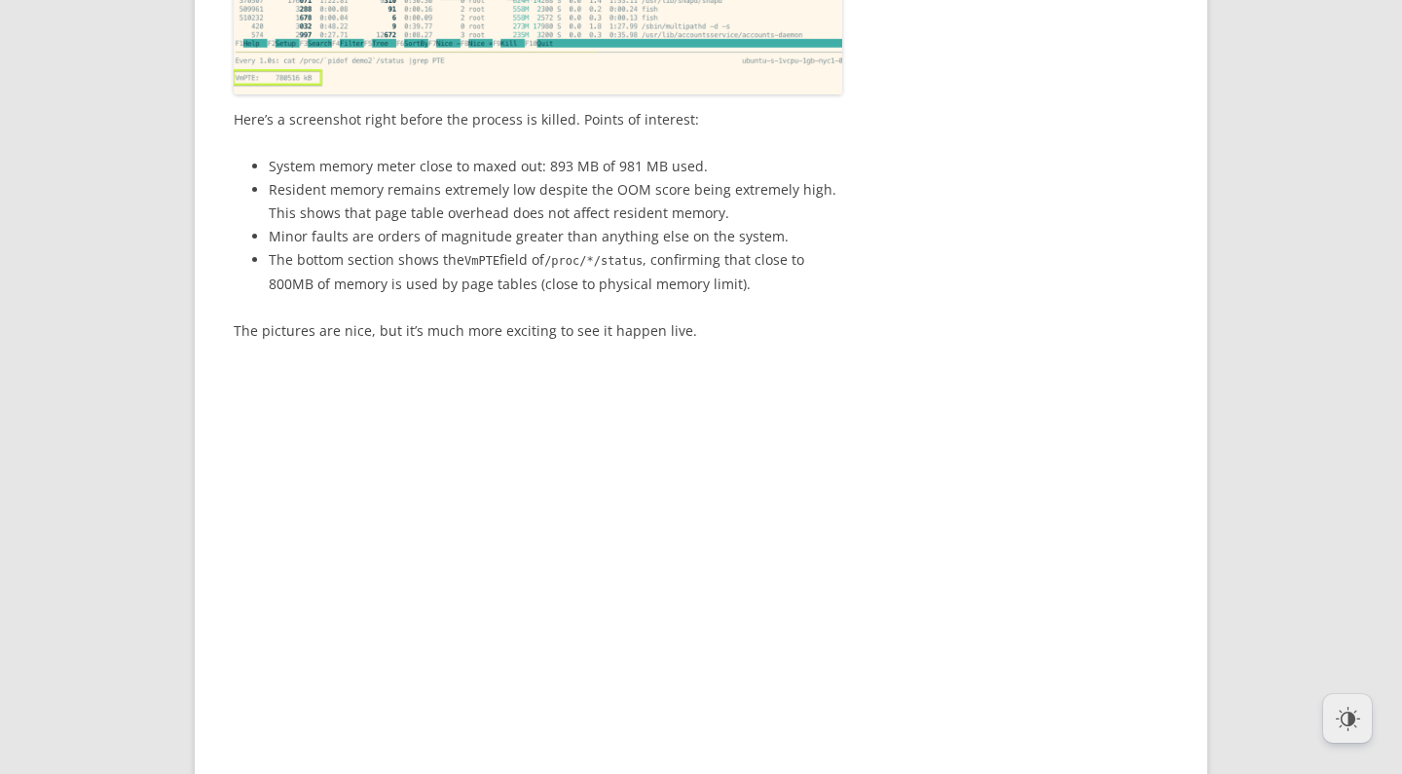
click at [810, 248] on li "Minor faults are orders of magnitude greater than anything else on the system." at bounding box center [556, 236] width 574 height 23
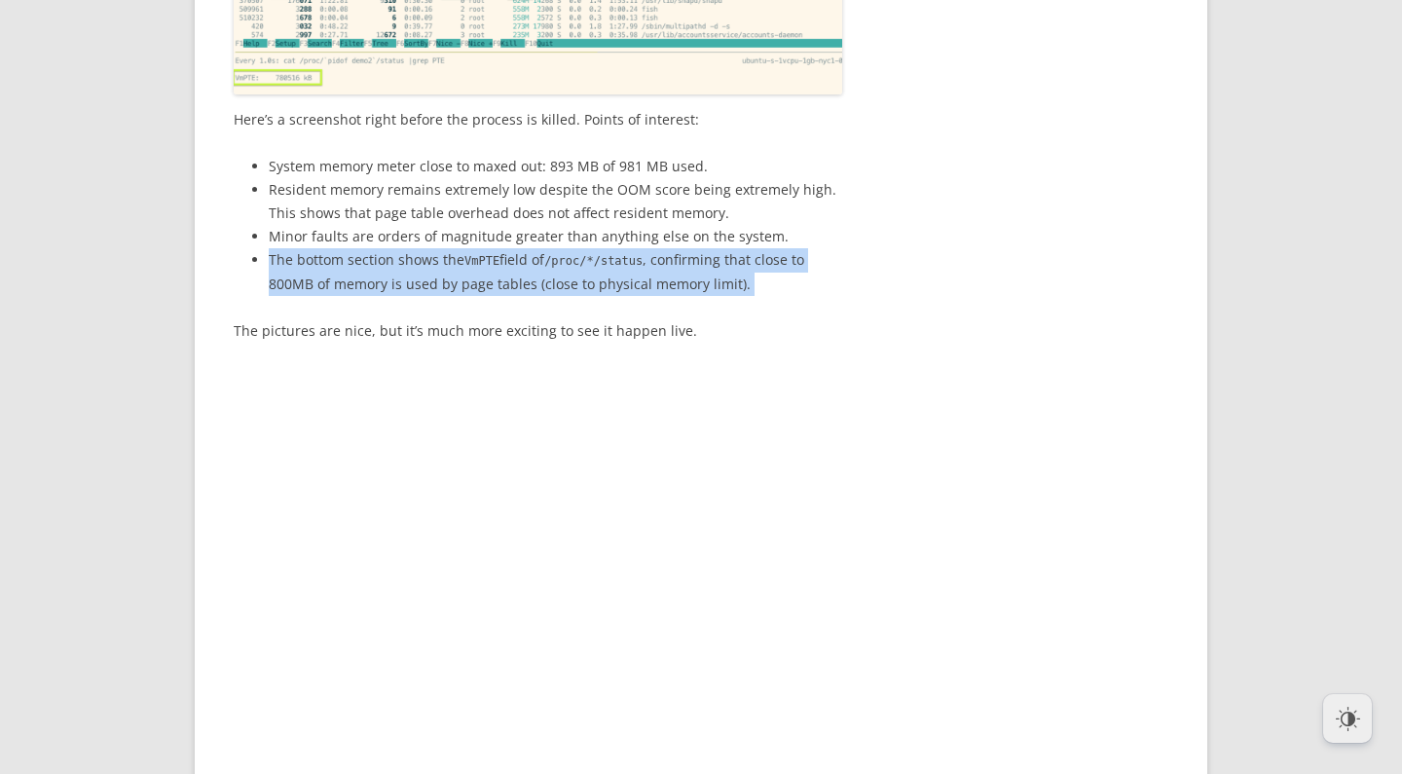
drag, startPoint x: 814, startPoint y: 589, endPoint x: 802, endPoint y: 652, distance: 63.4
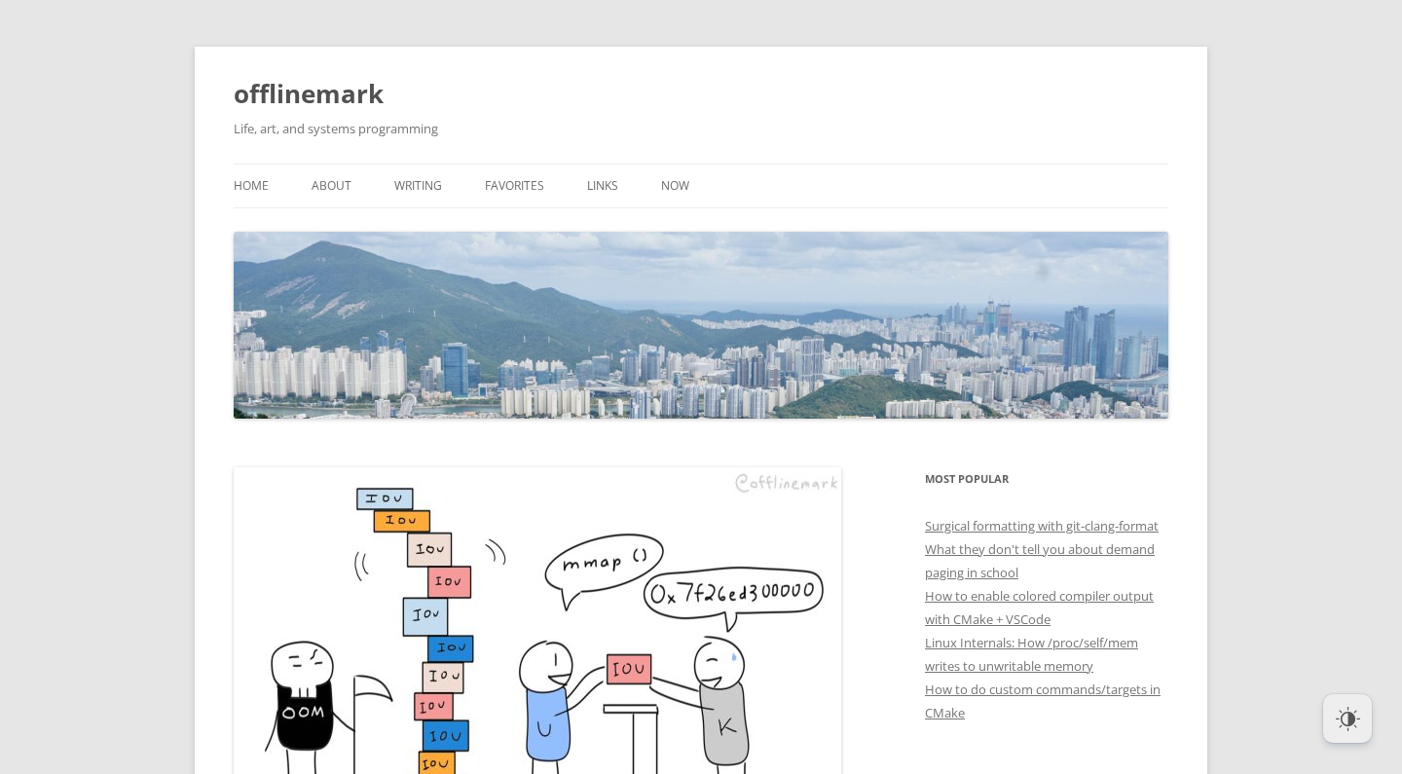
scroll to position [0, 0]
click at [840, 625] on img at bounding box center [538, 647] width 608 height 361
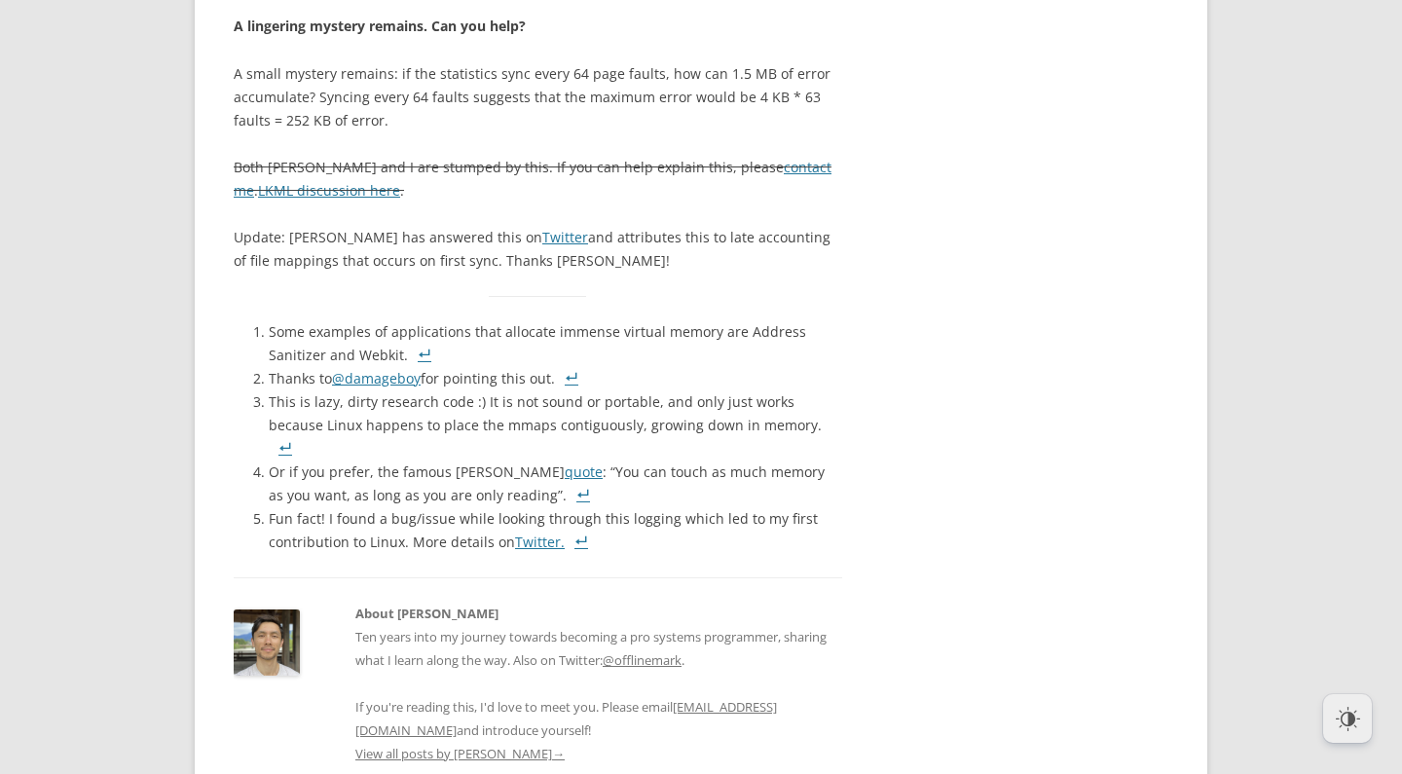
scroll to position [13221, 0]
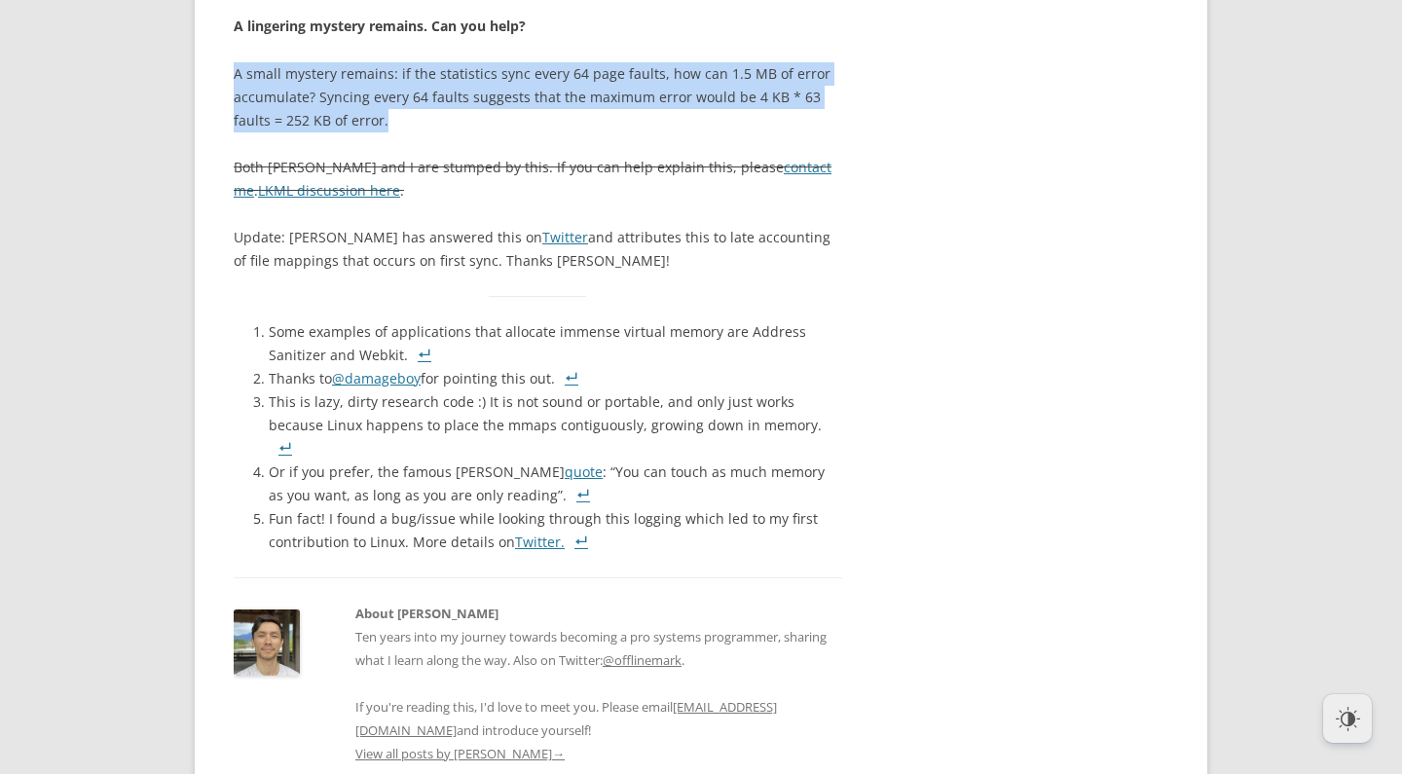
drag, startPoint x: 591, startPoint y: 401, endPoint x: 590, endPoint y: 332, distance: 69.2
drag, startPoint x: 590, startPoint y: 332, endPoint x: 604, endPoint y: 326, distance: 14.8
drag, startPoint x: 604, startPoint y: 326, endPoint x: 611, endPoint y: 424, distance: 97.6
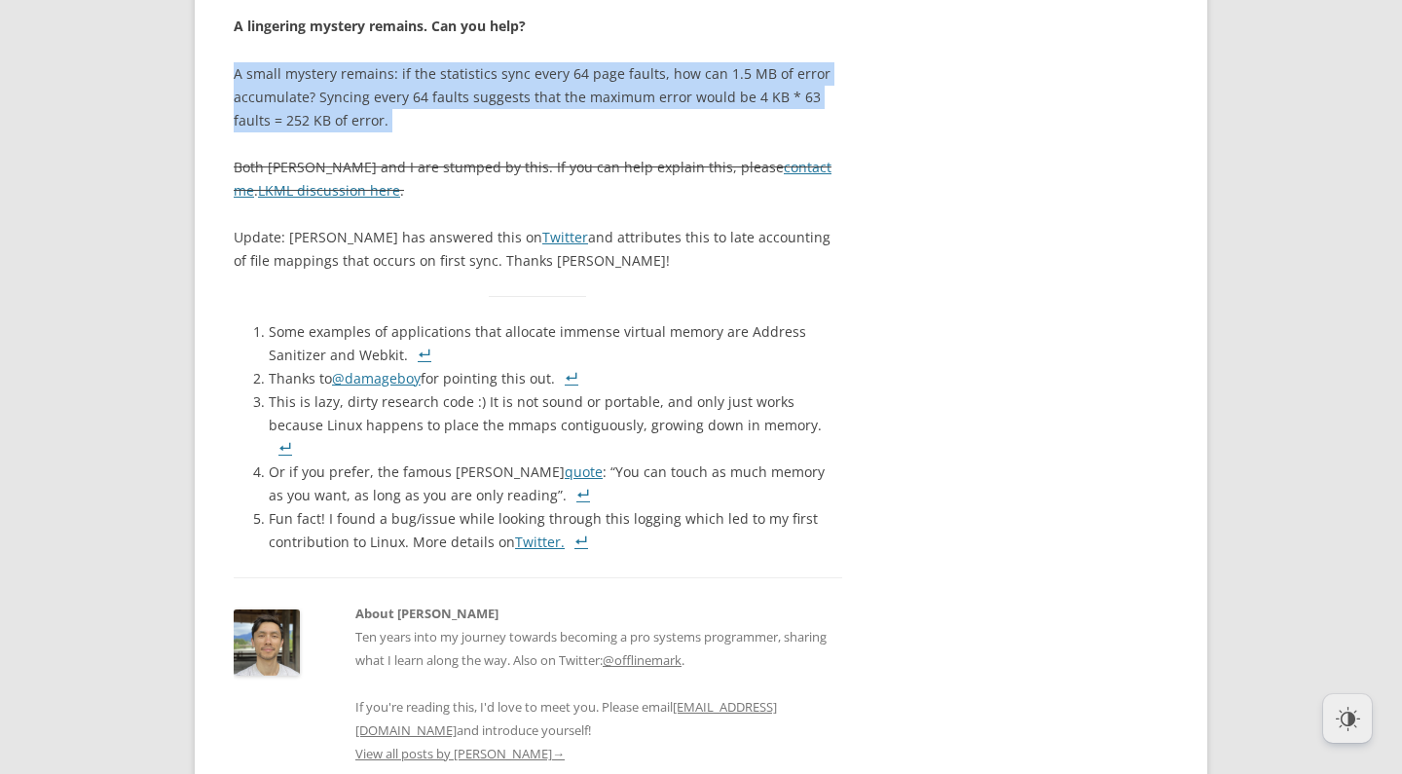
drag, startPoint x: 623, startPoint y: 423, endPoint x: 634, endPoint y: 328, distance: 95.1
drag, startPoint x: 650, startPoint y: 323, endPoint x: 662, endPoint y: 412, distance: 89.5
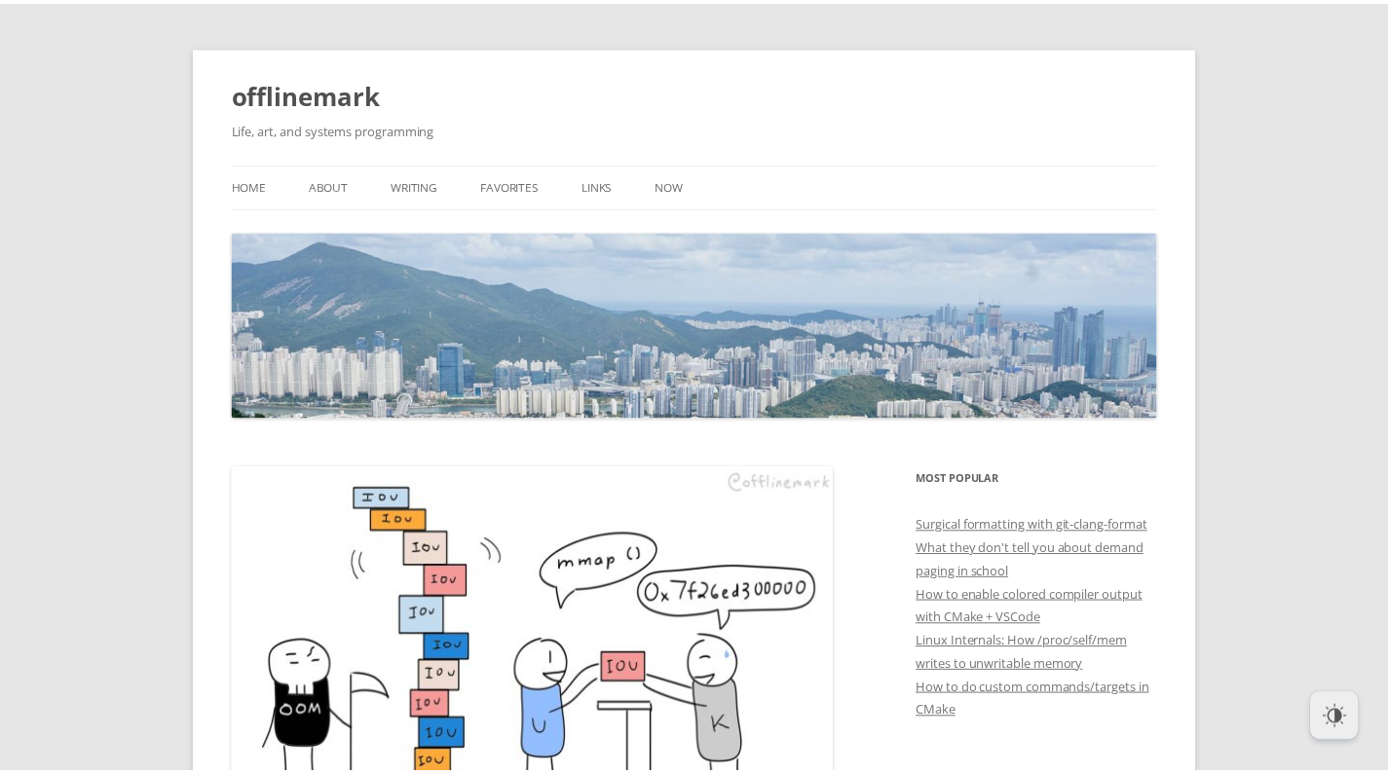
scroll to position [0, 0]
